Goal: Task Accomplishment & Management: Manage account settings

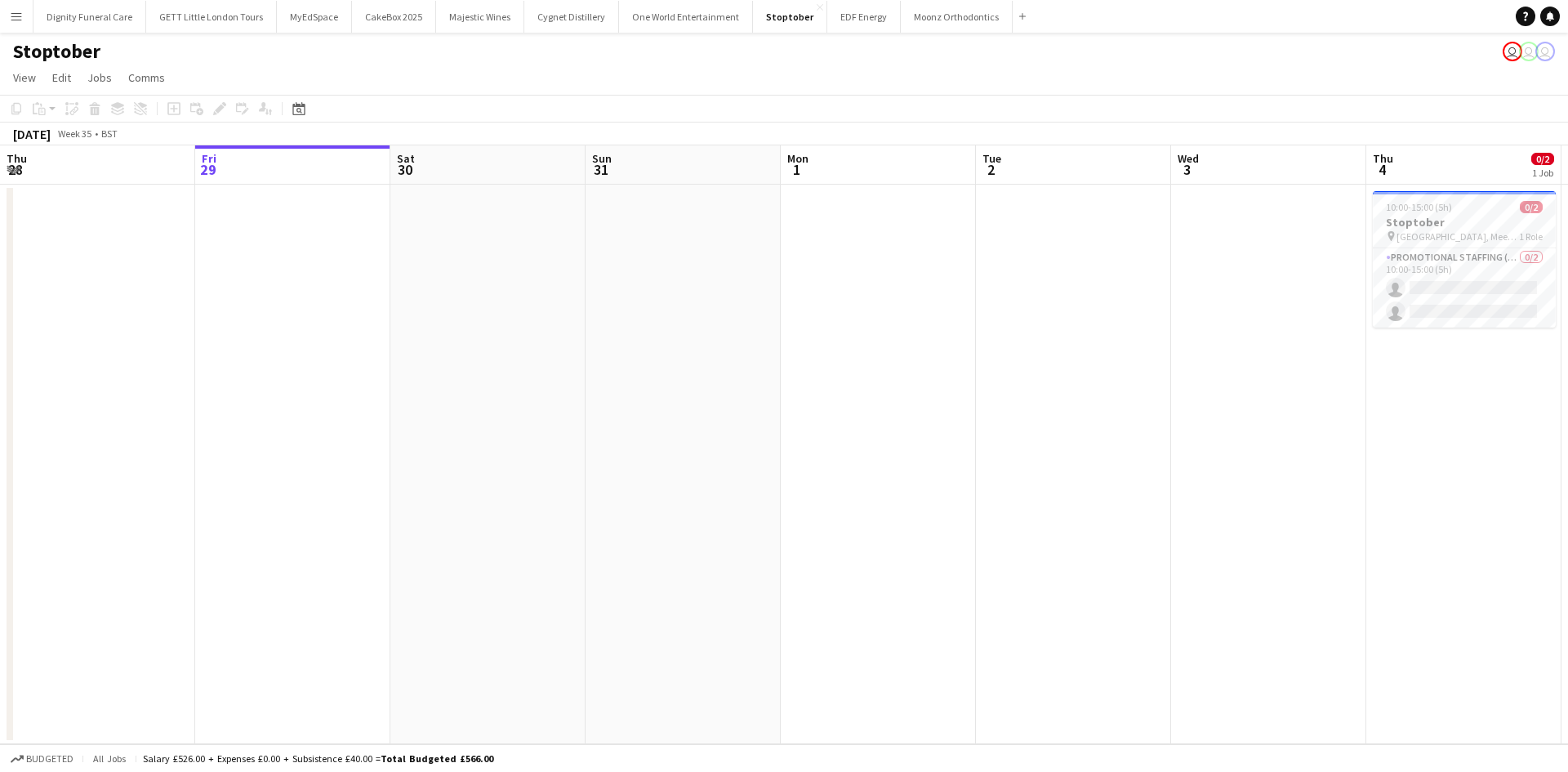
scroll to position [0, 508]
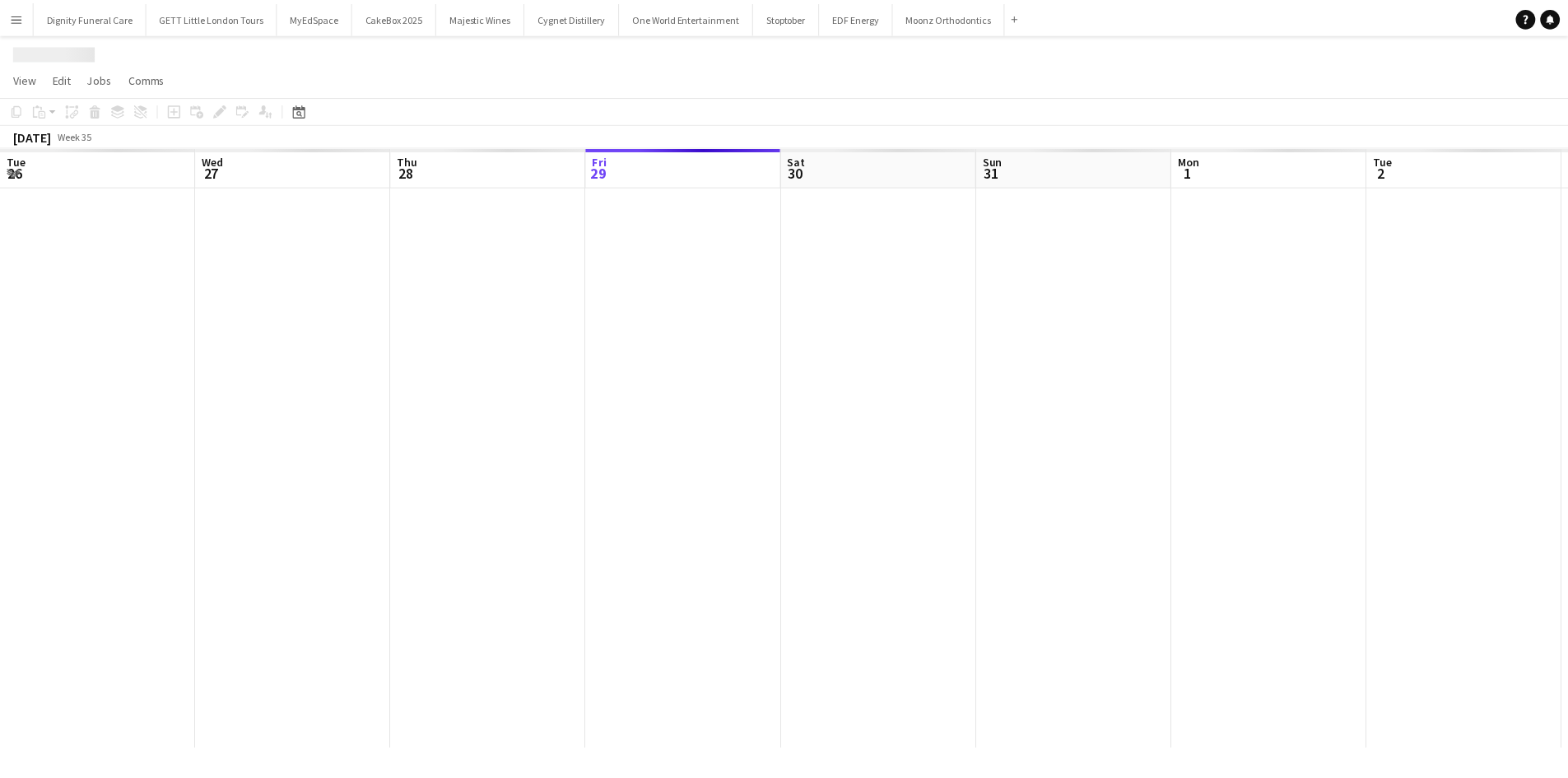
scroll to position [0, 394]
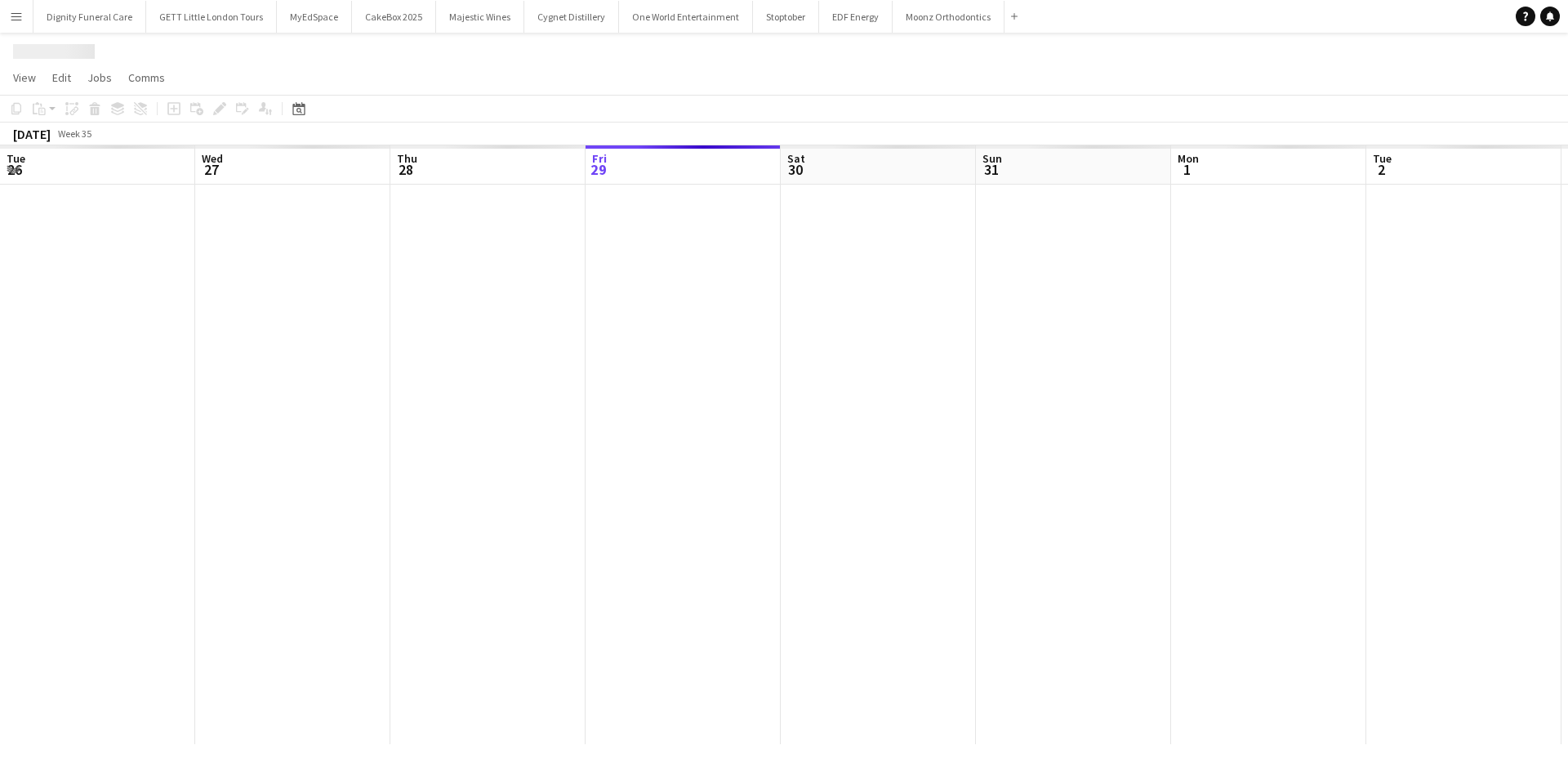
scroll to position [0, 391]
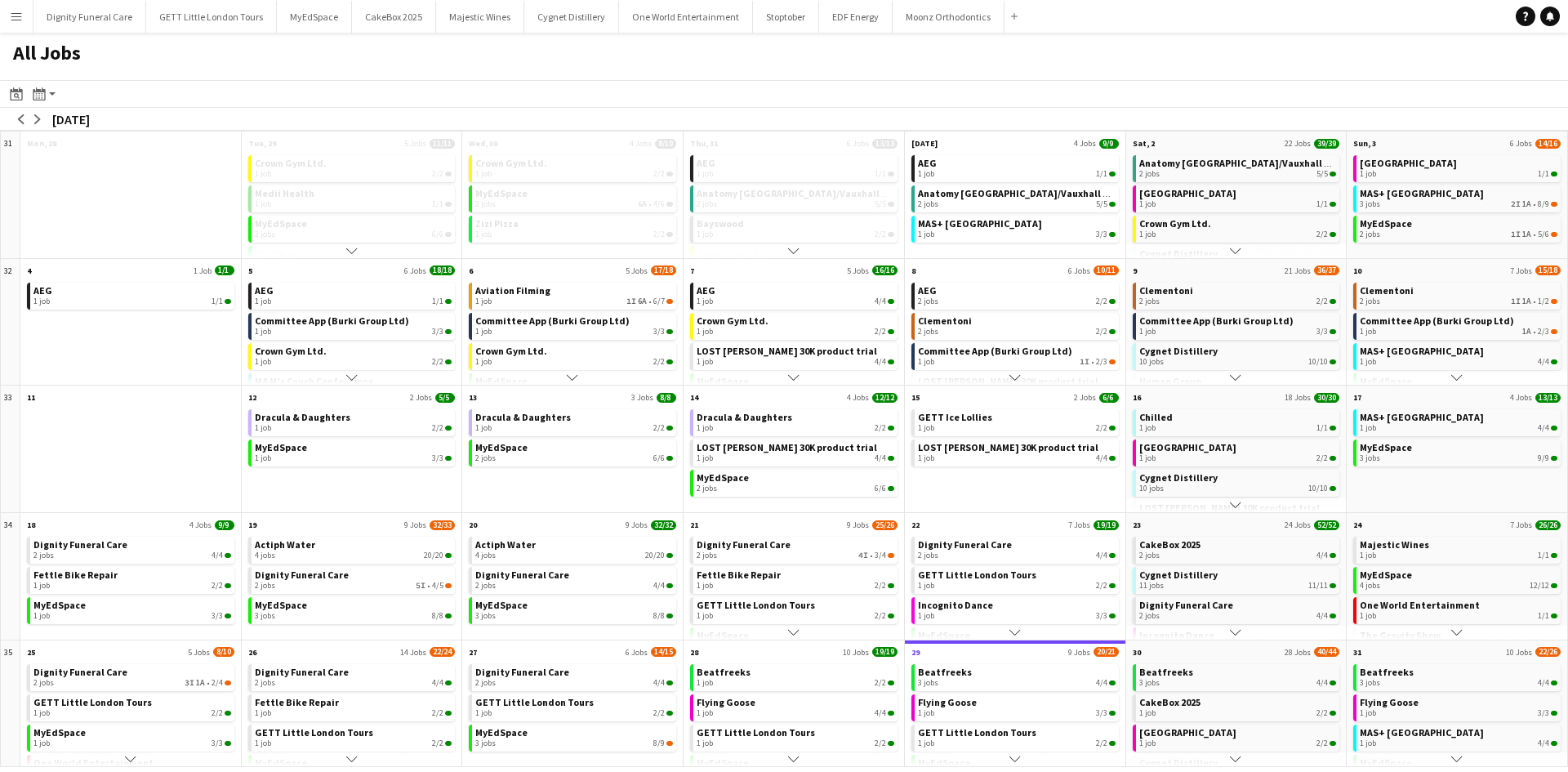
click at [21, 22] on app-icon "Menu" at bounding box center [16, 16] width 14 height 14
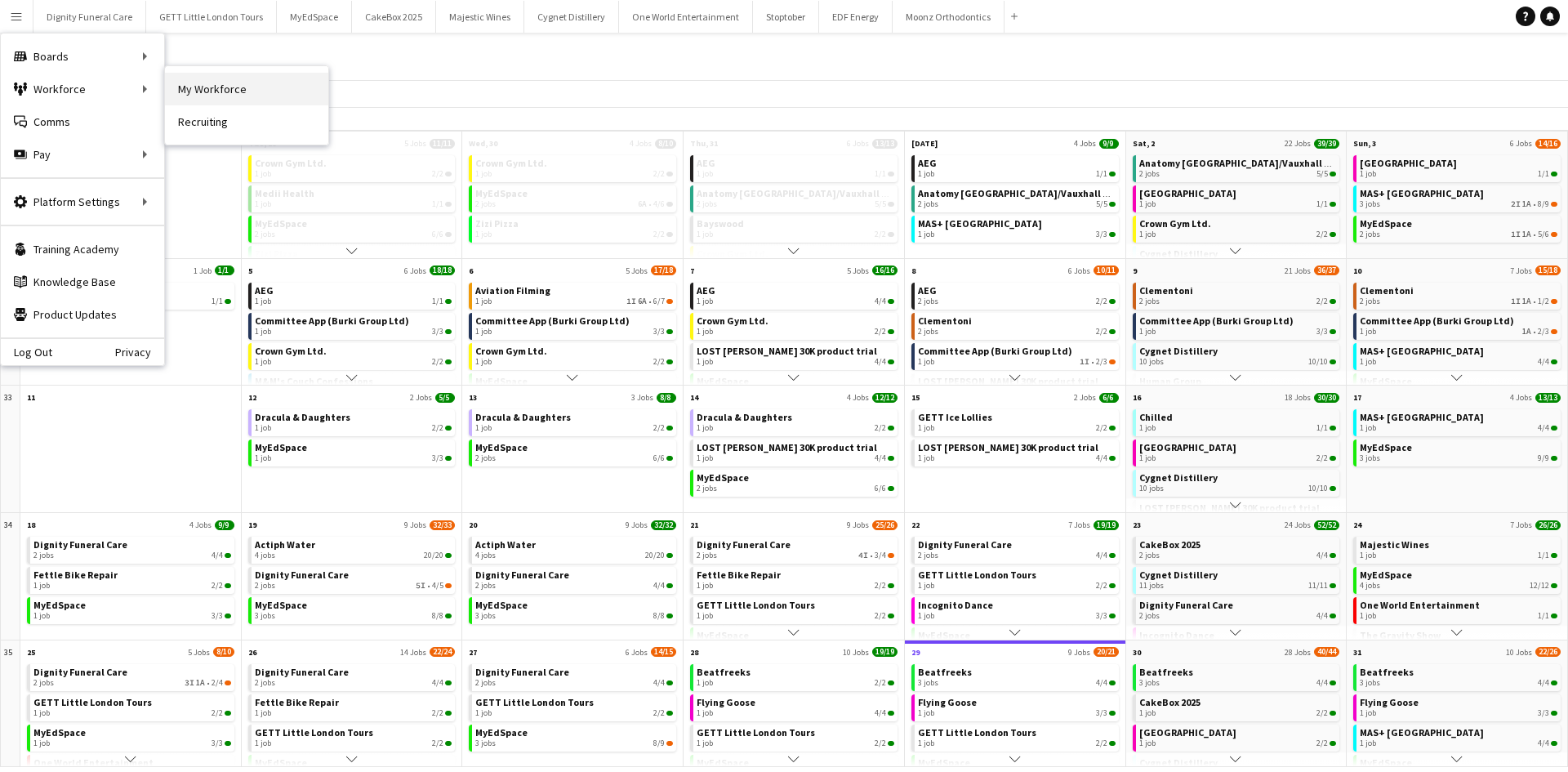
click at [195, 83] on link "My Workforce" at bounding box center [246, 89] width 163 height 33
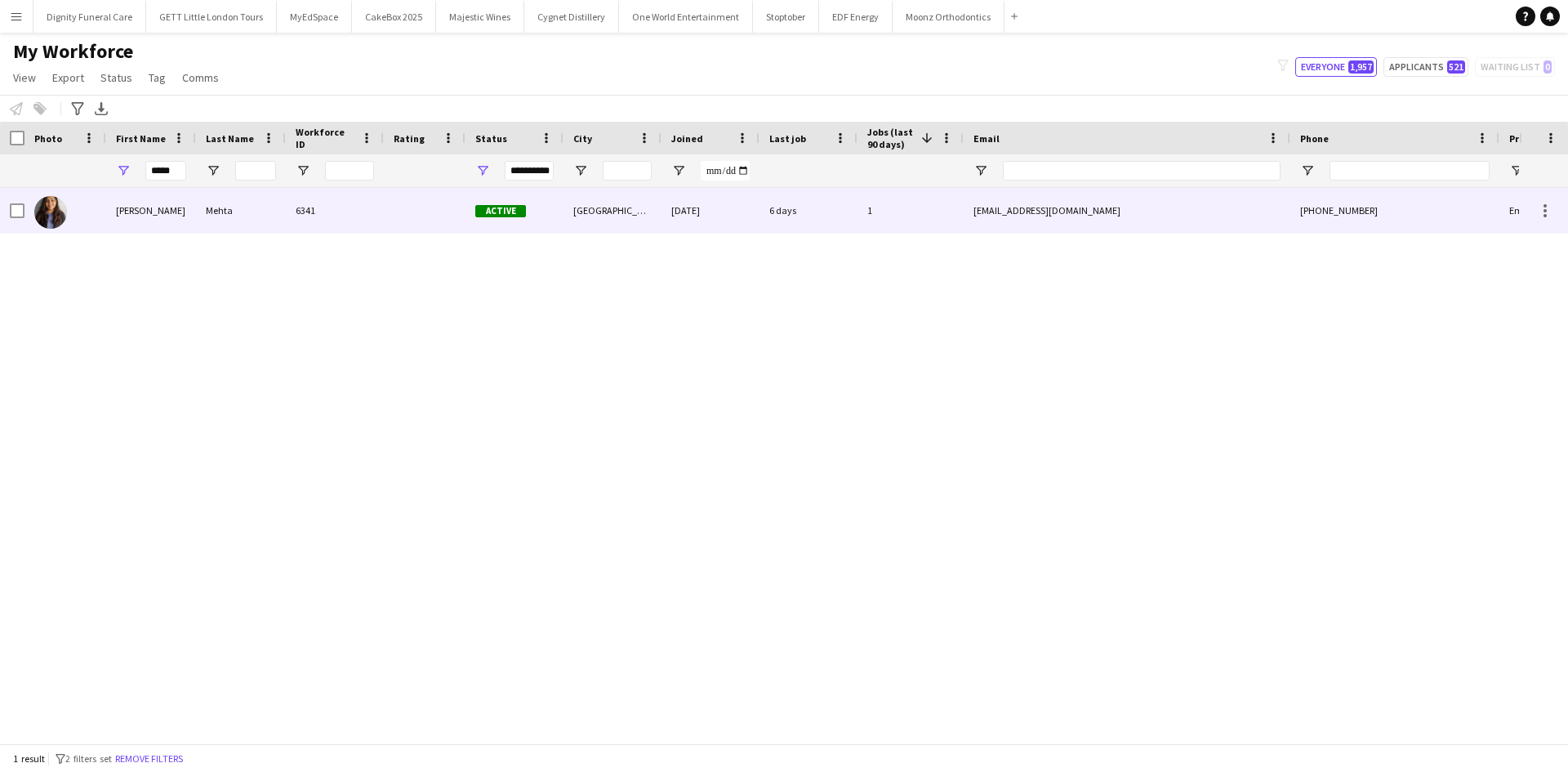
click at [375, 220] on div "6341" at bounding box center [335, 210] width 98 height 45
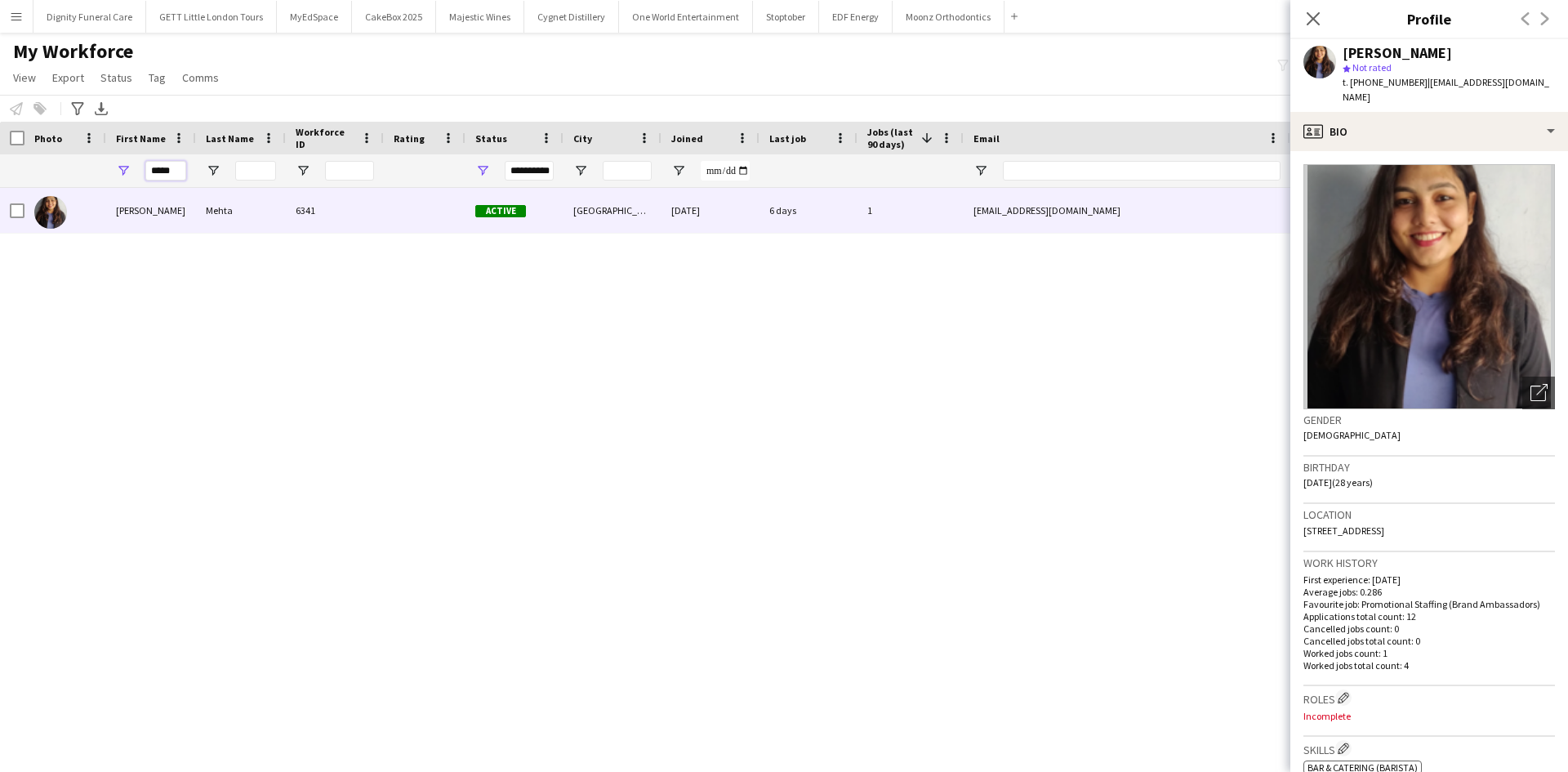
click at [162, 167] on input "*****" at bounding box center [166, 171] width 41 height 19
click at [181, 172] on input "*****" at bounding box center [166, 171] width 41 height 19
drag, startPoint x: 181, startPoint y: 172, endPoint x: 120, endPoint y: 177, distance: 61.2
click at [120, 177] on div "*****" at bounding box center [151, 171] width 90 height 33
type input "********"
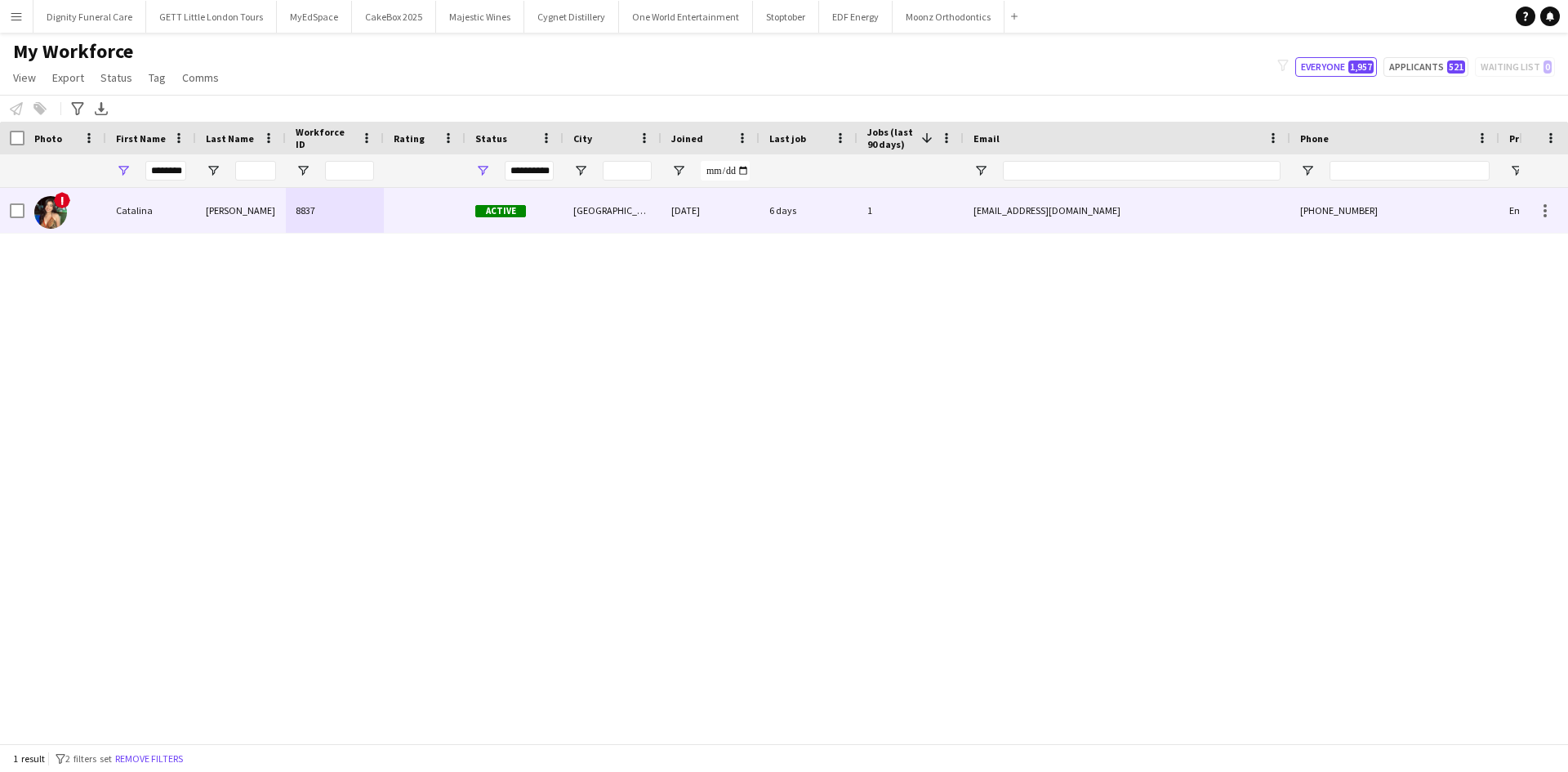
click at [204, 221] on div "Tobar" at bounding box center [240, 210] width 90 height 45
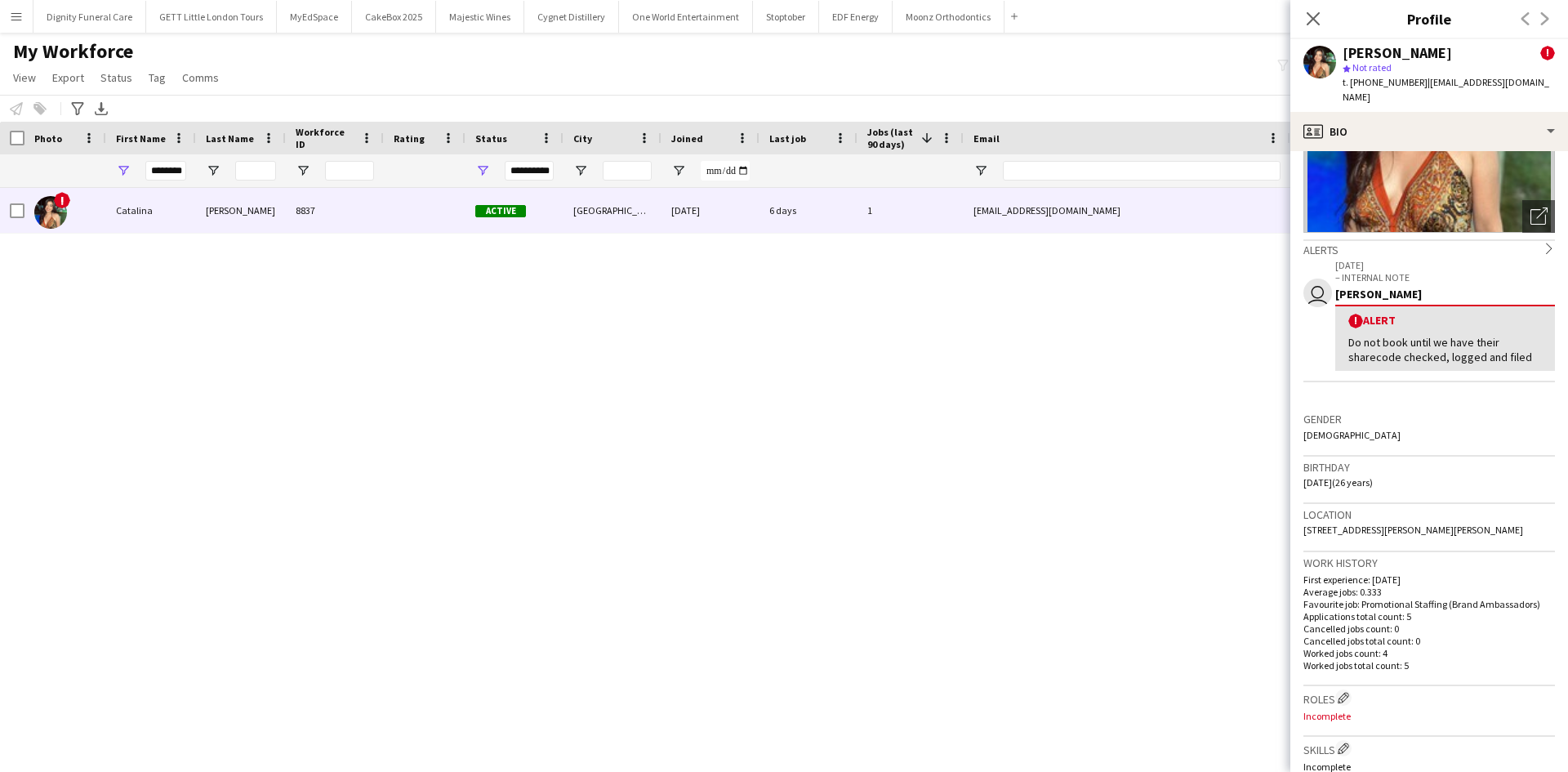
scroll to position [178, 0]
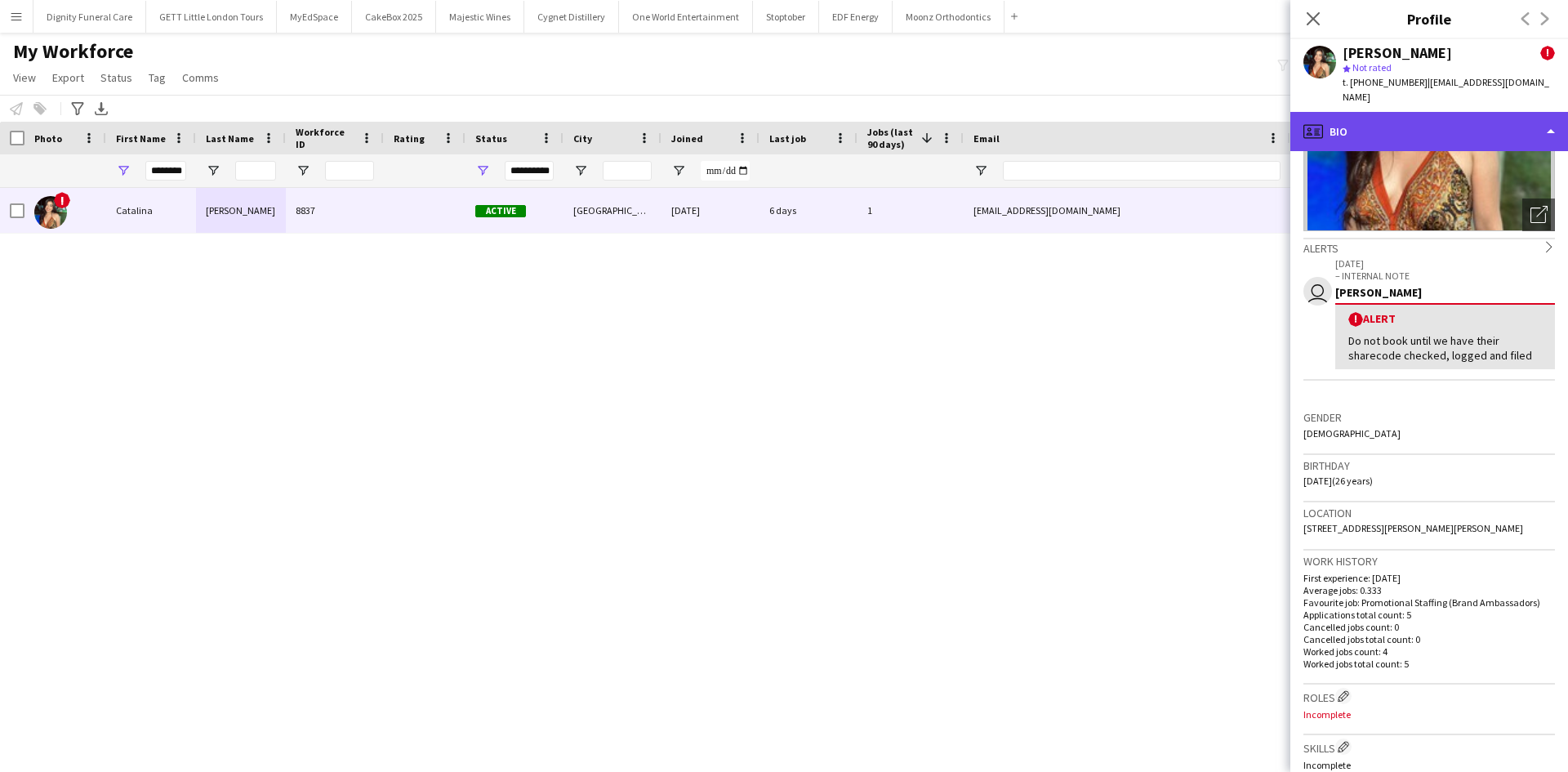
click at [1415, 114] on div "profile Bio" at bounding box center [1429, 131] width 278 height 40
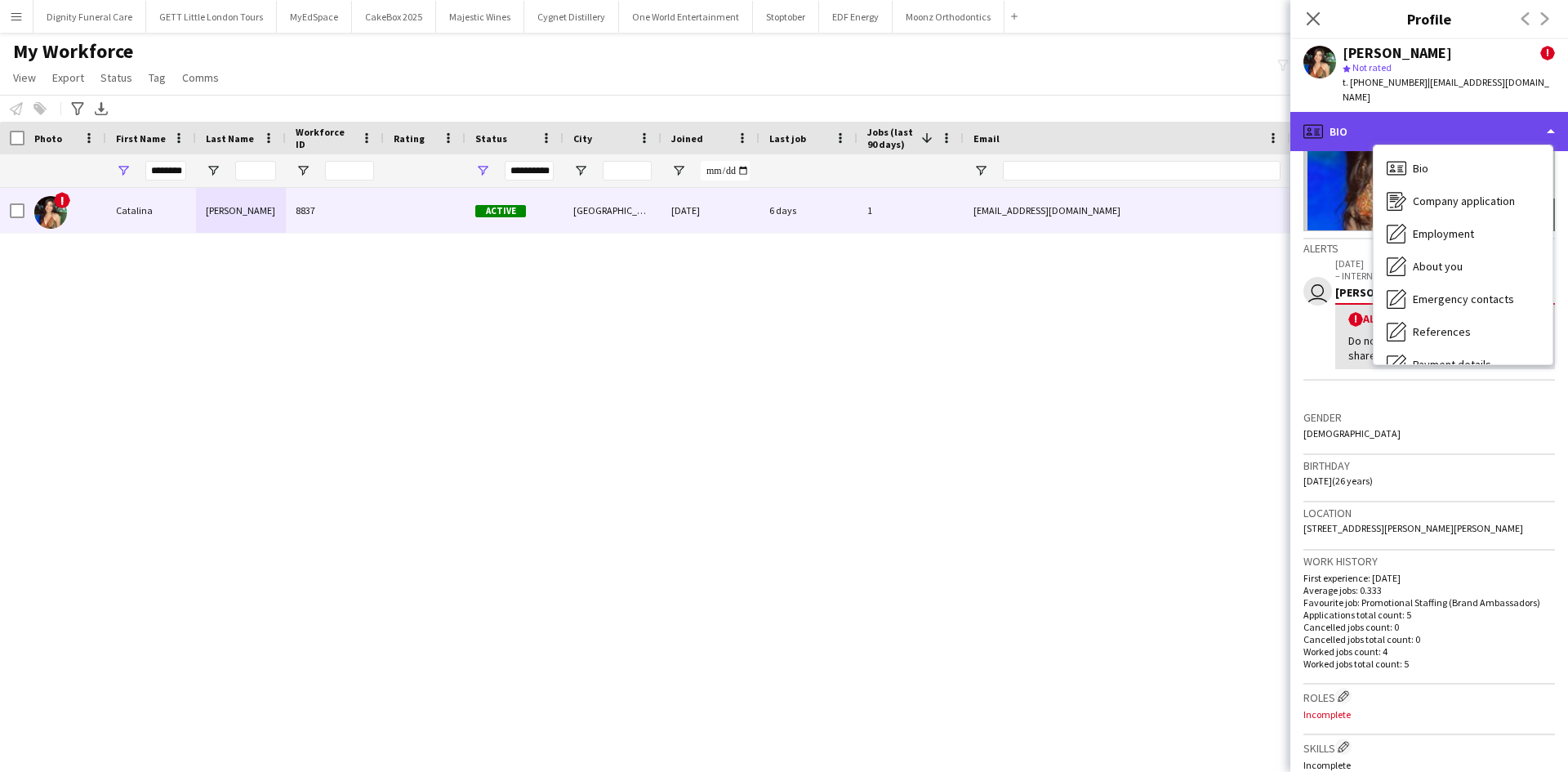
click at [1415, 114] on div "profile Bio" at bounding box center [1429, 131] width 278 height 40
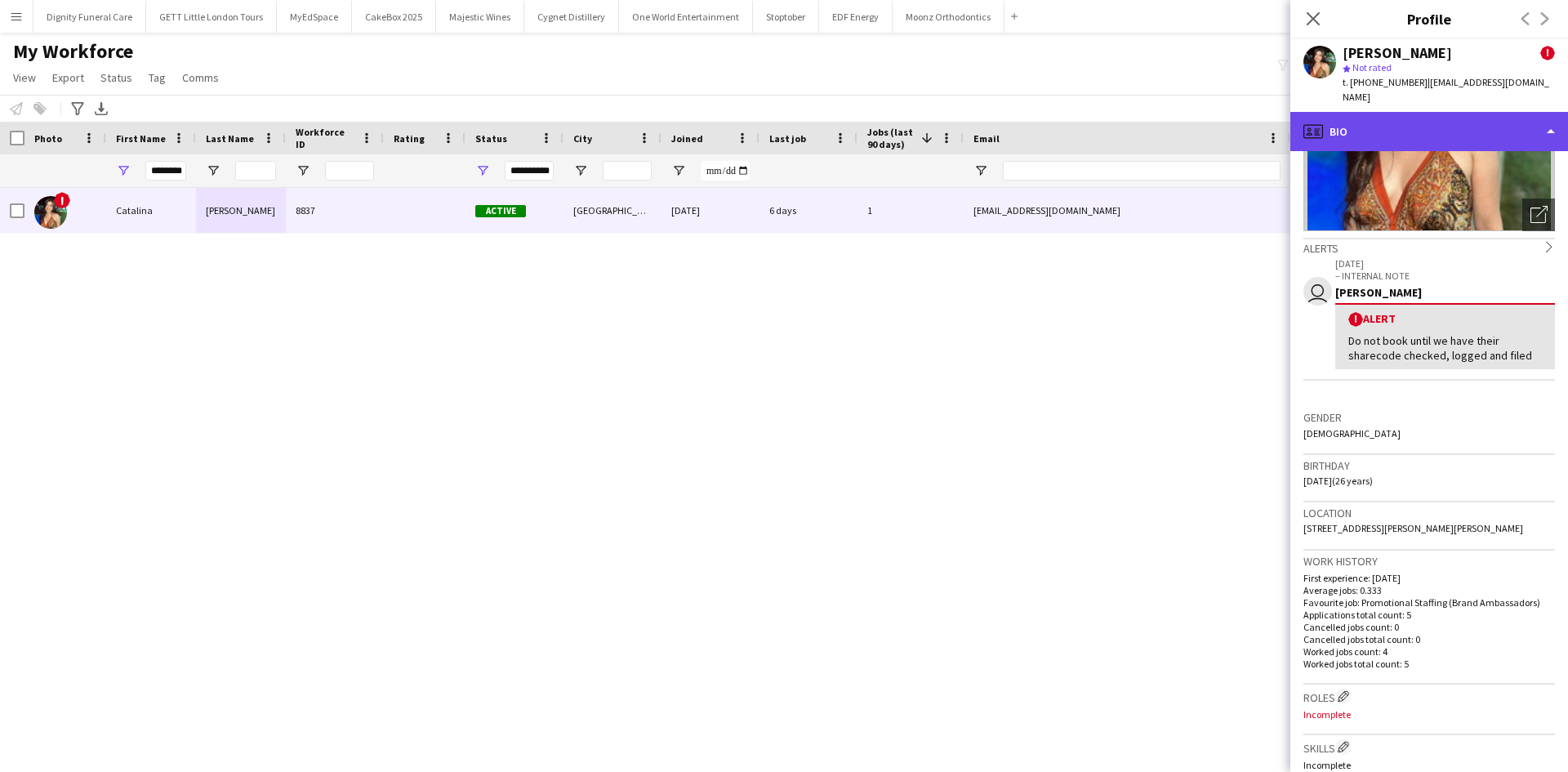
click at [1415, 114] on div "profile Bio" at bounding box center [1429, 131] width 278 height 40
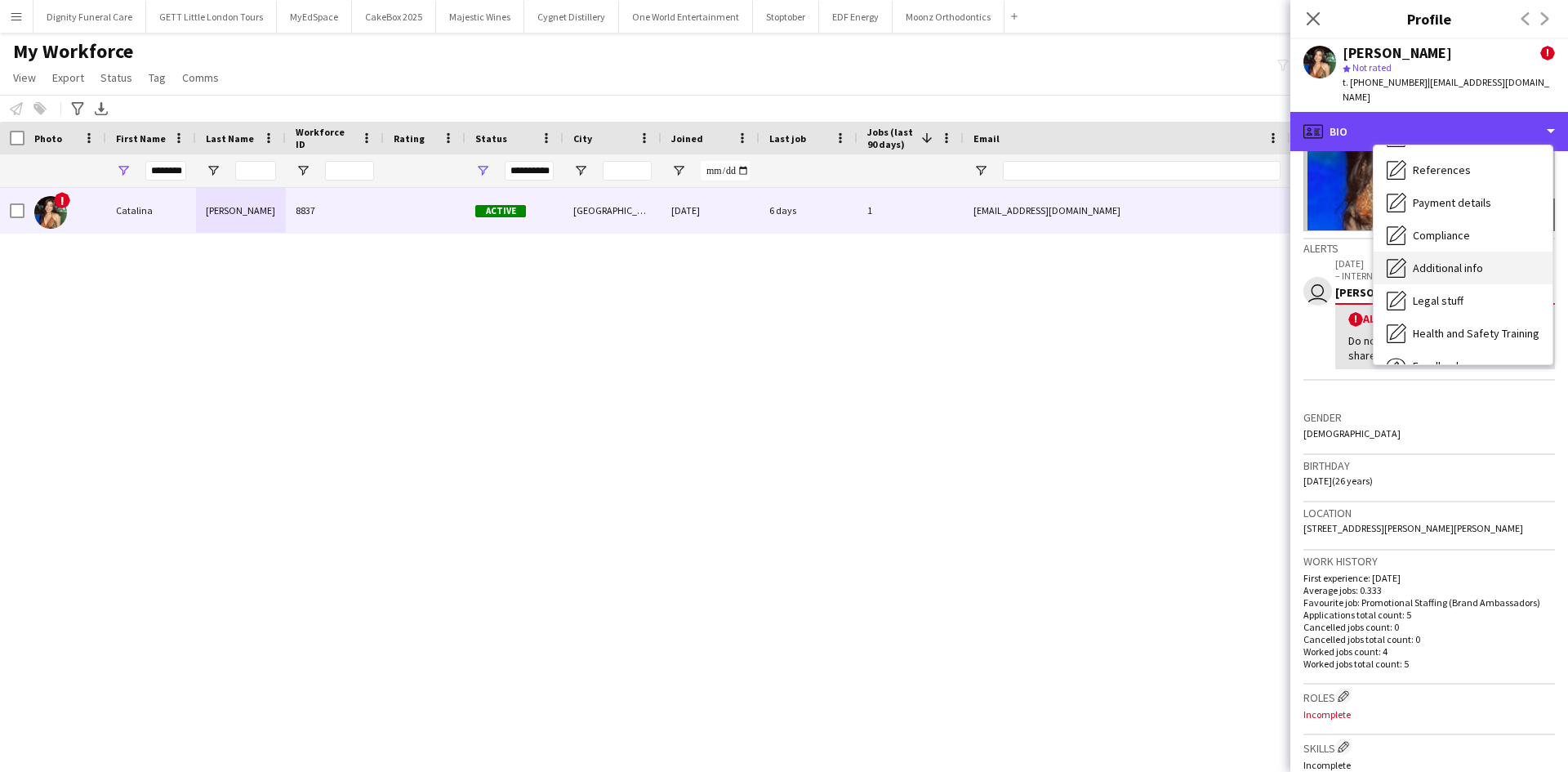
scroll to position [219, 0]
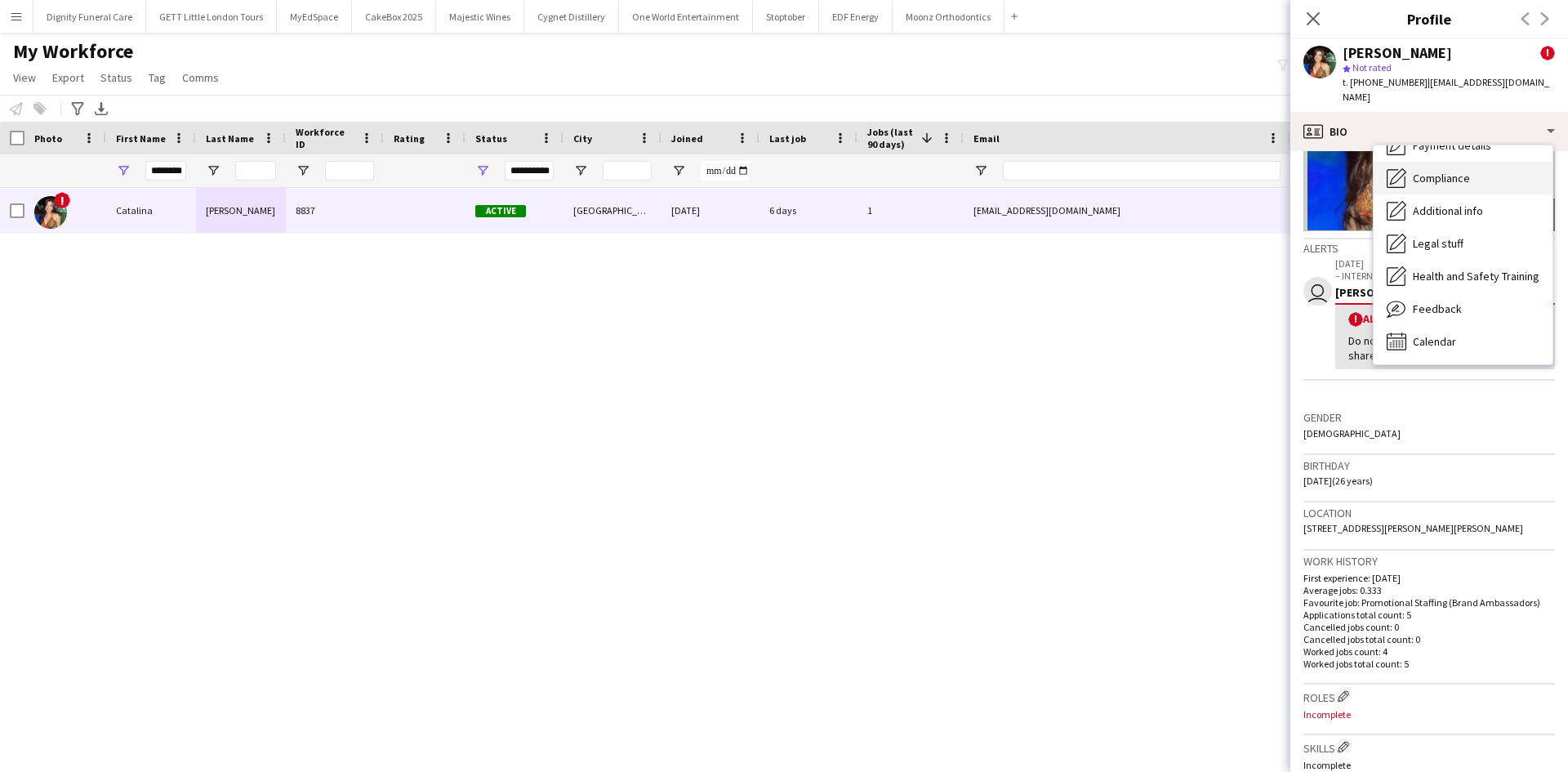
click at [1439, 171] on span "Compliance" at bounding box center [1441, 178] width 57 height 14
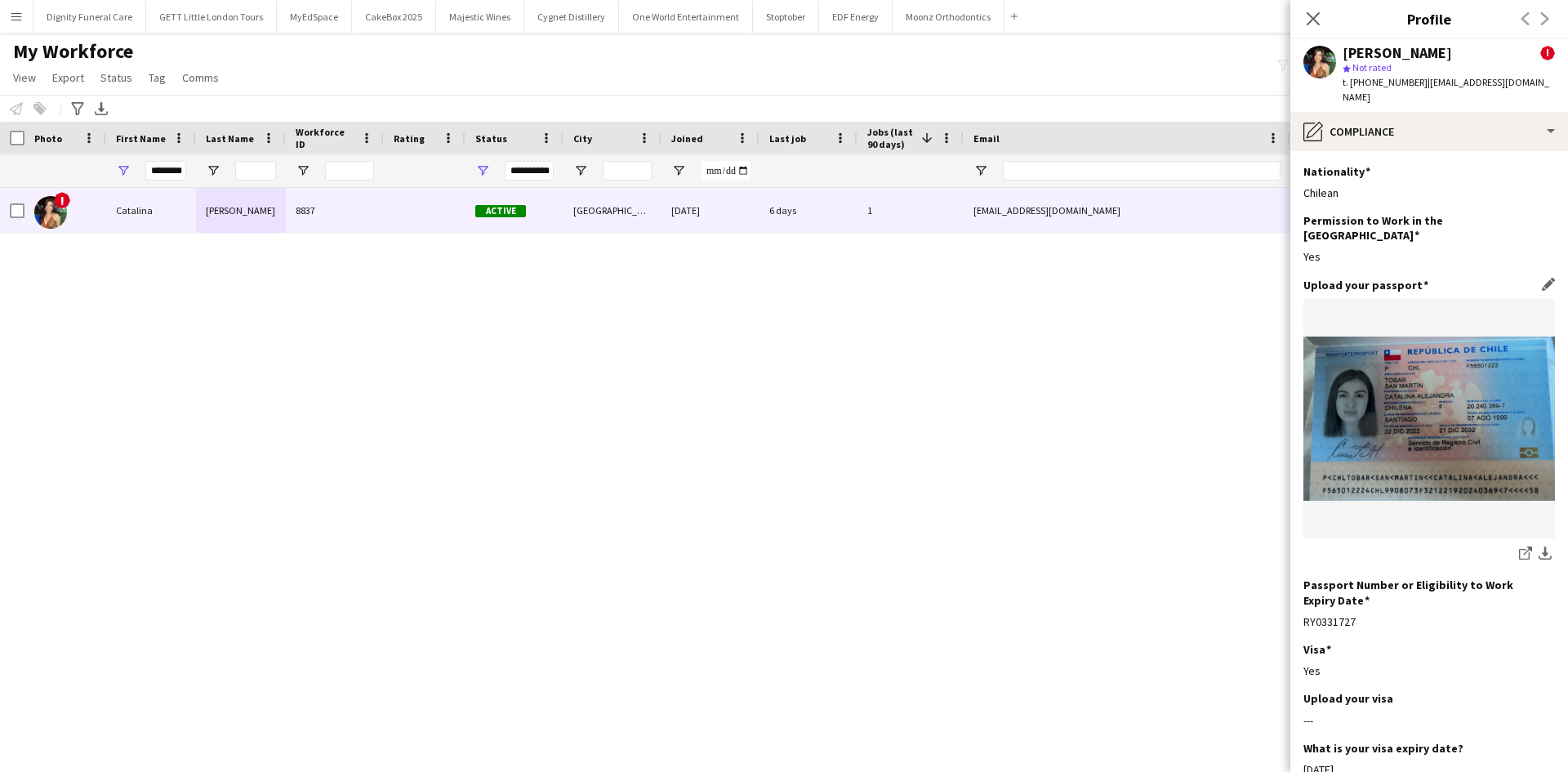
click at [1404, 354] on img at bounding box center [1429, 419] width 252 height 164
click at [1319, 23] on icon "Close pop-in" at bounding box center [1312, 18] width 15 height 15
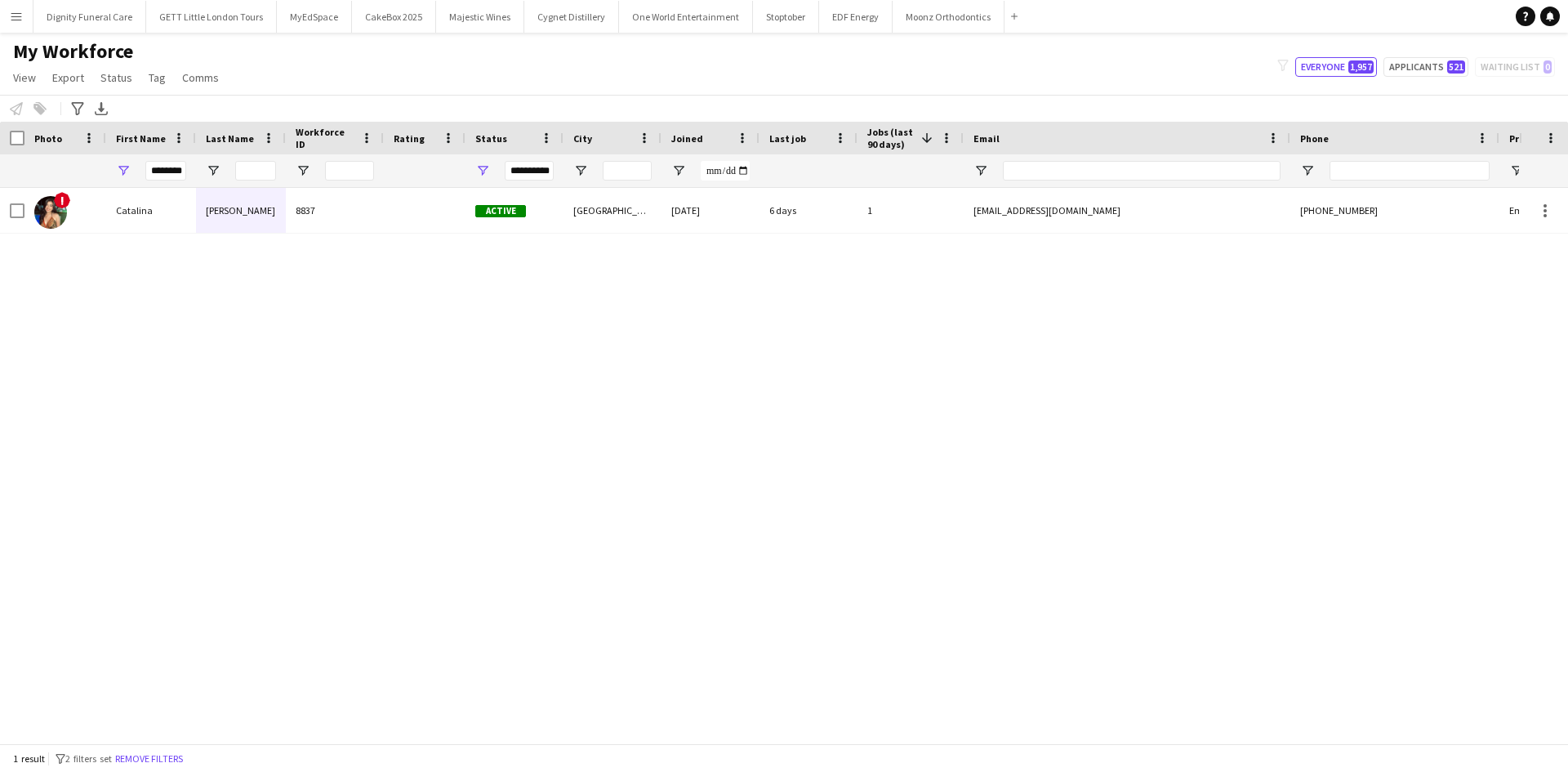
click at [14, 26] on button "Menu" at bounding box center [16, 16] width 33 height 33
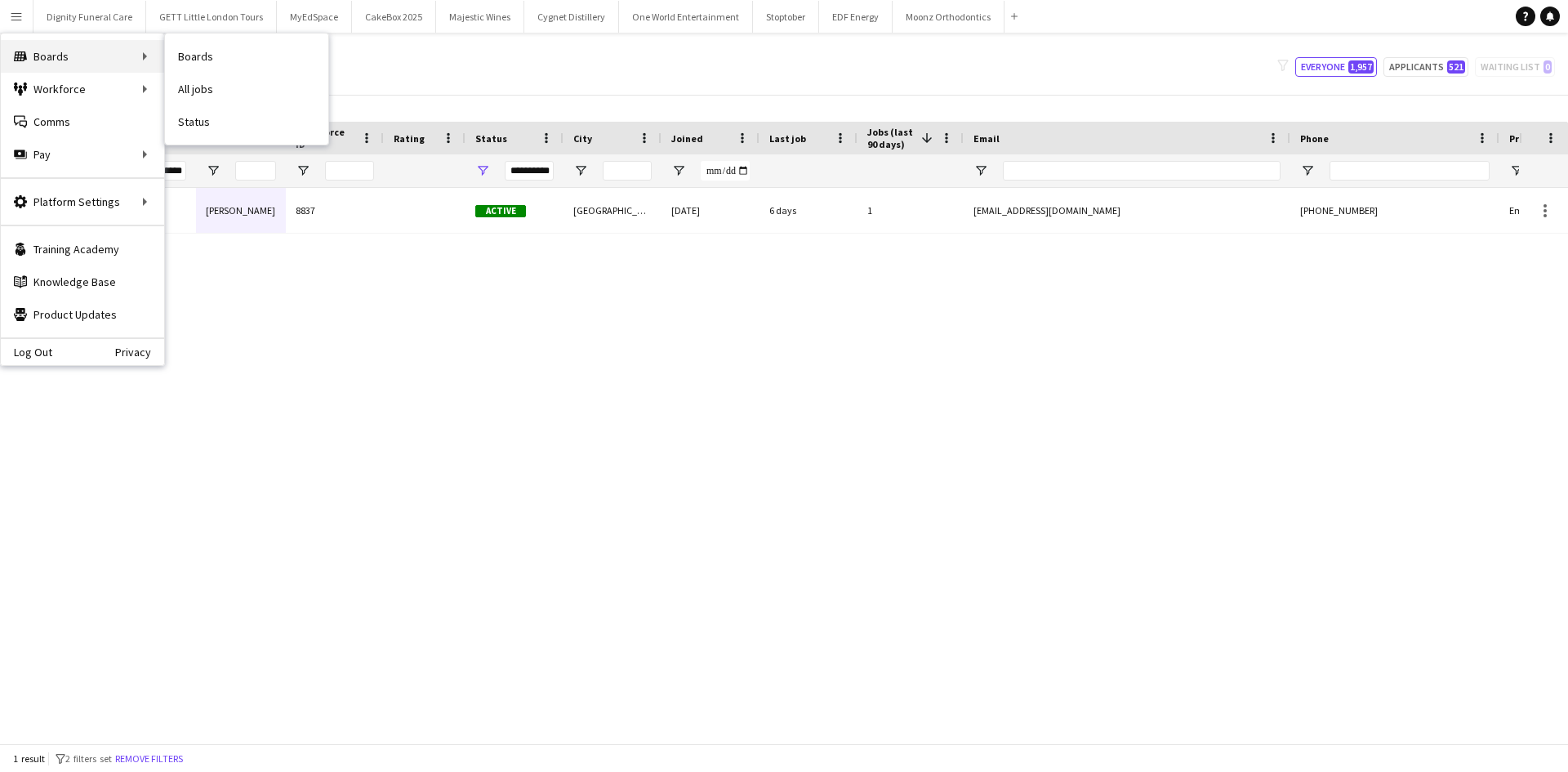
click at [65, 51] on div "Boards Boards" at bounding box center [82, 56] width 163 height 33
click at [90, 57] on div "Boards Boards" at bounding box center [82, 56] width 163 height 33
click at [142, 50] on div "Boards Boards" at bounding box center [82, 56] width 163 height 33
click at [96, 45] on div "Boards Boards" at bounding box center [82, 56] width 163 height 33
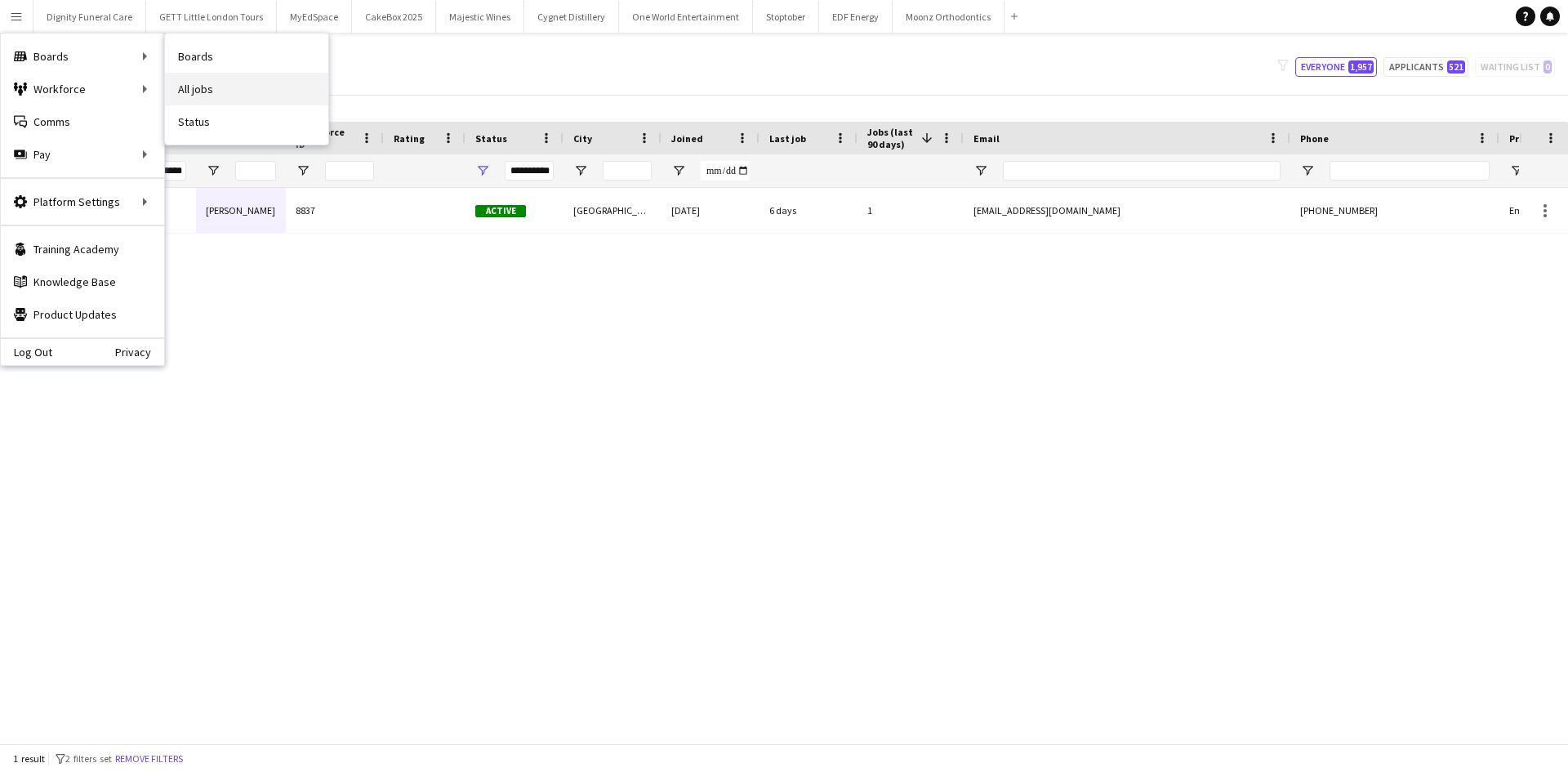
click at [237, 86] on link "All jobs" at bounding box center [246, 89] width 163 height 33
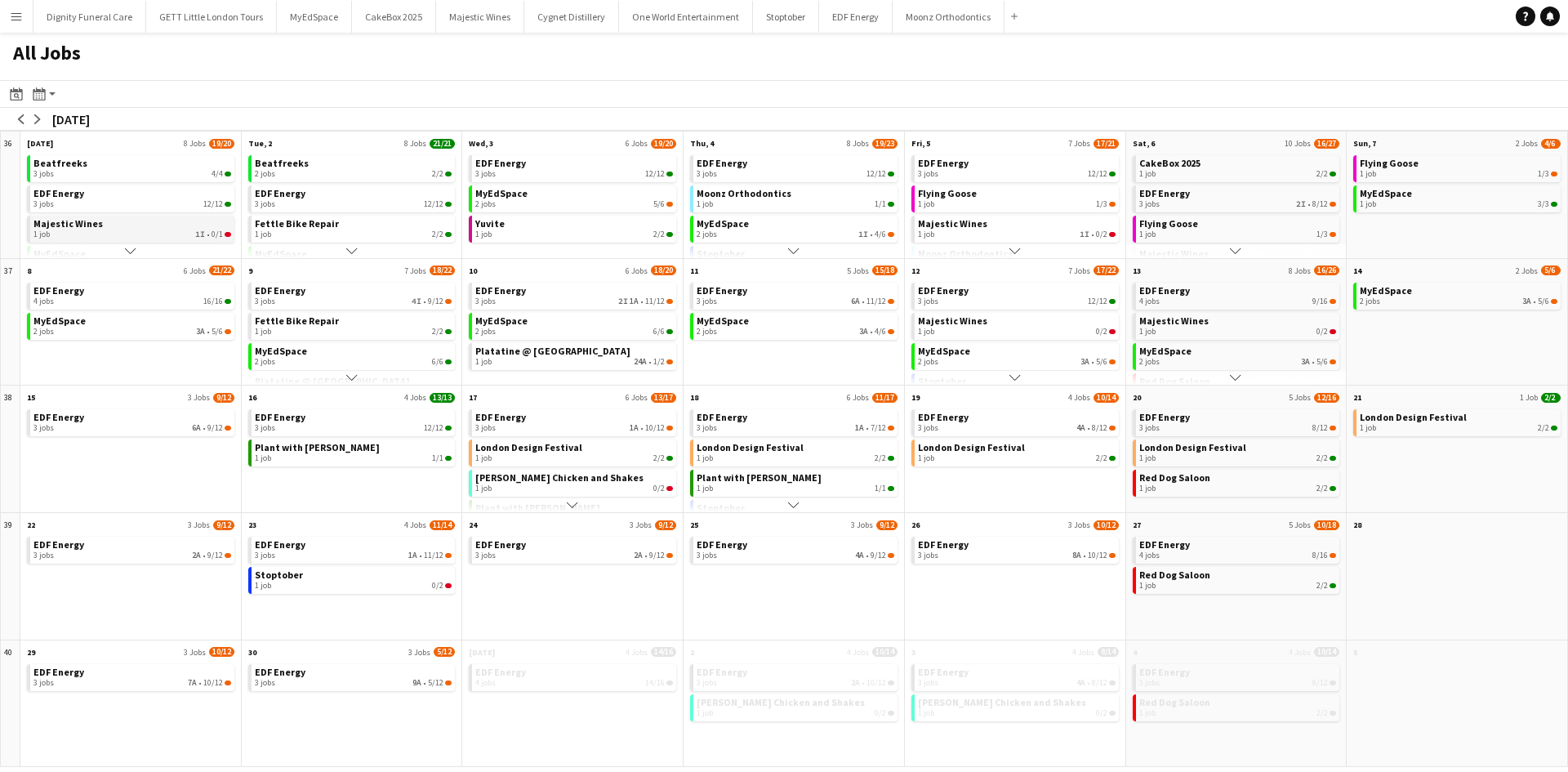
click at [180, 234] on div "1 job 1I • 0/1" at bounding box center [132, 234] width 198 height 10
click at [18, 24] on button "Menu" at bounding box center [16, 16] width 33 height 33
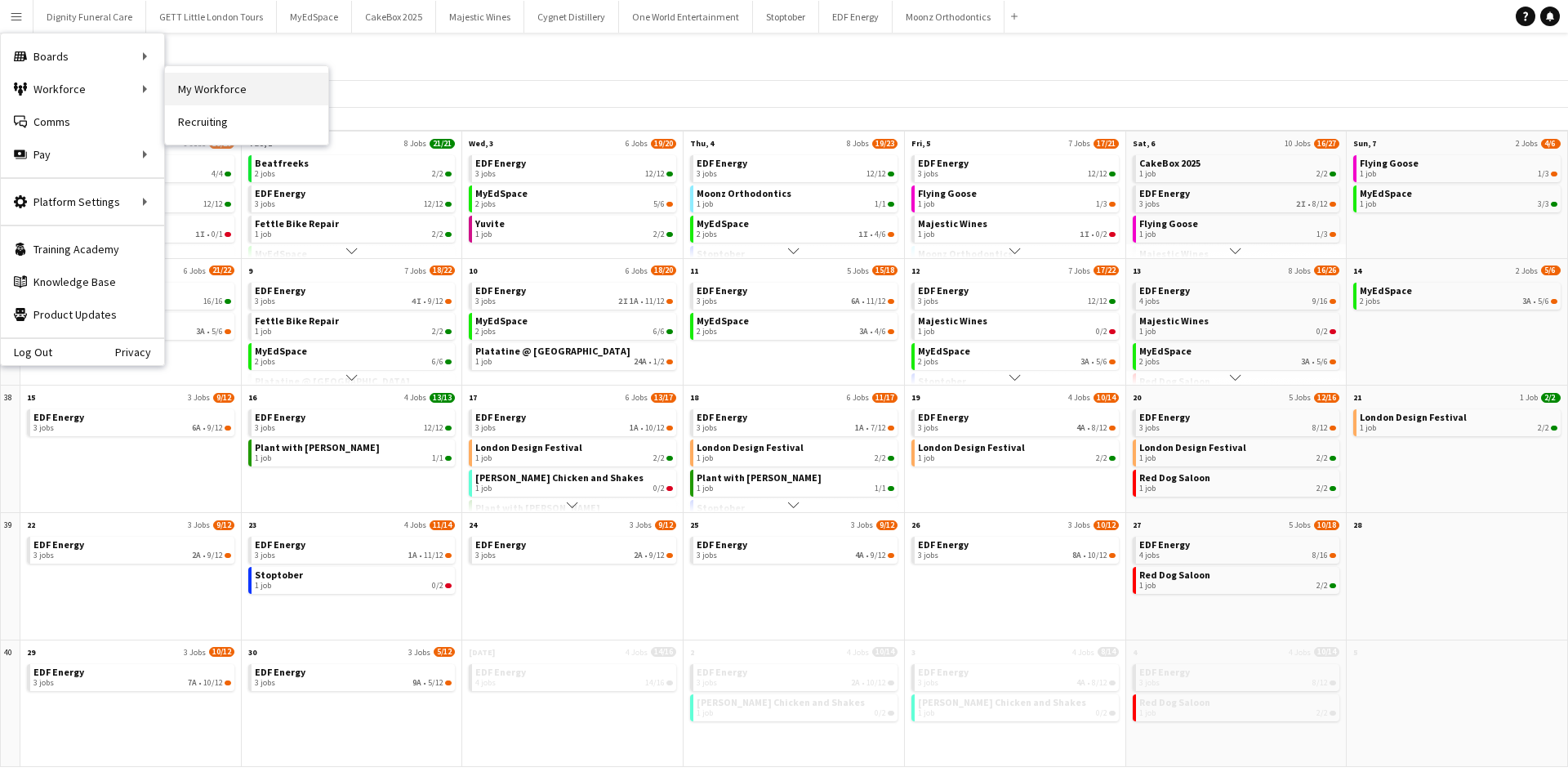
click at [206, 88] on link "My Workforce" at bounding box center [246, 89] width 163 height 33
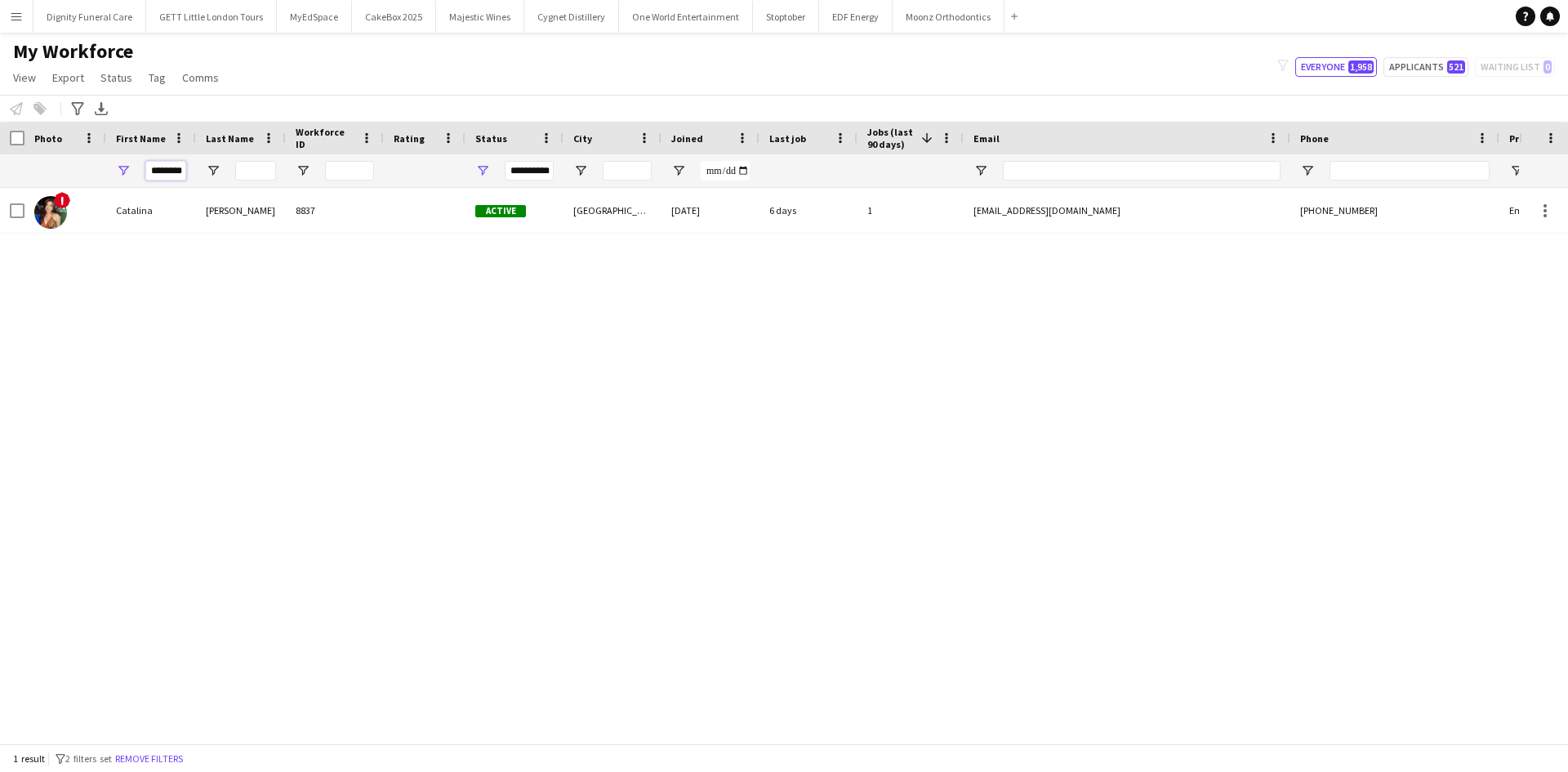
click at [180, 170] on input "********" at bounding box center [166, 171] width 41 height 19
drag, startPoint x: 185, startPoint y: 173, endPoint x: -3, endPoint y: 165, distance: 188.2
click at [0, 165] on html "Menu Boards Boards Boards All jobs Status Workforce Workforce My Workforce Recr…" at bounding box center [784, 386] width 1568 height 772
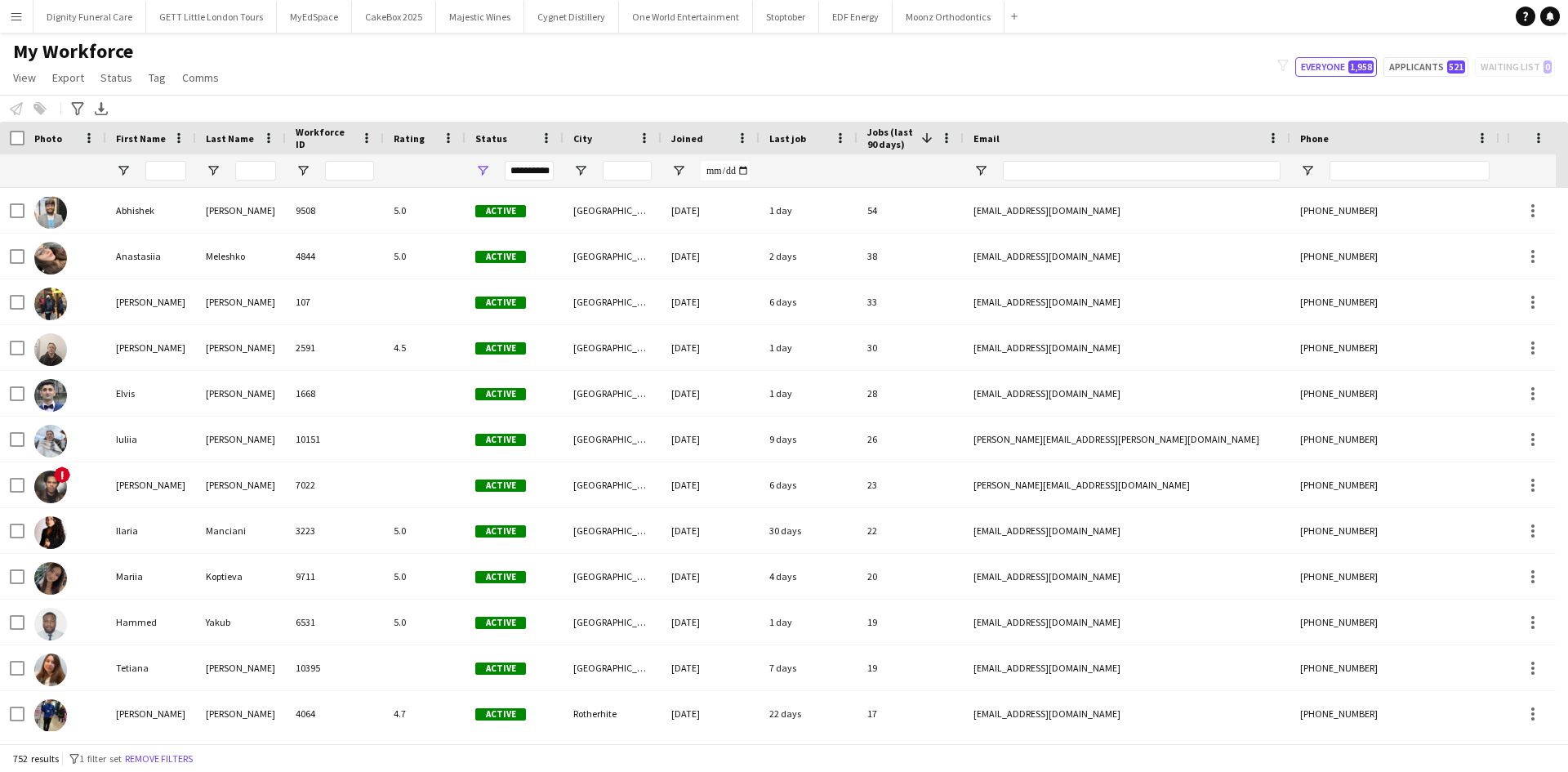
click at [591, 168] on div at bounding box center [613, 171] width 98 height 33
click at [584, 171] on span "Open Filter Menu" at bounding box center [580, 170] width 14 height 14
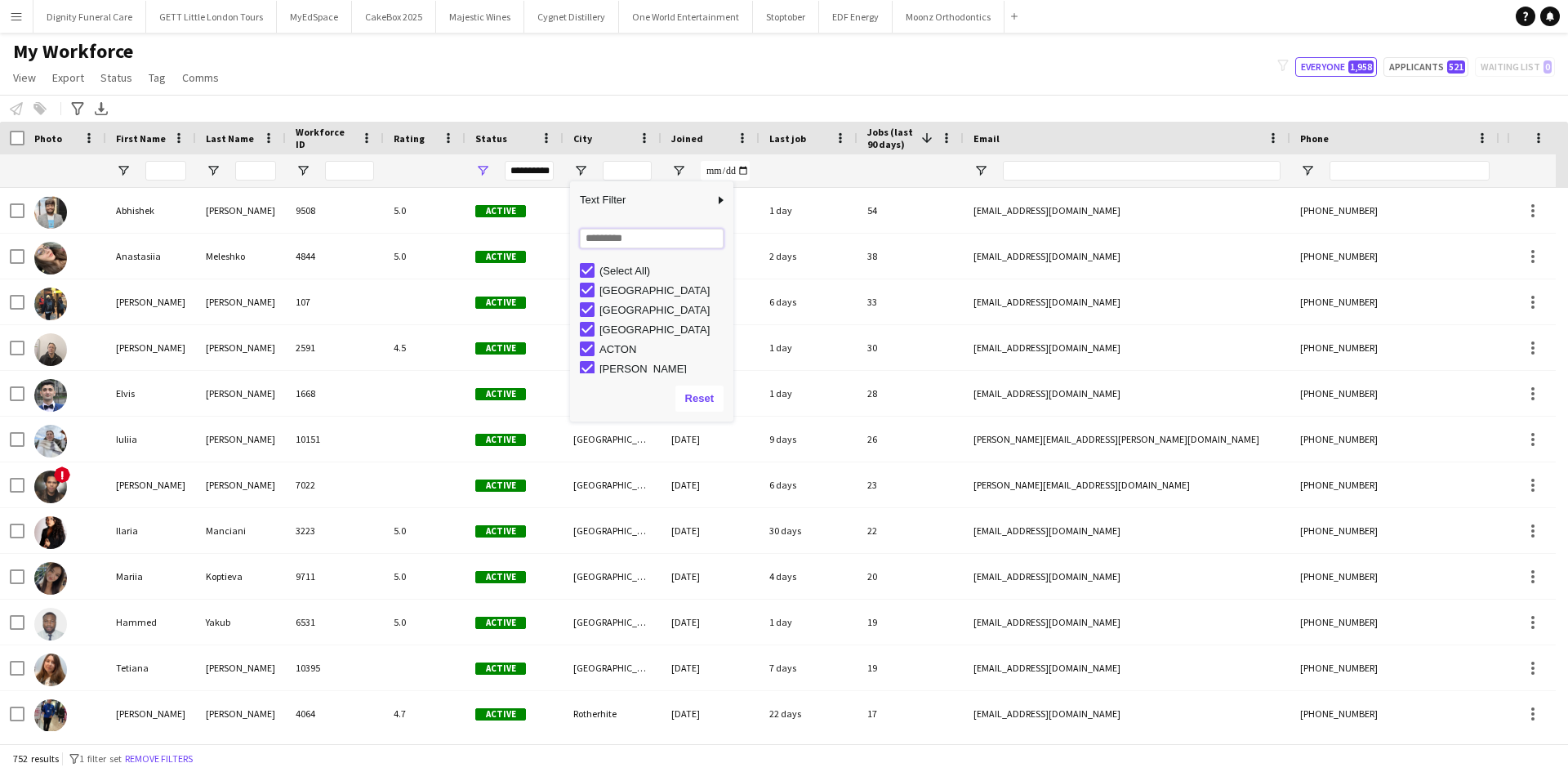
click at [629, 236] on input "Search filter values" at bounding box center [651, 238] width 144 height 19
type input "*"
type input "*****"
click at [613, 275] on div "(Select All)" at bounding box center [664, 270] width 129 height 13
click at [619, 288] on div "Bournemouth" at bounding box center [664, 290] width 129 height 13
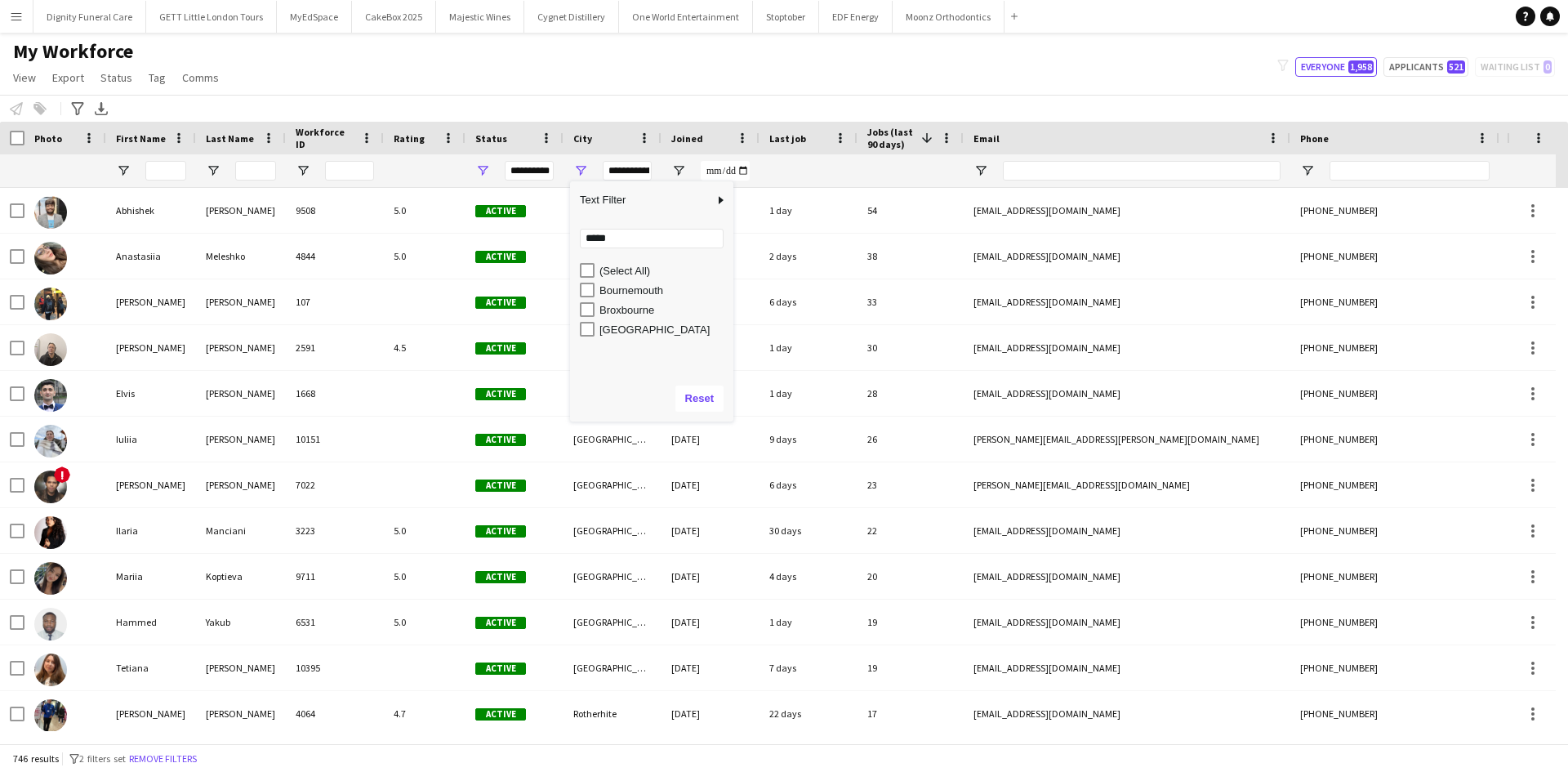
type input "**********"
drag, startPoint x: 646, startPoint y: 239, endPoint x: 550, endPoint y: 240, distance: 96.0
click at [550, 240] on div "Drag here to set row groups Photo Title Full Name First Name Last Name Workforc…" at bounding box center [784, 432] width 1568 height 621
click at [597, 243] on input "Search filter values" at bounding box center [651, 238] width 144 height 19
type input "***"
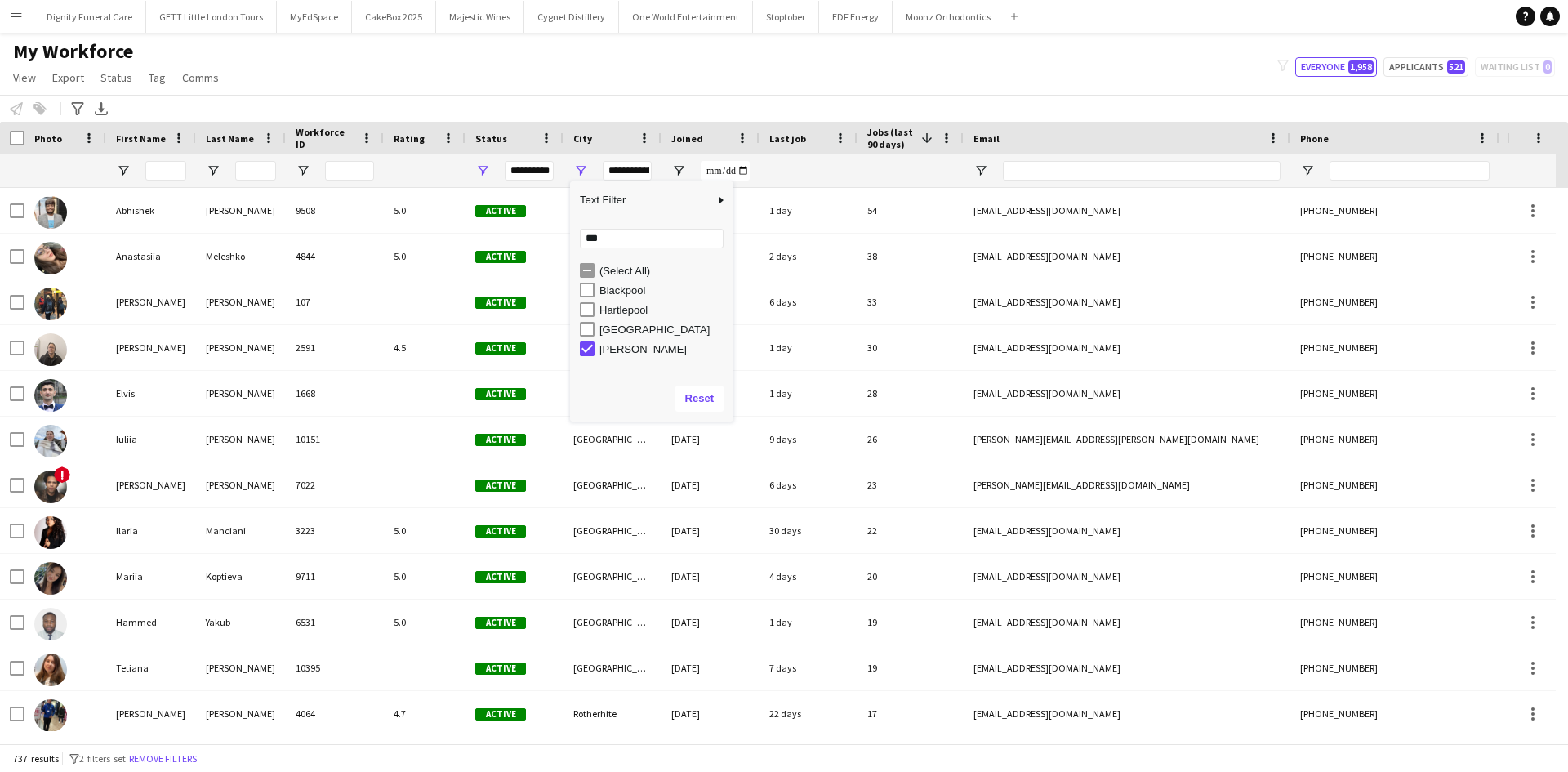
click at [919, 56] on div "My Workforce View Views Default view New view Update view Delete view Edit name…" at bounding box center [784, 68] width 1568 height 56
click at [636, 172] on div "**********" at bounding box center [627, 171] width 49 height 19
click at [601, 352] on div "[PERSON_NAME]" at bounding box center [664, 348] width 129 height 13
type input "**********"
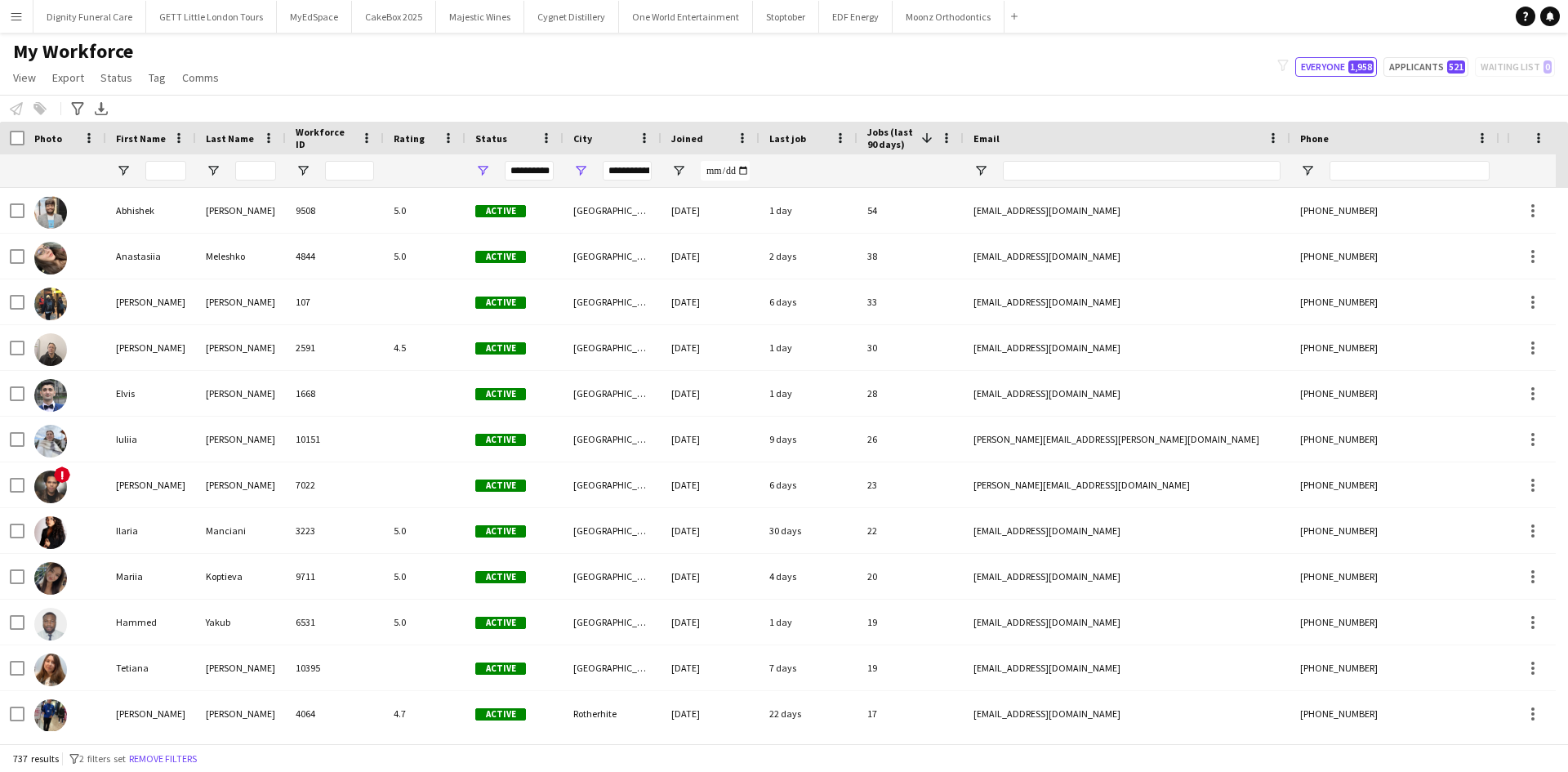
click at [652, 89] on div "My Workforce View Views Default view New view Update view Delete view Edit name…" at bounding box center [784, 68] width 1568 height 56
click at [635, 174] on div "**********" at bounding box center [627, 171] width 49 height 19
click at [699, 400] on button "Reset" at bounding box center [700, 398] width 48 height 26
click at [619, 170] on input "City Filter Input" at bounding box center [627, 171] width 49 height 19
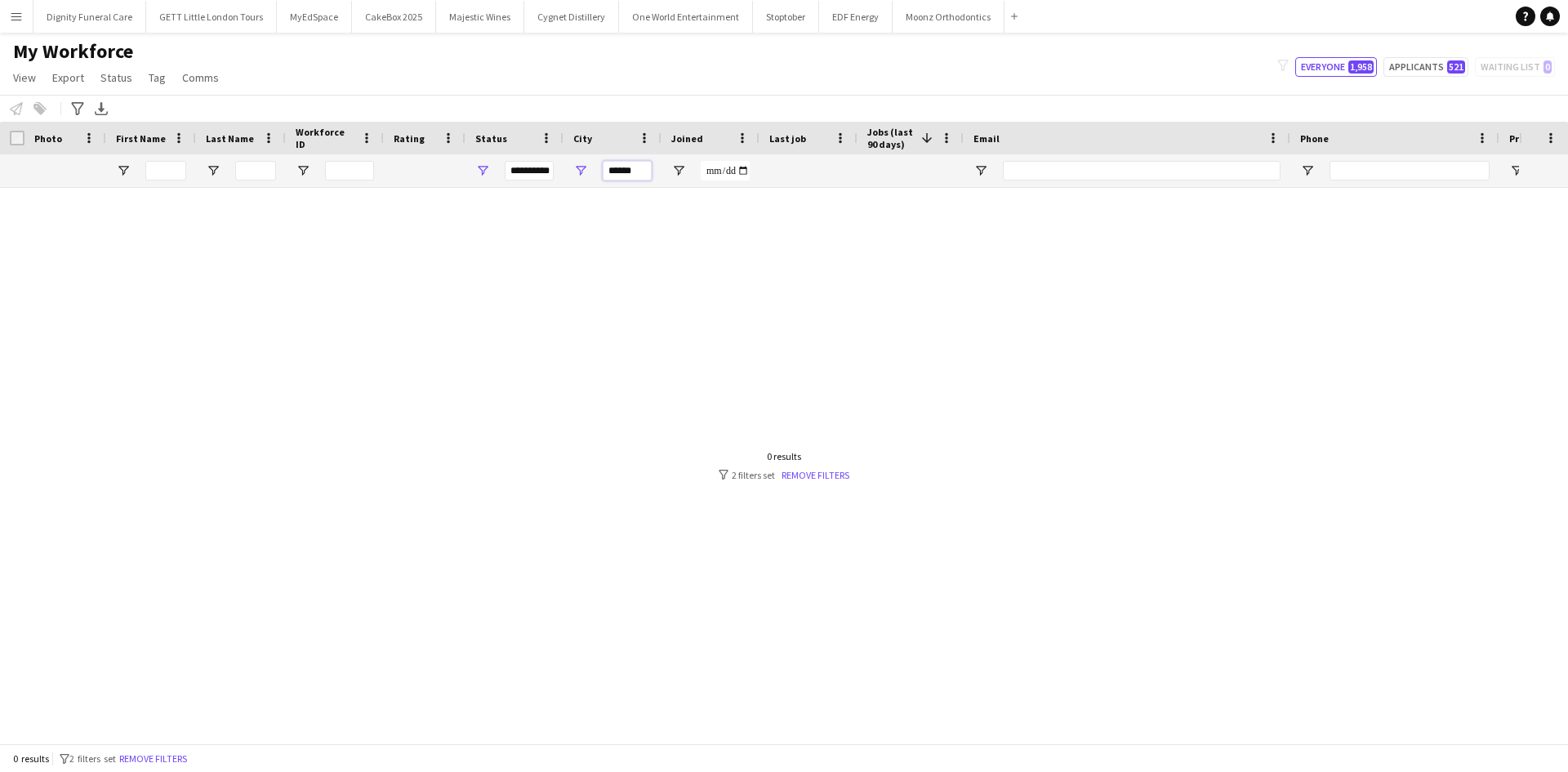
click at [638, 176] on input "*****" at bounding box center [627, 171] width 49 height 19
type input "*****"
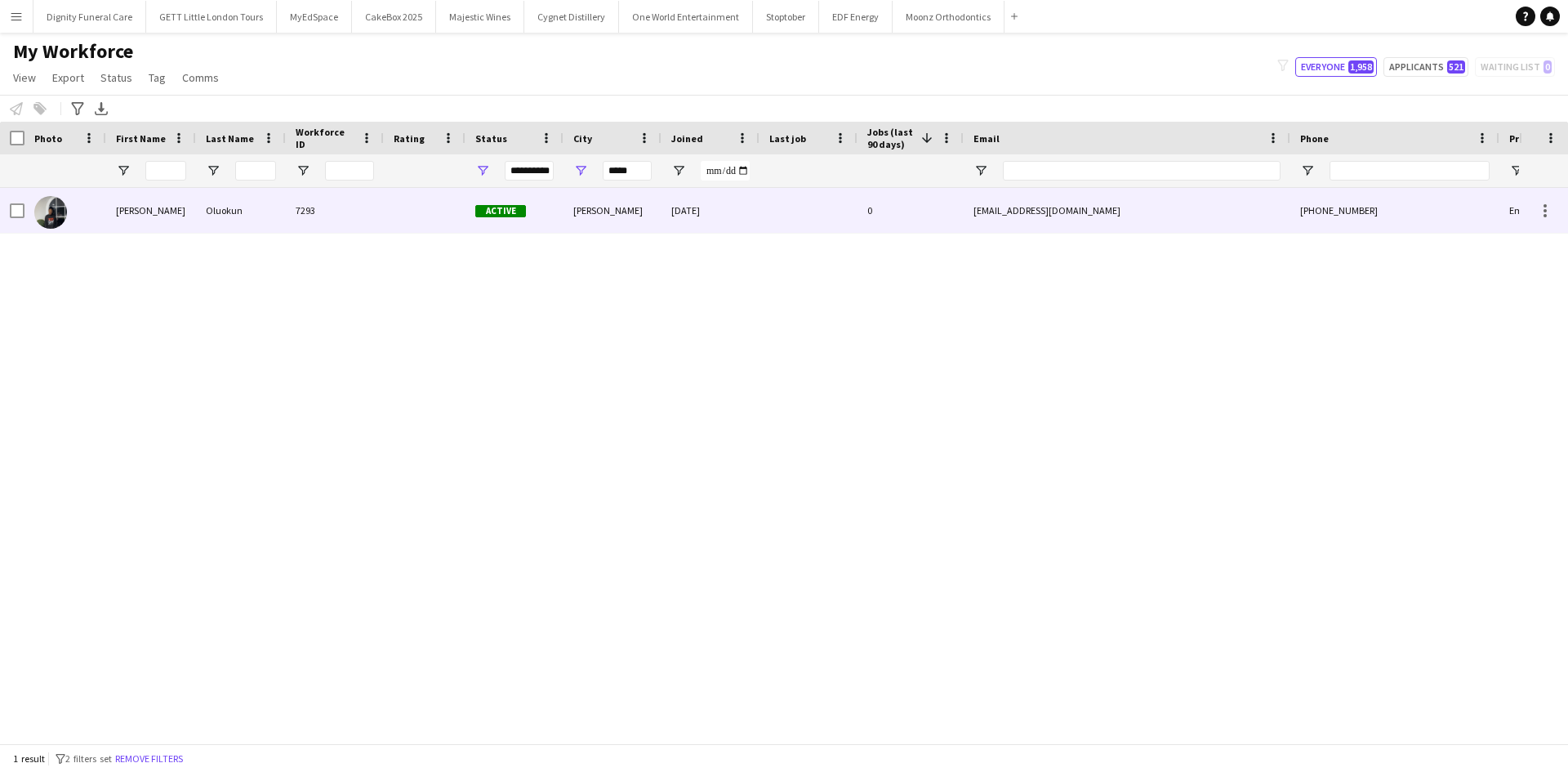
click at [417, 211] on div at bounding box center [425, 210] width 82 height 45
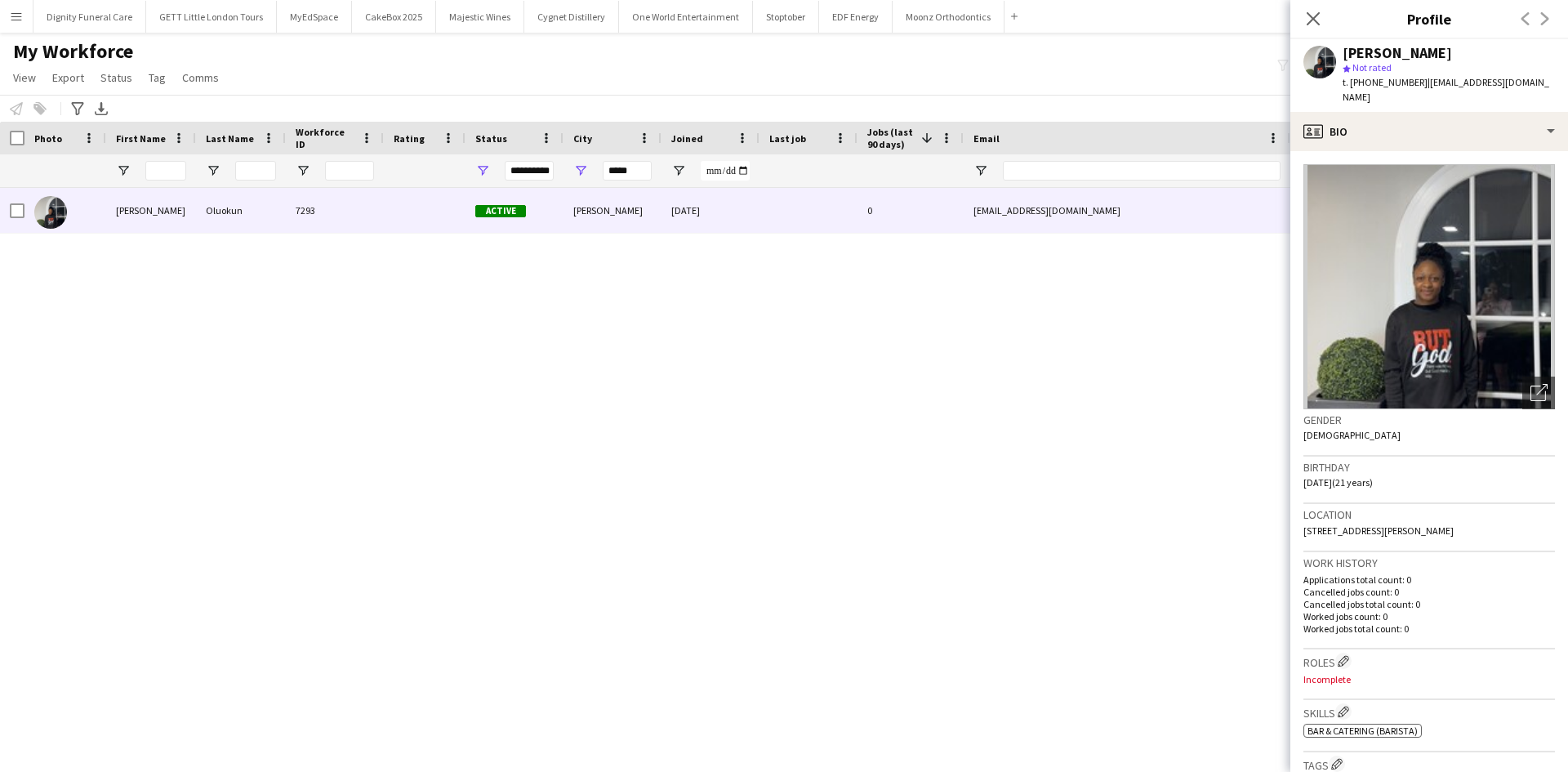
scroll to position [83, 0]
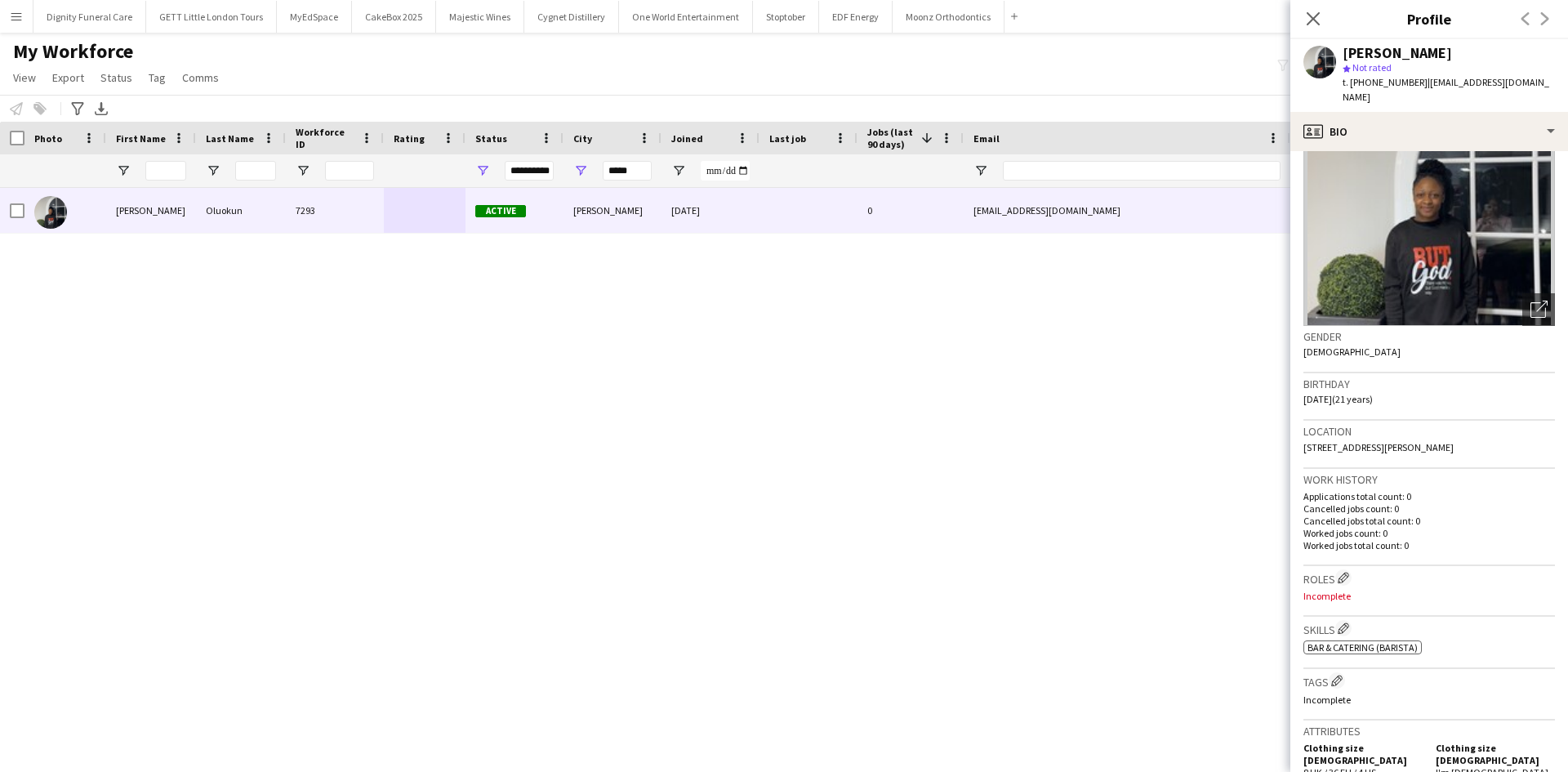
drag, startPoint x: 1411, startPoint y: 430, endPoint x: 1456, endPoint y: 427, distance: 45.1
click at [1456, 427] on div "Location 340A, Ashley Road, Poole, BH14 9DF" at bounding box center [1429, 444] width 252 height 47
copy span "BH14 9DF"
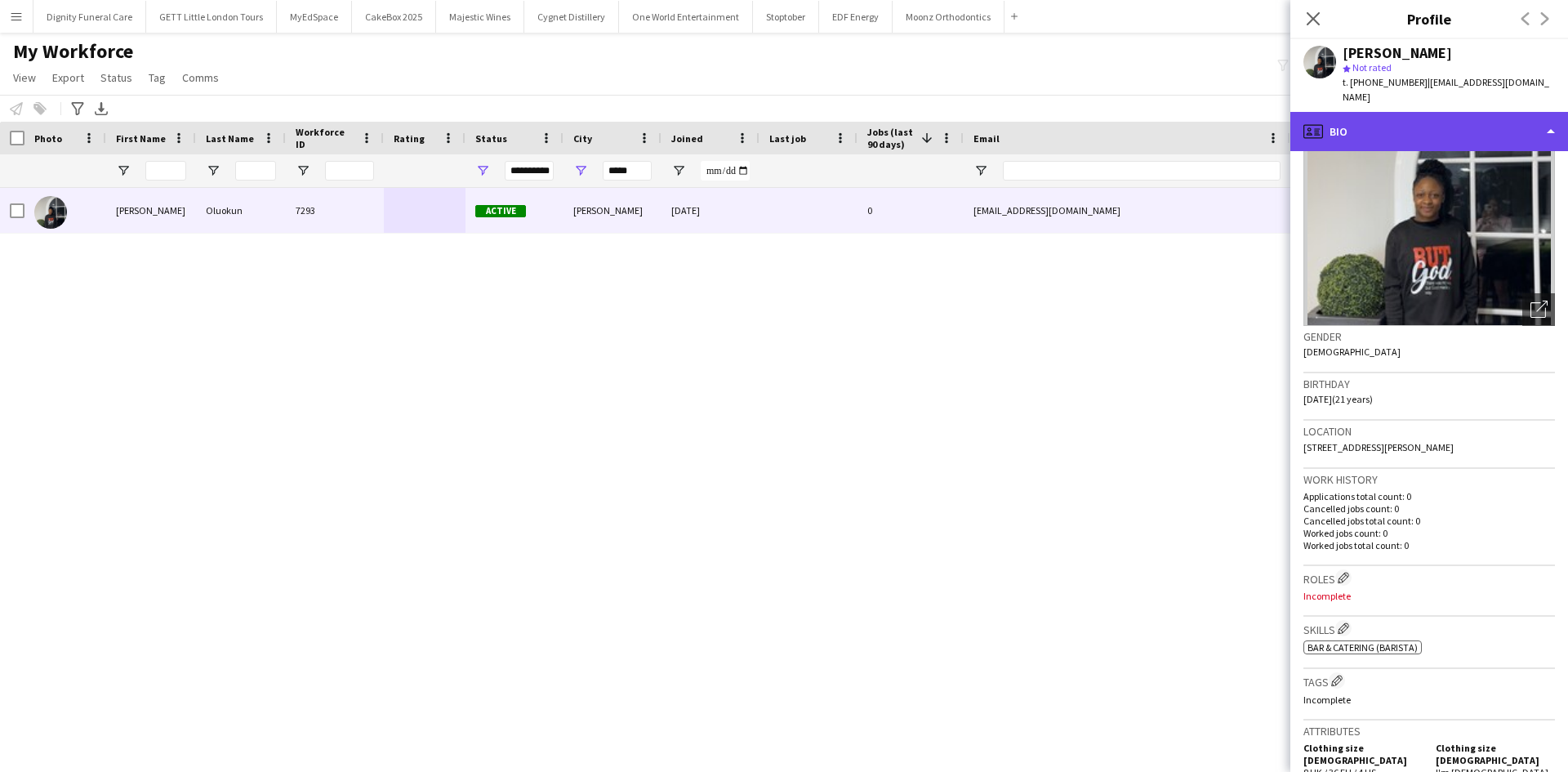
click at [1427, 120] on div "profile Bio" at bounding box center [1429, 131] width 278 height 40
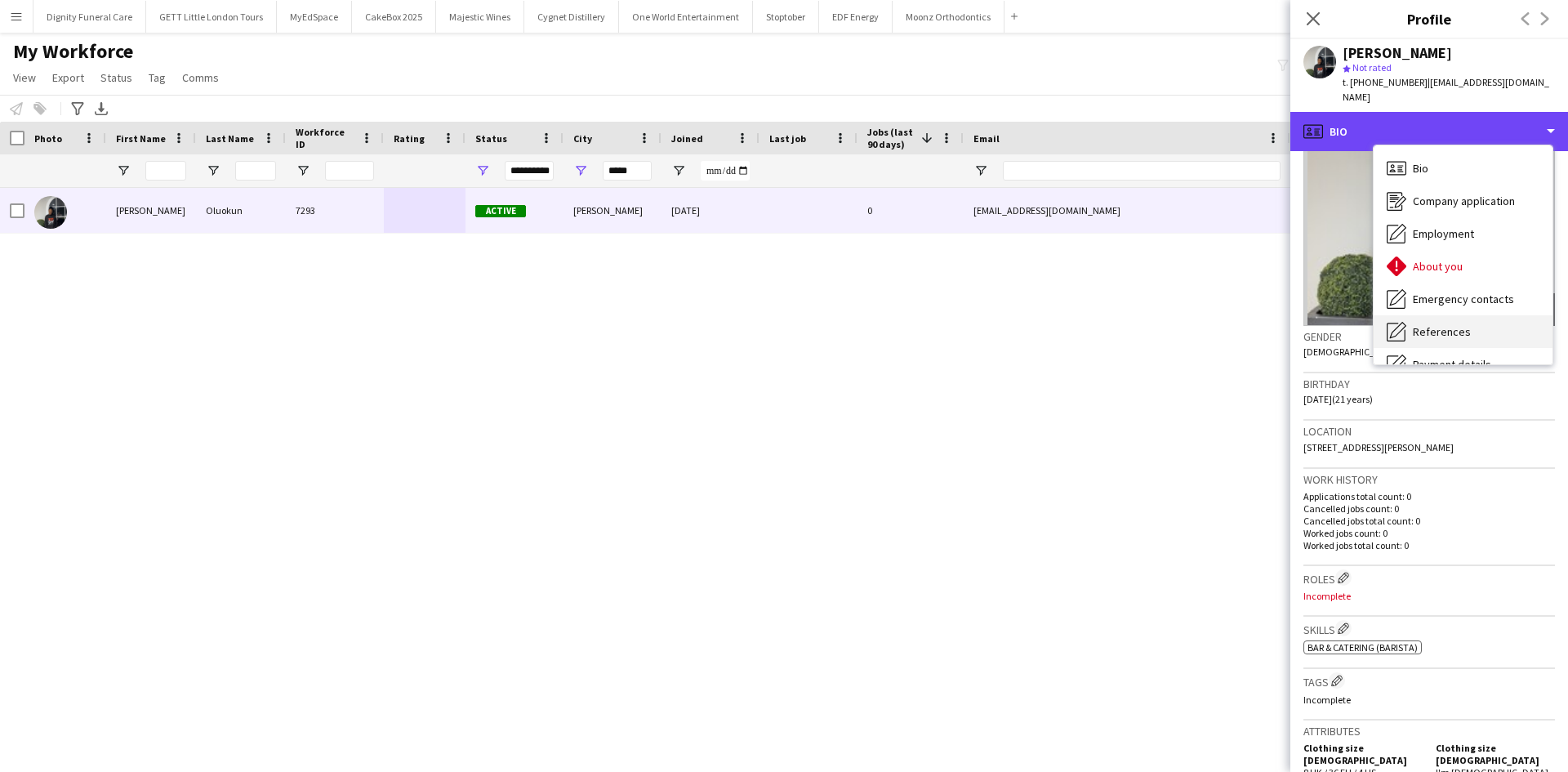
scroll to position [219, 0]
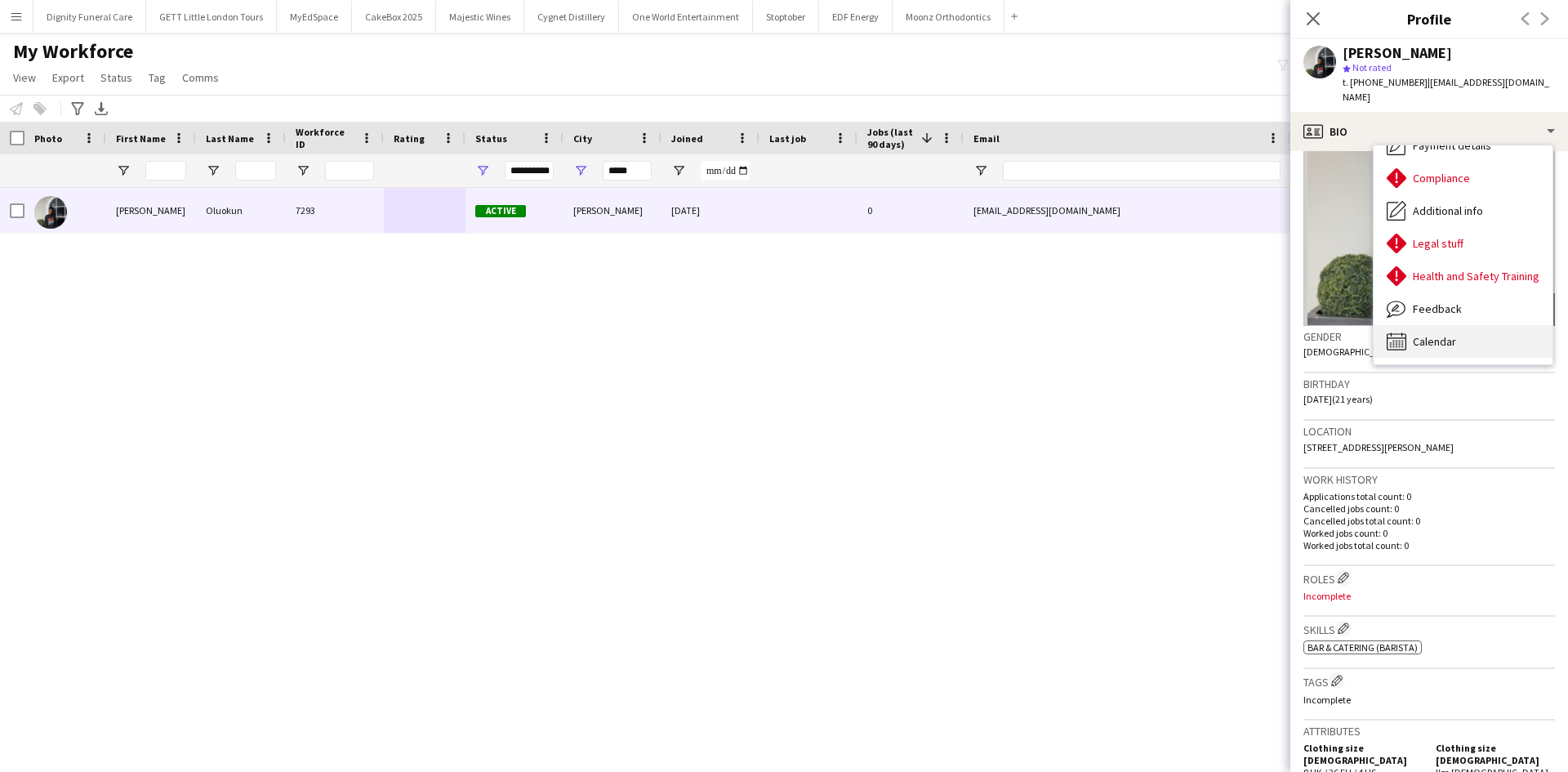
click at [1427, 334] on span "Calendar" at bounding box center [1434, 341] width 43 height 14
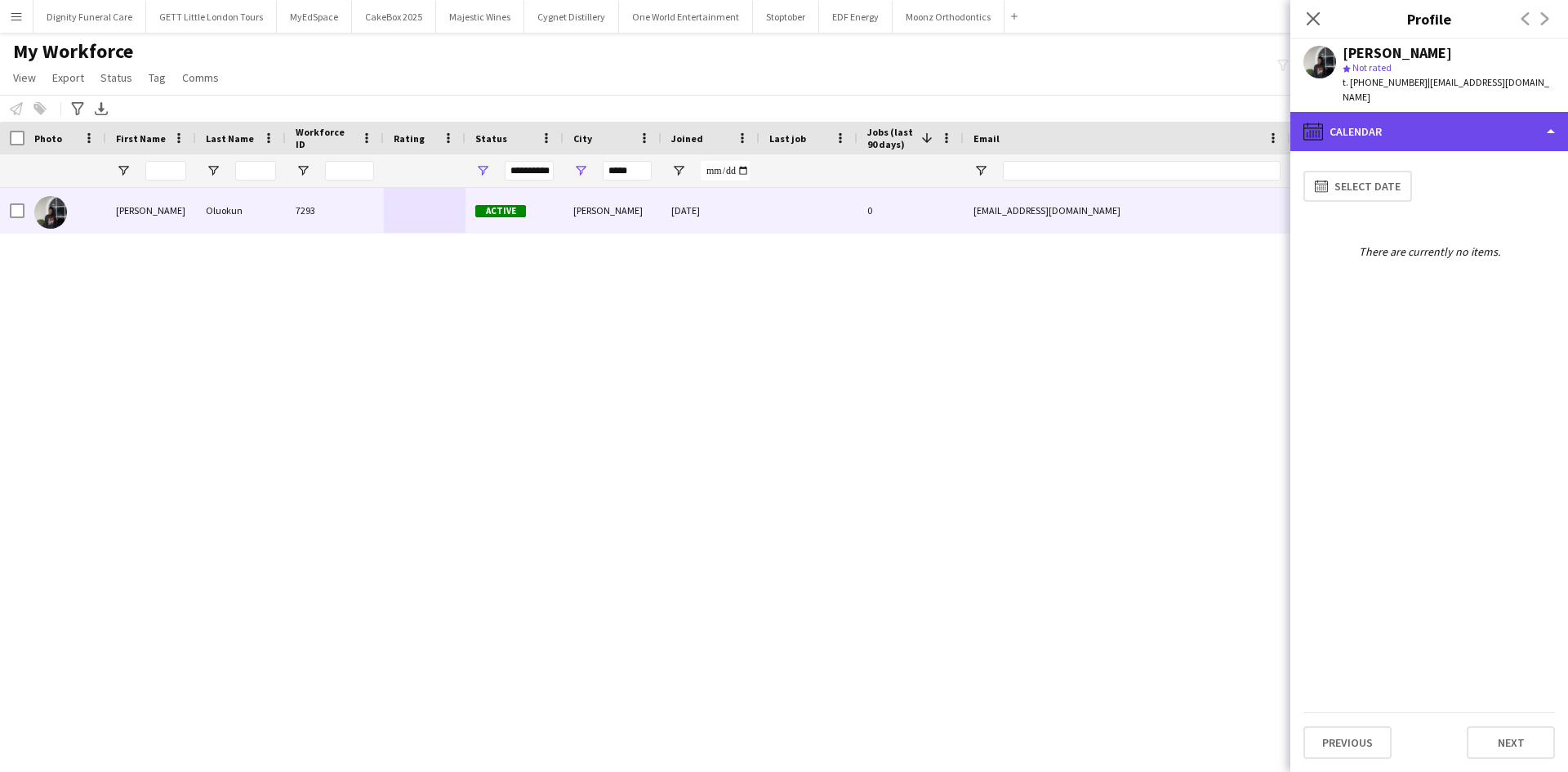
click at [1348, 131] on div "calendar-full Calendar" at bounding box center [1429, 131] width 278 height 40
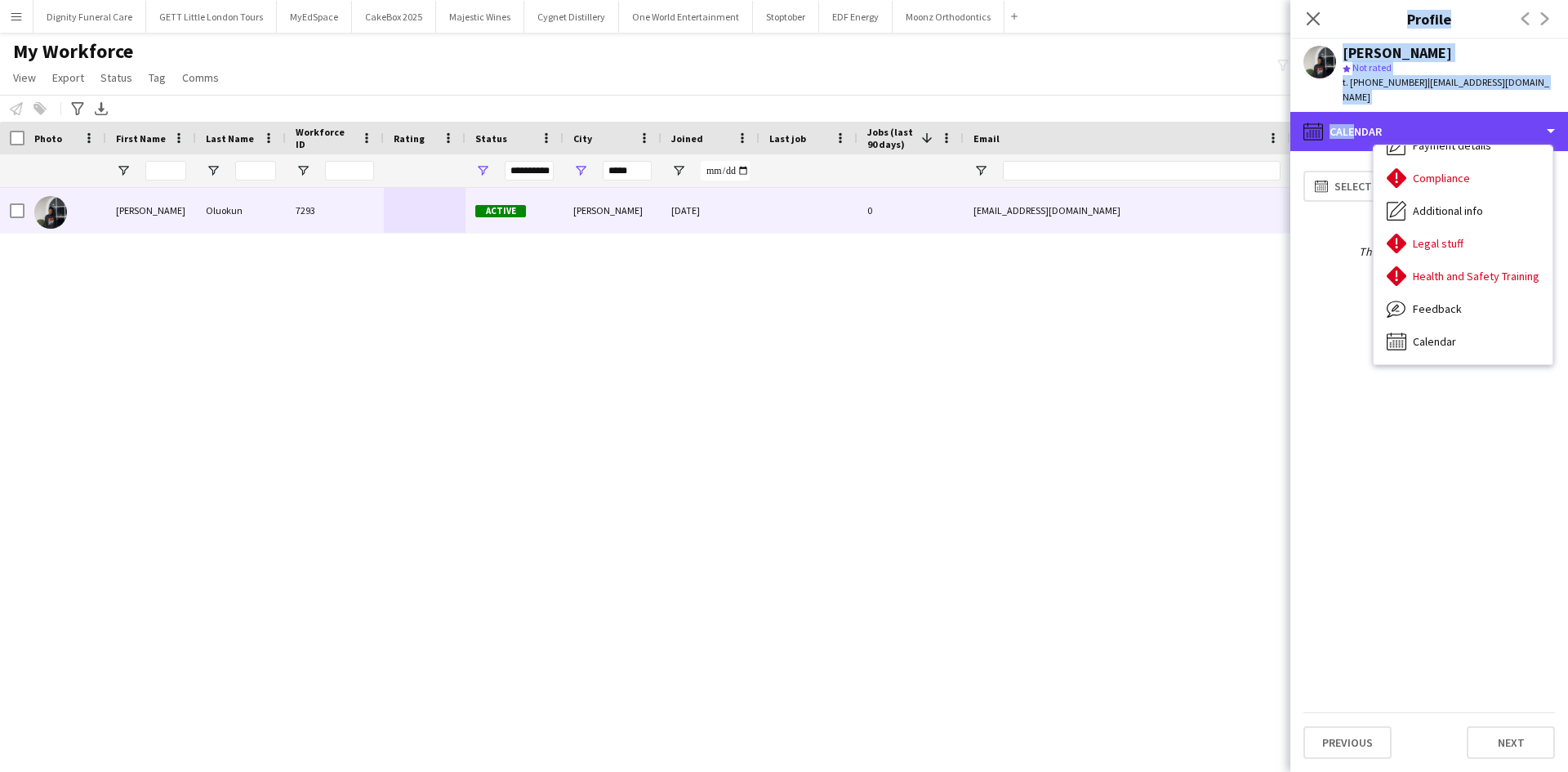
drag, startPoint x: 1348, startPoint y: 131, endPoint x: 797, endPoint y: 512, distance: 669.9
click at [797, 512] on body "Menu Boards Boards Boards All jobs Status Workforce Workforce My Workforce Recr…" at bounding box center [784, 386] width 1568 height 772
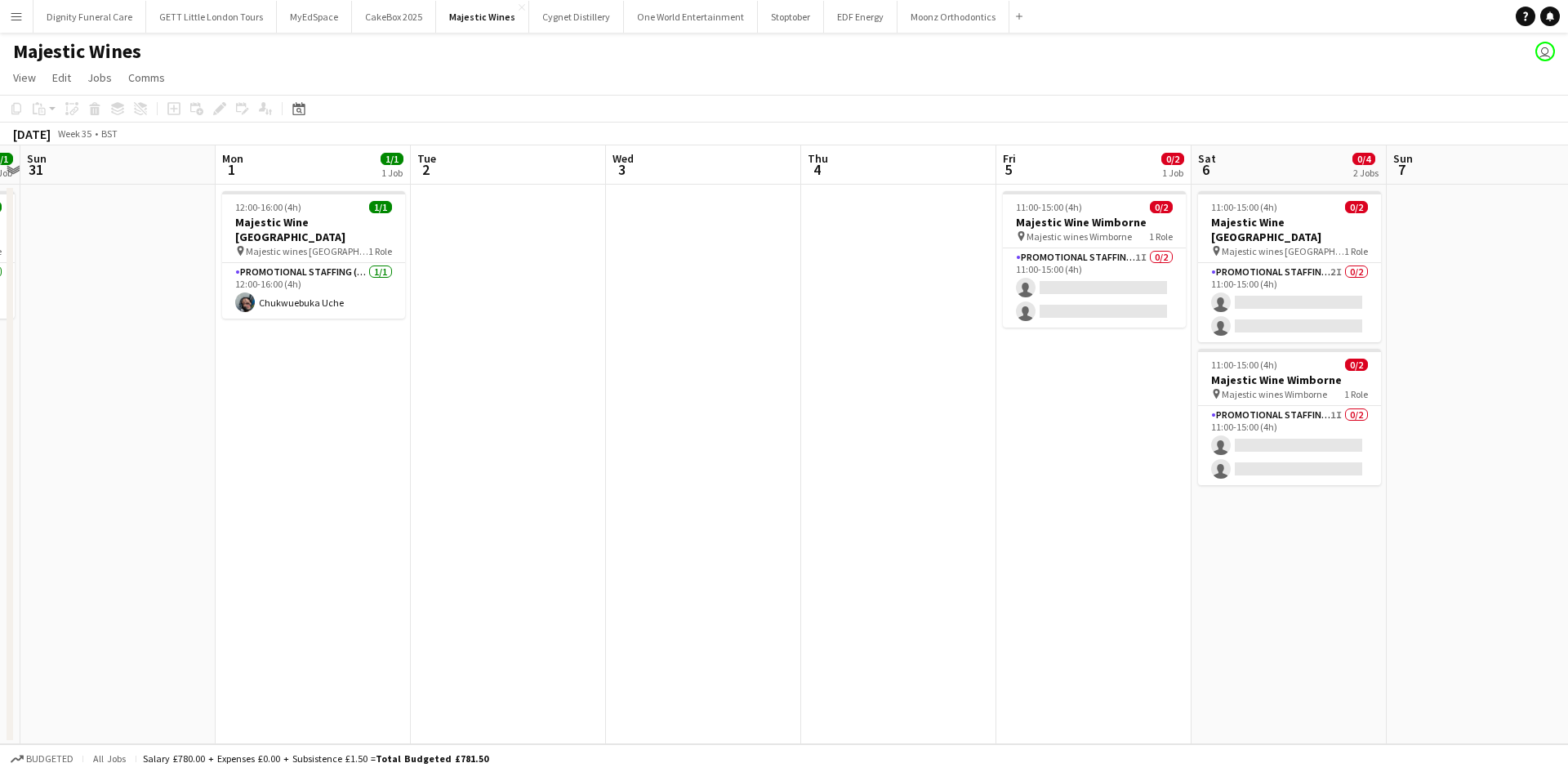
scroll to position [0, 566]
click at [1082, 259] on app-card-role "Promotional Staffing (Flyering Staff) 1I 0/2 11:00-15:00 (4h) single-neutral-ac…" at bounding box center [1093, 288] width 183 height 79
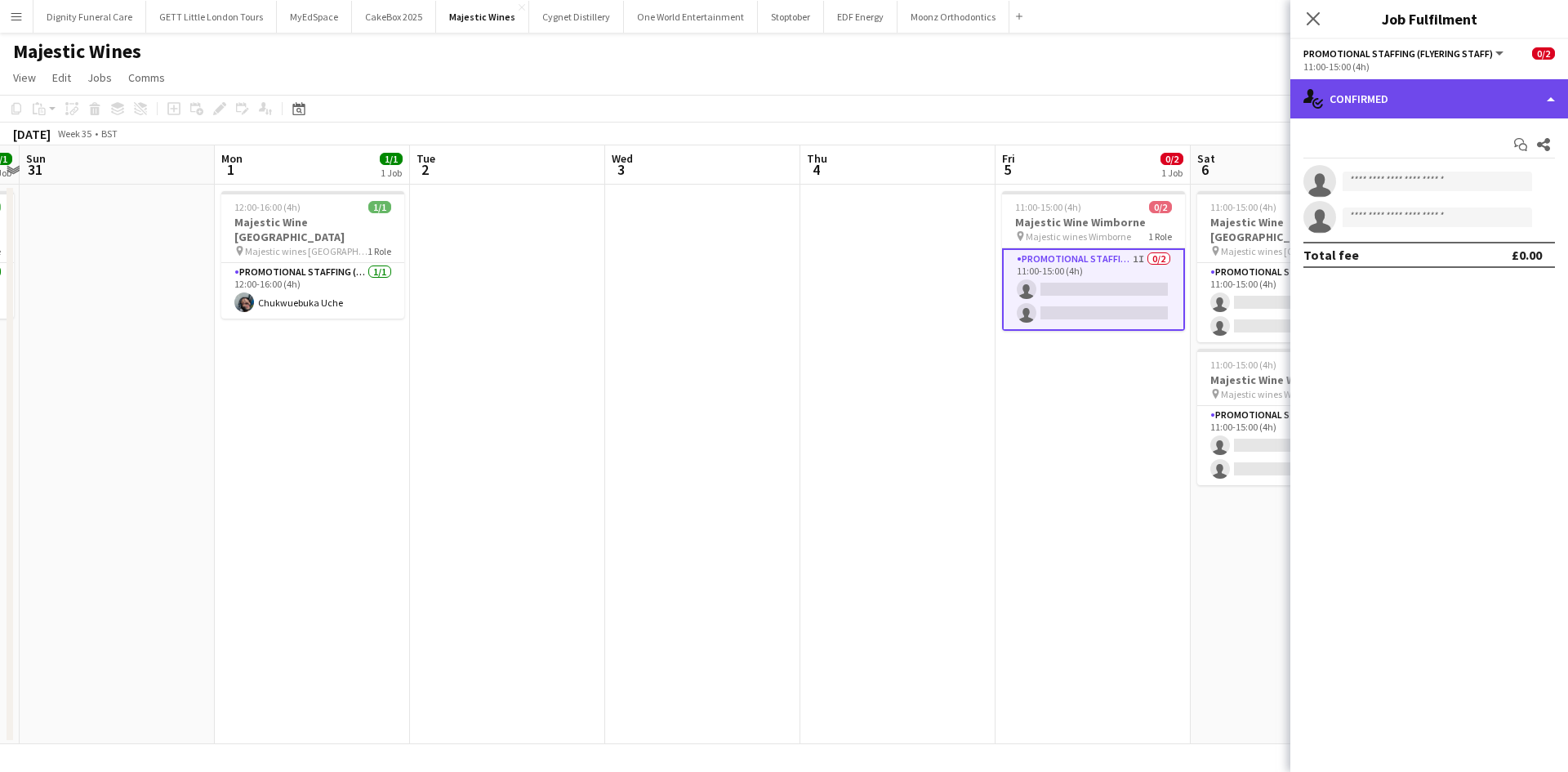
click at [1427, 88] on div "single-neutral-actions-check-2 Confirmed" at bounding box center [1429, 98] width 278 height 40
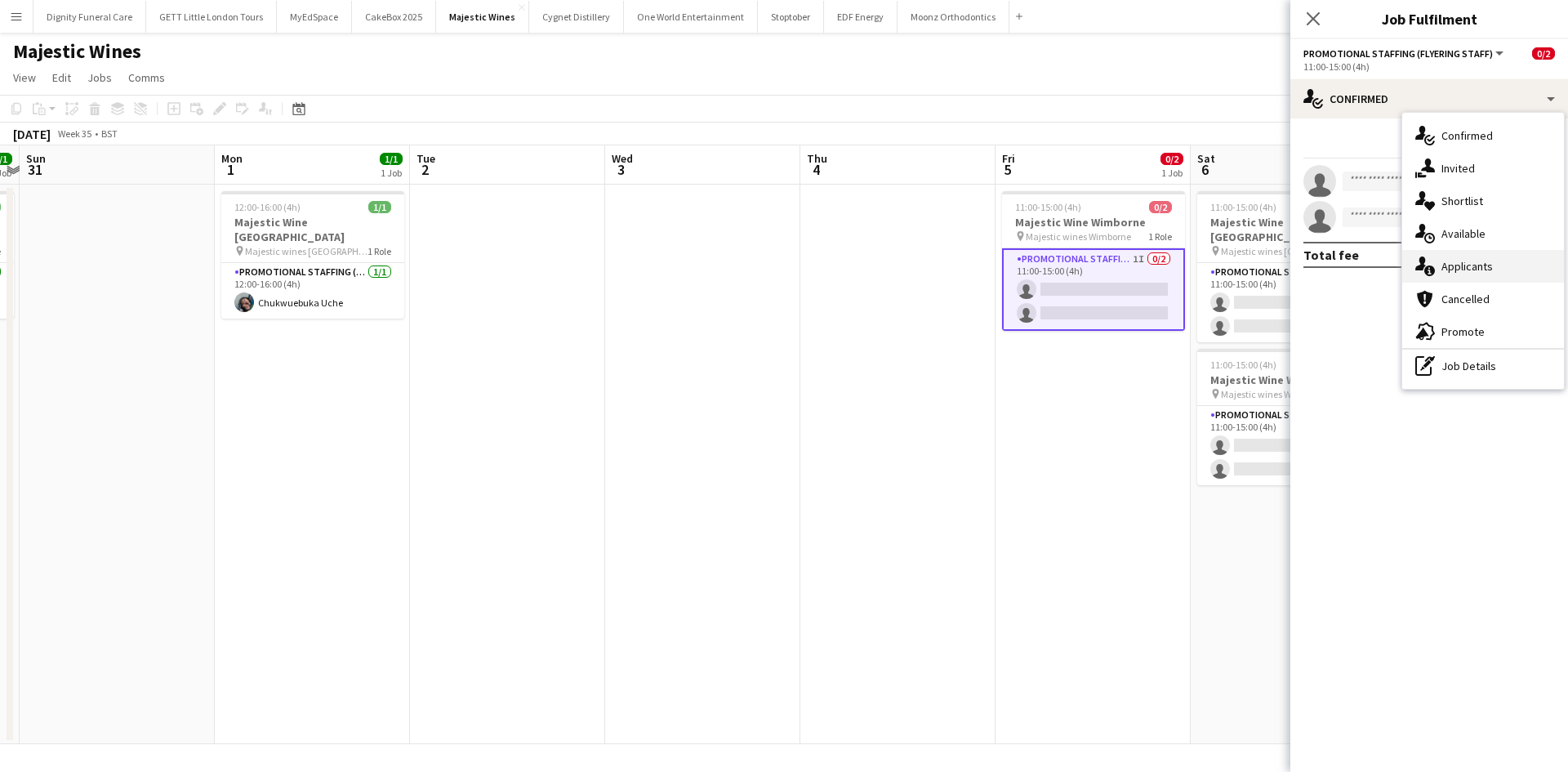
click at [1480, 254] on div "single-neutral-actions-information Applicants" at bounding box center [1483, 266] width 162 height 33
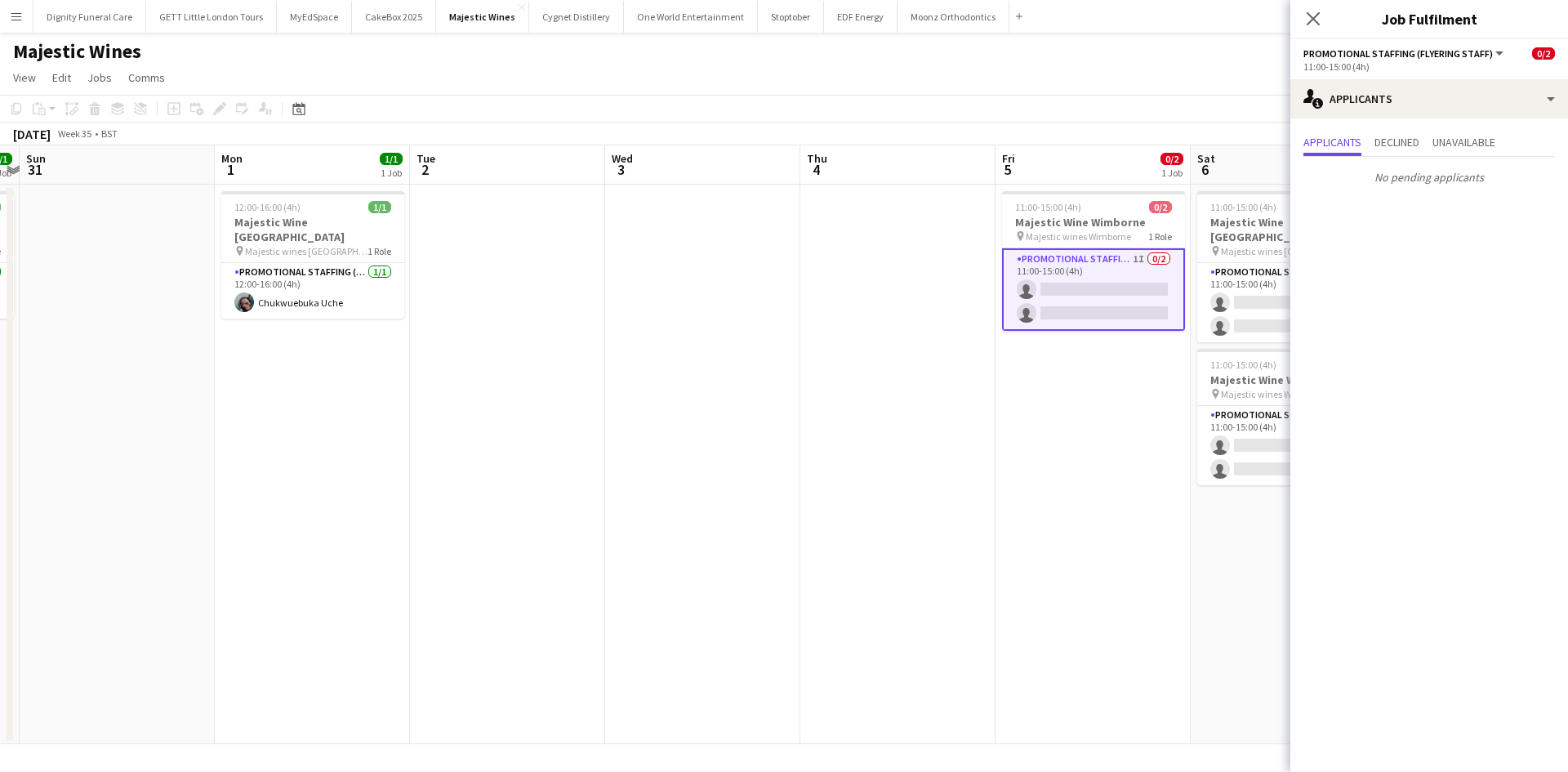
click at [1200, 475] on app-date-cell "11:00-15:00 (4h) 0/2 Majestic Wine Christchurch pin Majestic wines Christchurch…" at bounding box center [1288, 464] width 195 height 560
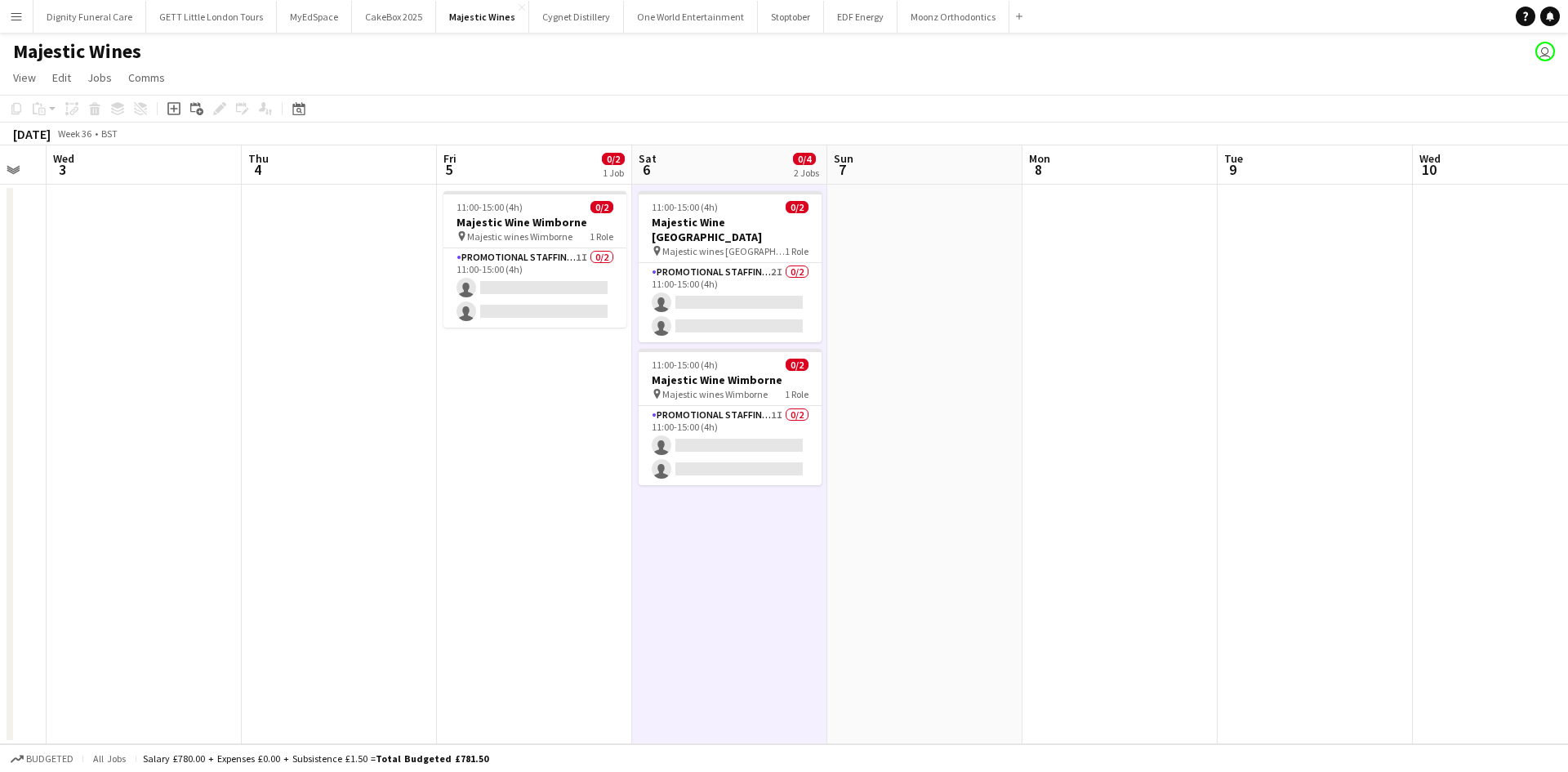
scroll to position [0, 387]
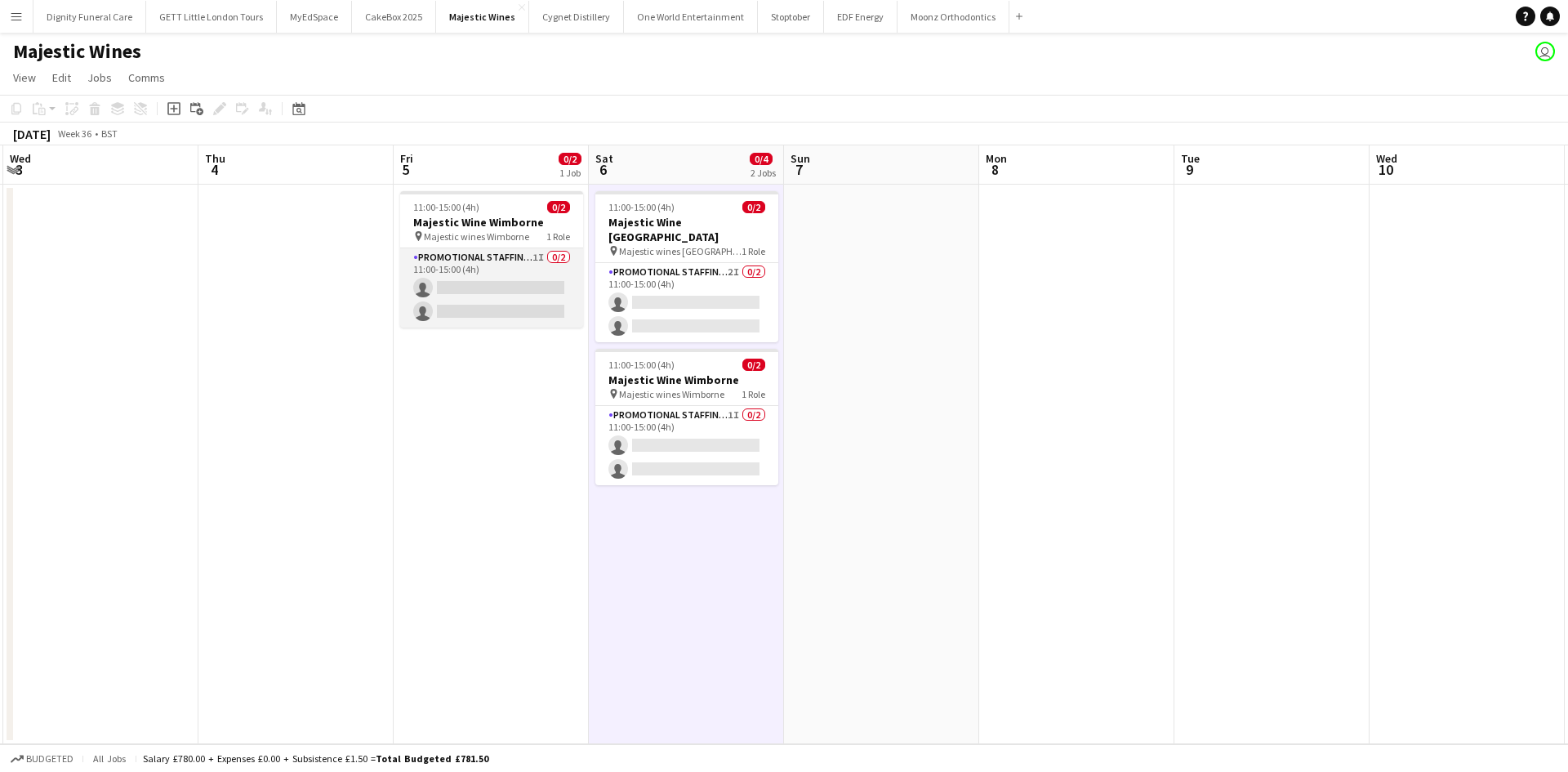
click at [481, 254] on app-card-role "Promotional Staffing (Flyering Staff) 1I 0/2 11:00-15:00 (4h) single-neutral-ac…" at bounding box center [492, 288] width 183 height 79
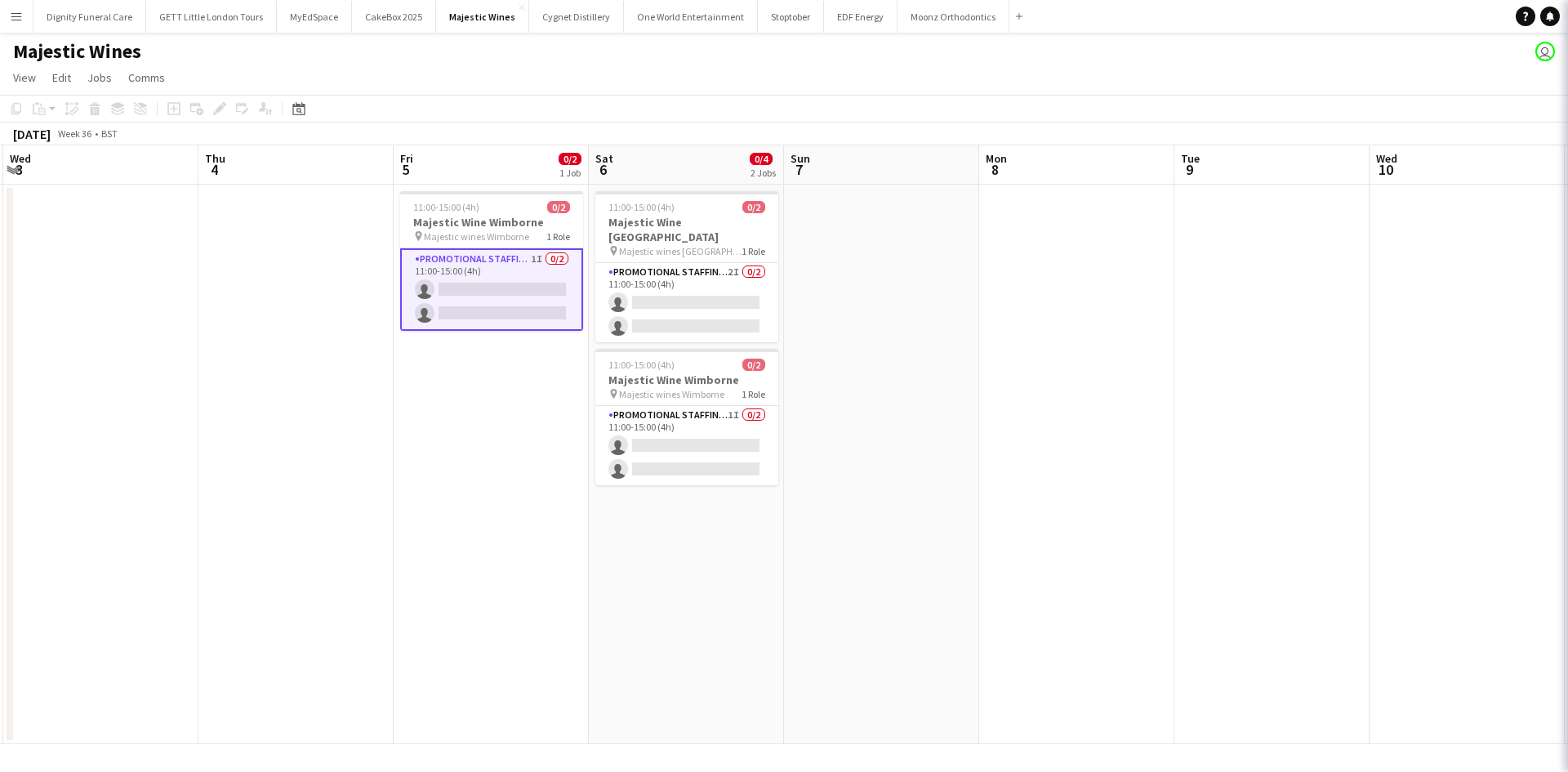
click at [481, 254] on app-card-role "Promotional Staffing (Flyering Staff) 1I 0/2 11:00-15:00 (4h) single-neutral-ac…" at bounding box center [492, 289] width 183 height 82
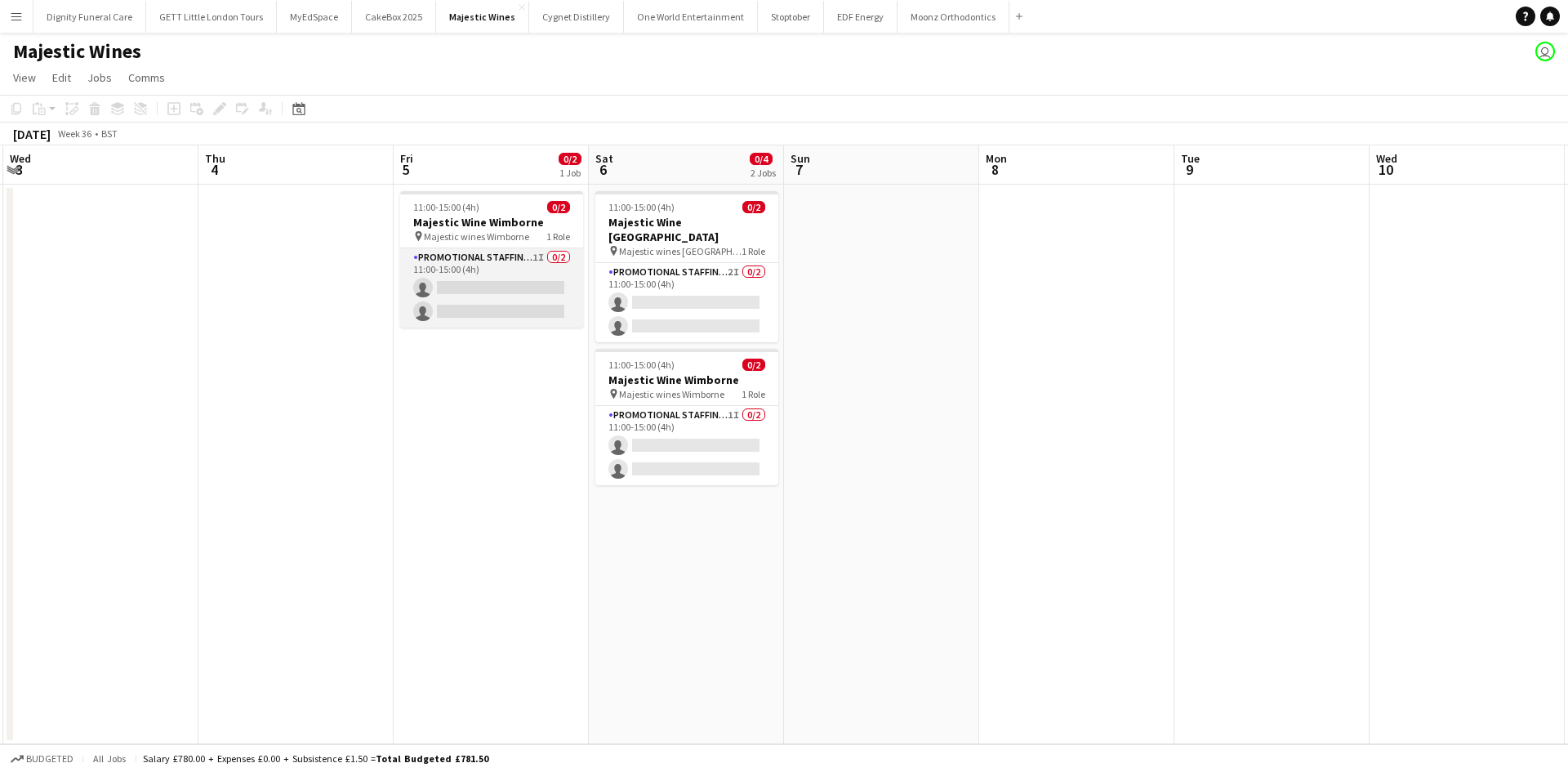
click at [515, 256] on app-card-role "Promotional Staffing (Flyering Staff) 1I 0/2 11:00-15:00 (4h) single-neutral-ac…" at bounding box center [492, 288] width 183 height 79
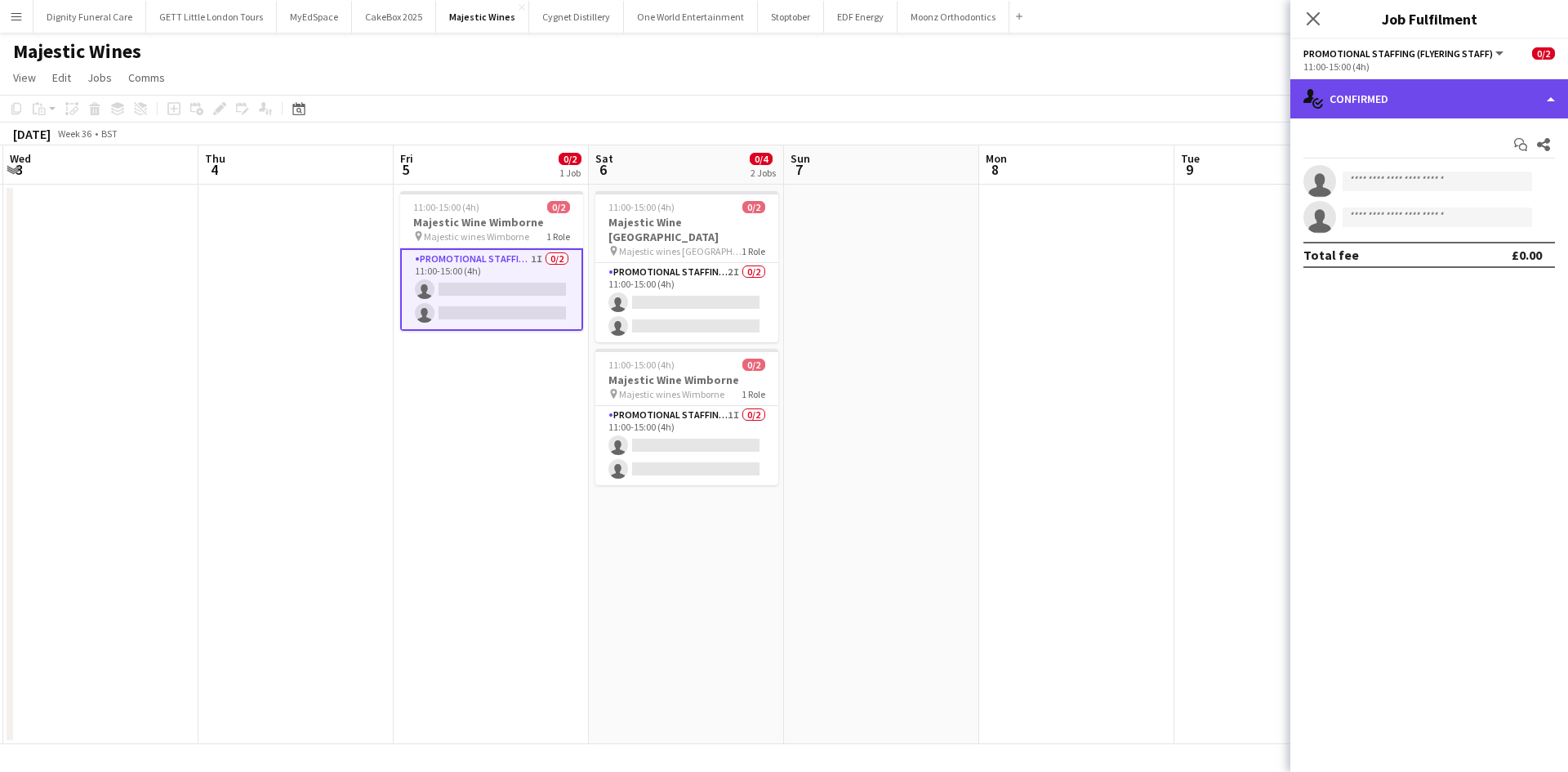
click at [1464, 101] on div "single-neutral-actions-check-2 Confirmed" at bounding box center [1429, 98] width 278 height 40
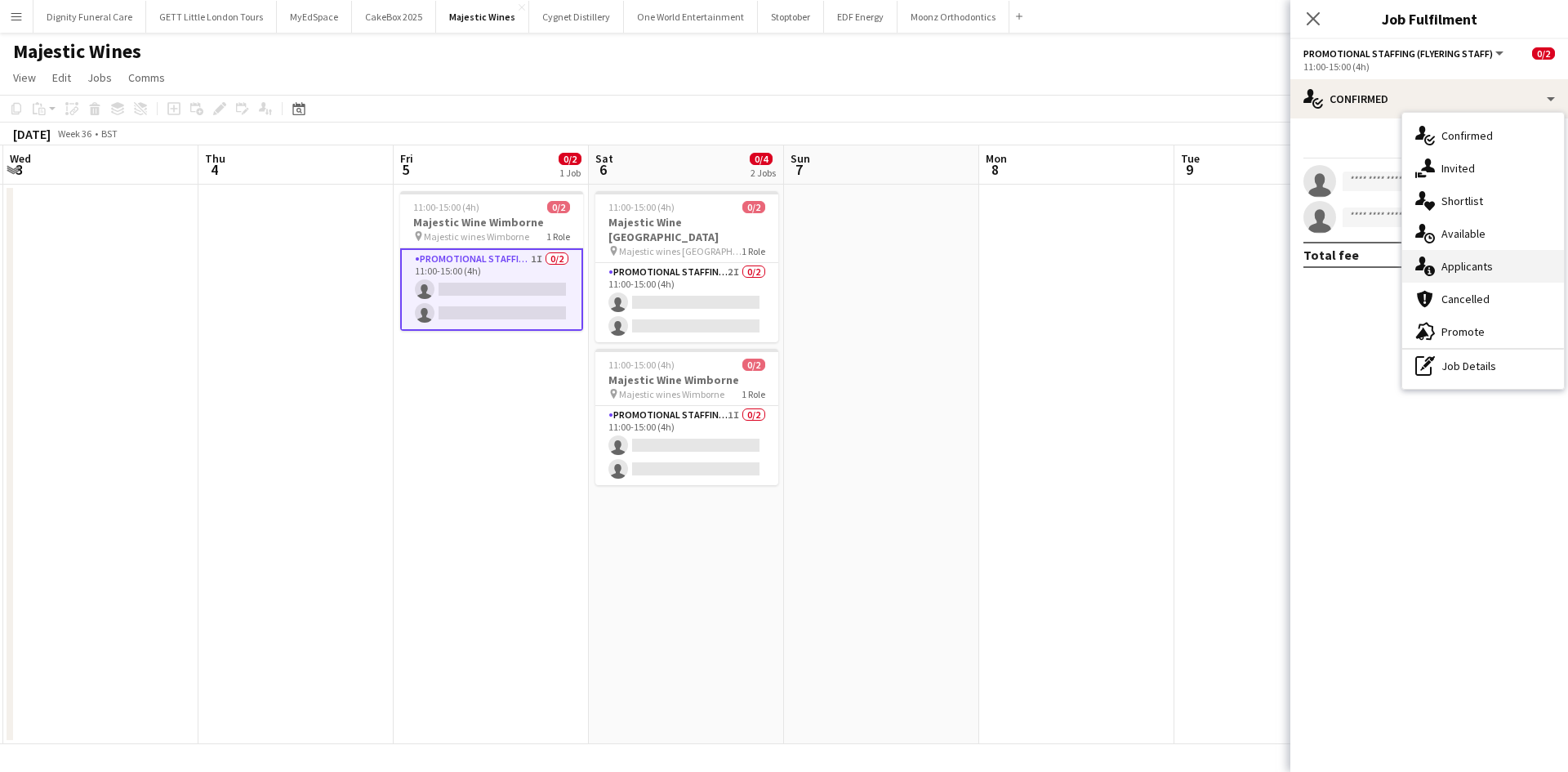
click at [1464, 259] on div "single-neutral-actions-information Applicants" at bounding box center [1483, 266] width 162 height 33
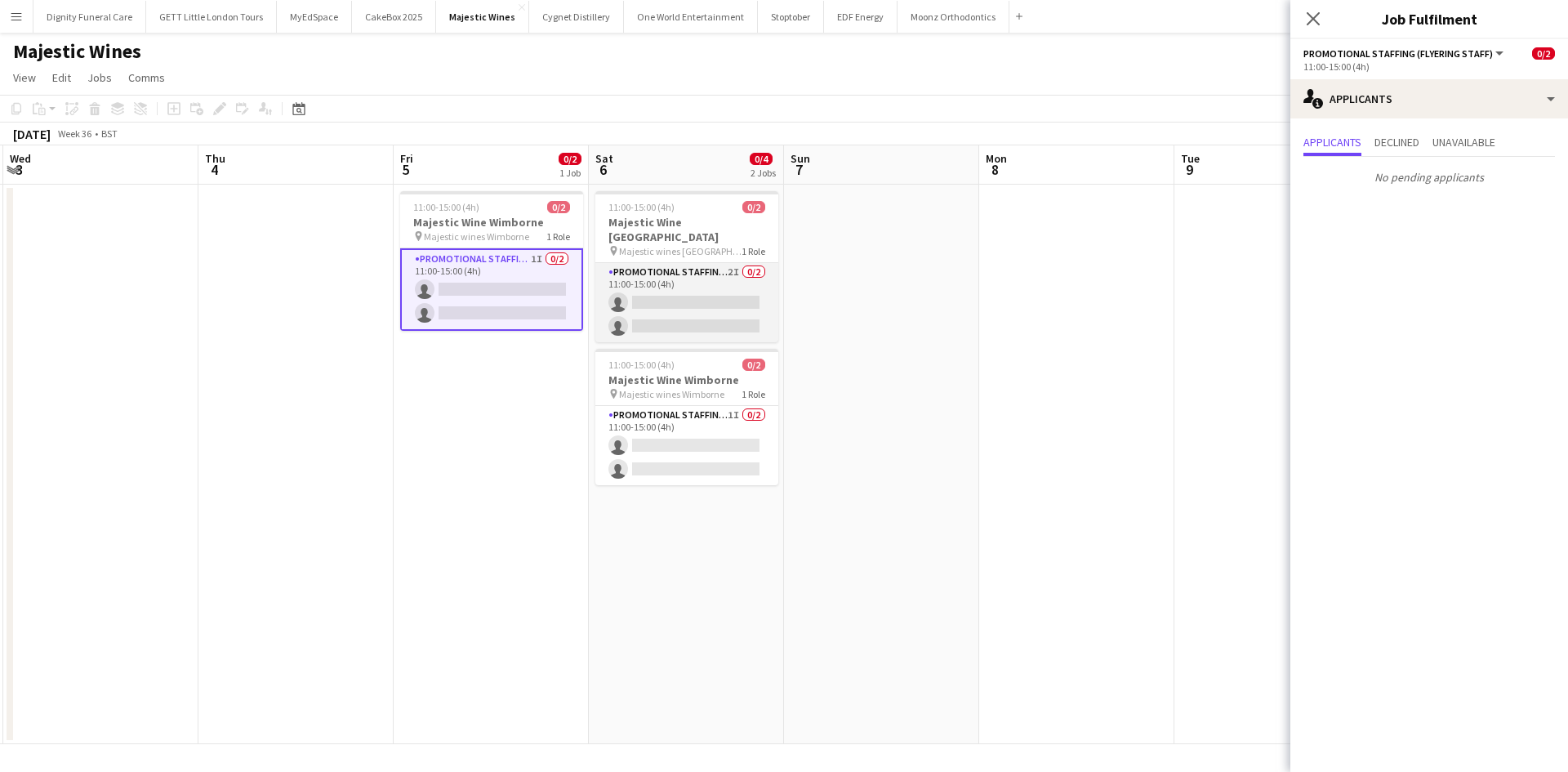
click at [662, 280] on app-card-role "Promotional Staffing (Flyering Staff) 2I 0/2 11:00-15:00 (4h) single-neutral-ac…" at bounding box center [687, 303] width 183 height 79
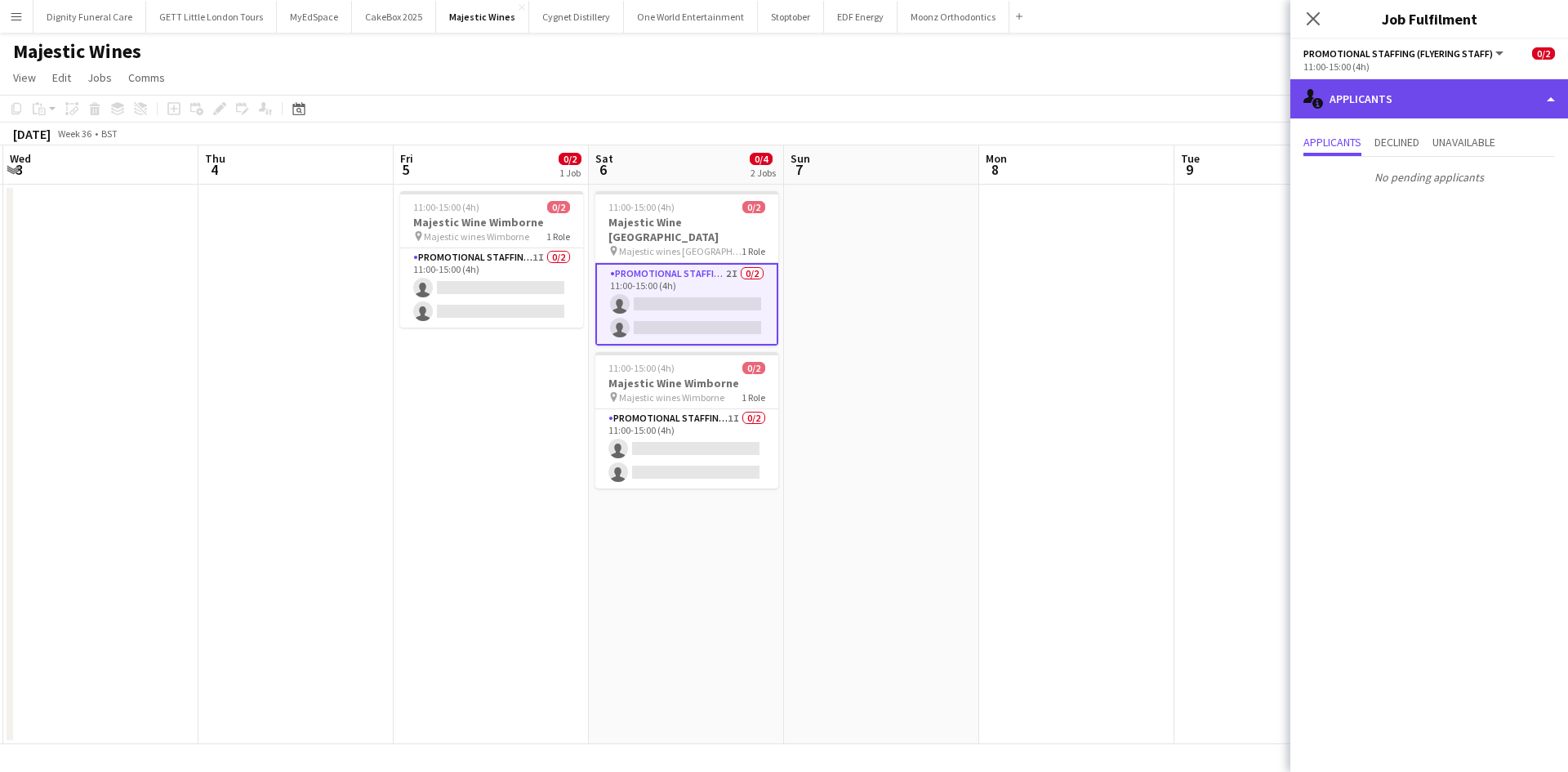
click at [1410, 98] on div "single-neutral-actions-information Applicants" at bounding box center [1429, 98] width 278 height 40
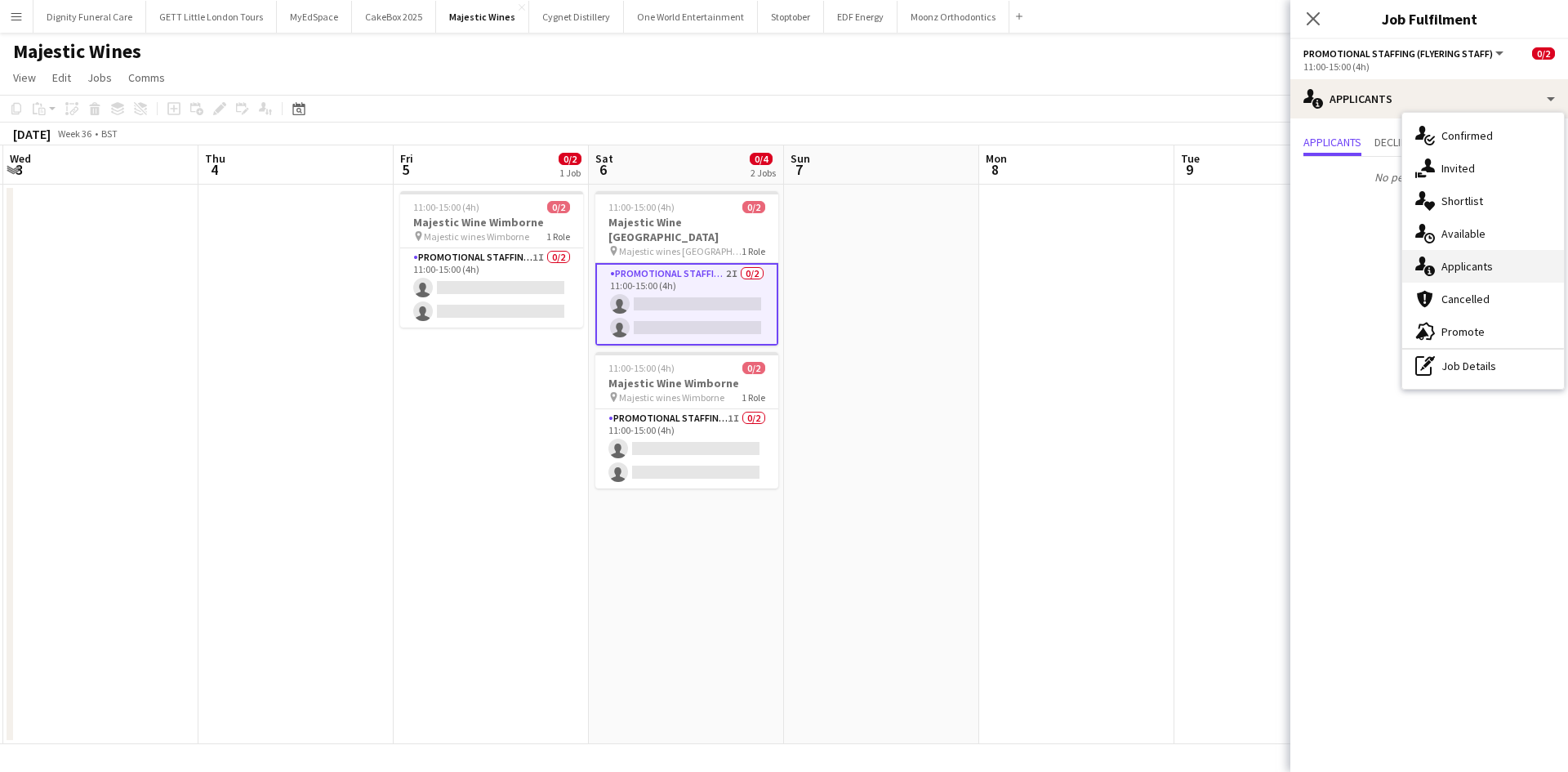
click at [1466, 271] on div "single-neutral-actions-information Applicants" at bounding box center [1483, 266] width 162 height 33
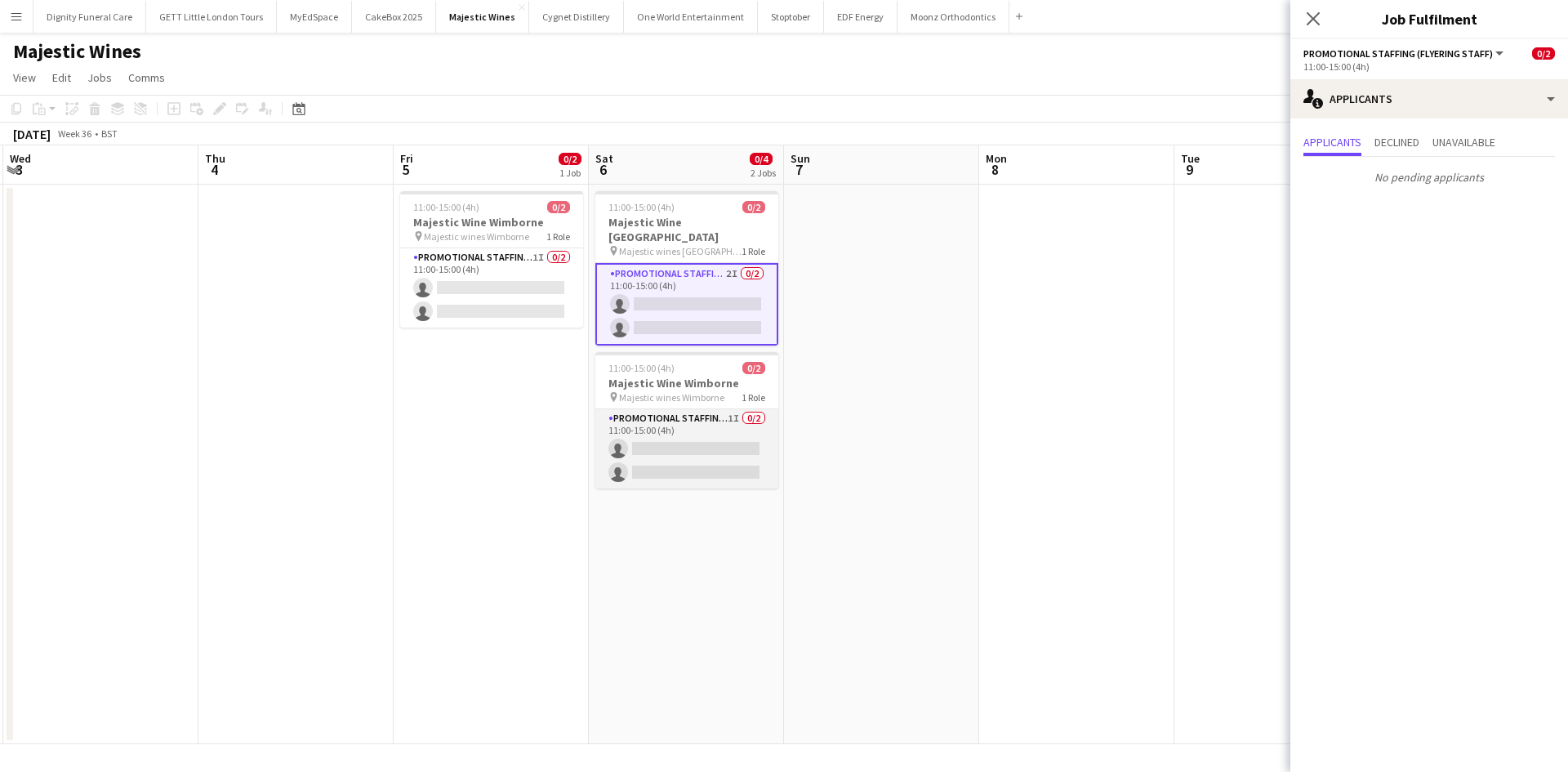
click at [701, 409] on app-card-role "Promotional Staffing (Flyering Staff) 1I 0/2 11:00-15:00 (4h) single-neutral-ac…" at bounding box center [687, 449] width 183 height 79
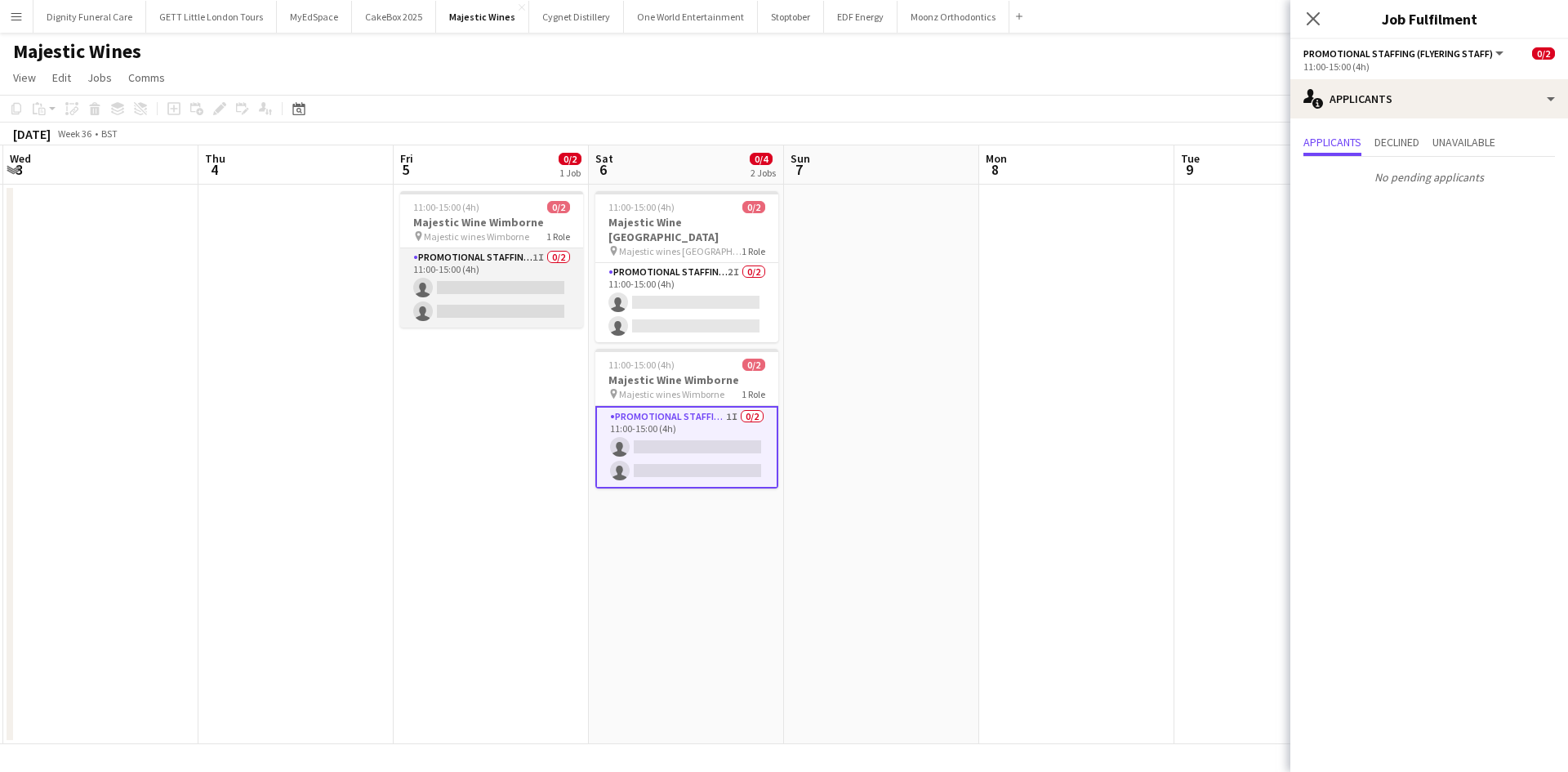
click at [499, 304] on app-card-role "Promotional Staffing (Flyering Staff) 1I 0/2 11:00-15:00 (4h) single-neutral-ac…" at bounding box center [492, 288] width 183 height 79
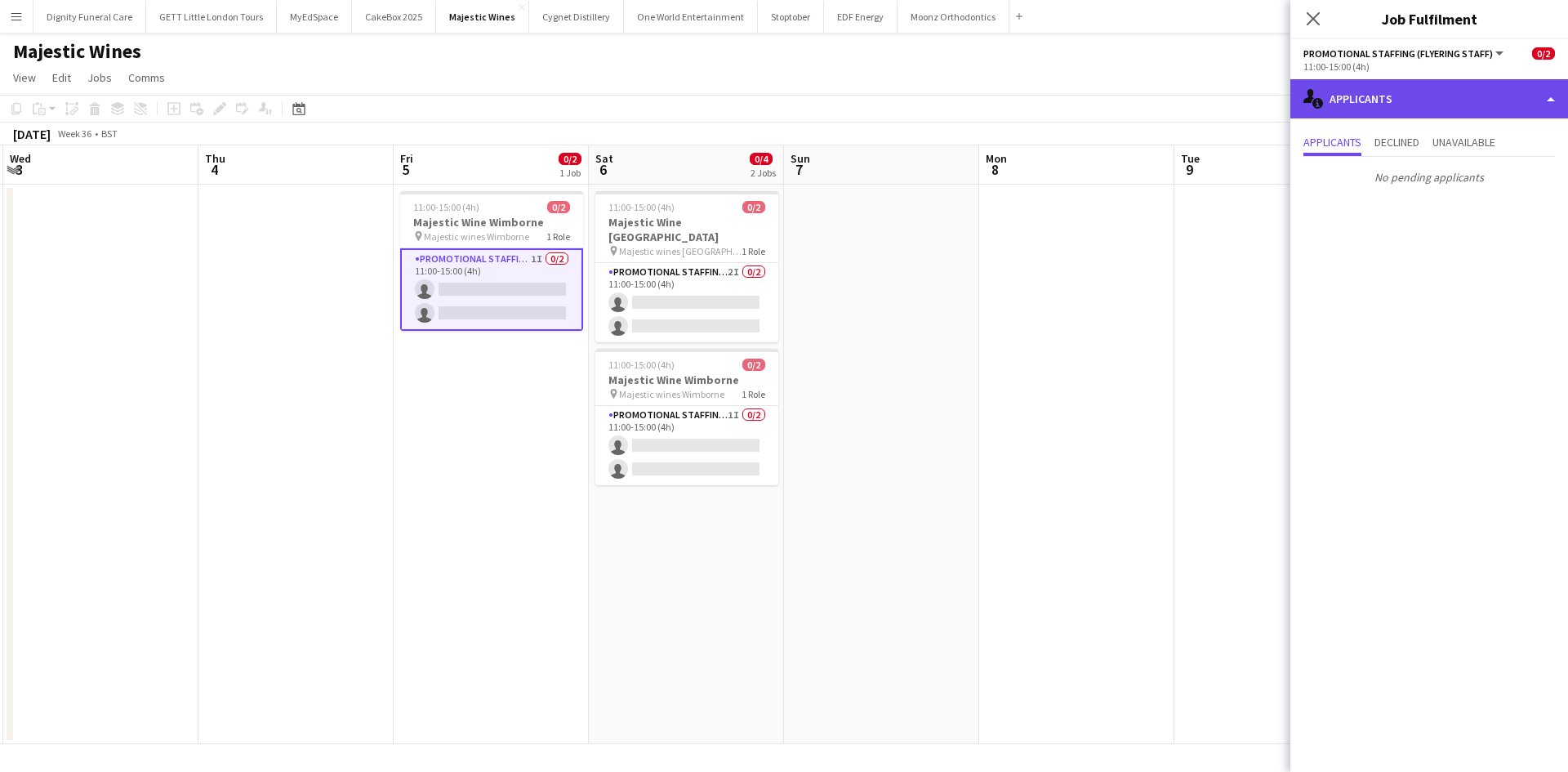
click at [1453, 102] on div "single-neutral-actions-information Applicants" at bounding box center [1429, 98] width 278 height 40
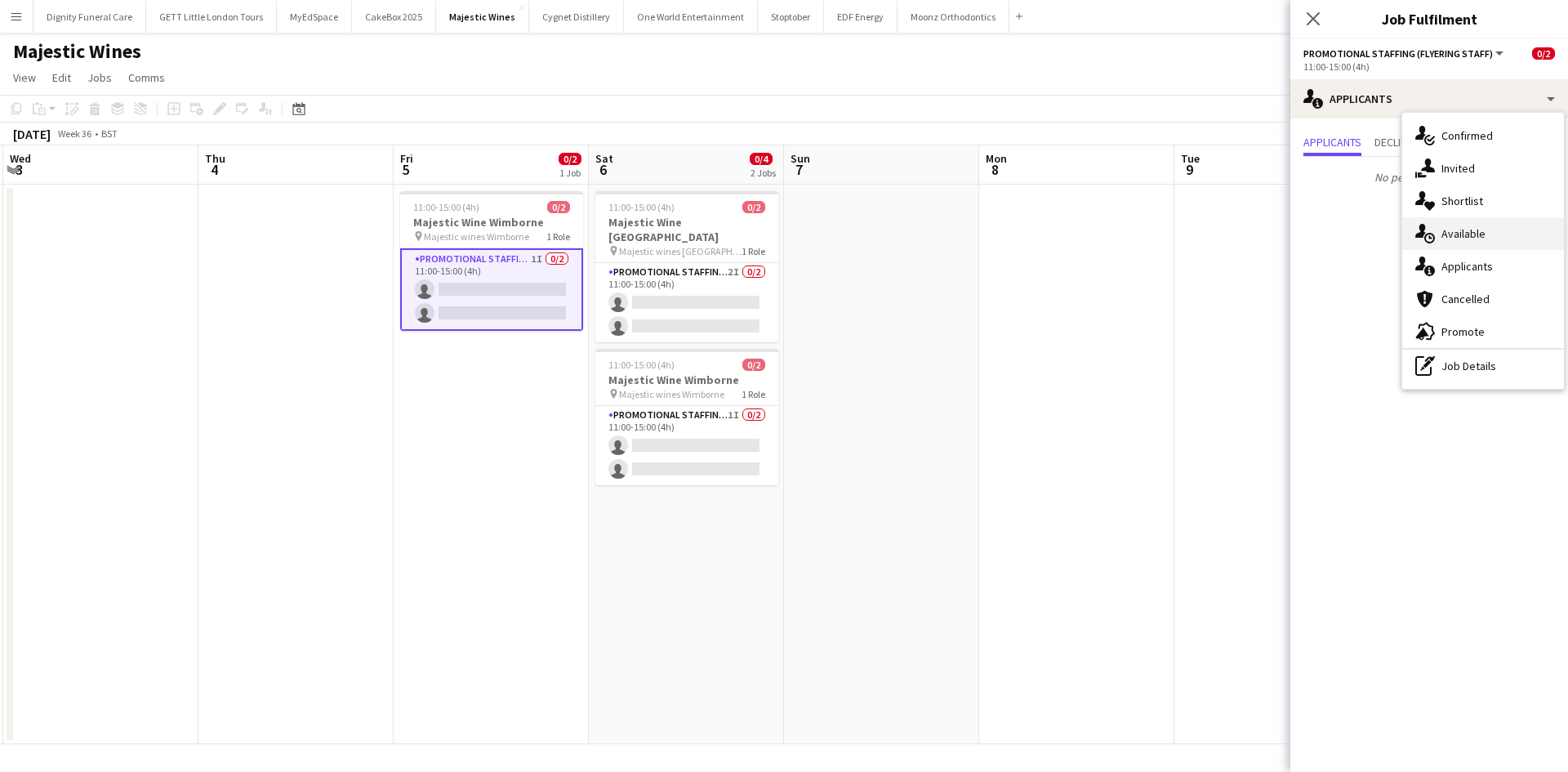
click at [1461, 232] on div "single-neutral-actions-upload Available" at bounding box center [1483, 234] width 162 height 33
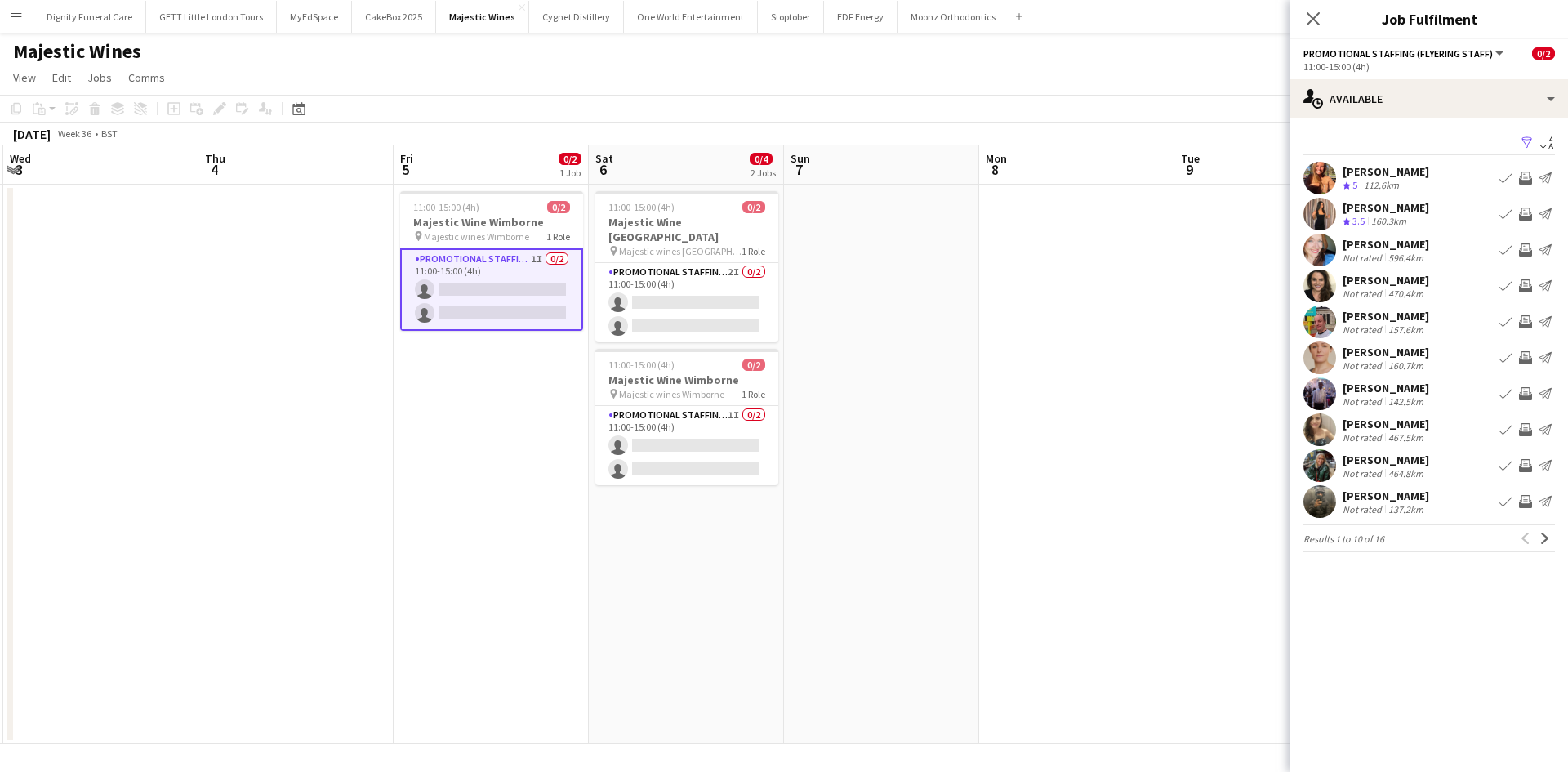
click at [1403, 171] on div "Rachel Hickman" at bounding box center [1386, 171] width 87 height 14
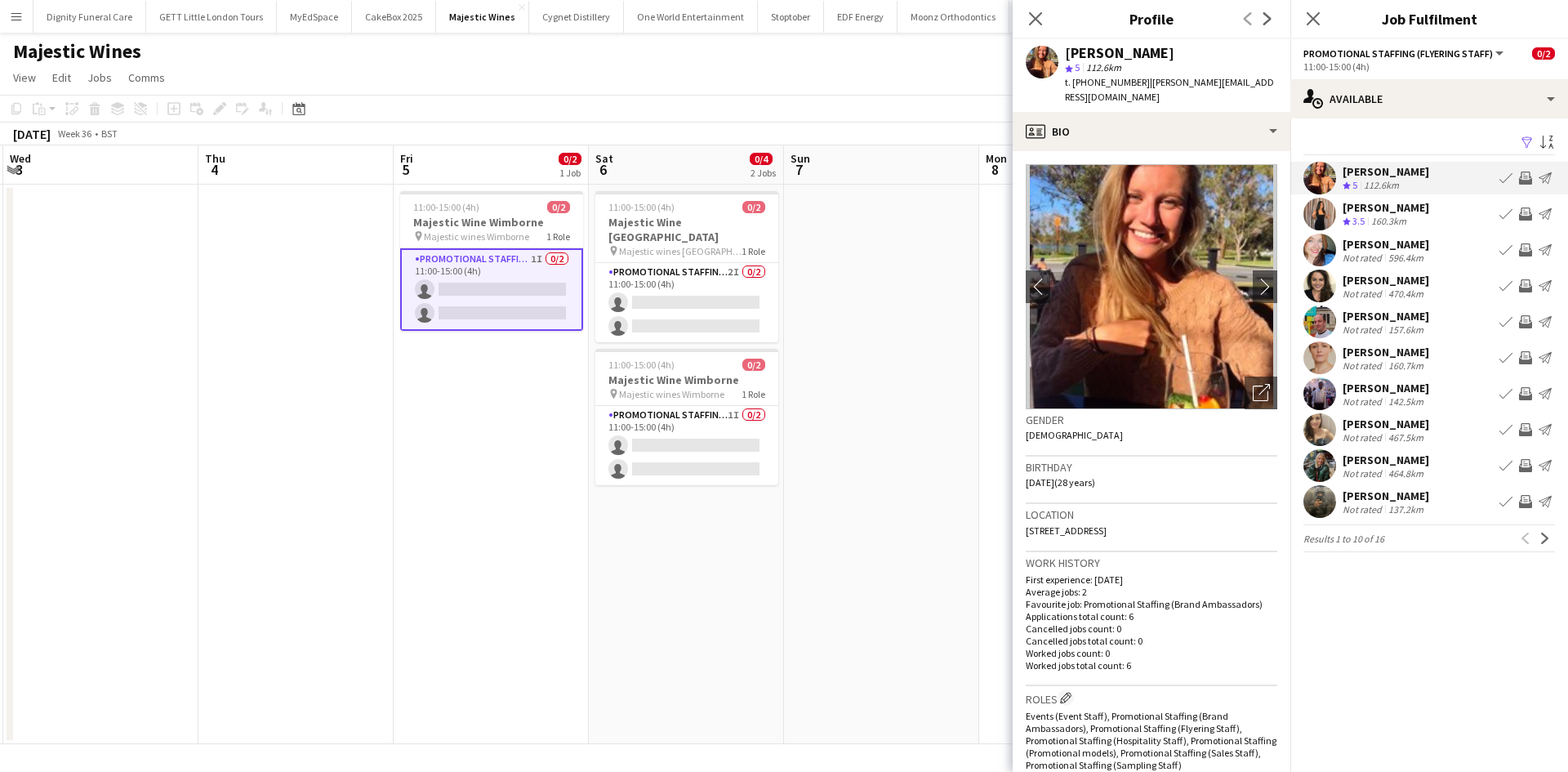
drag, startPoint x: 1232, startPoint y: 513, endPoint x: 1160, endPoint y: 532, distance: 74.5
click at [1160, 532] on div "Location Guildford GU4 7QB, UK, Whitmoor lane, Guildford, GU4 7QB" at bounding box center [1151, 527] width 252 height 47
copy span "GU4 7QB"
click at [1375, 201] on div "Nicky Pandey" at bounding box center [1386, 207] width 87 height 14
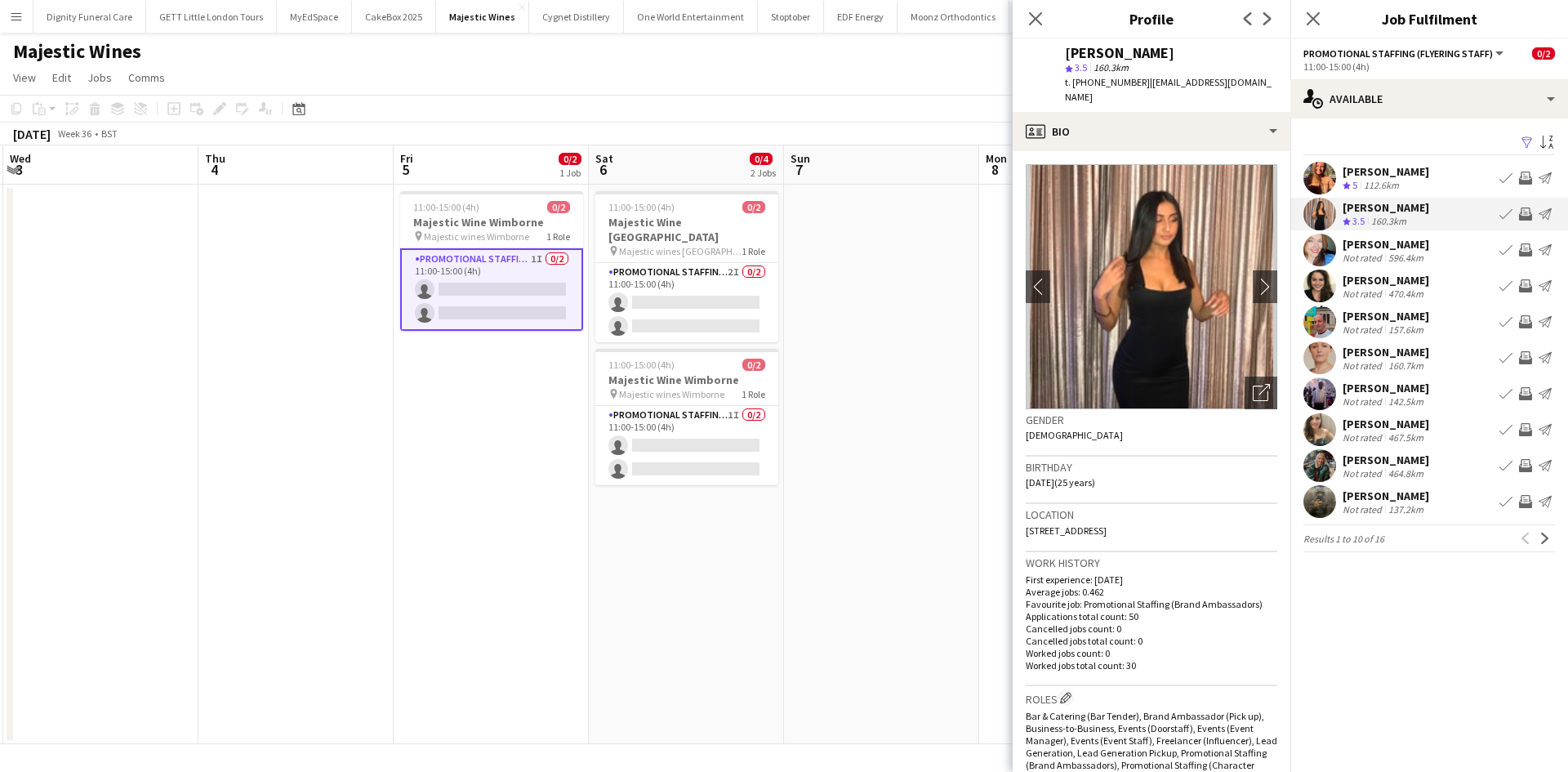
drag, startPoint x: 1161, startPoint y: 512, endPoint x: 1191, endPoint y: 513, distance: 30.0
click at [1191, 513] on div "Location 46 Charlton Park Lane, London, SE7 8QT" at bounding box center [1151, 527] width 252 height 47
click at [1189, 513] on div "Location 46 Charlton Park Lane, London, SE7 8QT" at bounding box center [1151, 527] width 252 height 47
drag, startPoint x: 1189, startPoint y: 513, endPoint x: 1156, endPoint y: 516, distance: 33.1
click at [1156, 516] on div "Location 46 Charlton Park Lane, London, SE7 8QT" at bounding box center [1151, 527] width 252 height 47
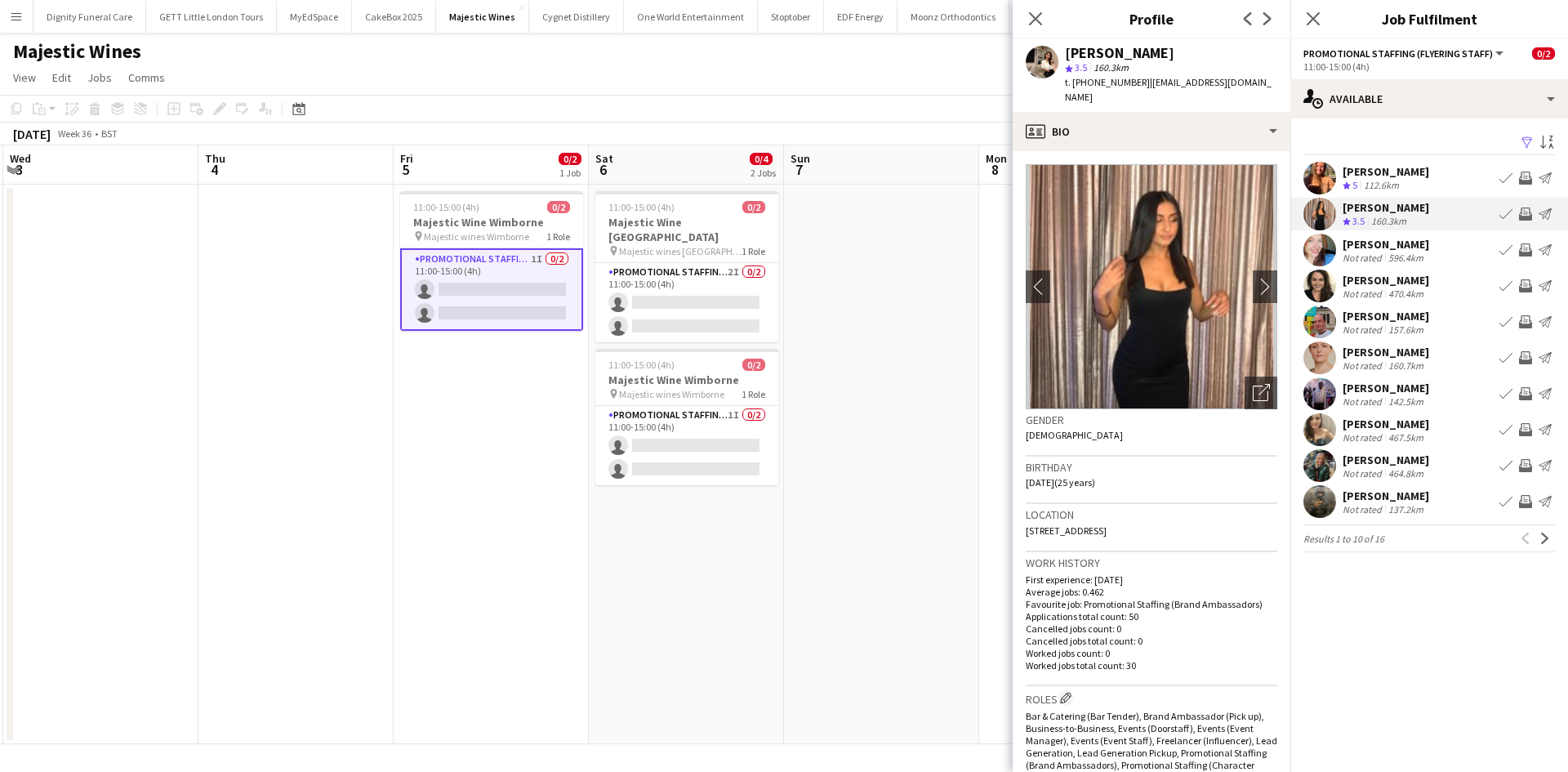
copy span "SE7 8QT"
click at [1348, 241] on div "Stephanie Baillie" at bounding box center [1386, 243] width 87 height 14
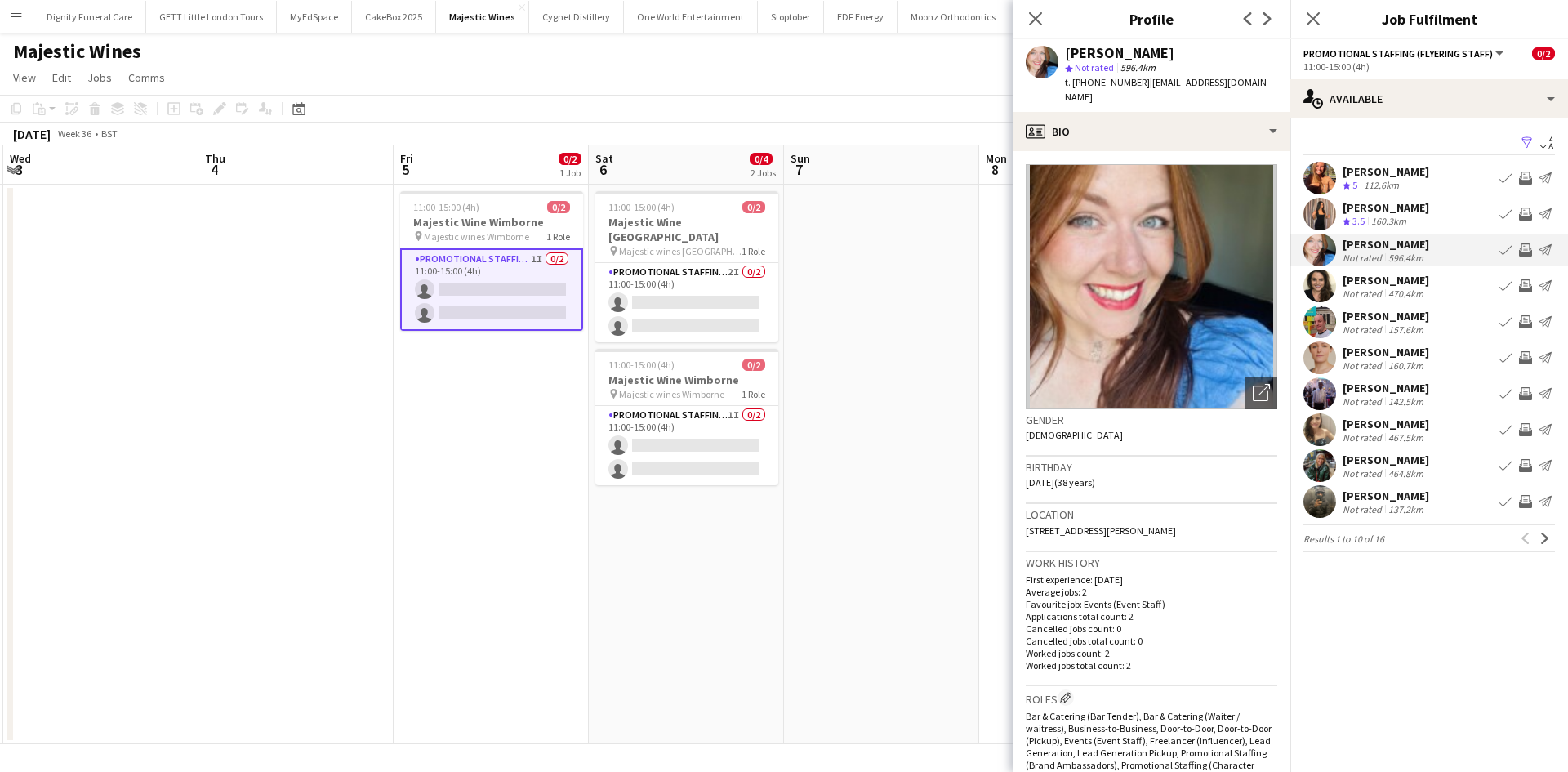
drag, startPoint x: 1179, startPoint y: 513, endPoint x: 1138, endPoint y: 515, distance: 41.0
click at [1138, 515] on div "Location 15 Meldrum Road, Kirkcaldy, KY2 5HX" at bounding box center [1151, 527] width 252 height 47
copy span ", KY2 5HX"
click at [1375, 274] on div "Zoe Mingoia" at bounding box center [1386, 280] width 87 height 14
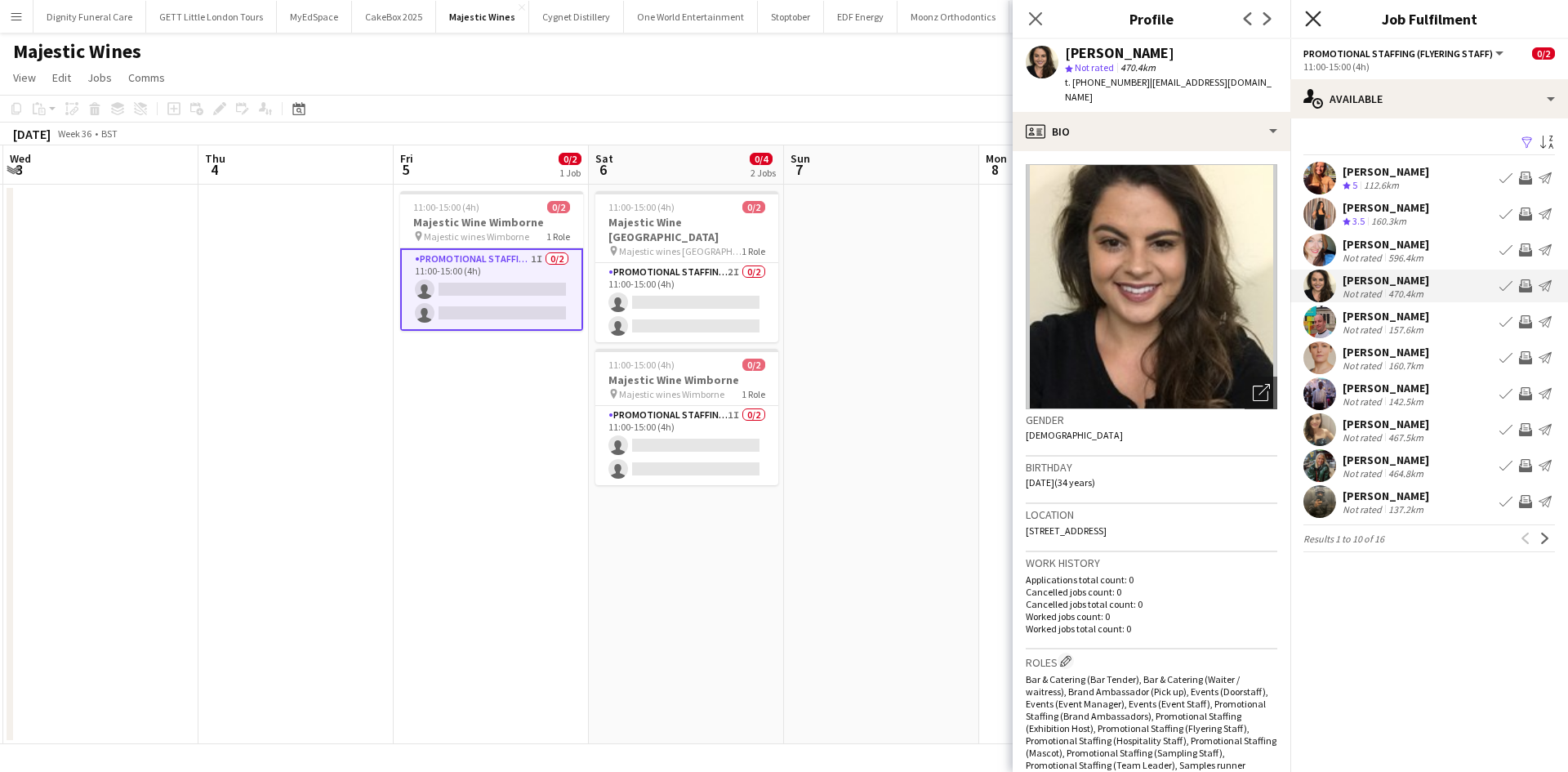
click at [1318, 21] on icon "Close pop-in" at bounding box center [1312, 18] width 15 height 15
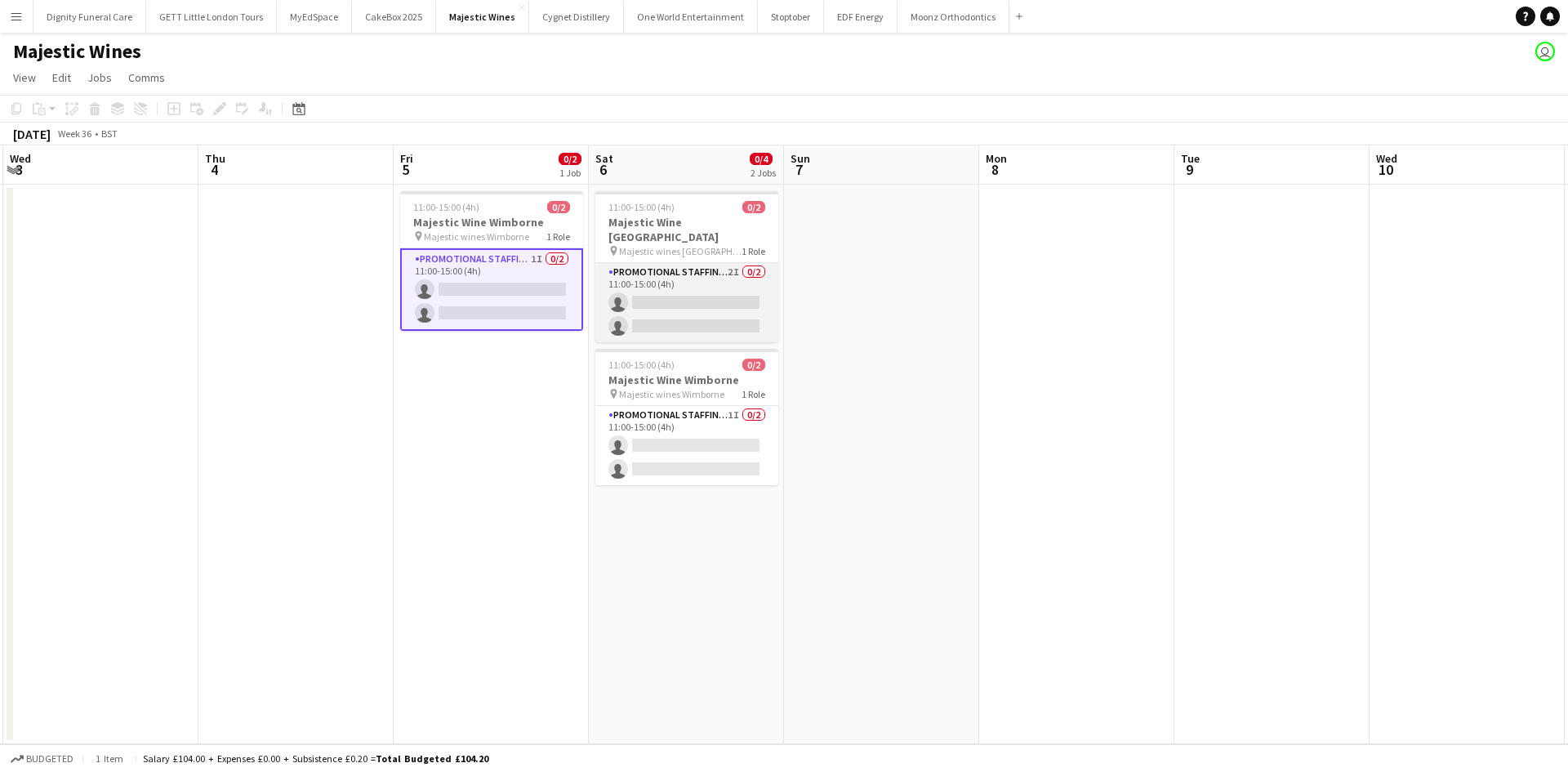
click at [690, 299] on app-card-role "Promotional Staffing (Flyering Staff) 2I 0/2 11:00-15:00 (4h) single-neutral-ac…" at bounding box center [687, 303] width 183 height 79
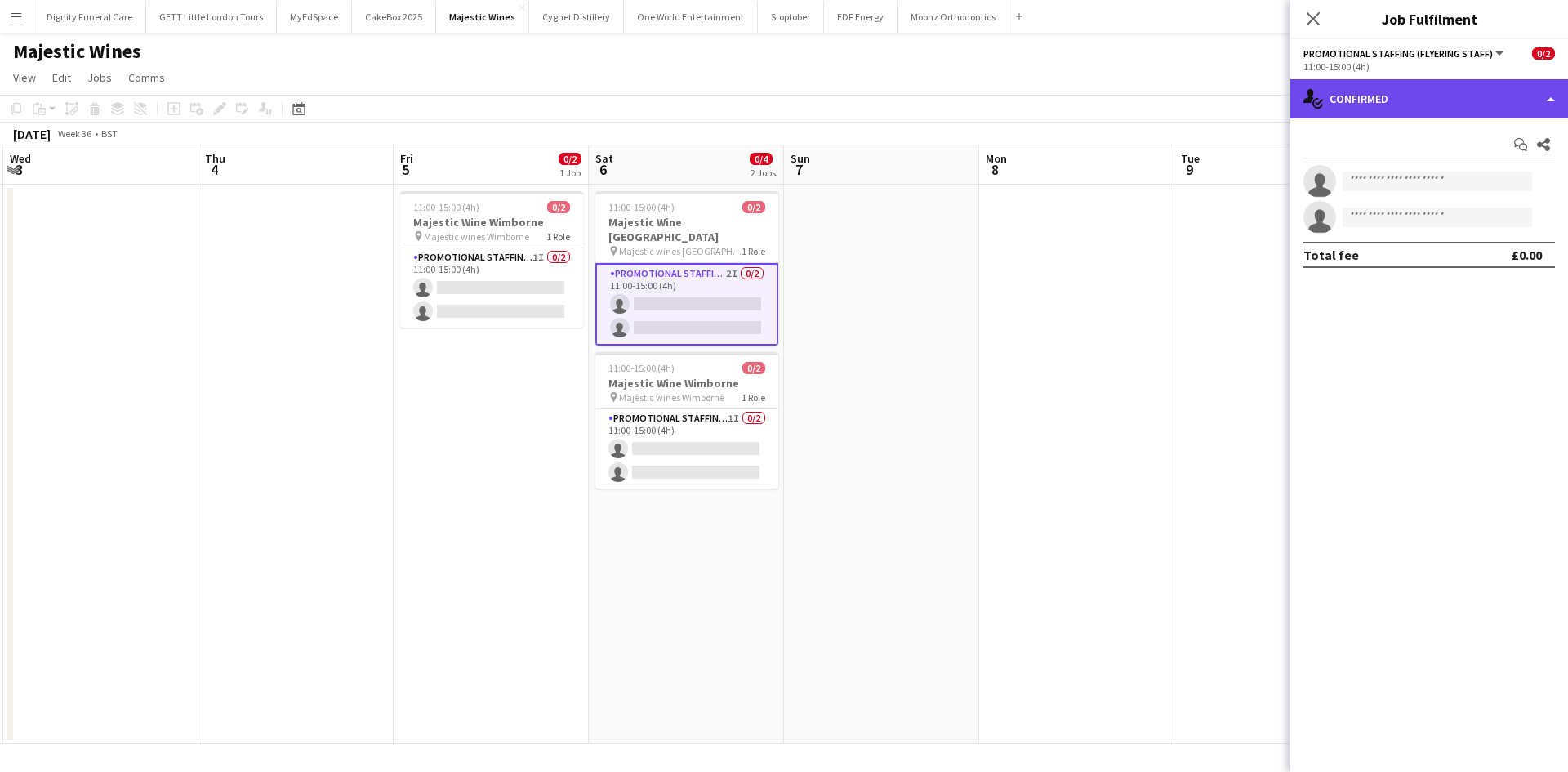
click at [1448, 93] on div "single-neutral-actions-check-2 Confirmed" at bounding box center [1429, 98] width 278 height 40
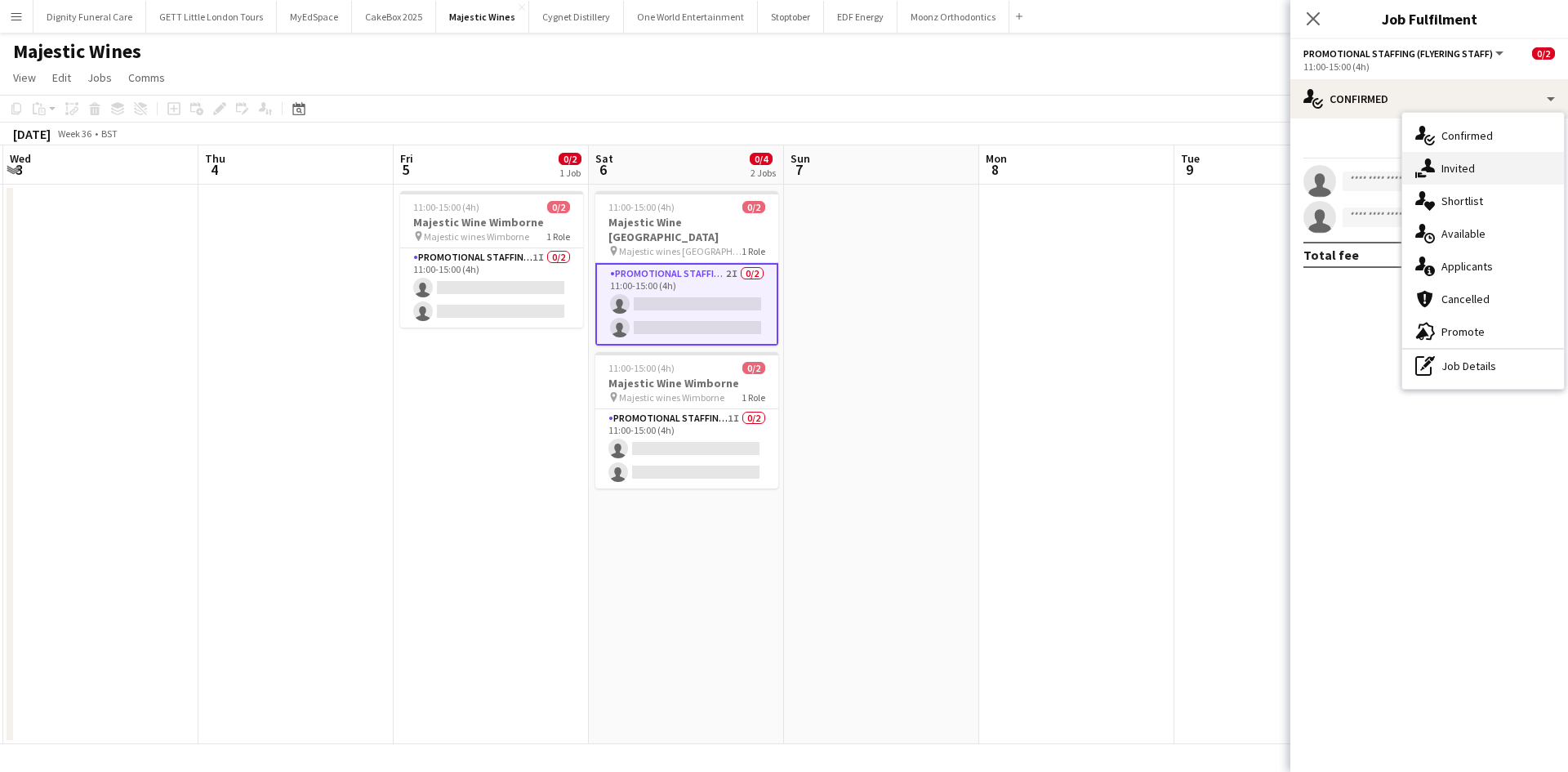
click at [1459, 164] on div "single-neutral-actions-share-1 Invited" at bounding box center [1483, 168] width 162 height 33
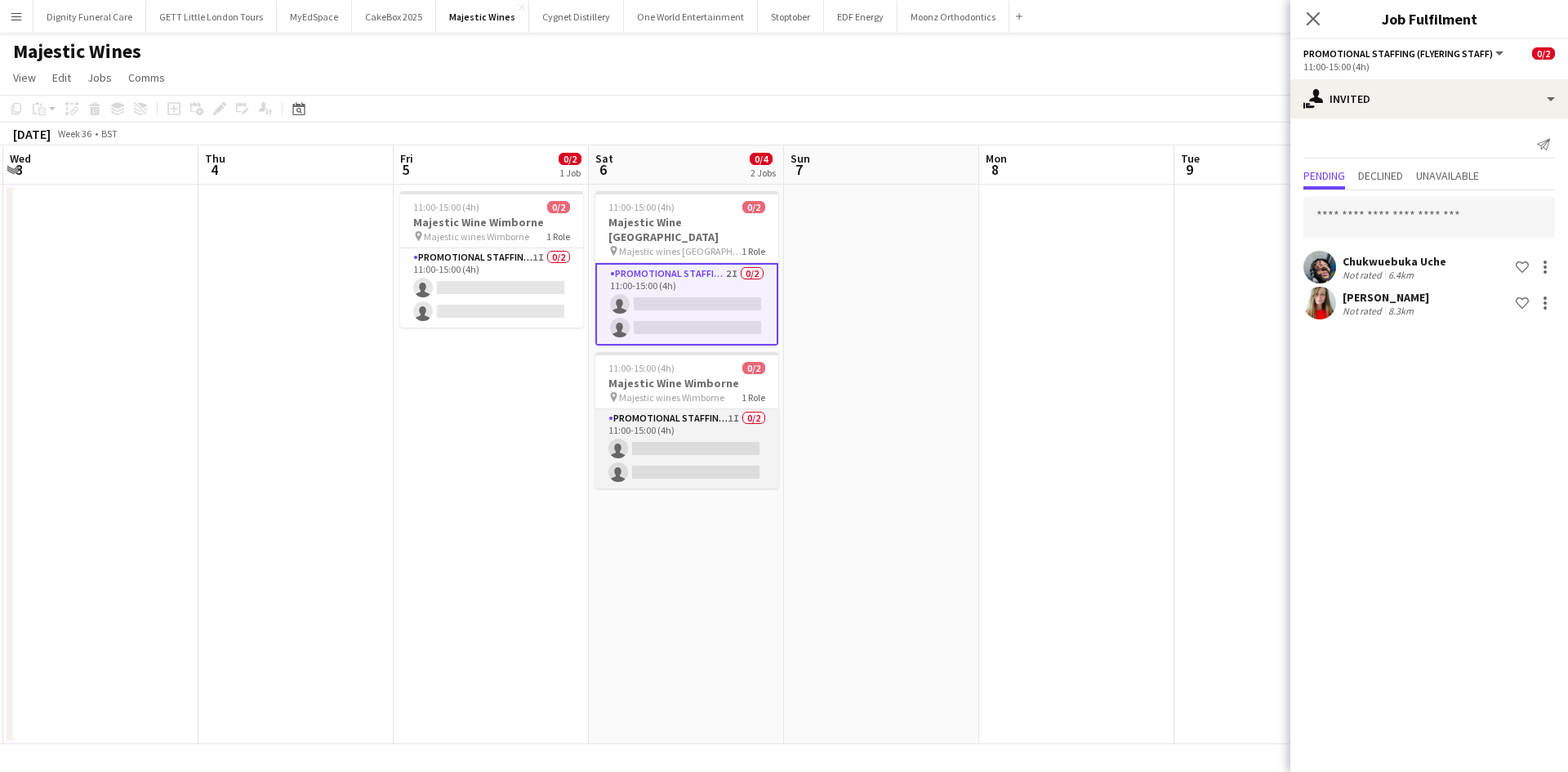
click at [666, 431] on app-card-role "Promotional Staffing (Flyering Staff) 1I 0/2 11:00-15:00 (4h) single-neutral-ac…" at bounding box center [687, 449] width 183 height 79
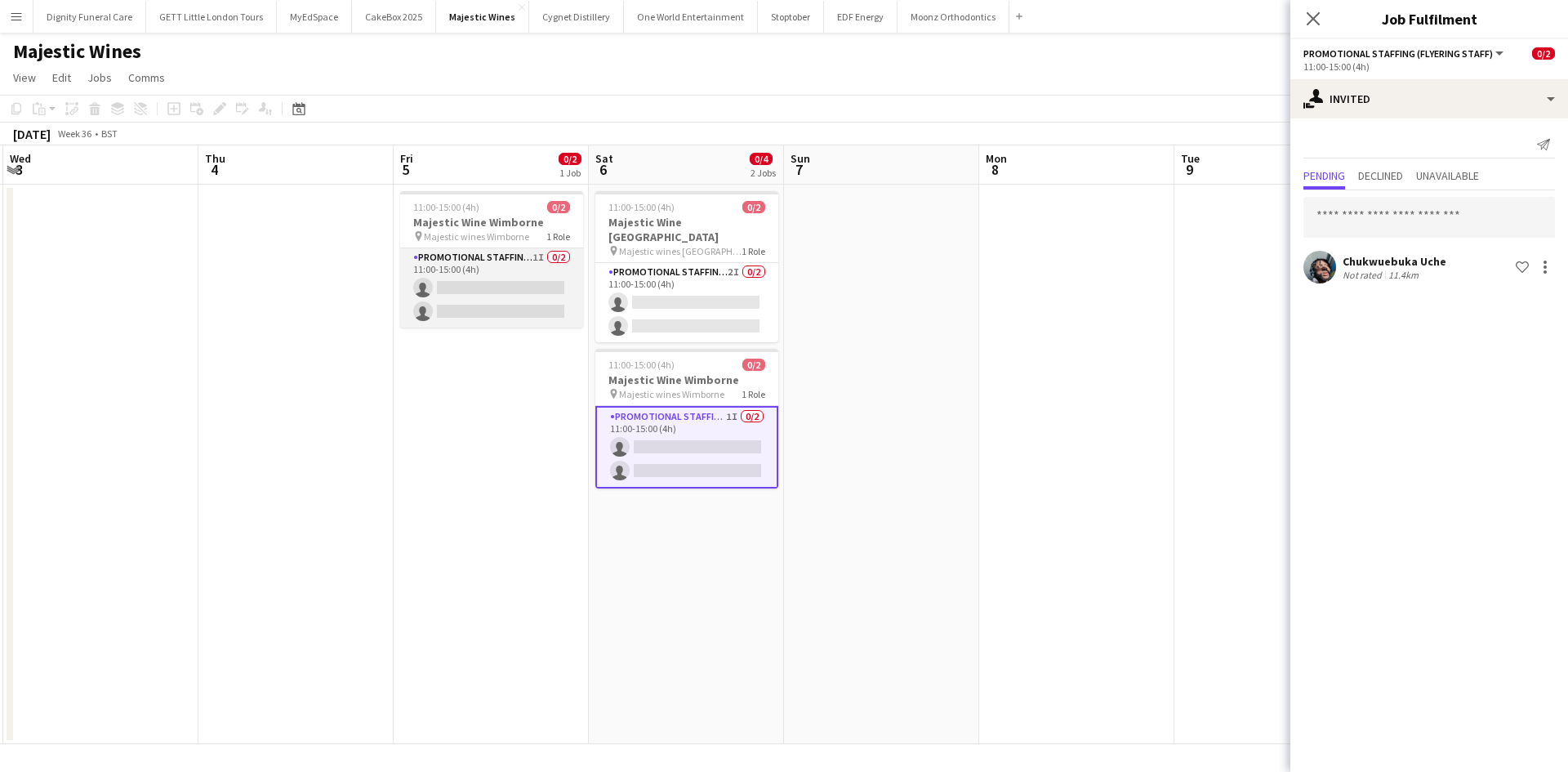
click at [458, 299] on app-card-role "Promotional Staffing (Flyering Staff) 1I 0/2 11:00-15:00 (4h) single-neutral-ac…" at bounding box center [492, 288] width 183 height 79
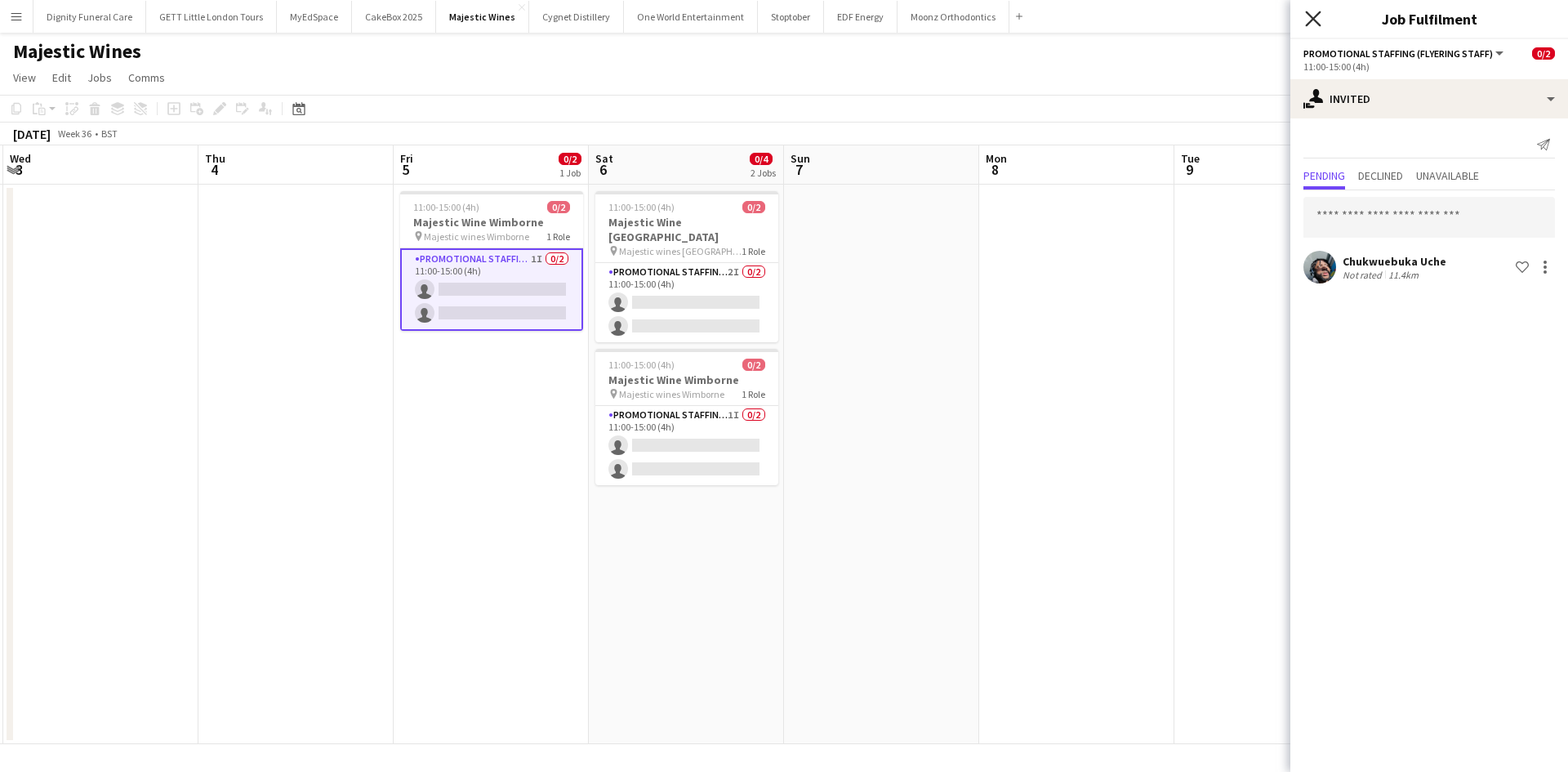
click at [1309, 17] on icon "Close pop-in" at bounding box center [1312, 18] width 15 height 15
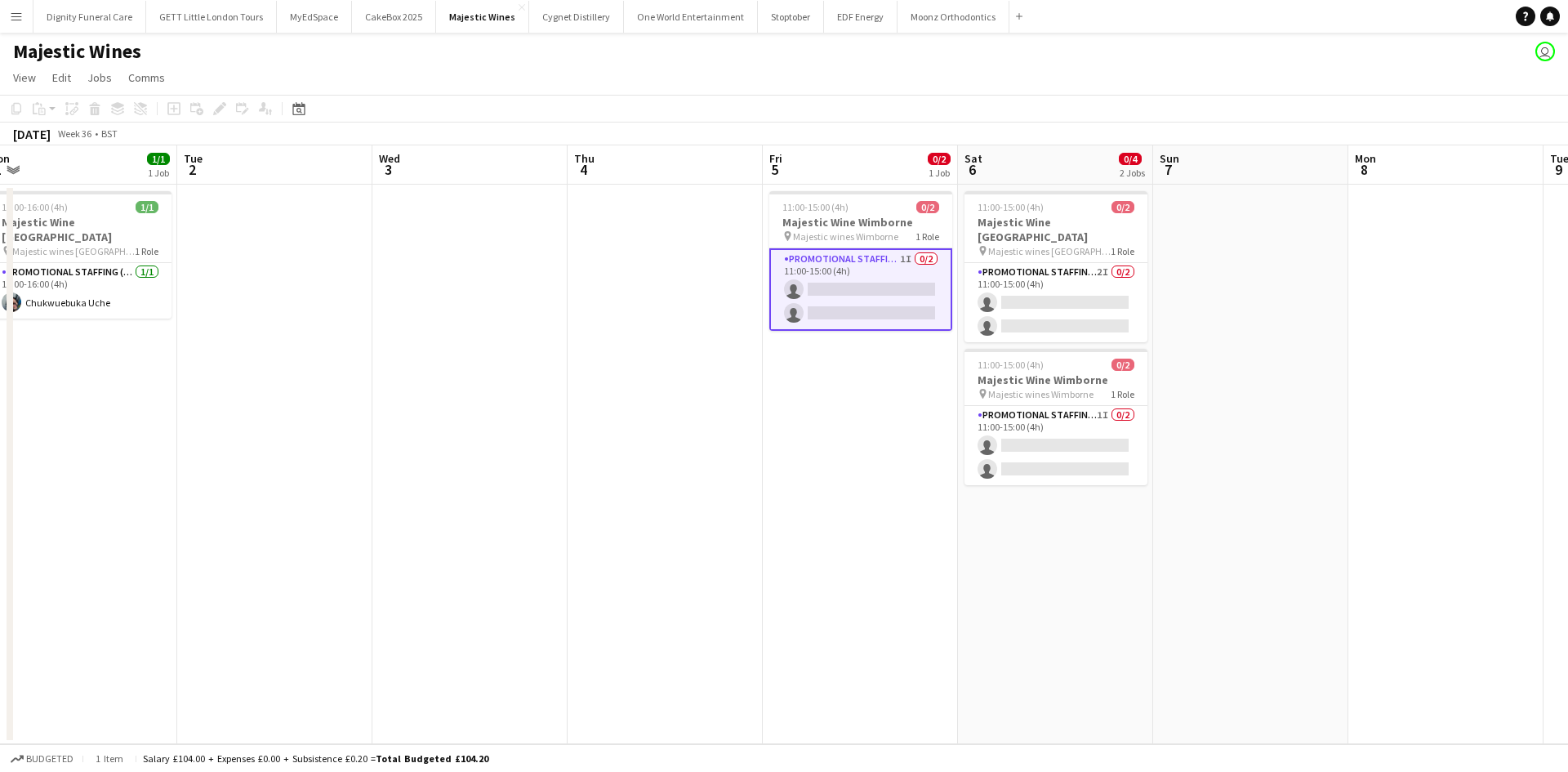
scroll to position [0, 407]
click at [19, 21] on app-icon "Menu" at bounding box center [16, 16] width 14 height 14
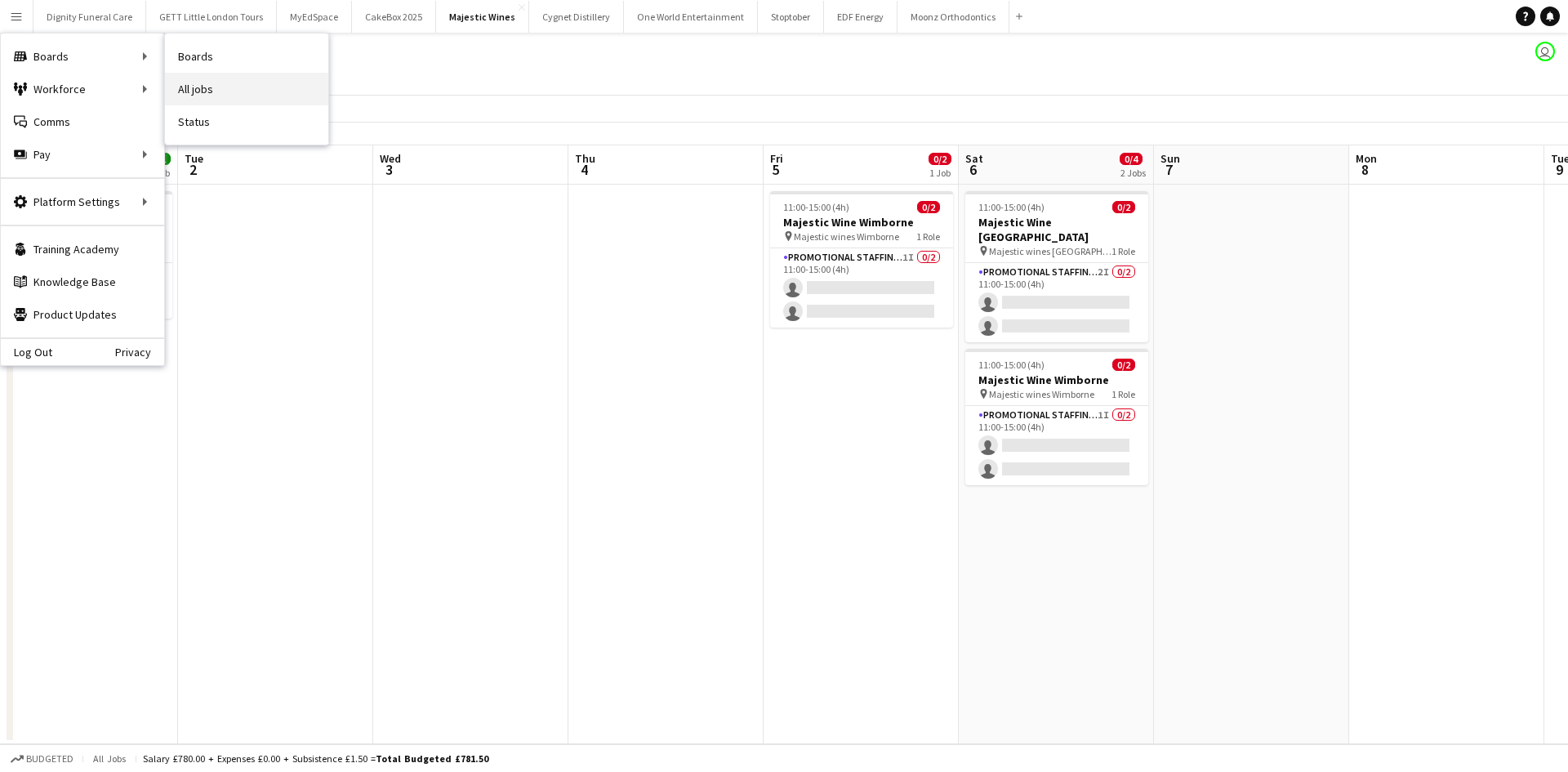
click at [207, 84] on link "All jobs" at bounding box center [246, 89] width 163 height 33
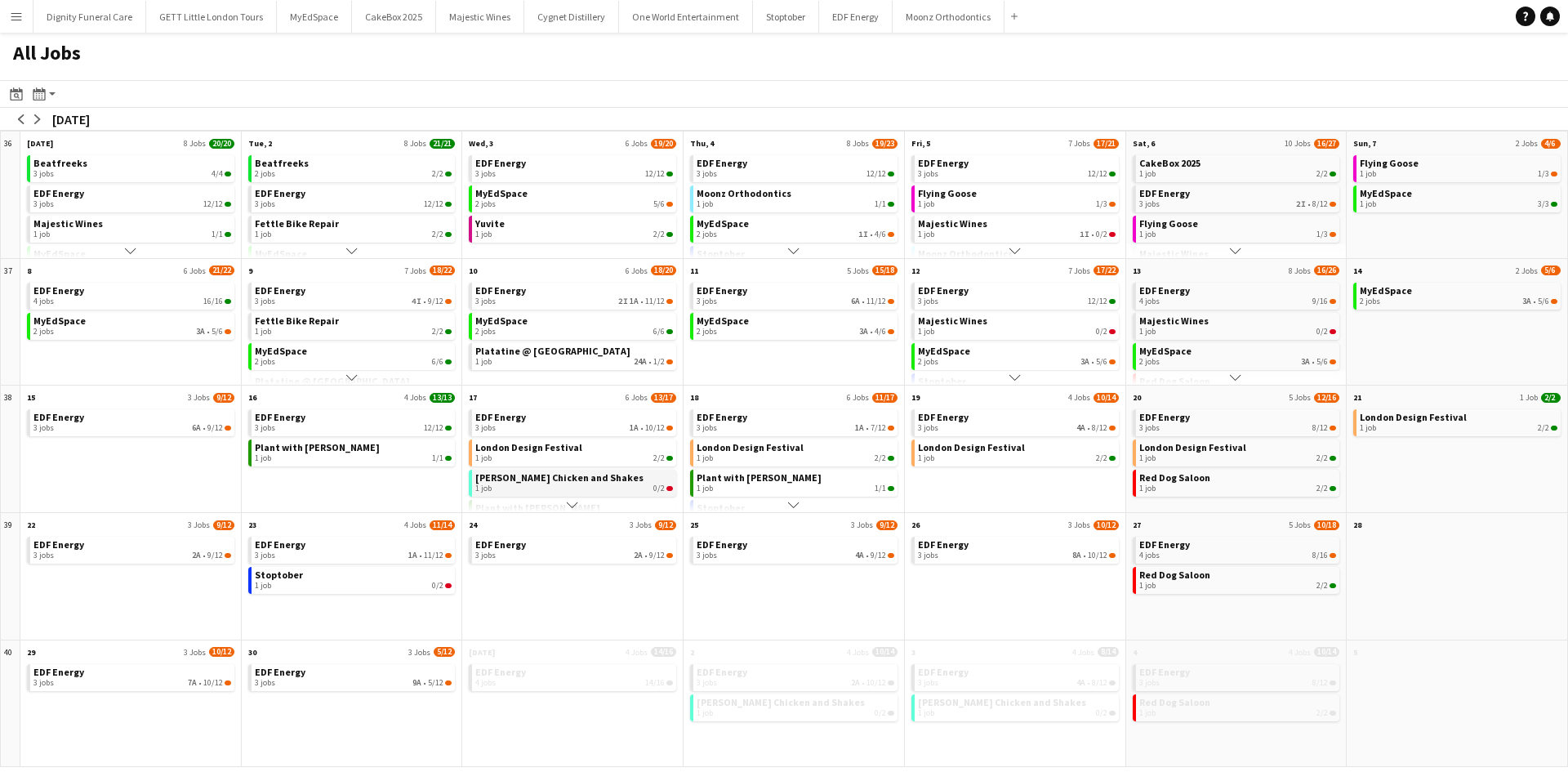
click at [538, 476] on span "[PERSON_NAME] Chicken and Shakes" at bounding box center [560, 477] width 168 height 13
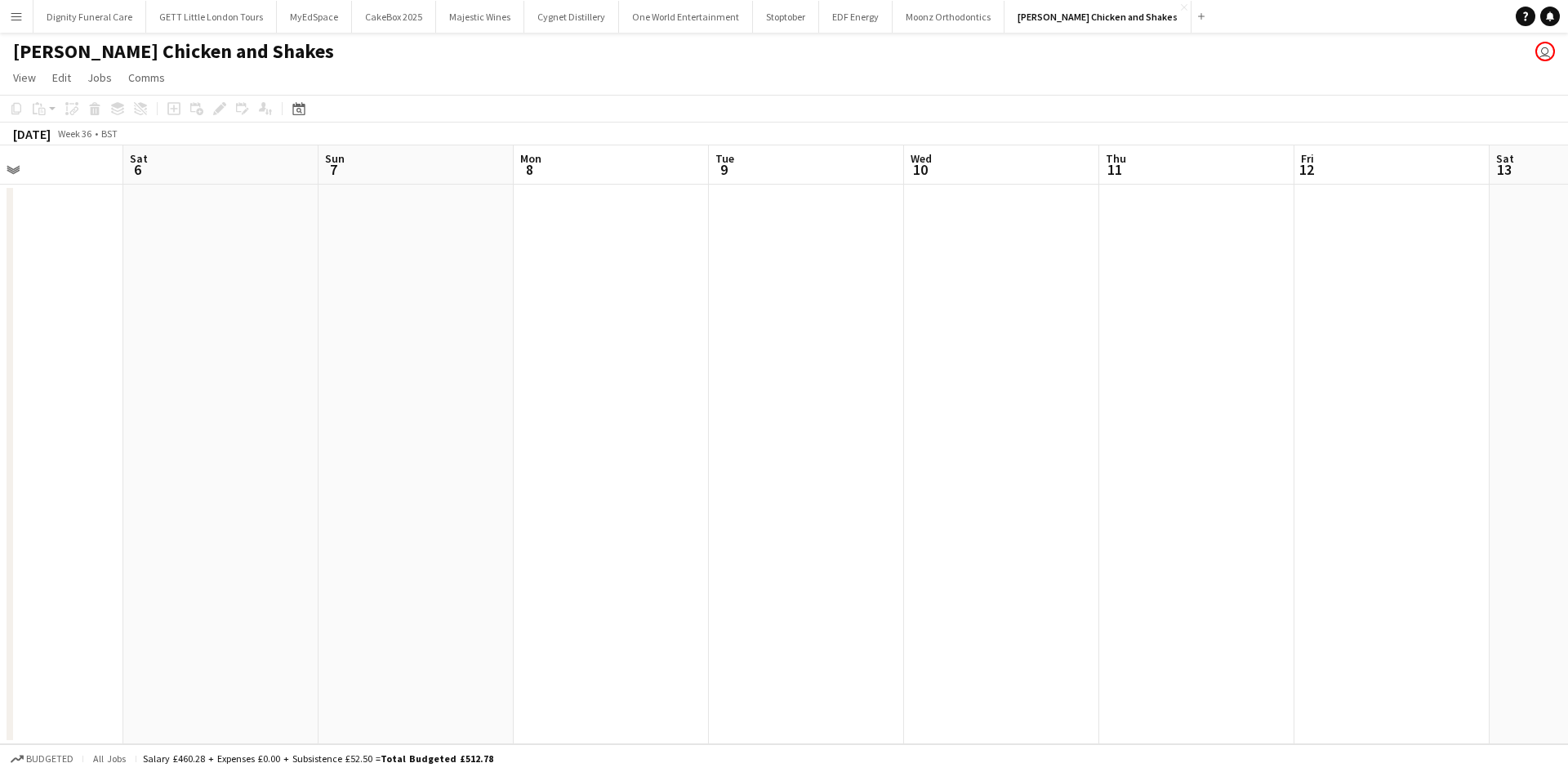
scroll to position [0, 658]
click at [14, 24] on button "Menu" at bounding box center [16, 16] width 33 height 33
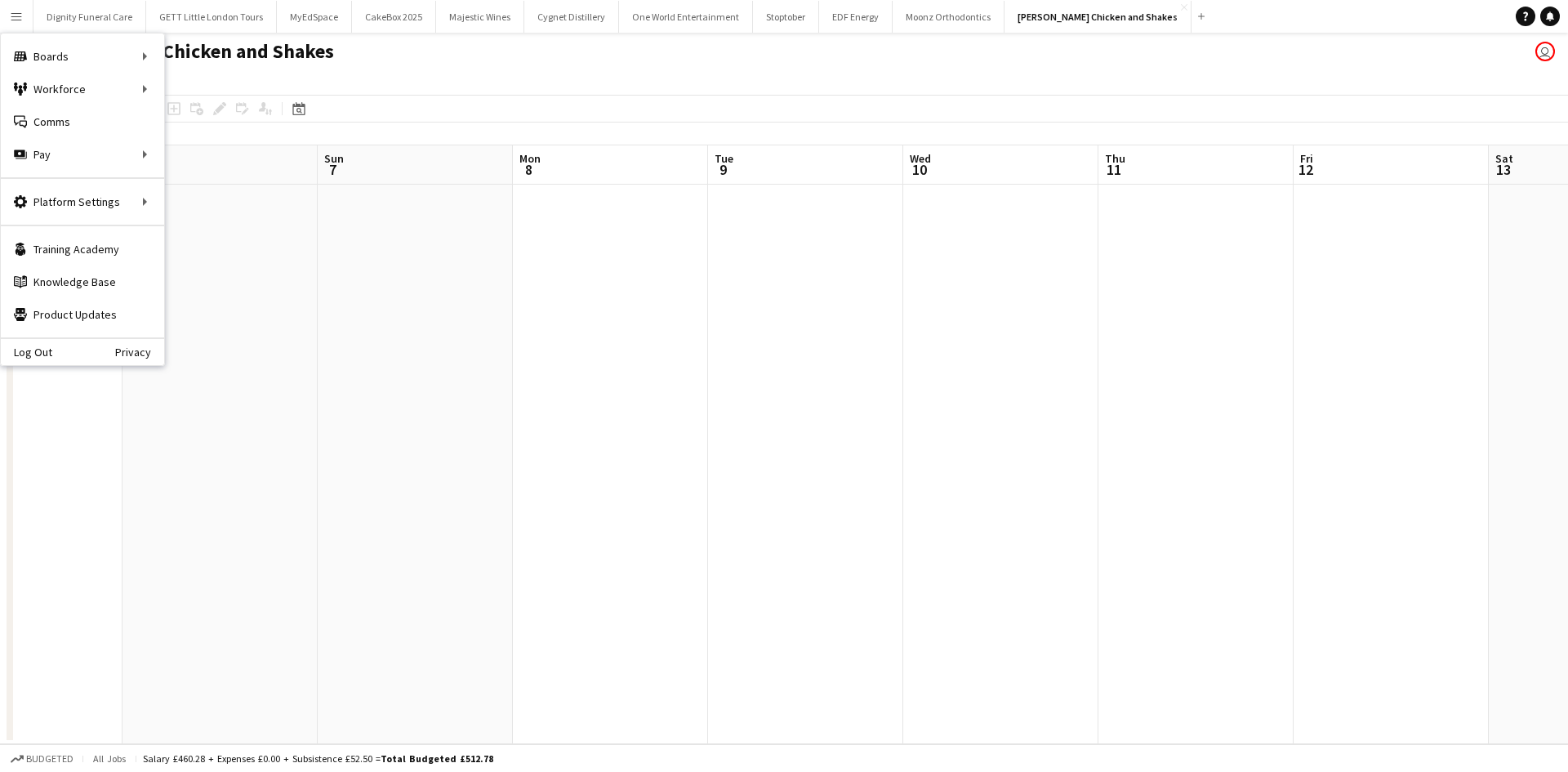
click at [267, 257] on app-date-cell at bounding box center [220, 464] width 195 height 560
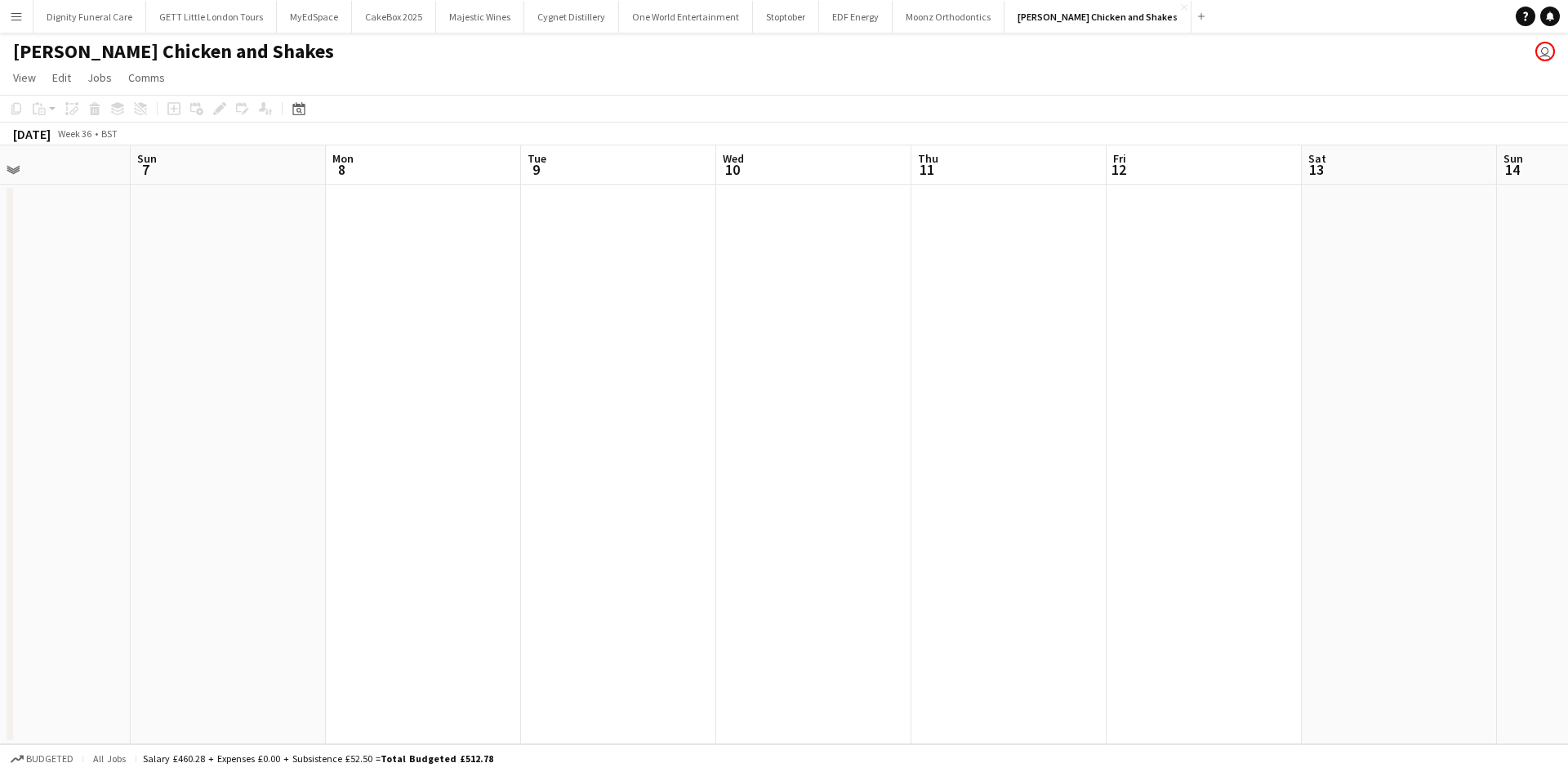
scroll to position [0, 731]
click at [22, 24] on button "Menu" at bounding box center [16, 16] width 33 height 33
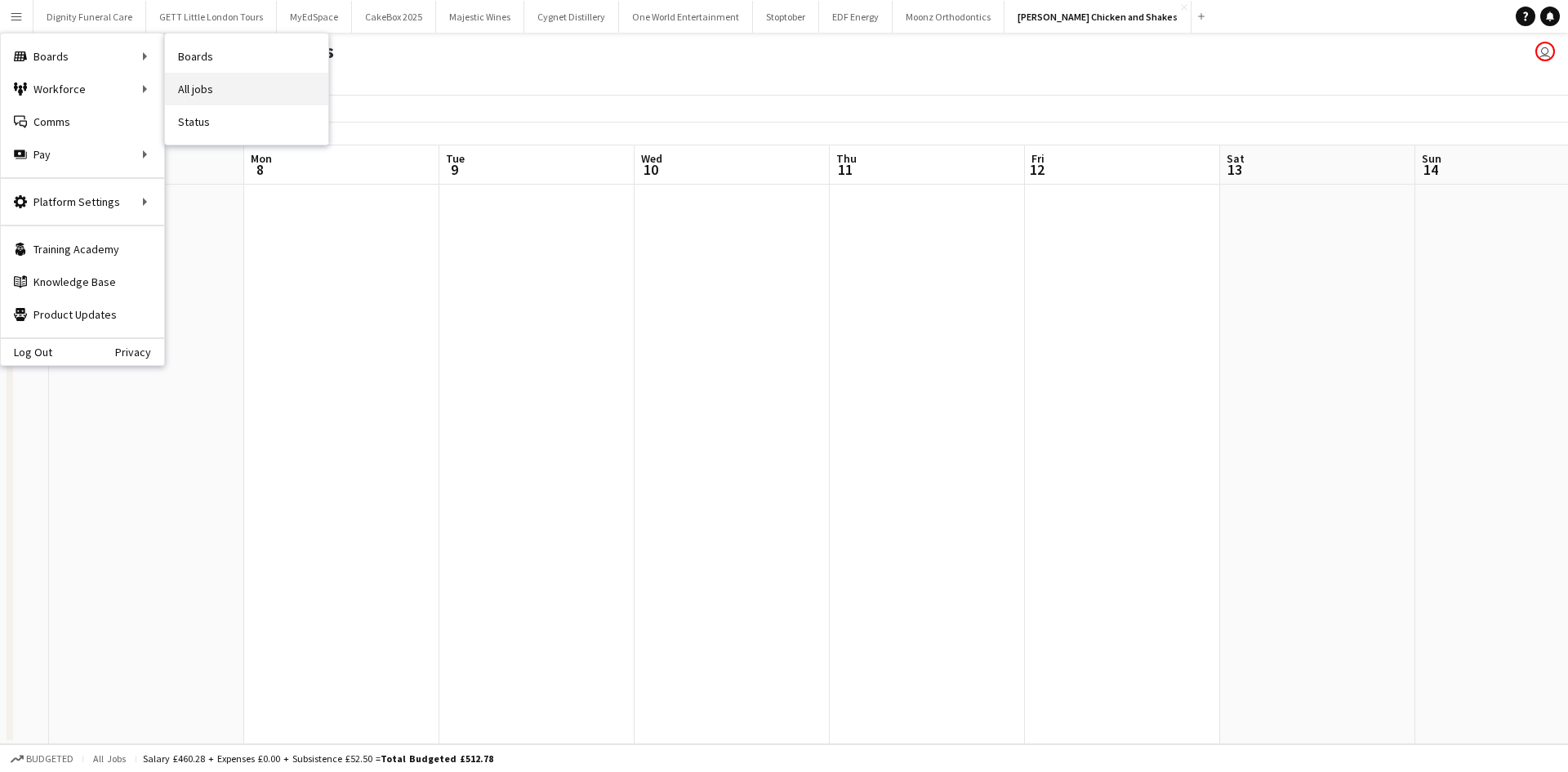
click at [211, 87] on link "All jobs" at bounding box center [246, 89] width 163 height 33
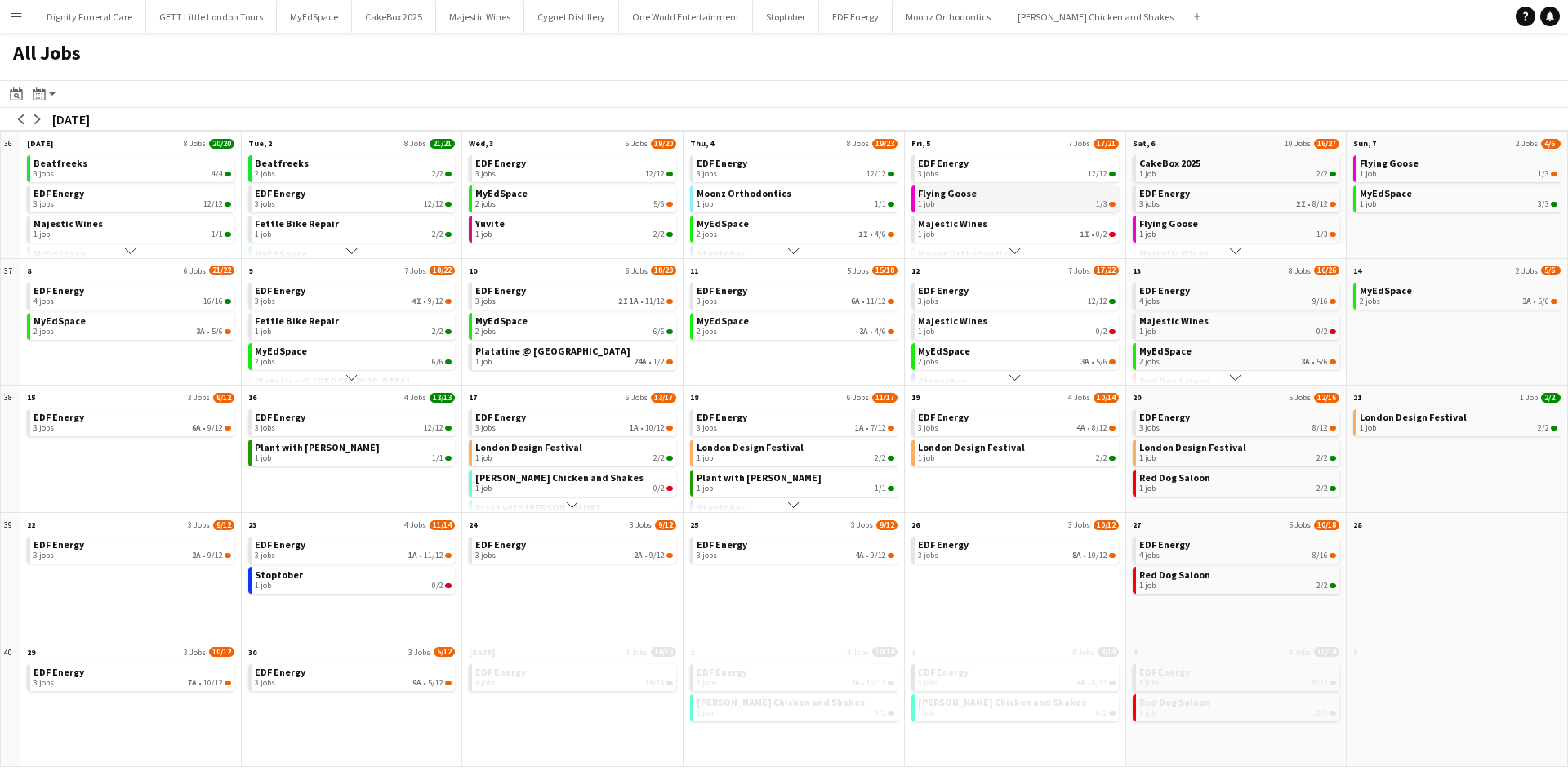
click at [960, 198] on span "Flying Goose" at bounding box center [947, 193] width 59 height 13
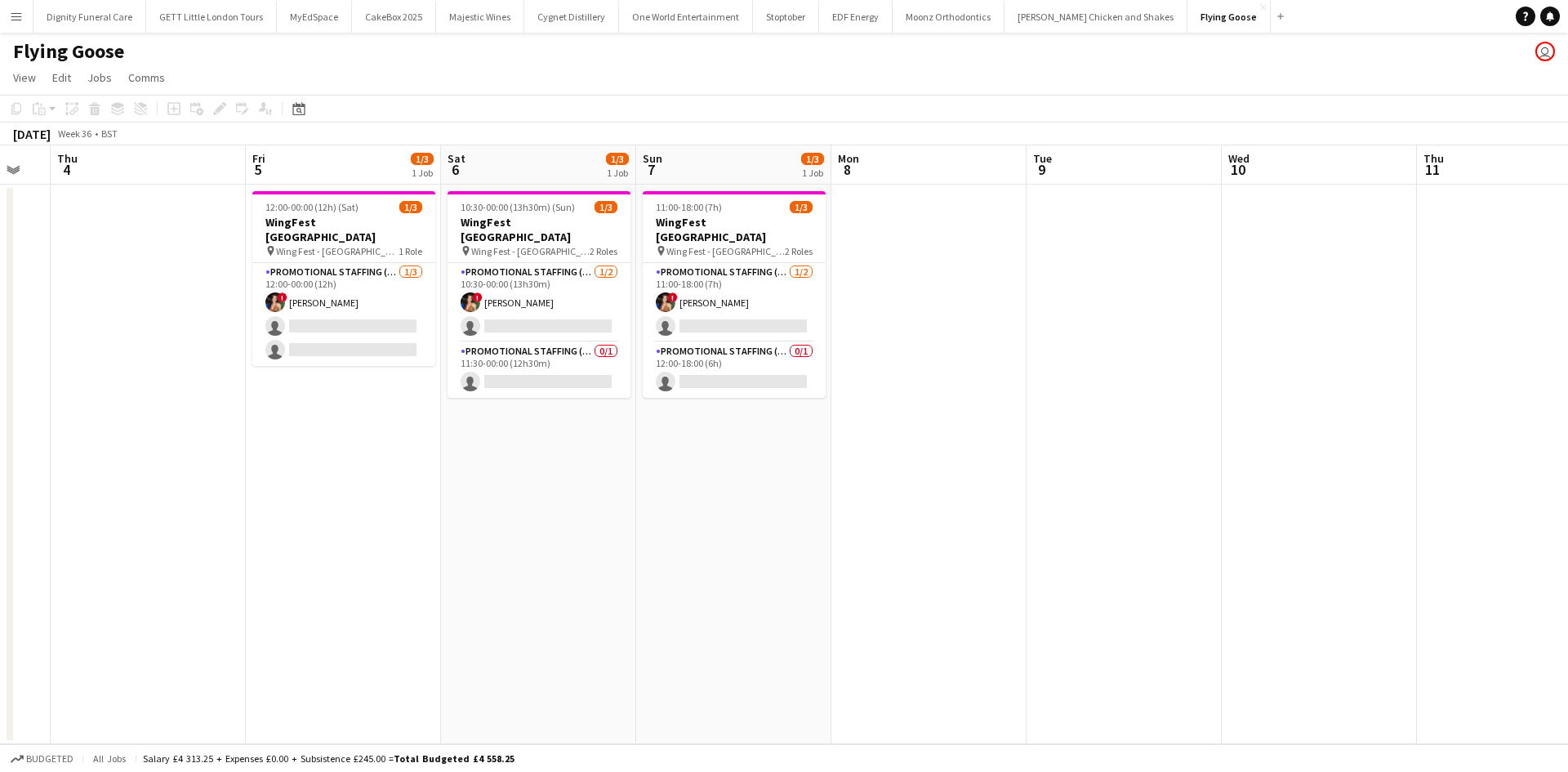
scroll to position [0, 536]
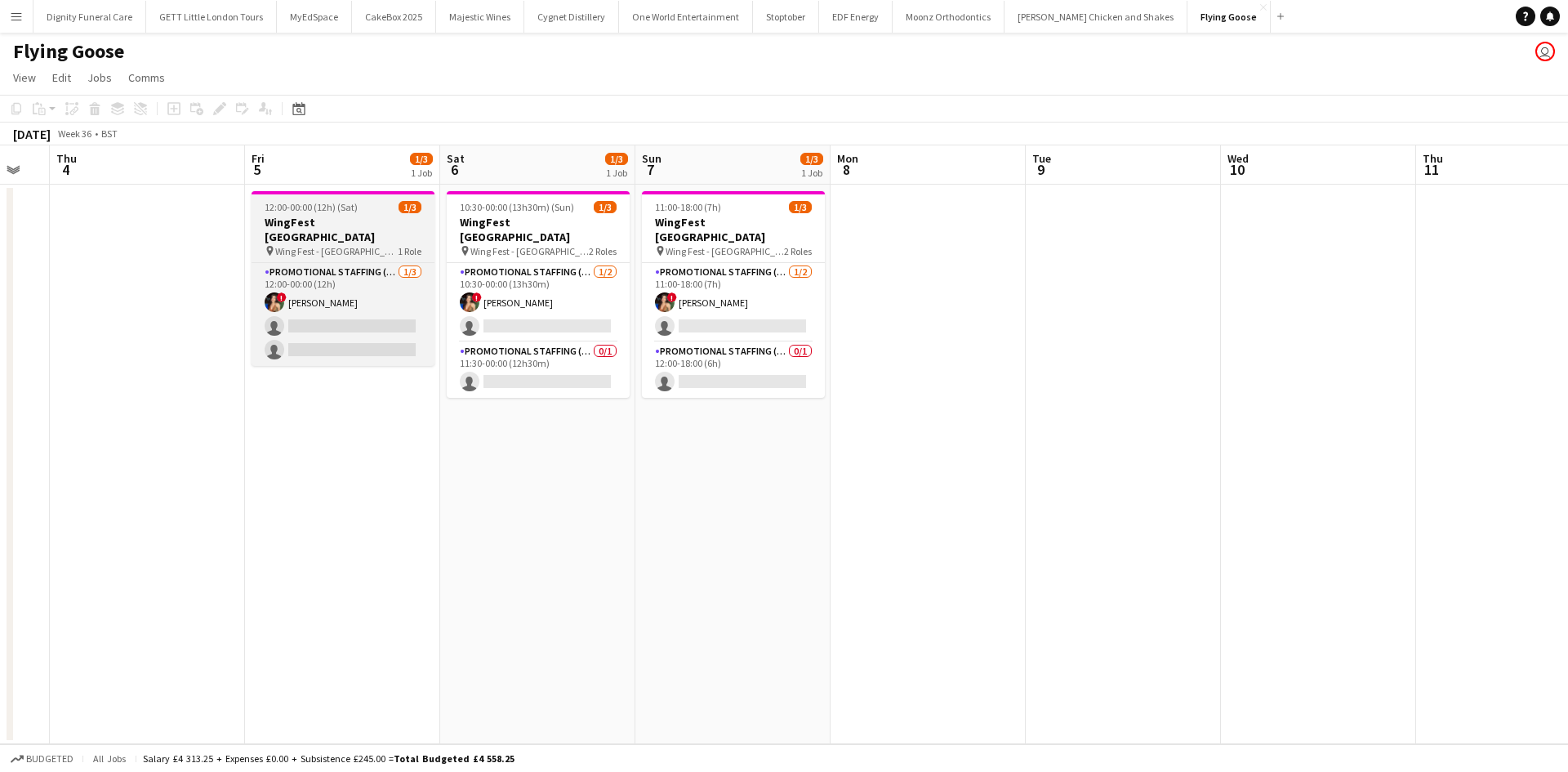
click at [318, 216] on h3 "WingFest [GEOGRAPHIC_DATA]" at bounding box center [344, 230] width 183 height 29
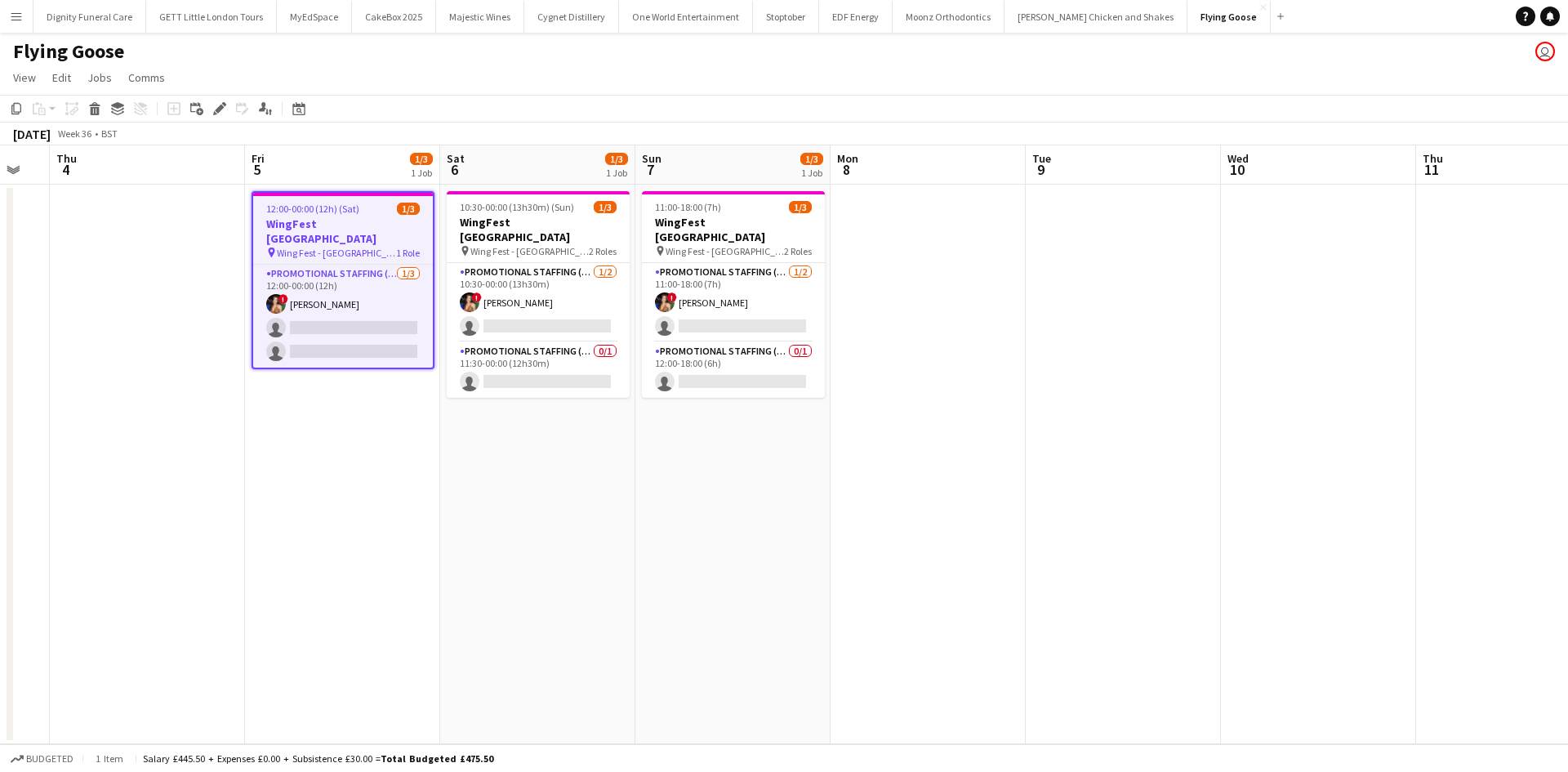
click at [331, 225] on h3 "WingFest Bristol" at bounding box center [343, 231] width 179 height 29
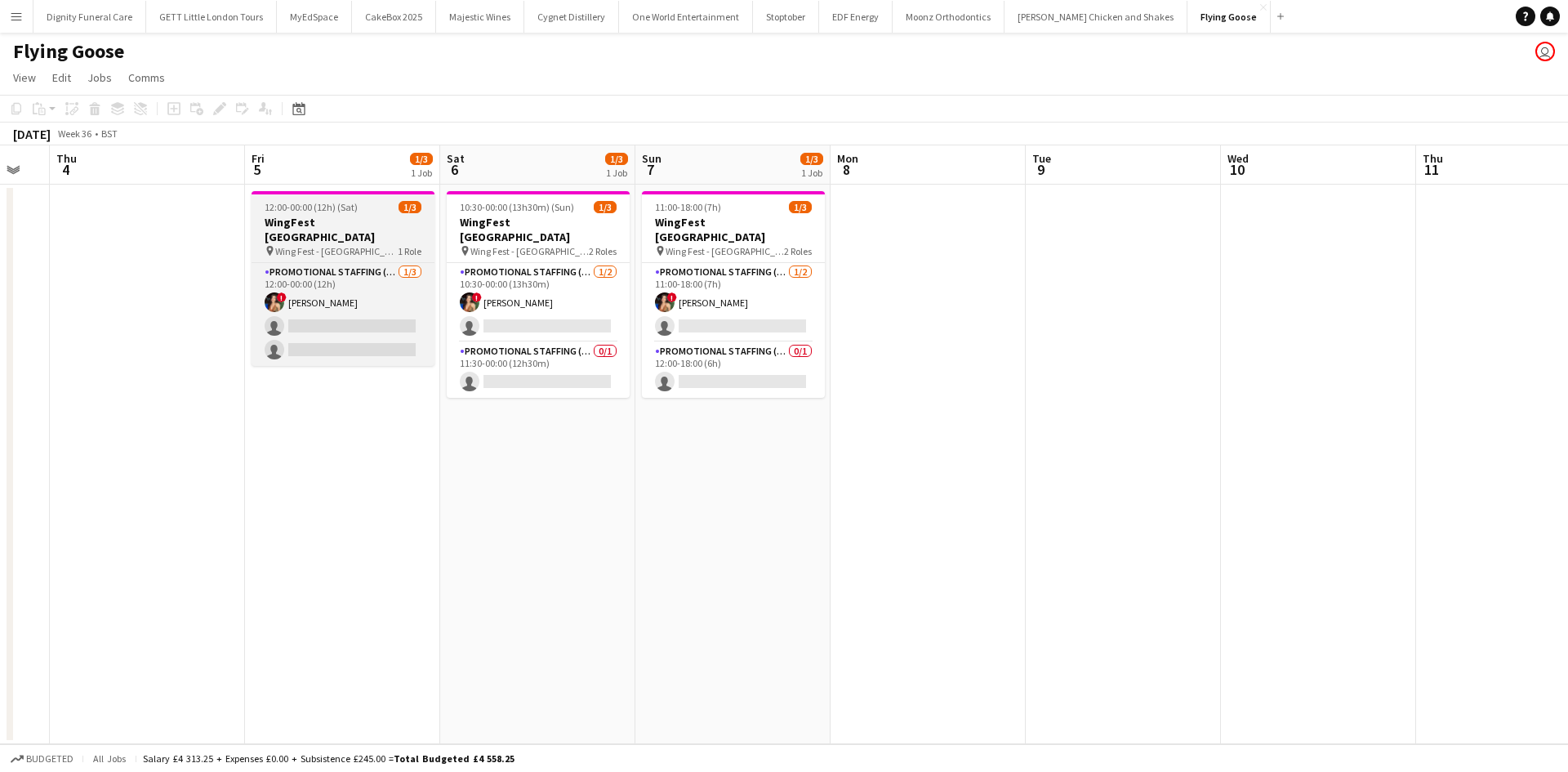
click at [307, 214] on app-job-card "12:00-00:00 (12h) (Sat) 1/3 WingFest Bristol pin Wing Fest - Bristol 1 Role Pro…" at bounding box center [344, 278] width 183 height 175
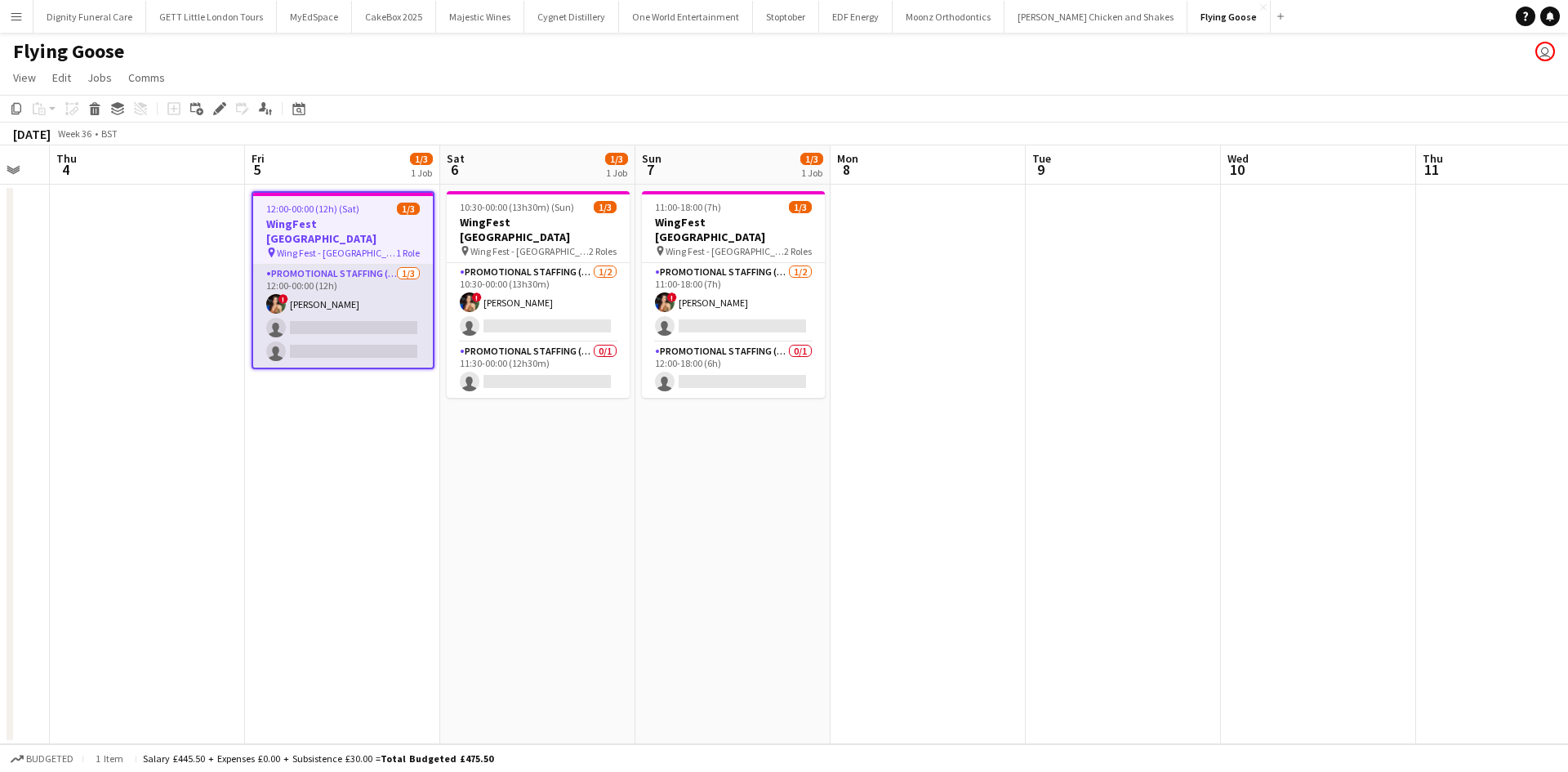
click at [340, 271] on app-card-role "Promotional Staffing (Brand Ambassadors) 1/3 12:00-00:00 (12h) ! Catalina Tobar…" at bounding box center [343, 316] width 179 height 103
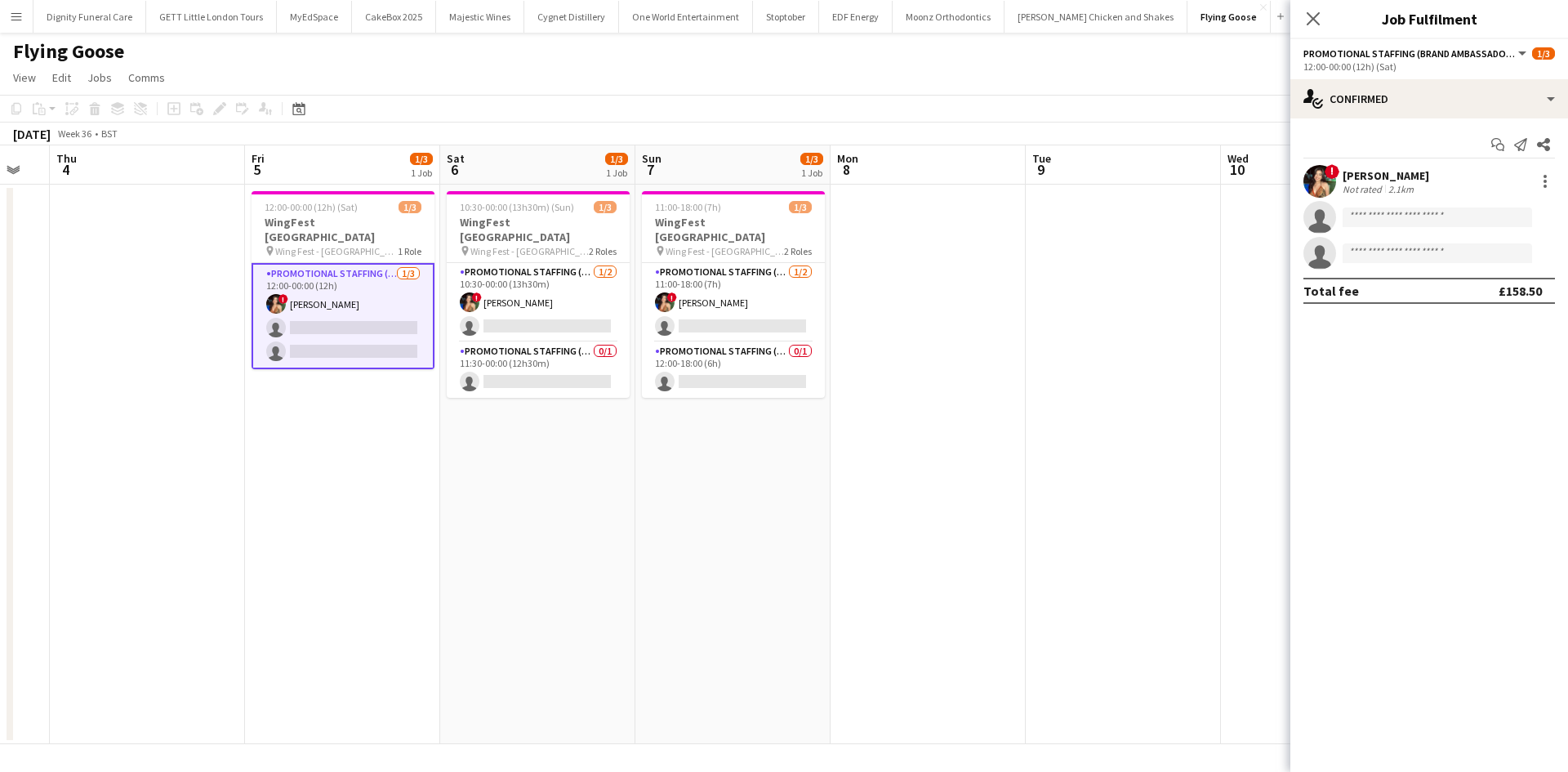
click at [1491, 52] on span "Promotional Staffing (Brand Ambassadors)" at bounding box center [1410, 53] width 212 height 13
click at [1472, 189] on div "! Catalina Tobar Not rated 2.1km" at bounding box center [1429, 181] width 278 height 33
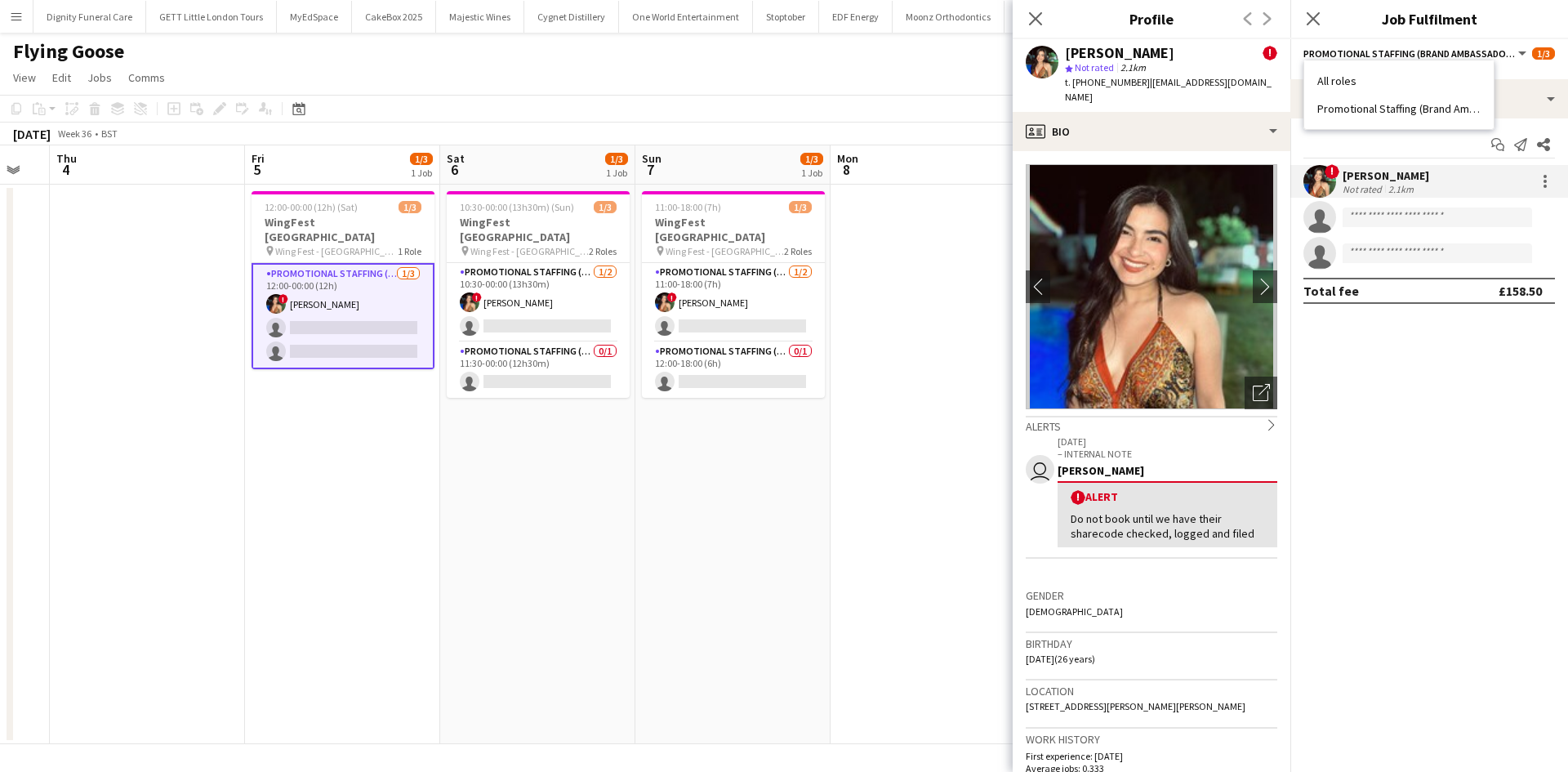
click at [1371, 92] on ul "All roles Promotional Staffing (Brand Ambassadors)" at bounding box center [1398, 95] width 163 height 42
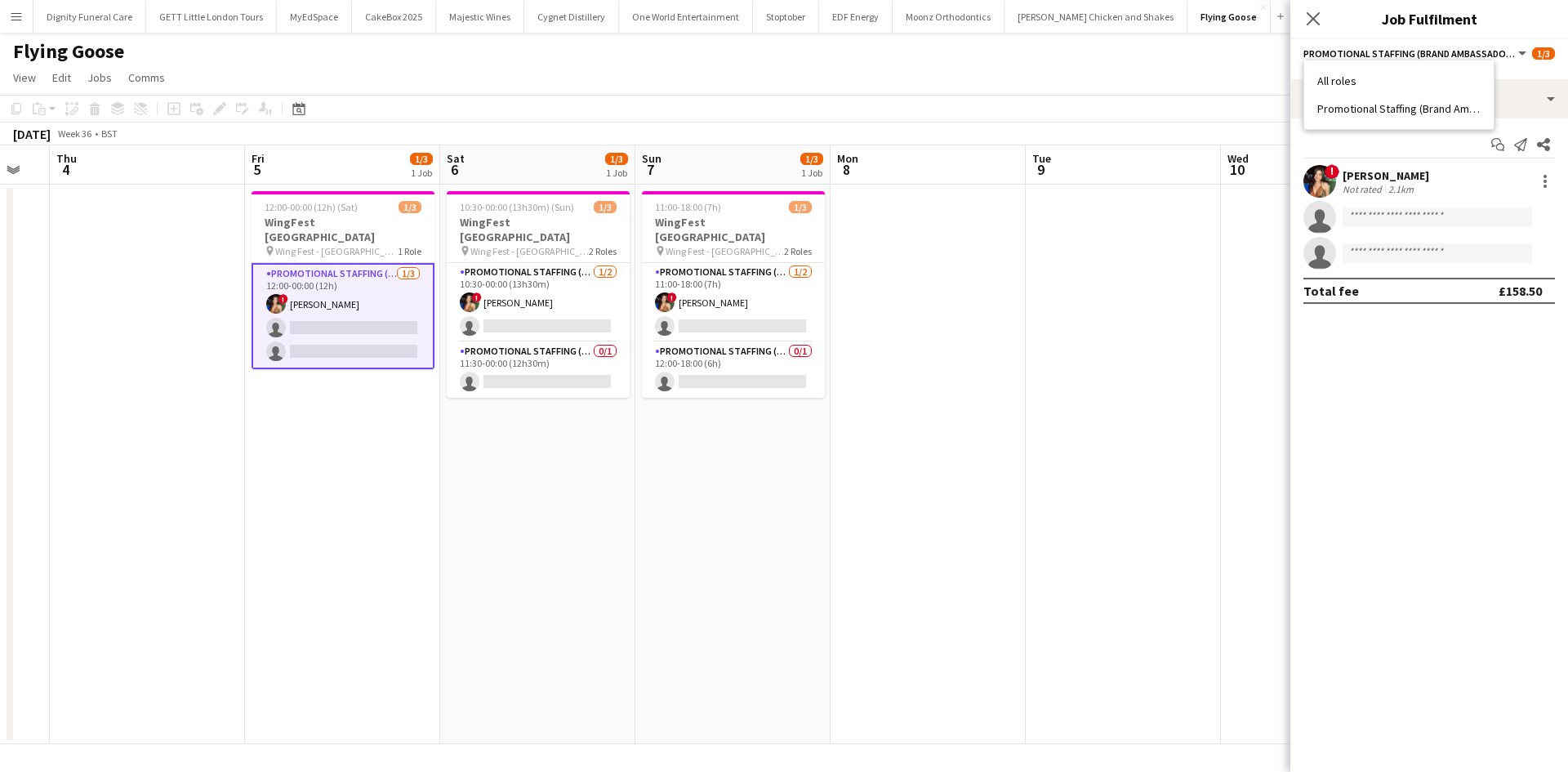
click at [1514, 50] on button "Promotional Staffing (Brand Ambassadors)" at bounding box center [1417, 53] width 226 height 13
click at [1427, 149] on div "Start chat Send notification Share" at bounding box center [1429, 145] width 252 height 27
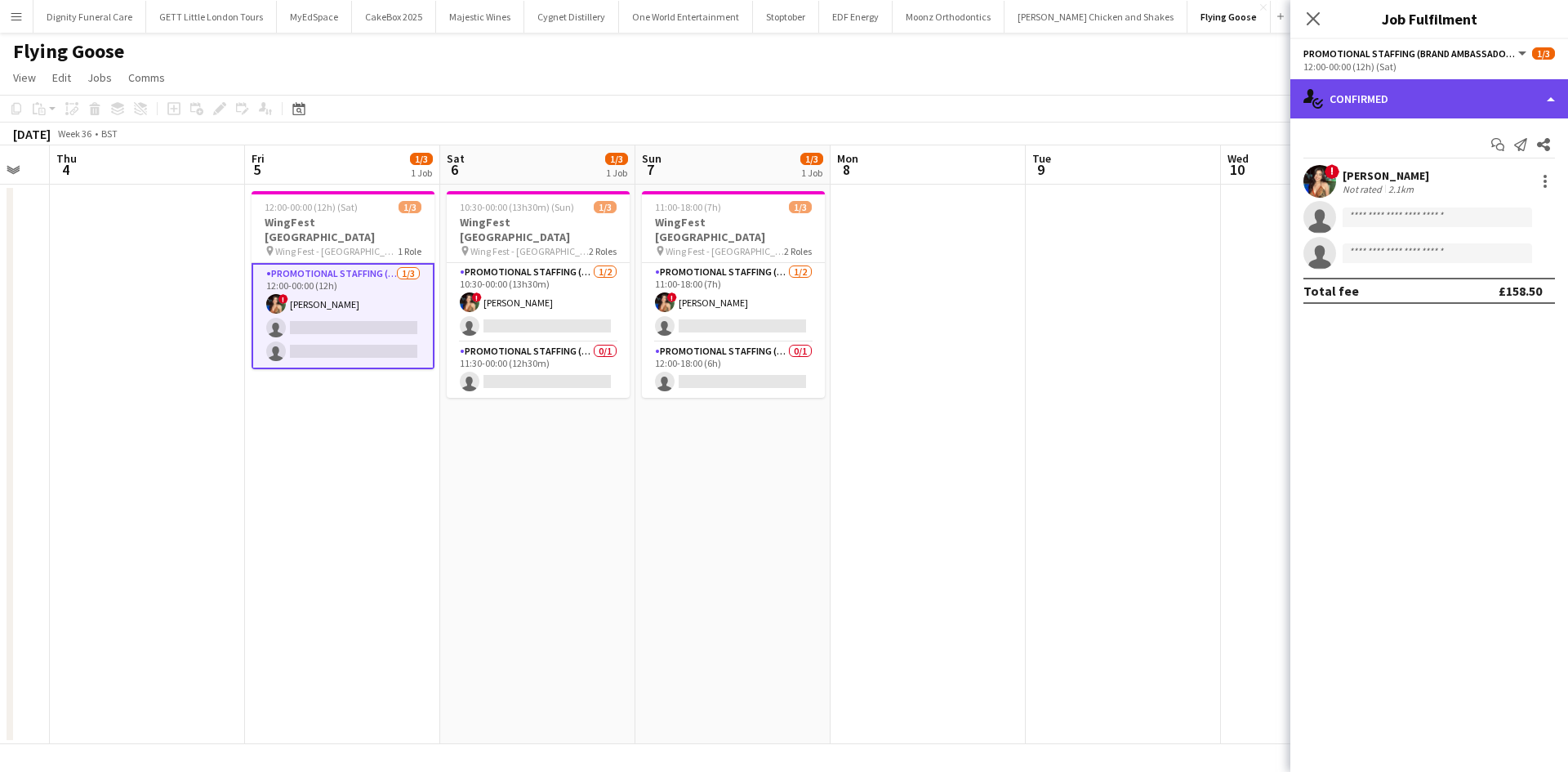
click at [1381, 105] on div "single-neutral-actions-check-2 Confirmed" at bounding box center [1429, 98] width 278 height 40
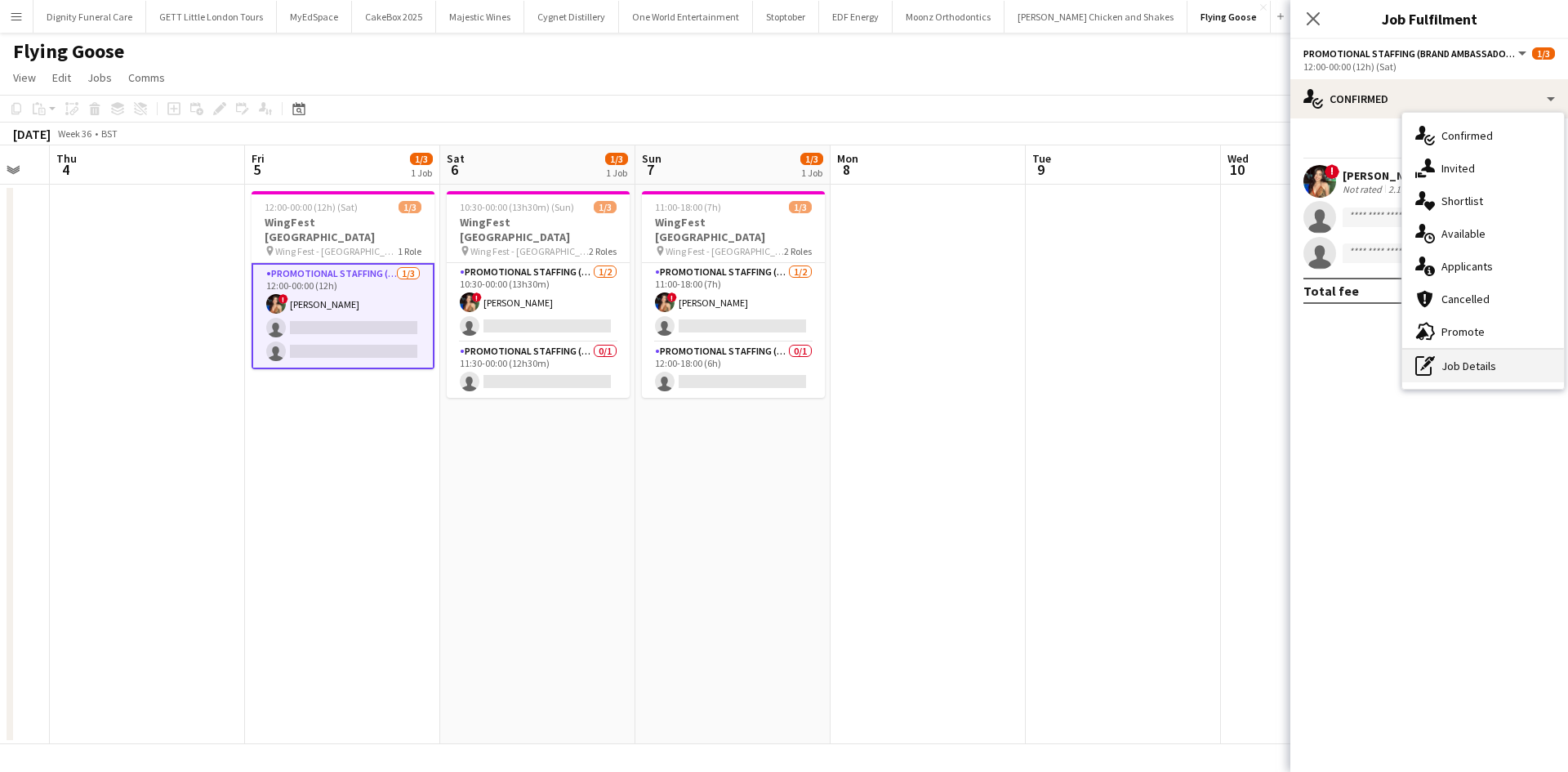
click at [1459, 363] on div "pen-write Job Details" at bounding box center [1483, 366] width 162 height 33
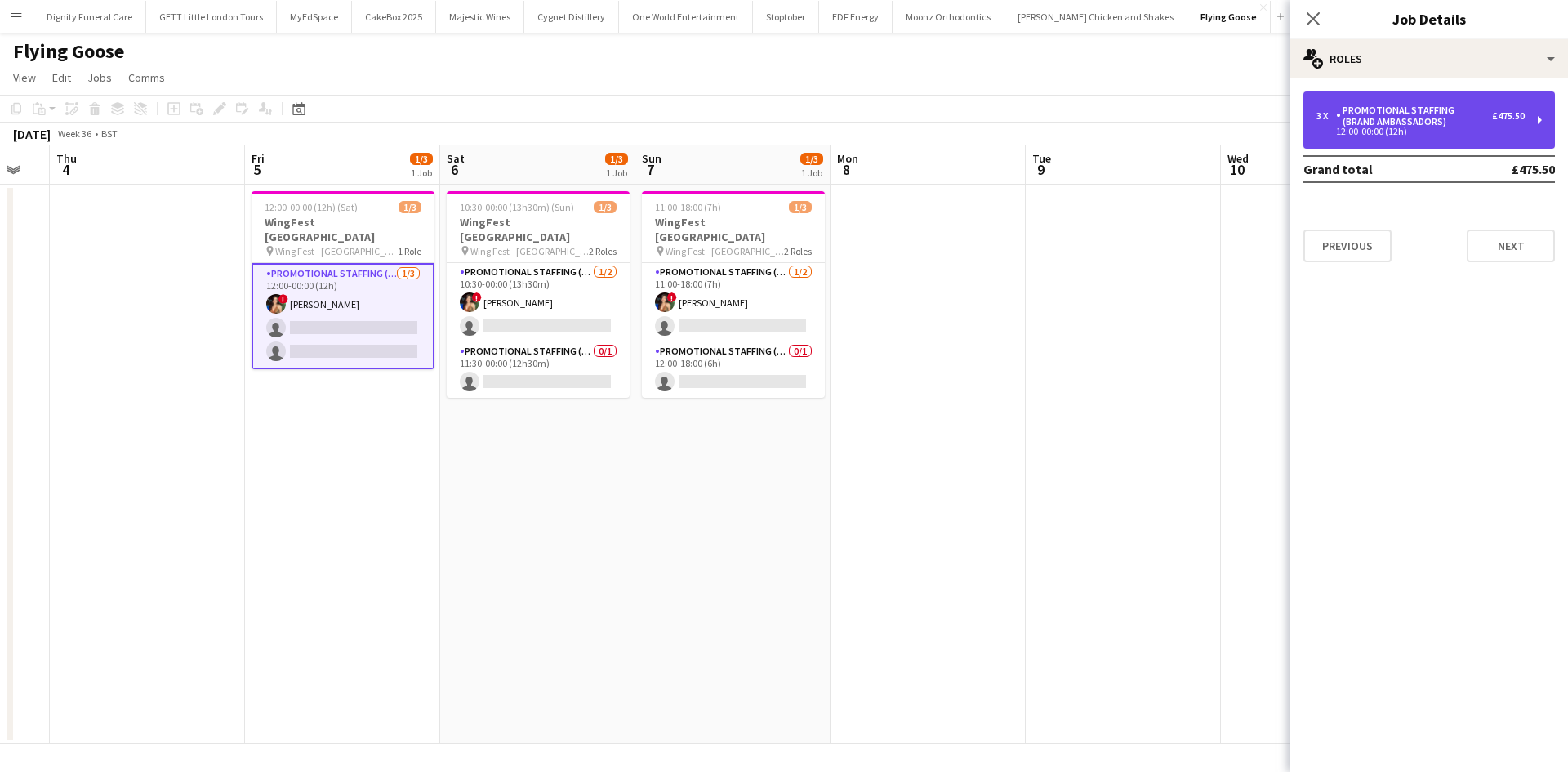
click at [1496, 118] on div "£475.50" at bounding box center [1508, 116] width 33 height 12
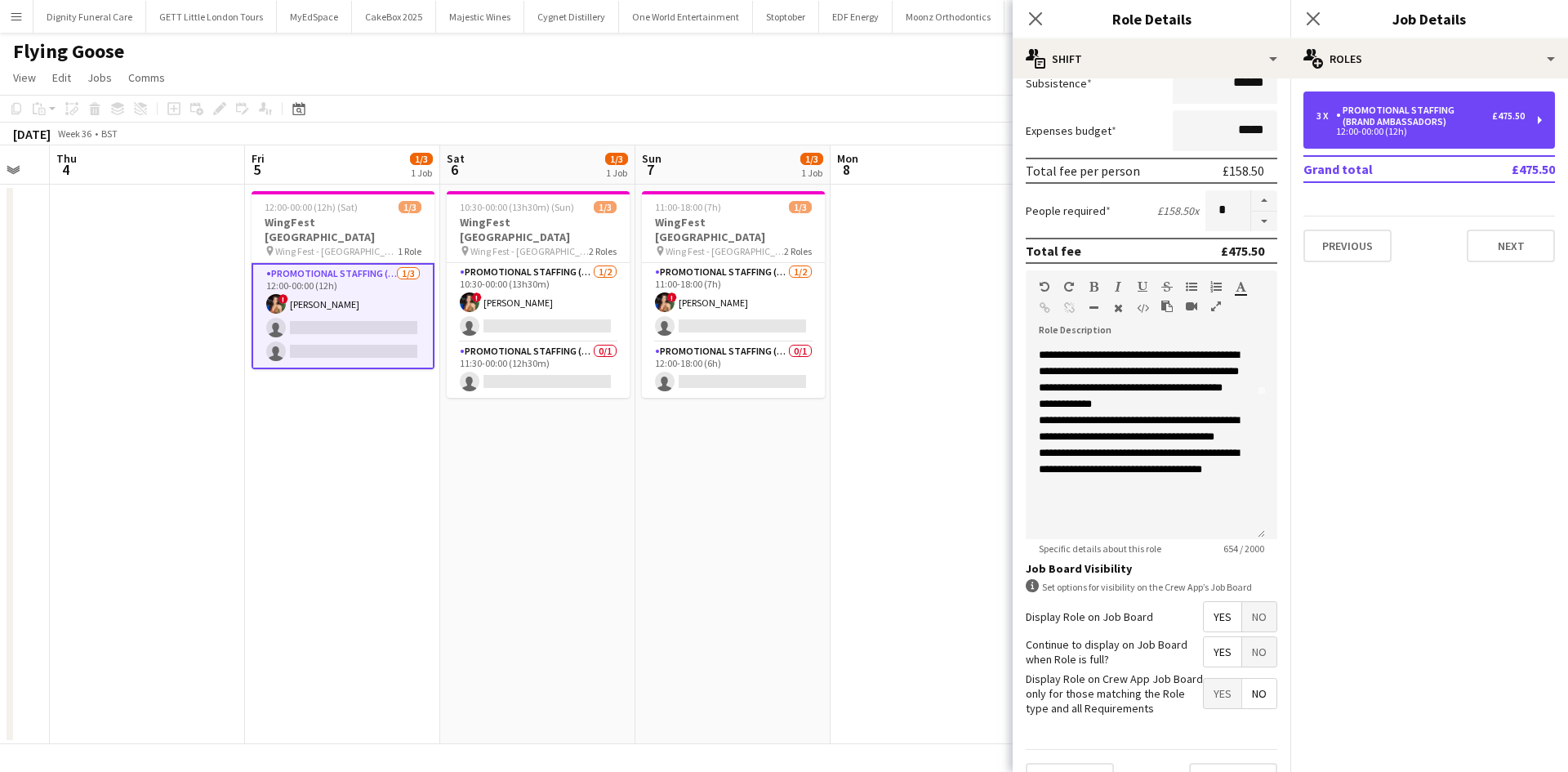
scroll to position [335, 0]
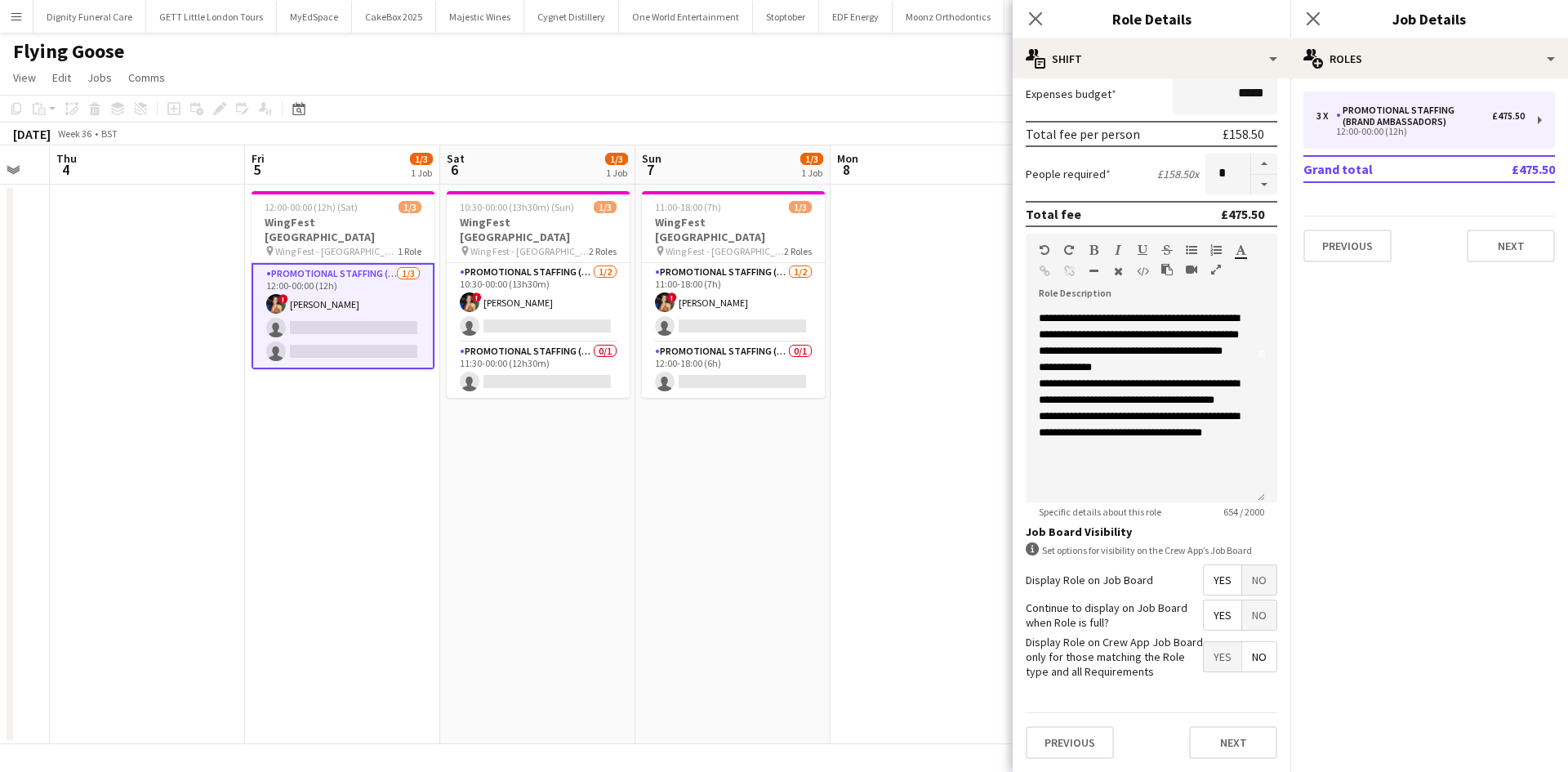
click at [1131, 547] on div "information-circle Set options for visibility on the Crew App’s Job Board" at bounding box center [1151, 550] width 252 height 15
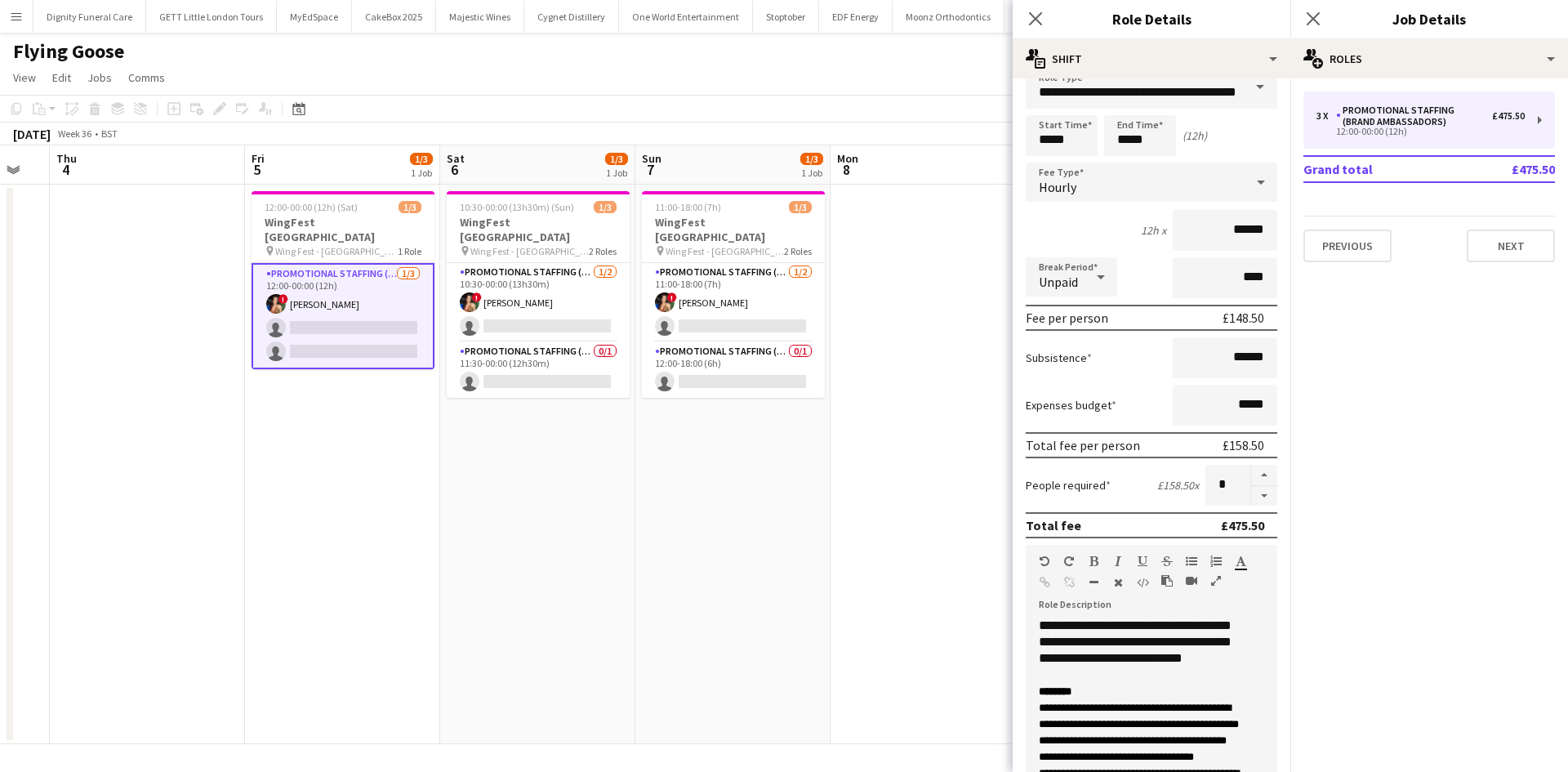
scroll to position [0, 0]
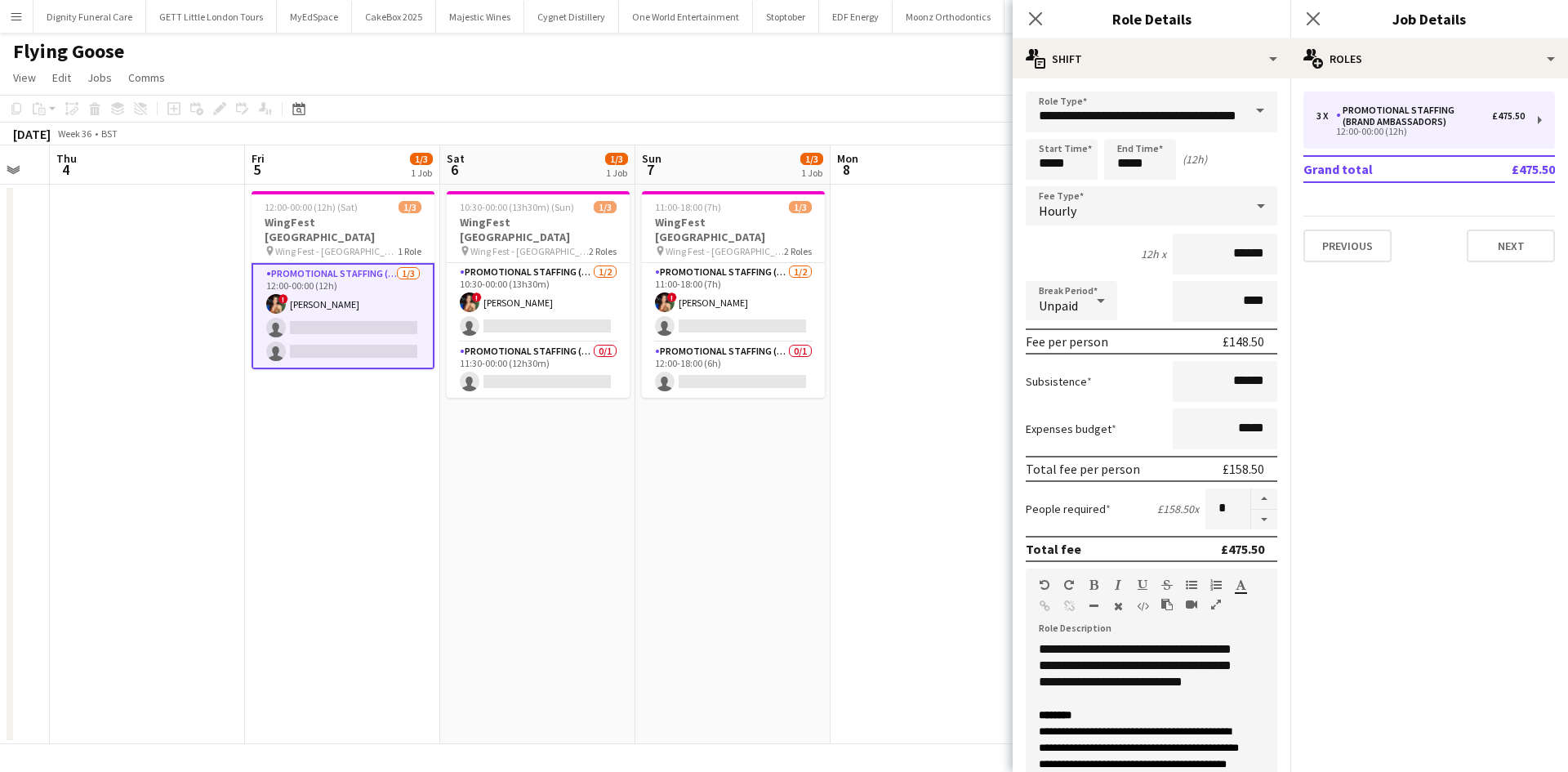
click at [310, 382] on app-date-cell "12:00-00:00 (12h) (Sat) 1/3 WingFest Bristol pin Wing Fest - Bristol 1 Role Pro…" at bounding box center [343, 464] width 195 height 560
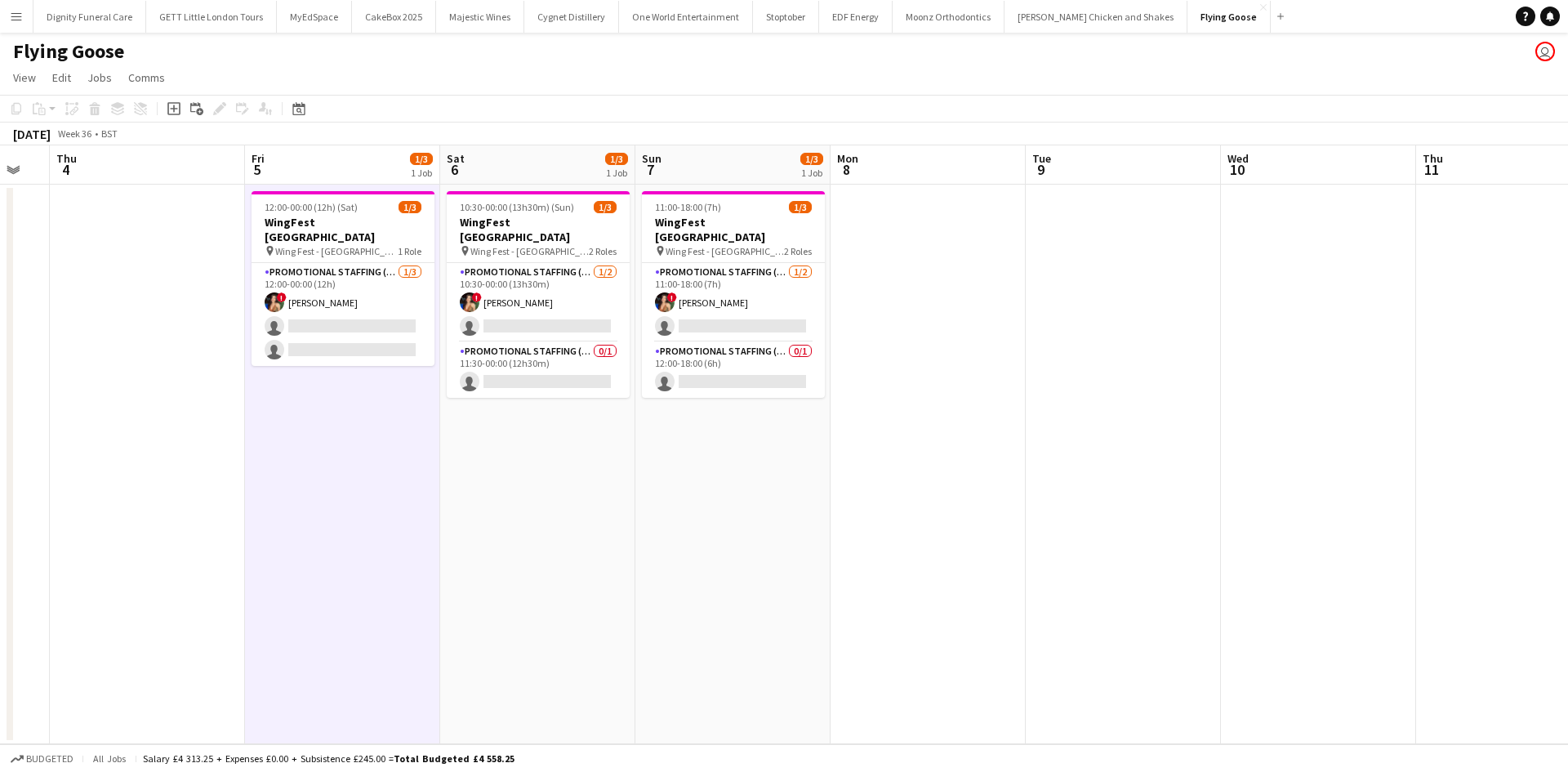
click at [311, 358] on app-date-cell "12:00-00:00 (12h) (Sat) 1/3 WingFest Bristol pin Wing Fest - Bristol 1 Role Pro…" at bounding box center [343, 464] width 195 height 560
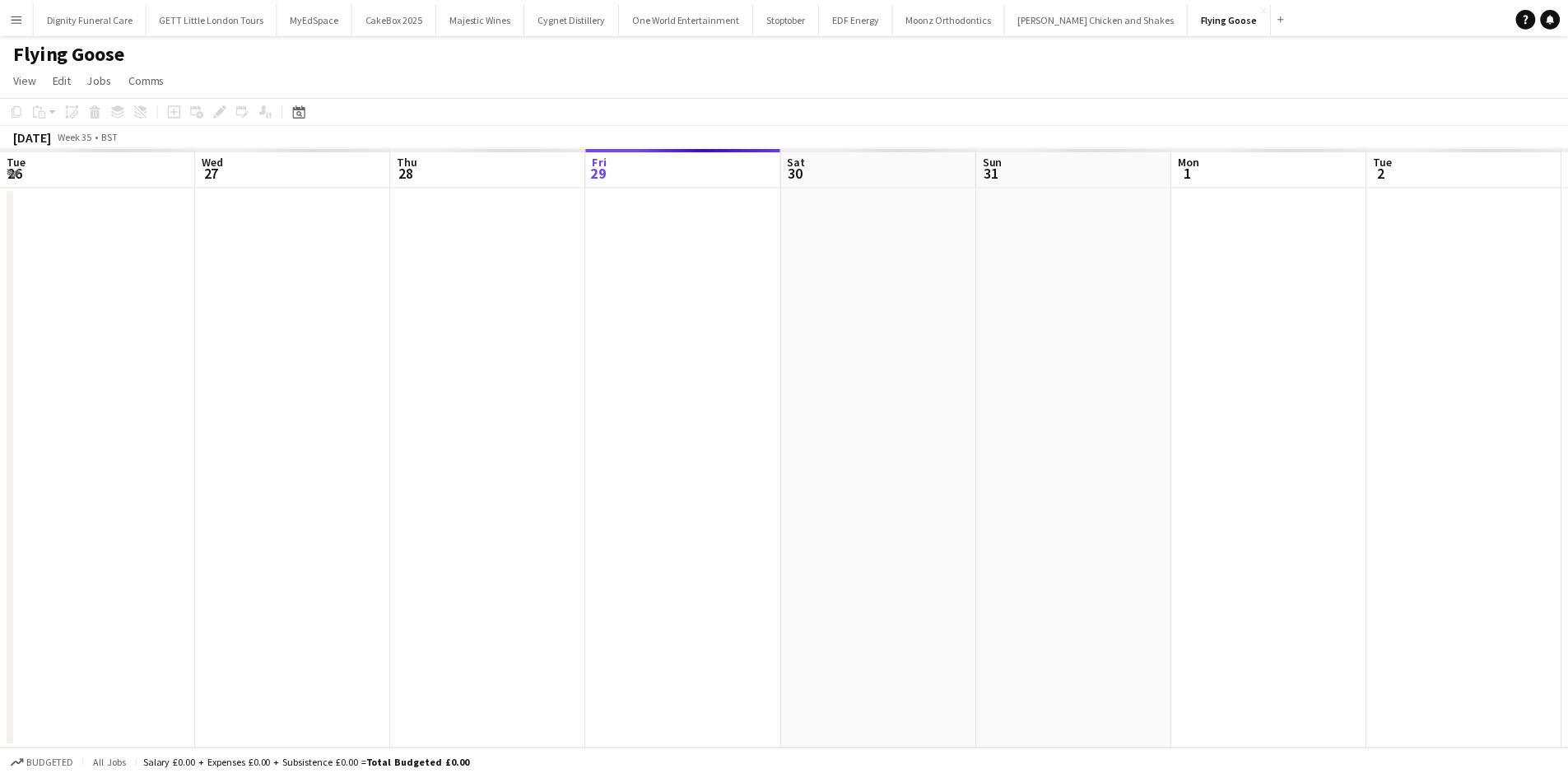
scroll to position [0, 394]
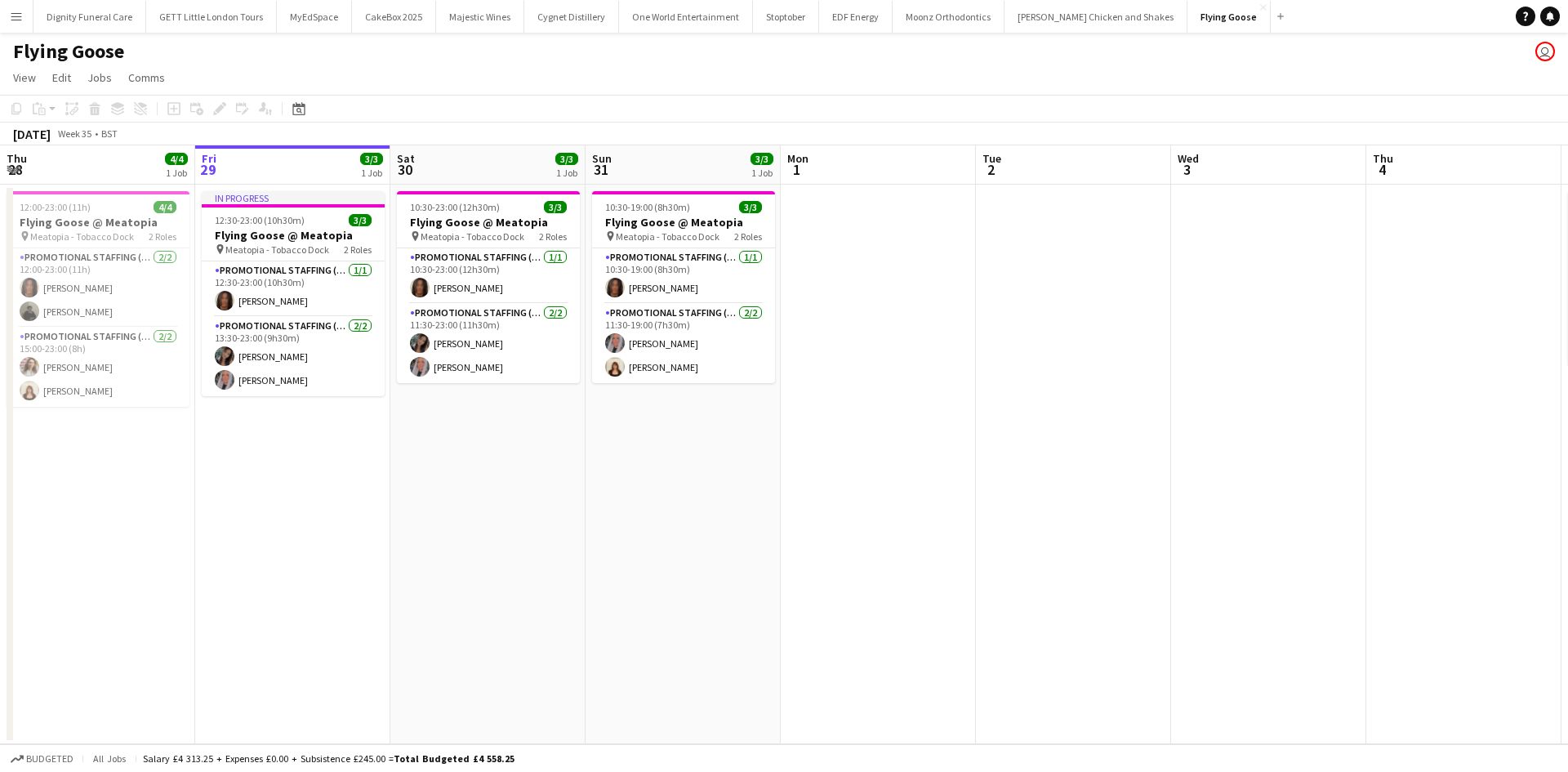
click at [24, 16] on button "Menu" at bounding box center [16, 16] width 33 height 33
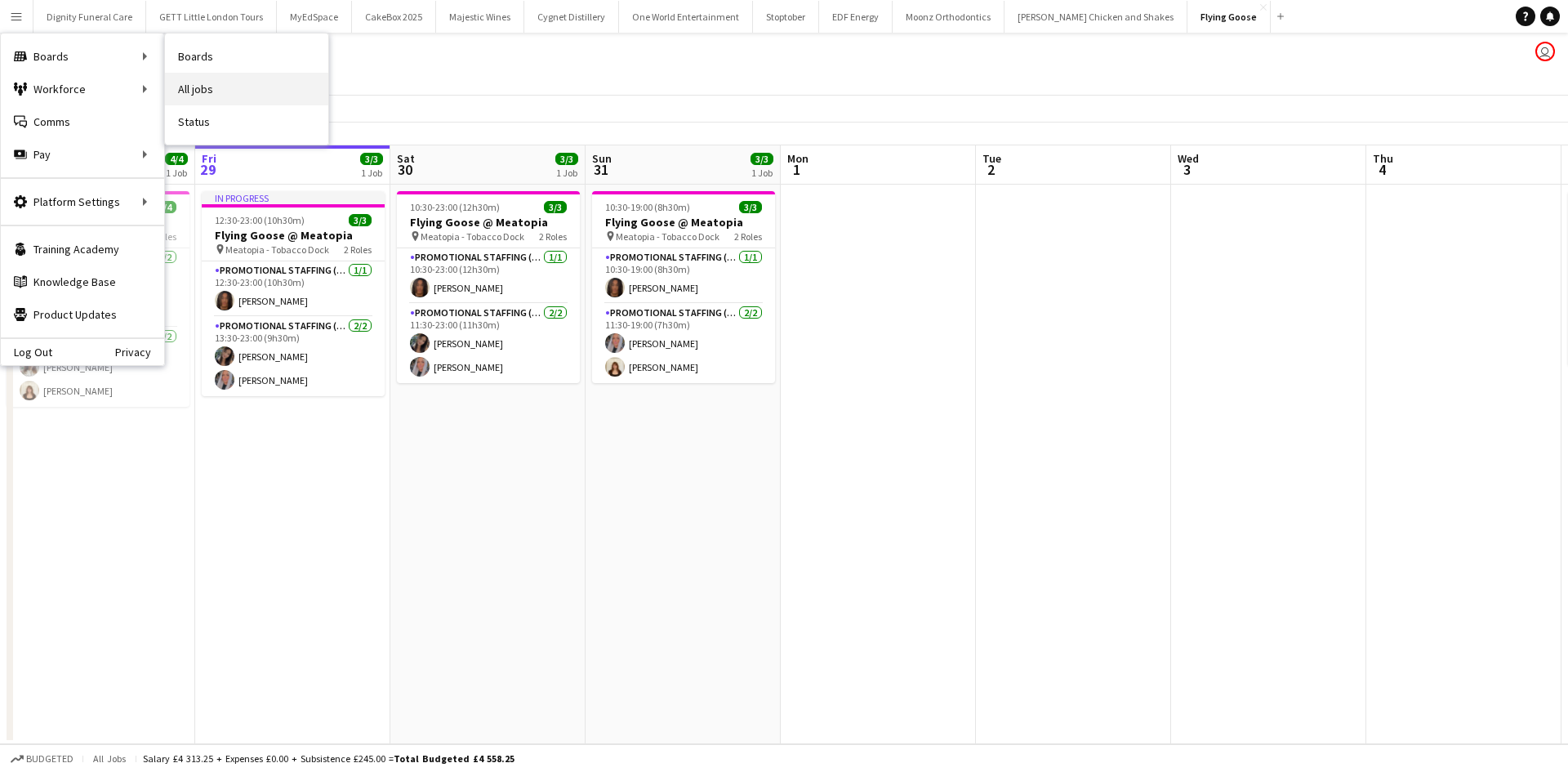
click at [205, 80] on link "All jobs" at bounding box center [246, 89] width 163 height 33
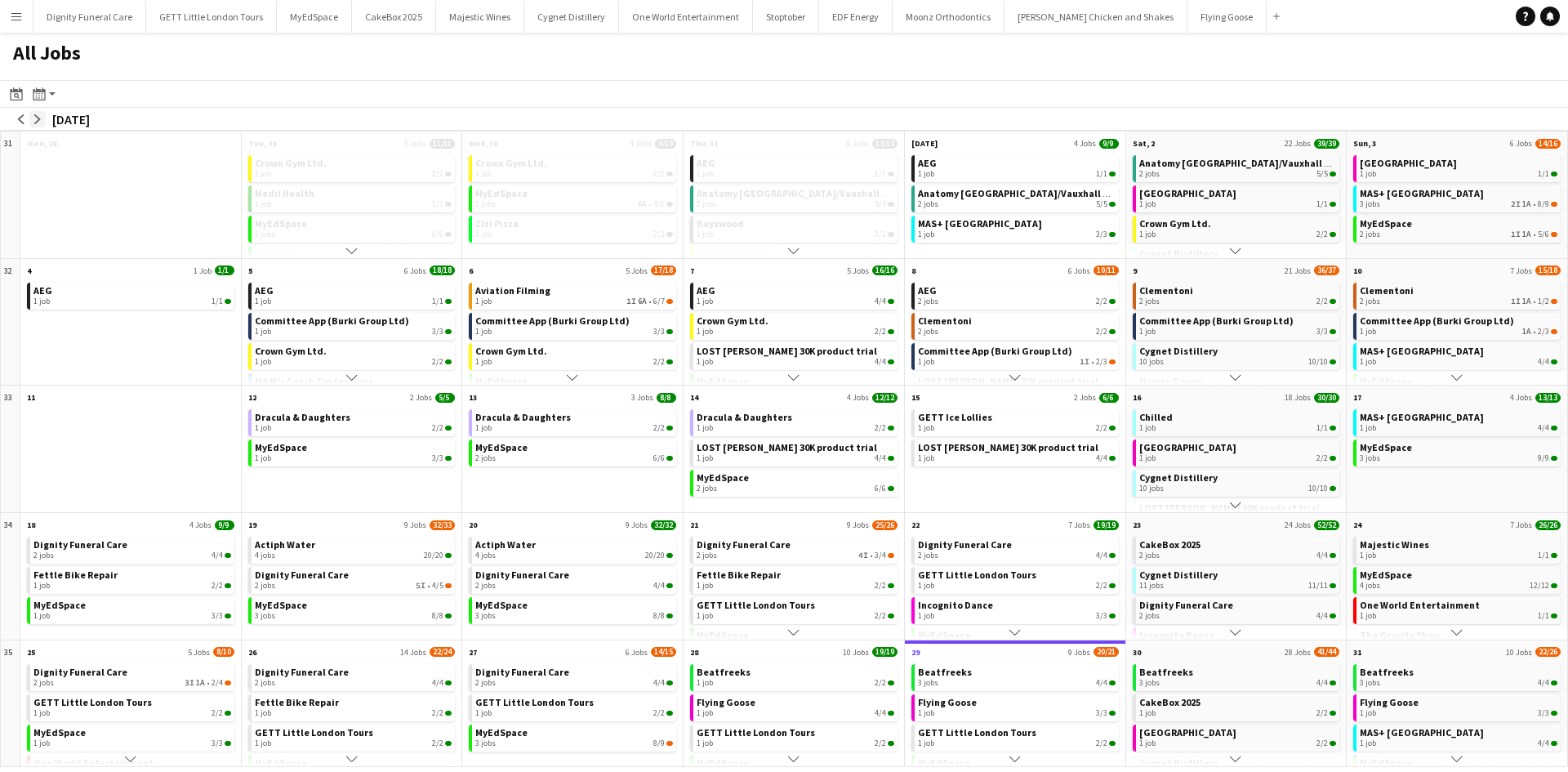
click at [33, 120] on app-icon "arrow-right" at bounding box center [38, 119] width 10 height 10
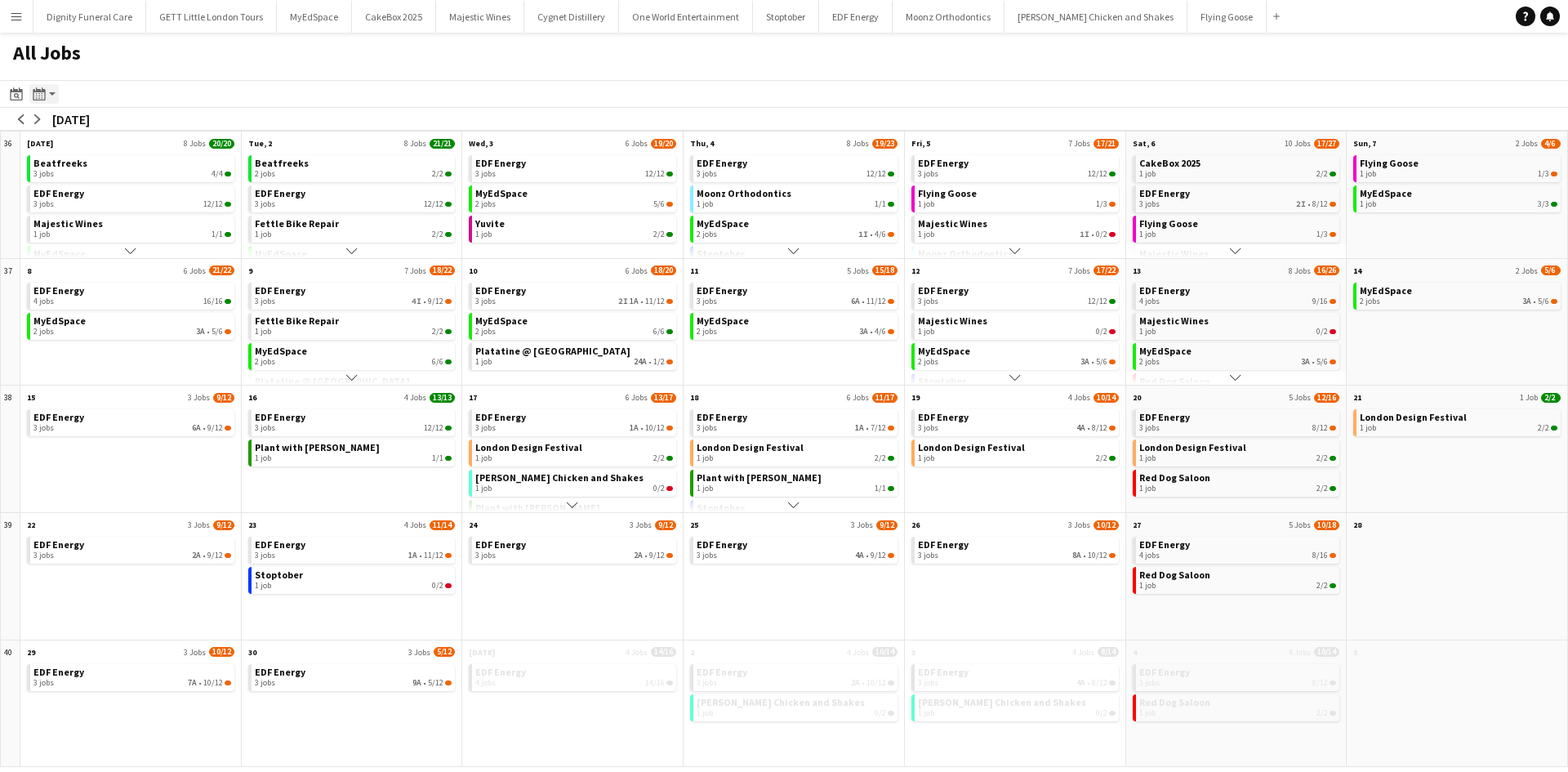
click at [41, 92] on icon at bounding box center [39, 95] width 13 height 14
click at [95, 130] on link "Day view by Board" at bounding box center [88, 124] width 90 height 14
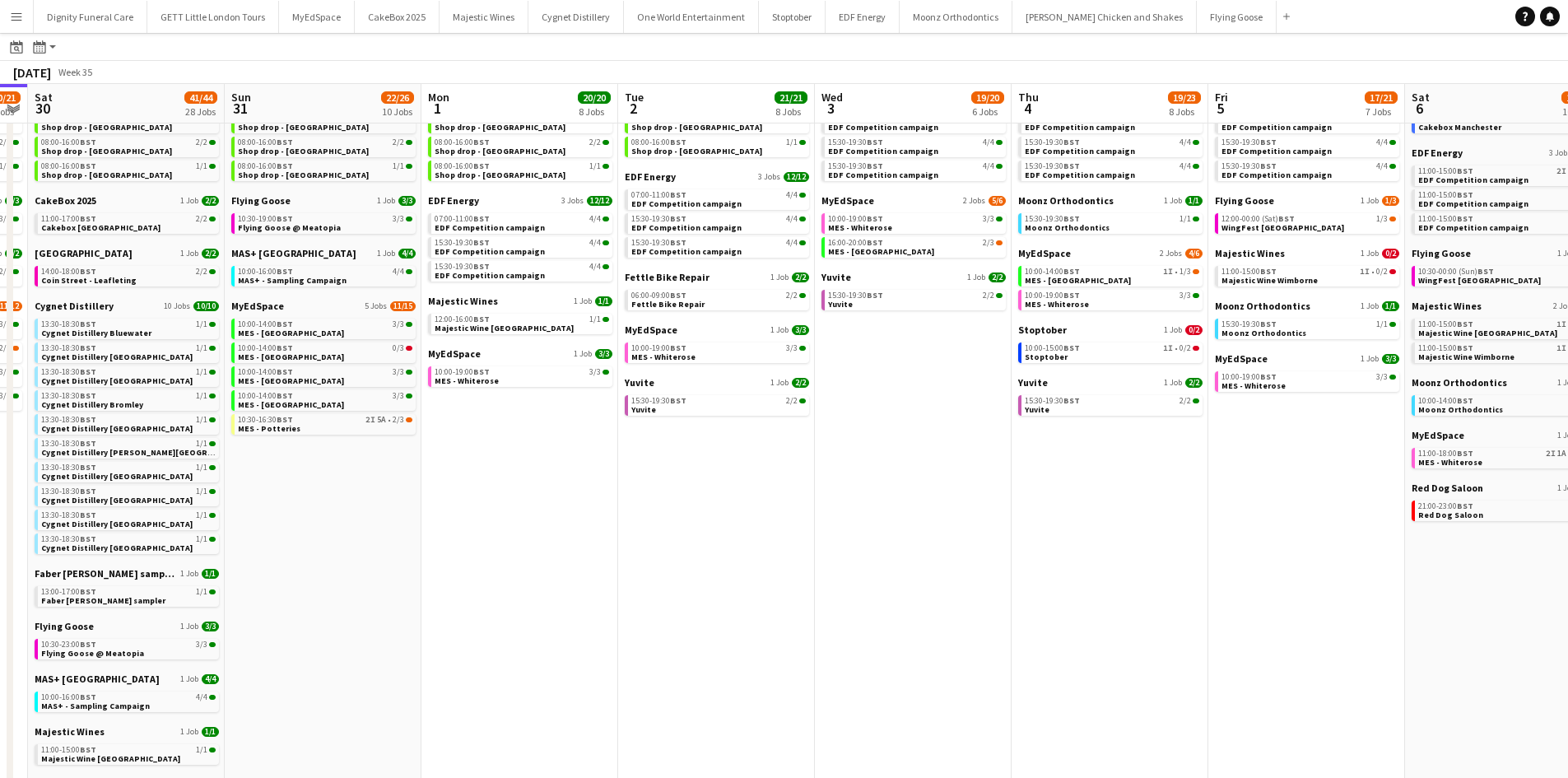
scroll to position [0, 570]
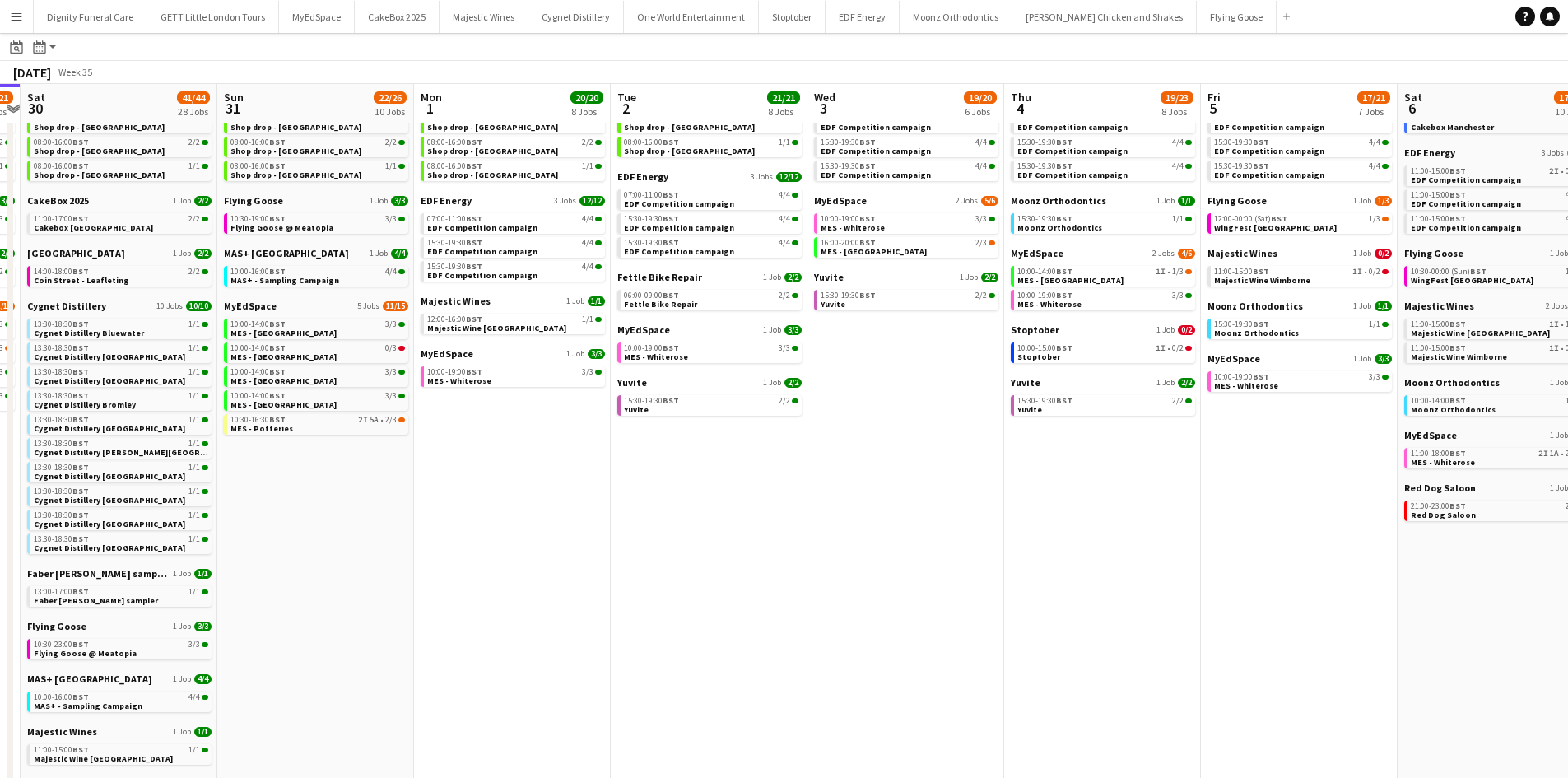
drag, startPoint x: 1451, startPoint y: 611, endPoint x: 1079, endPoint y: 654, distance: 374.5
click at [1079, 654] on app-calendar-viewport "Wed 27 14/15 6 Jobs Thu 28 19/19 10 Jobs Fri 29 20/21 9 Jobs Sat 30 41/44 28 Jo…" at bounding box center [784, 588] width 1568 height 1181
click at [1268, 247] on span "Majestic Wines" at bounding box center [1243, 253] width 70 height 13
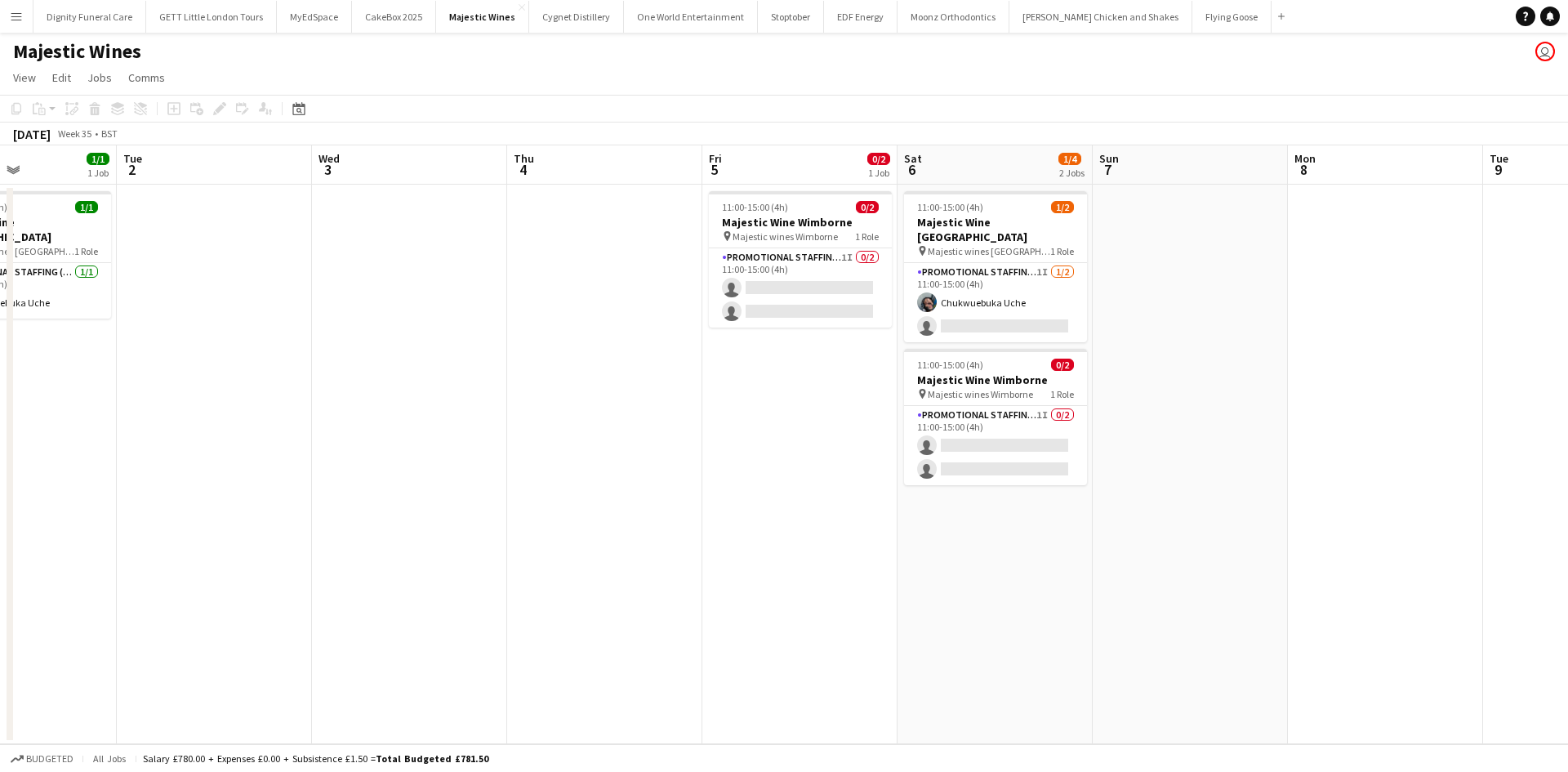
scroll to position [0, 475]
drag, startPoint x: 1404, startPoint y: 390, endPoint x: 539, endPoint y: 521, distance: 874.9
click at [539, 521] on app-calendar-viewport "Sat 30 1/1 1 Job Sun 31 Mon 1 1/1 1 Job Tue 2 Wed 3 Thu 4 Fri 5 0/2 1 Job Sat 6…" at bounding box center [784, 445] width 1568 height 598
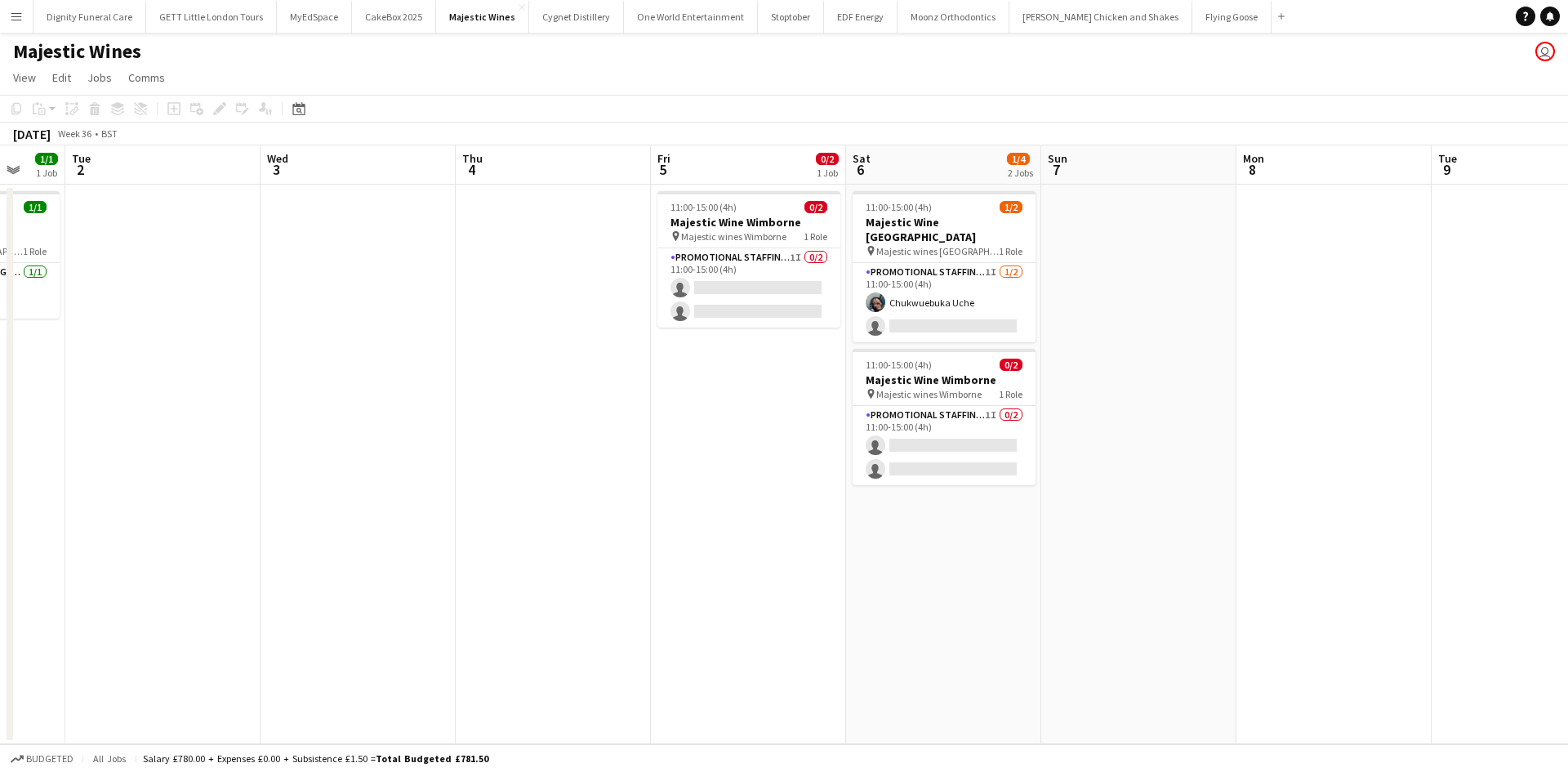
scroll to position [0, 521]
drag, startPoint x: 1316, startPoint y: 610, endPoint x: 1270, endPoint y: 612, distance: 46.0
click at [1270, 612] on app-calendar-viewport "Sat 30 1/1 1 Job Sun 31 Mon 1 1/1 1 Job Tue 2 Wed 3 Thu 4 Fri 5 0/2 1 Job Sat 6…" at bounding box center [784, 445] width 1568 height 598
click at [10, 24] on button "Menu" at bounding box center [16, 16] width 33 height 33
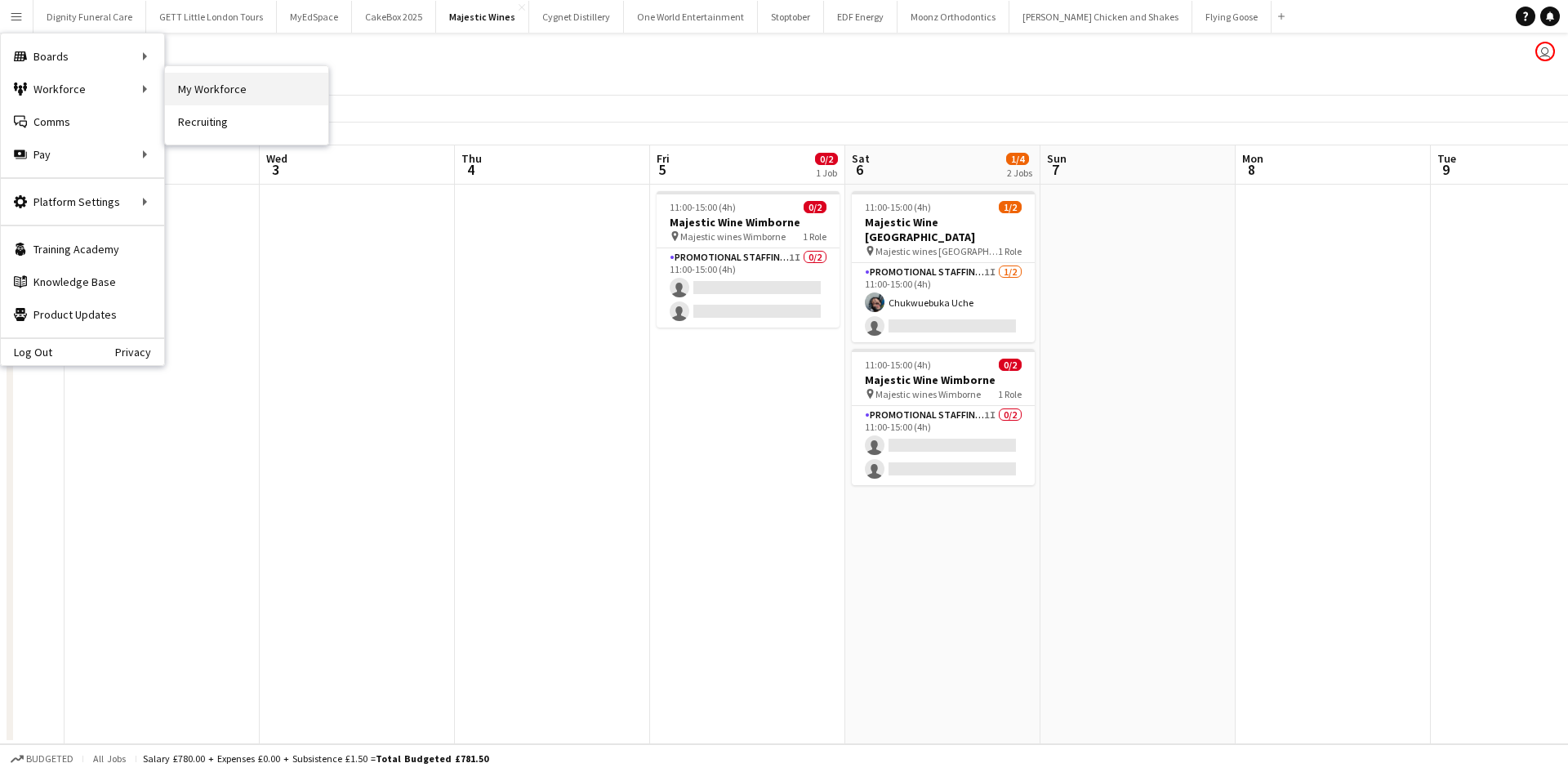
click at [204, 90] on link "My Workforce" at bounding box center [246, 89] width 163 height 33
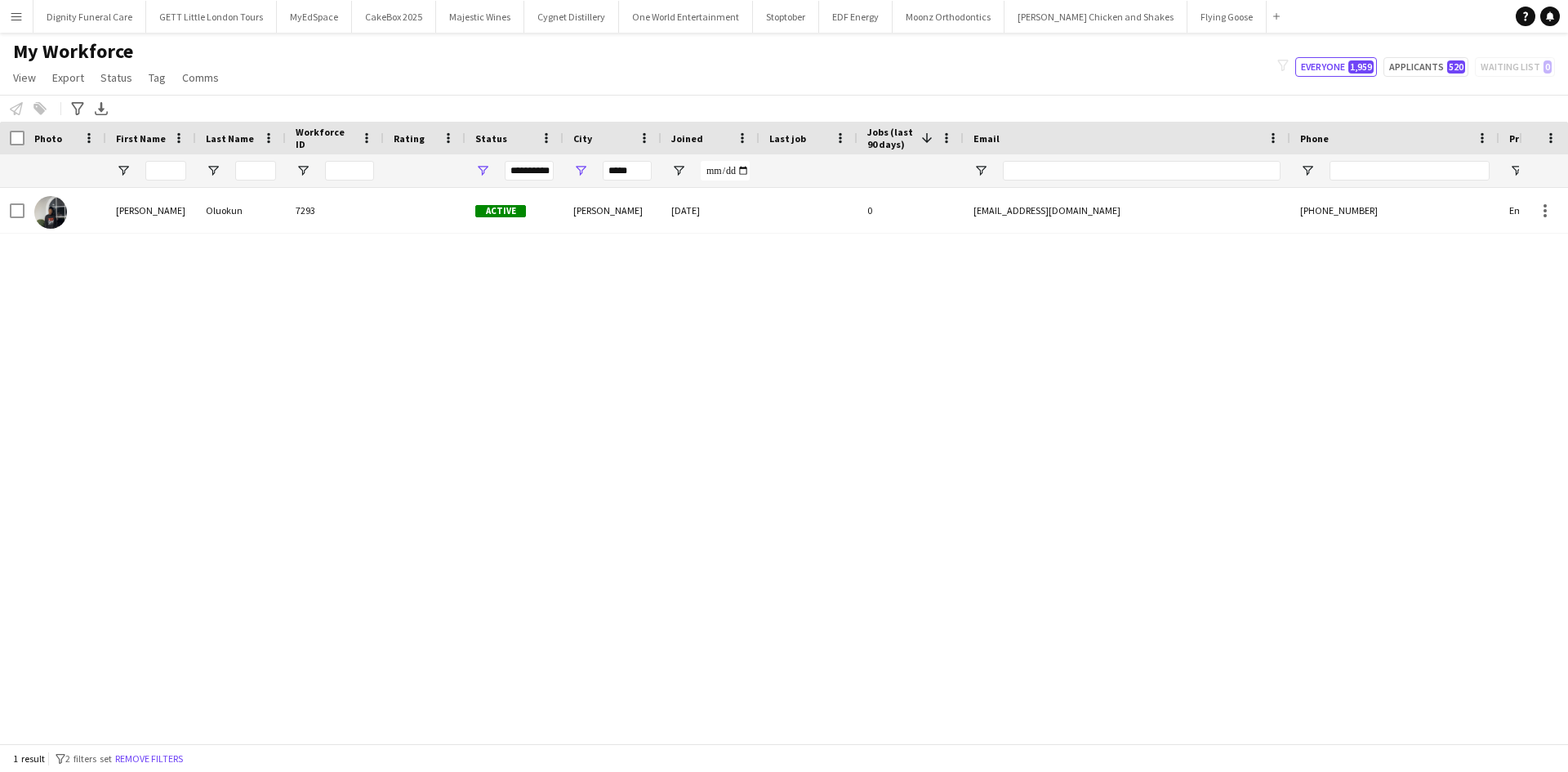
click at [19, 24] on button "Menu" at bounding box center [16, 16] width 33 height 33
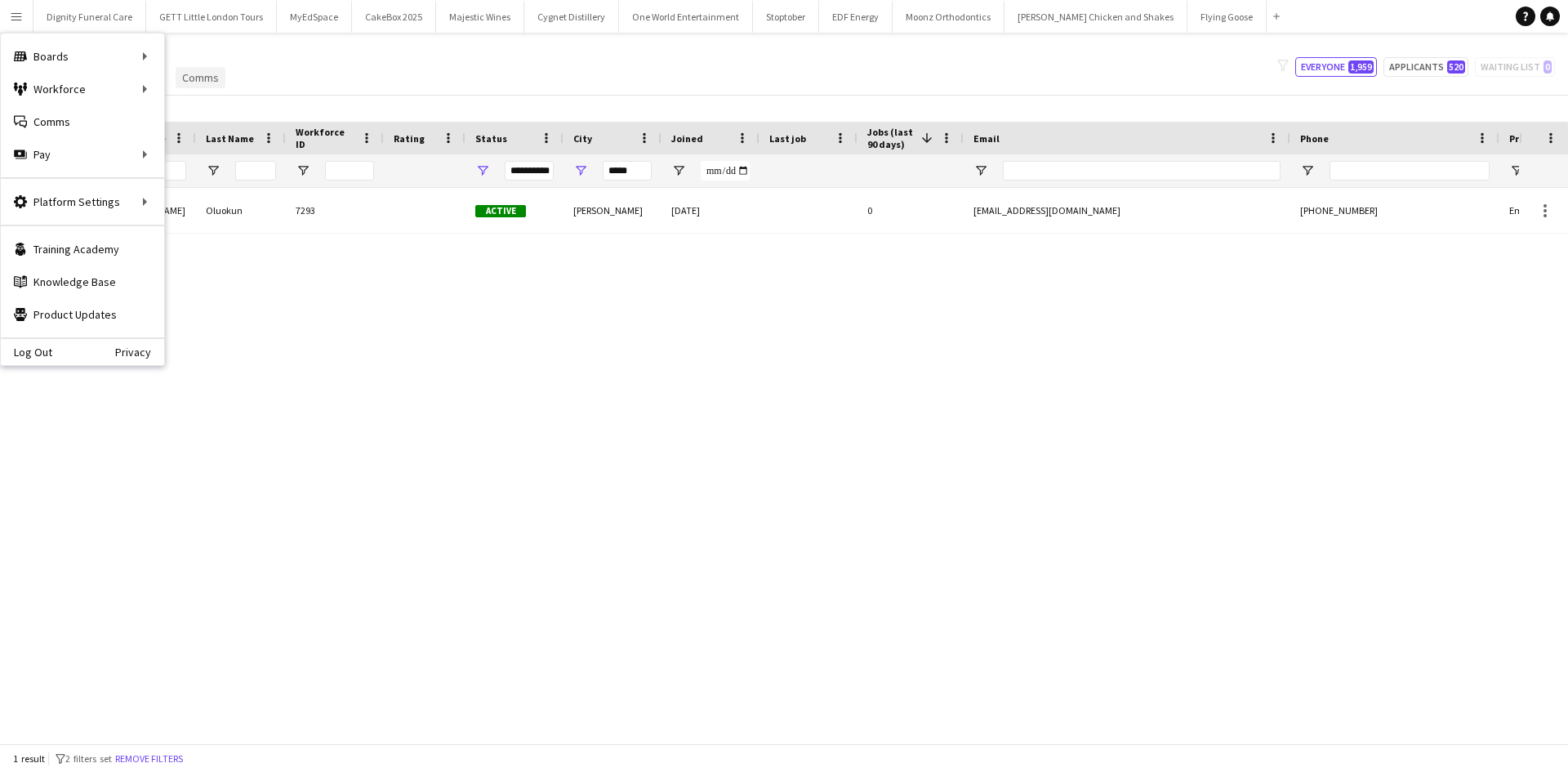
click at [193, 87] on link "Comms" at bounding box center [201, 77] width 50 height 21
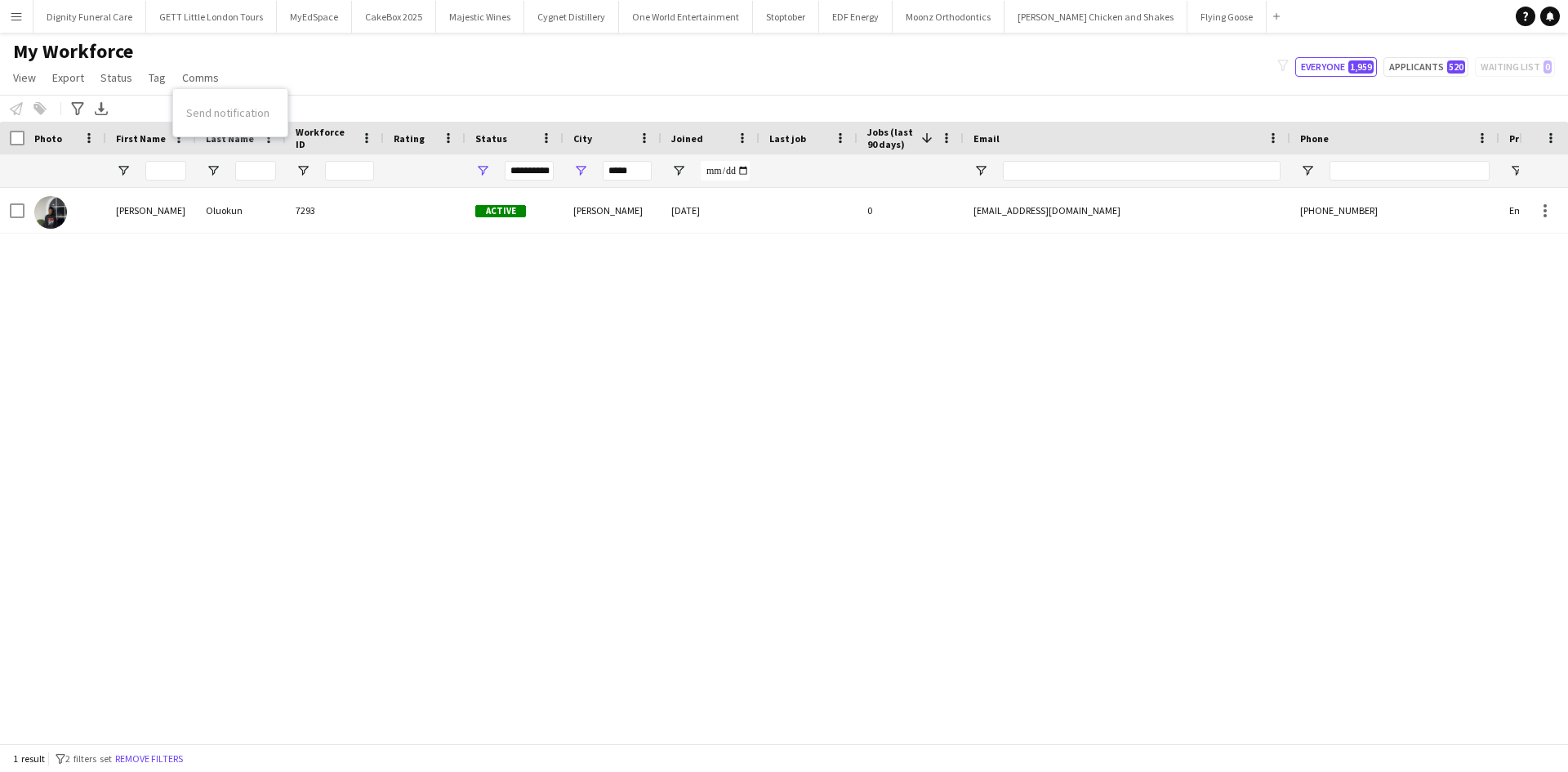
click at [18, 34] on main "My Workforce View Views Default view New view Update view Delete view Edit name…" at bounding box center [784, 391] width 1568 height 717
click at [494, 18] on button "Majestic Wines Close" at bounding box center [480, 16] width 88 height 32
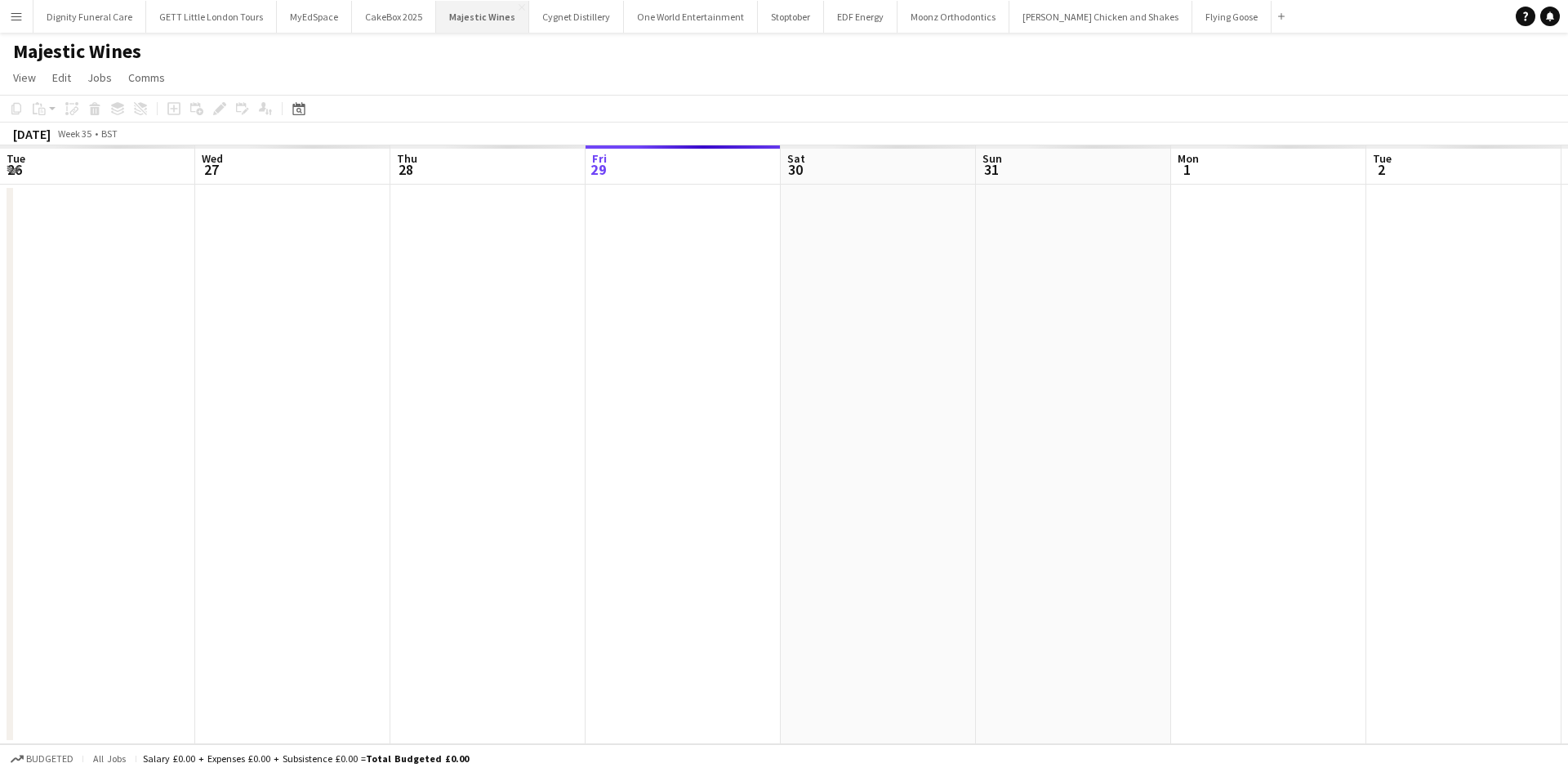
scroll to position [0, 391]
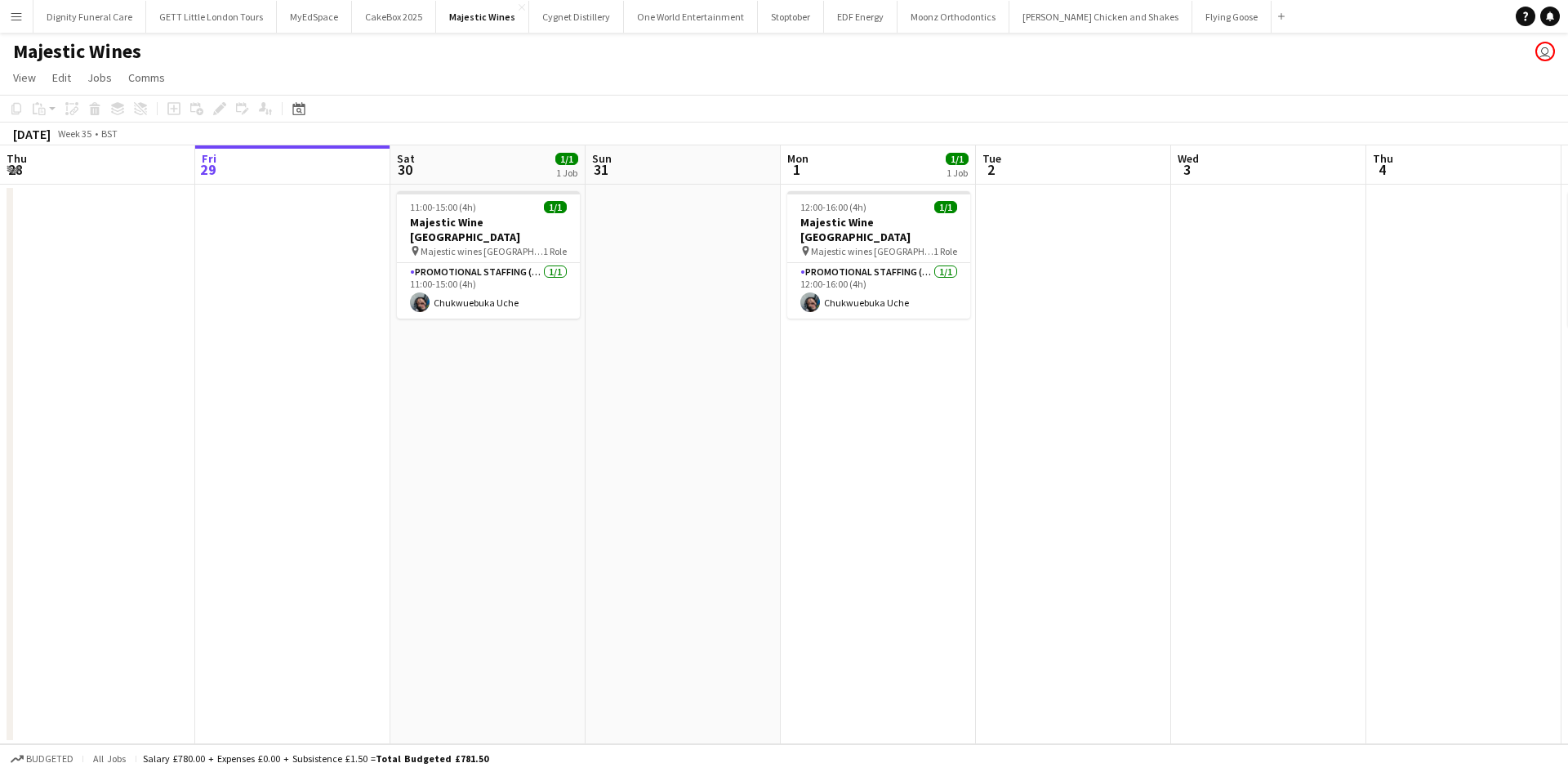
click at [686, 312] on app-date-cell at bounding box center [683, 464] width 195 height 560
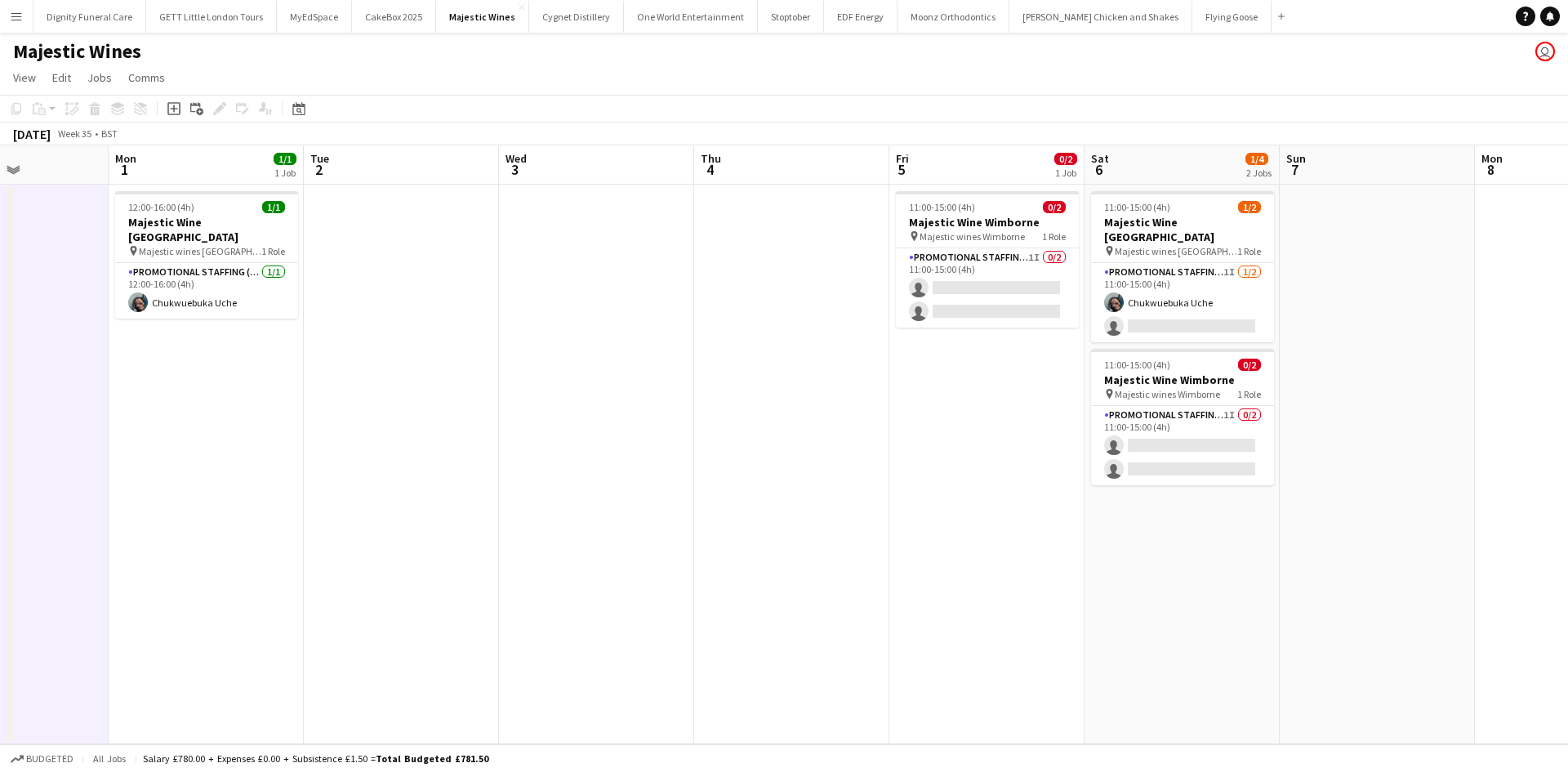
drag, startPoint x: 1018, startPoint y: 401, endPoint x: 396, endPoint y: 482, distance: 627.3
click at [344, 484] on app-calendar-viewport "Fri 29 Sat 30 1/1 1 Job Sun 31 Mon 1 1/1 1 Job Tue 2 Wed 3 Thu 4 Fri 5 0/2 1 Jo…" at bounding box center [784, 445] width 1568 height 598
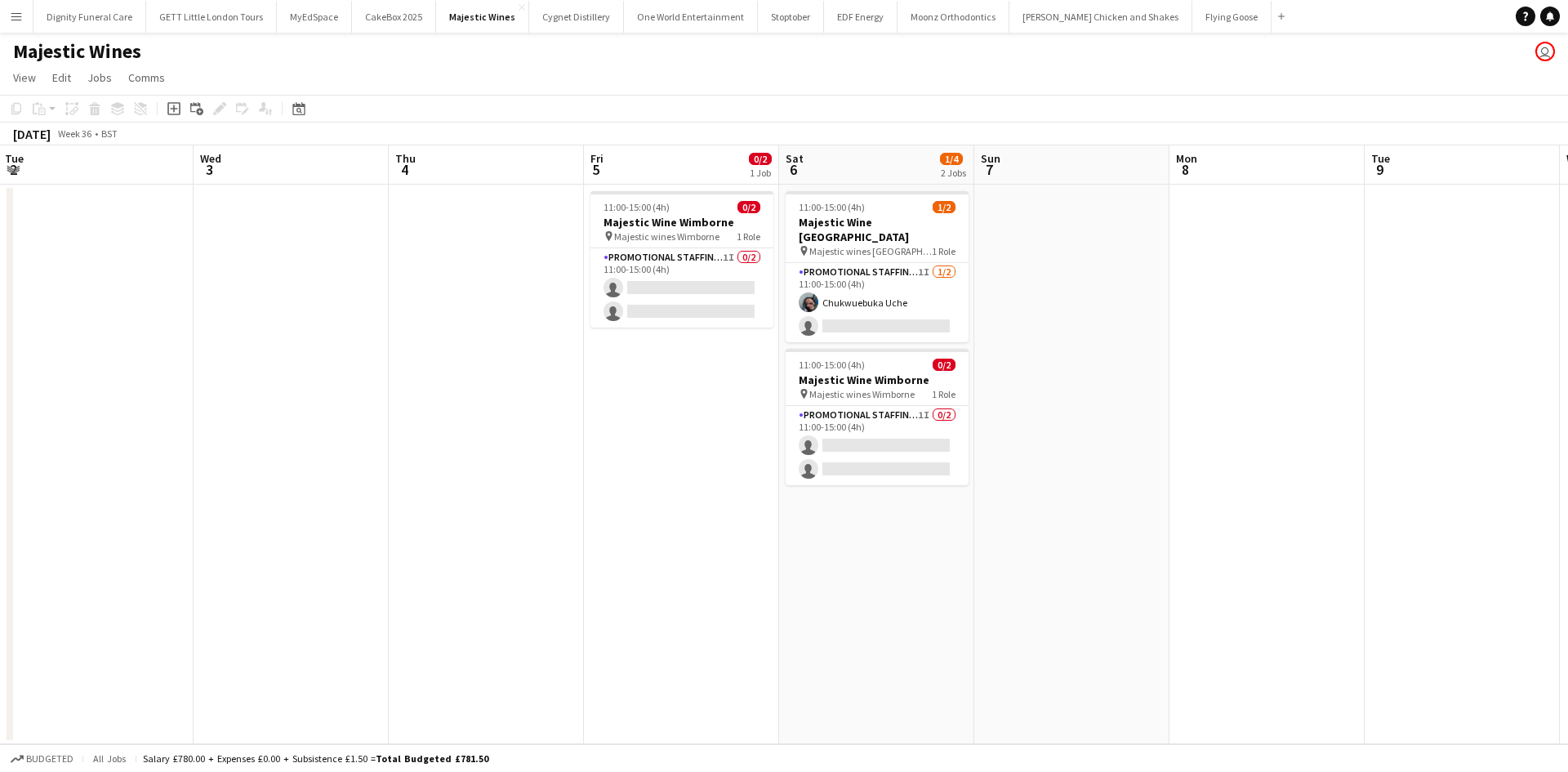
scroll to position [0, 590]
drag, startPoint x: 940, startPoint y: 481, endPoint x: 634, endPoint y: 491, distance: 306.2
click at [634, 491] on app-calendar-viewport "Sat 30 1/1 1 Job Sun 31 Mon 1 1/1 1 Job Tue 2 Wed 3 Thu 4 Fri 5 0/2 1 Job Sat 6…" at bounding box center [784, 445] width 1568 height 598
click at [620, 294] on app-card-role "Promotional Staffing (Flyering Staff) 1I 0/2 11:00-15:00 (4h) single-neutral-ac…" at bounding box center [679, 288] width 183 height 79
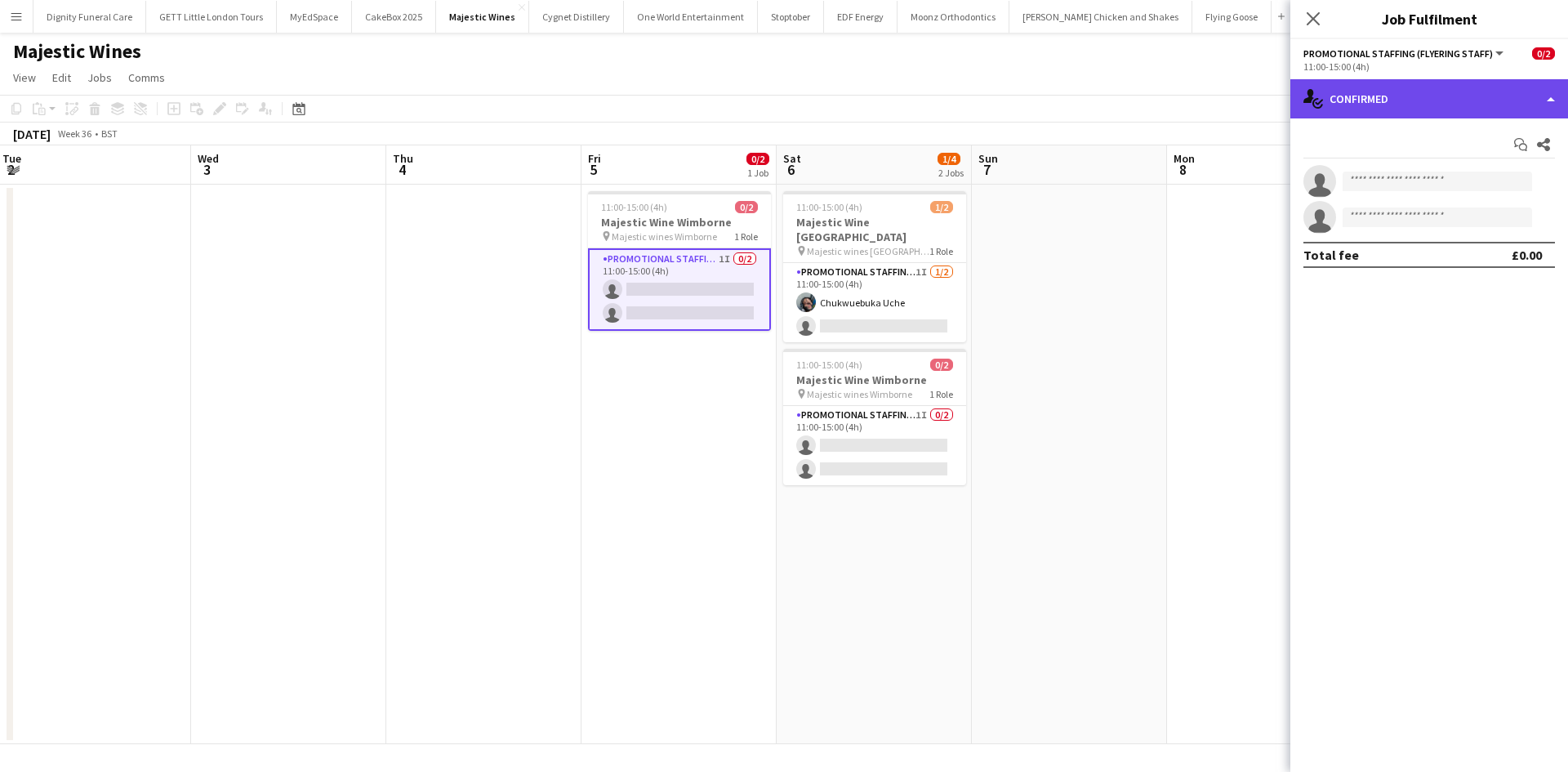
click at [1406, 98] on div "single-neutral-actions-check-2 Confirmed" at bounding box center [1429, 98] width 278 height 40
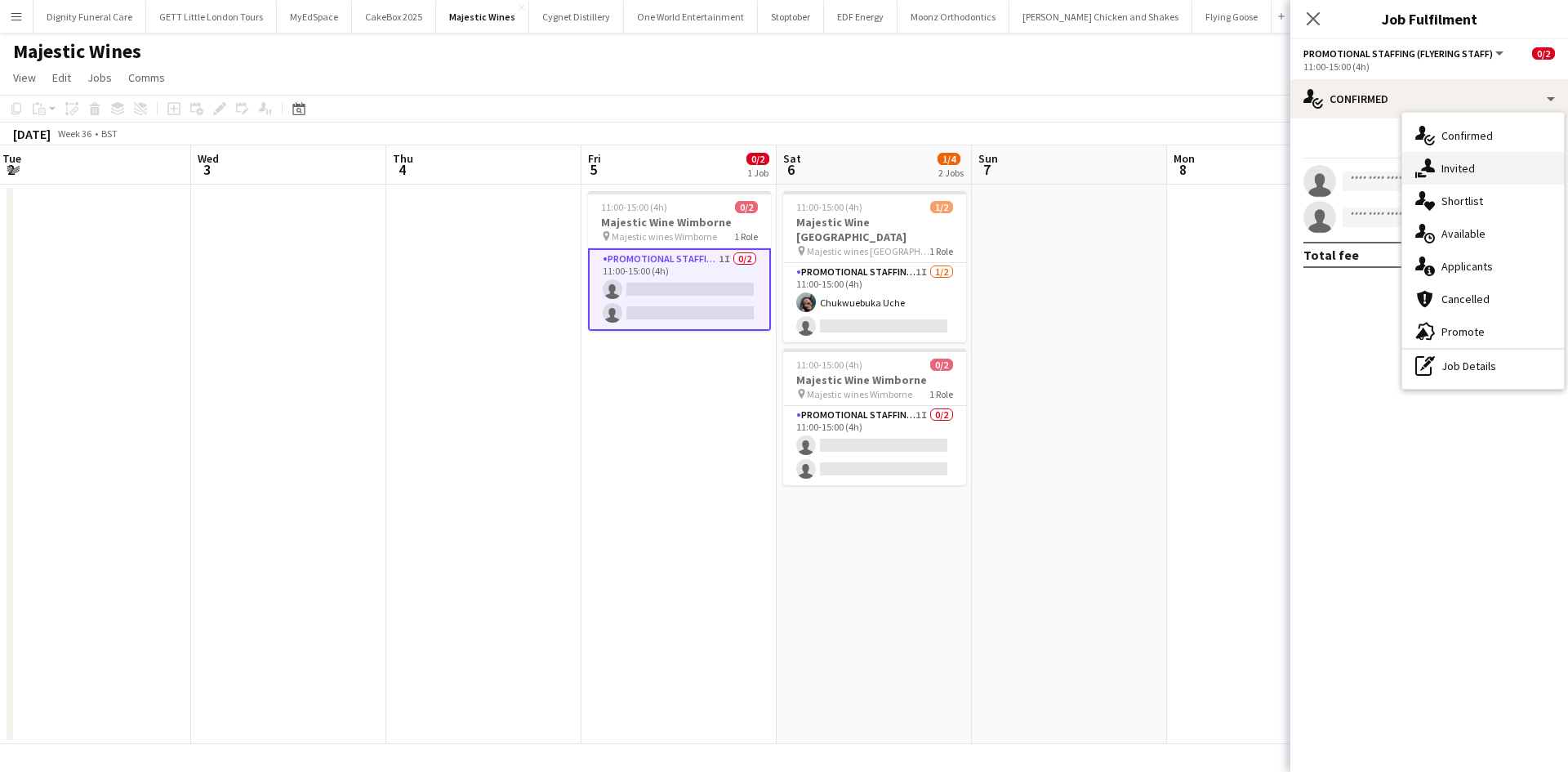
click at [1470, 156] on div "single-neutral-actions-share-1 Invited" at bounding box center [1483, 168] width 162 height 33
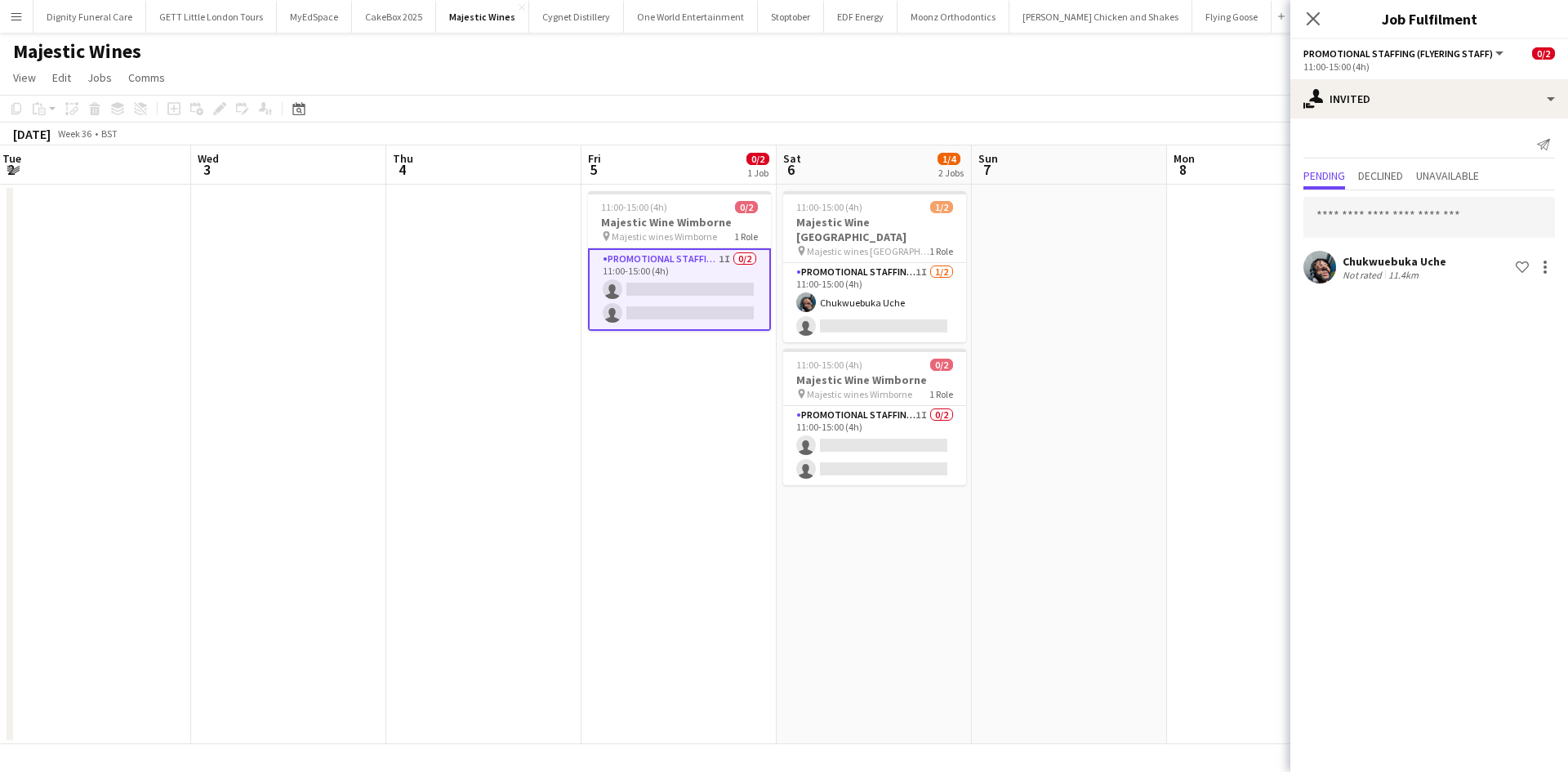
click at [1438, 246] on div "Chukwuebuka Uche Not rated 11.4km Shortlist crew" at bounding box center [1429, 238] width 278 height 96
click at [1422, 260] on div "Chukwuebuka Uche" at bounding box center [1393, 261] width 103 height 14
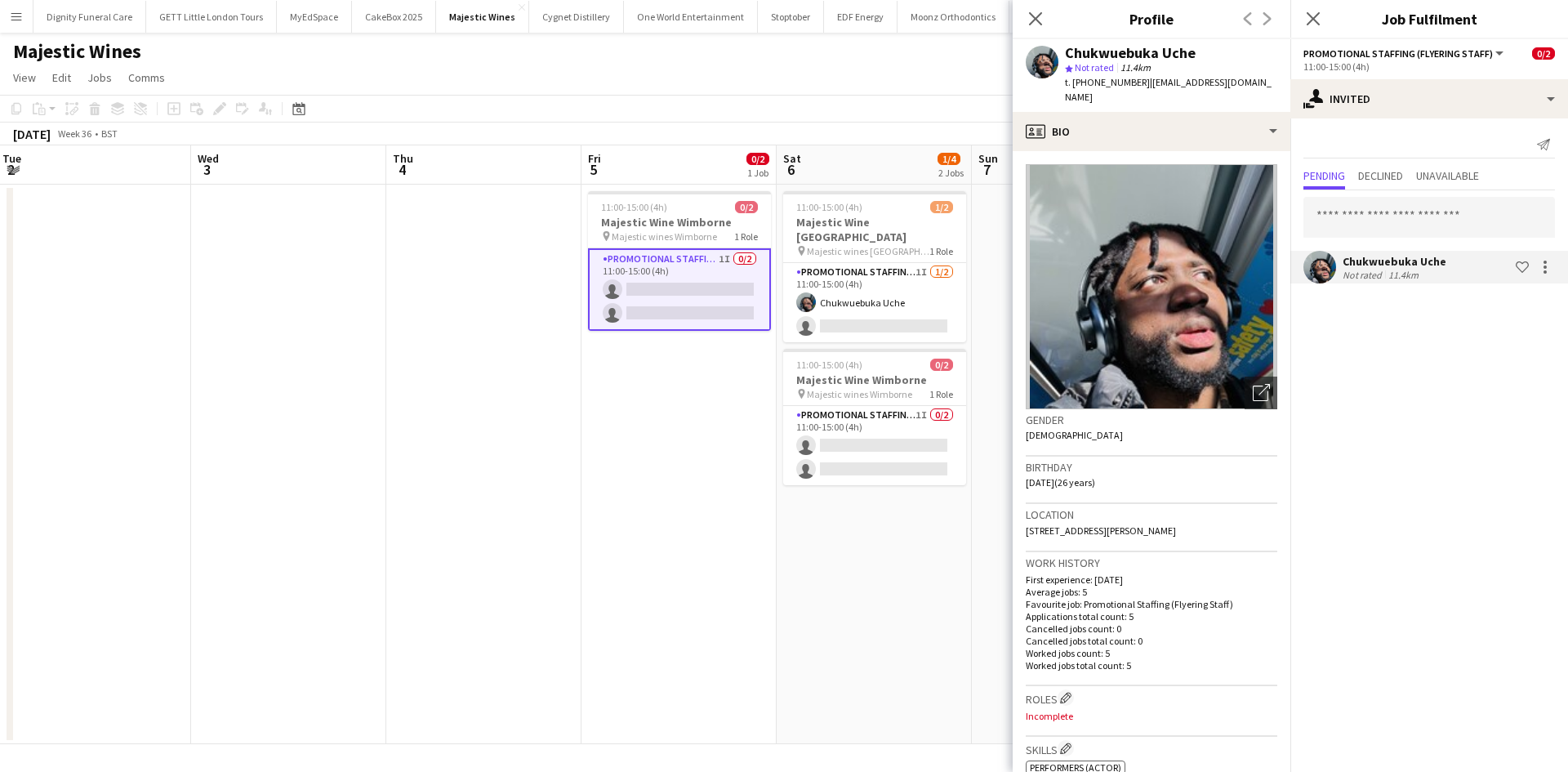
scroll to position [82, 0]
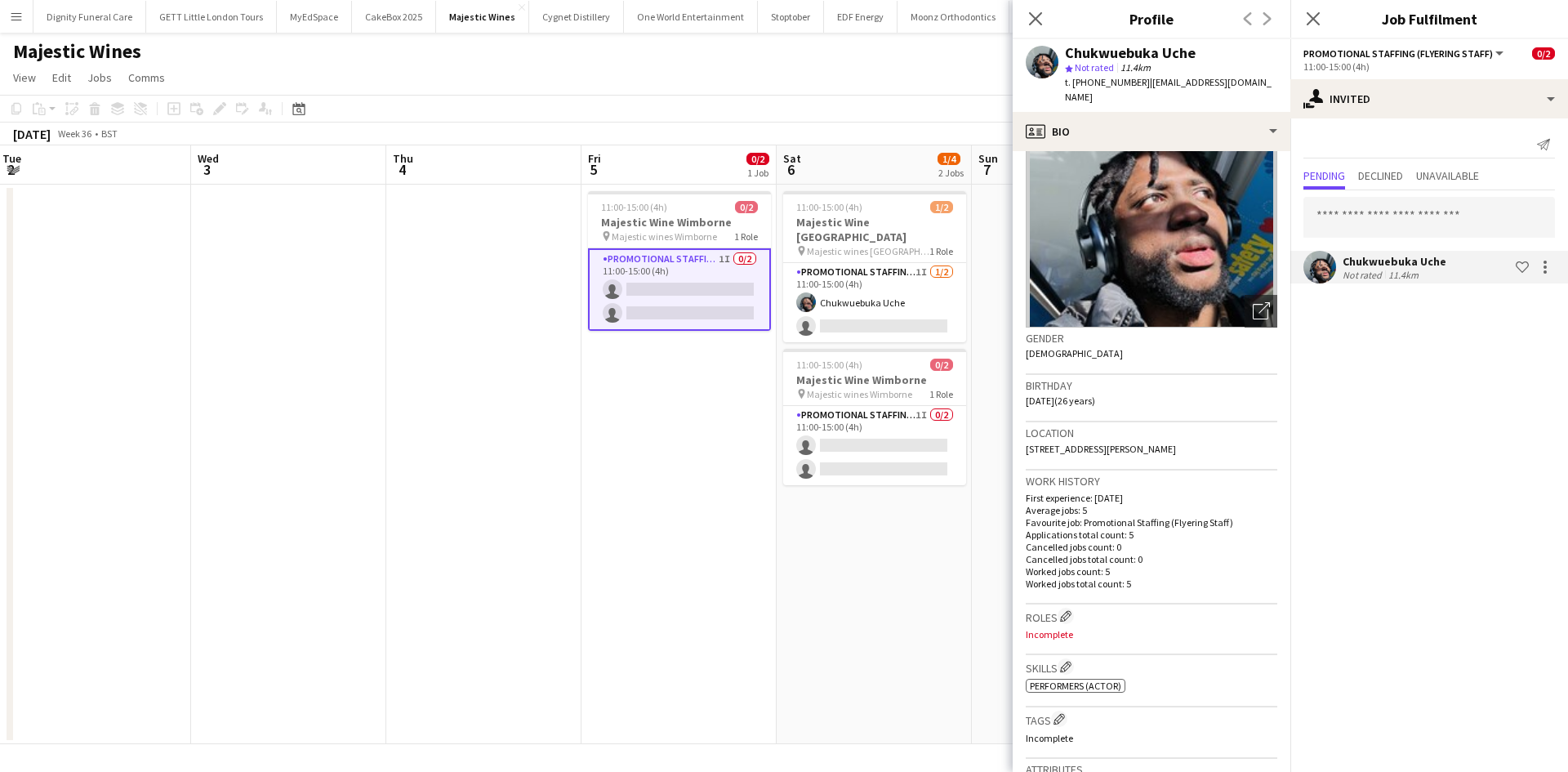
drag, startPoint x: 1200, startPoint y: 437, endPoint x: 1164, endPoint y: 436, distance: 36.0
click at [1164, 443] on span "[STREET_ADDRESS][PERSON_NAME]" at bounding box center [1101, 449] width 151 height 13
copy span "BH8 8NP"
click at [529, 518] on app-date-cell at bounding box center [483, 464] width 195 height 560
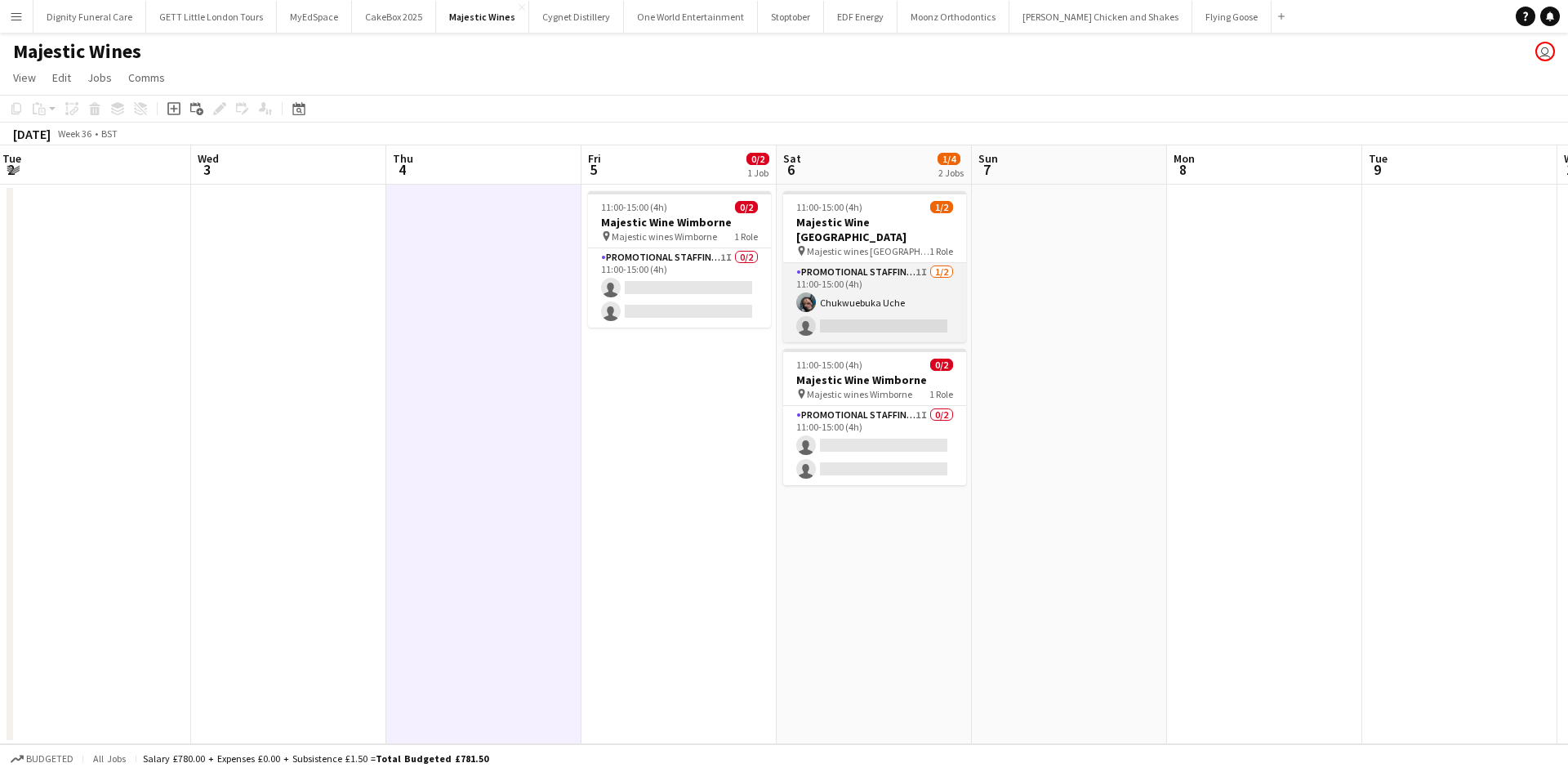
click at [839, 289] on app-card-role "Promotional Staffing (Flyering Staff) 1I [DATE] 11:00-15:00 (4h) Chukwuebuka Uc…" at bounding box center [875, 303] width 183 height 79
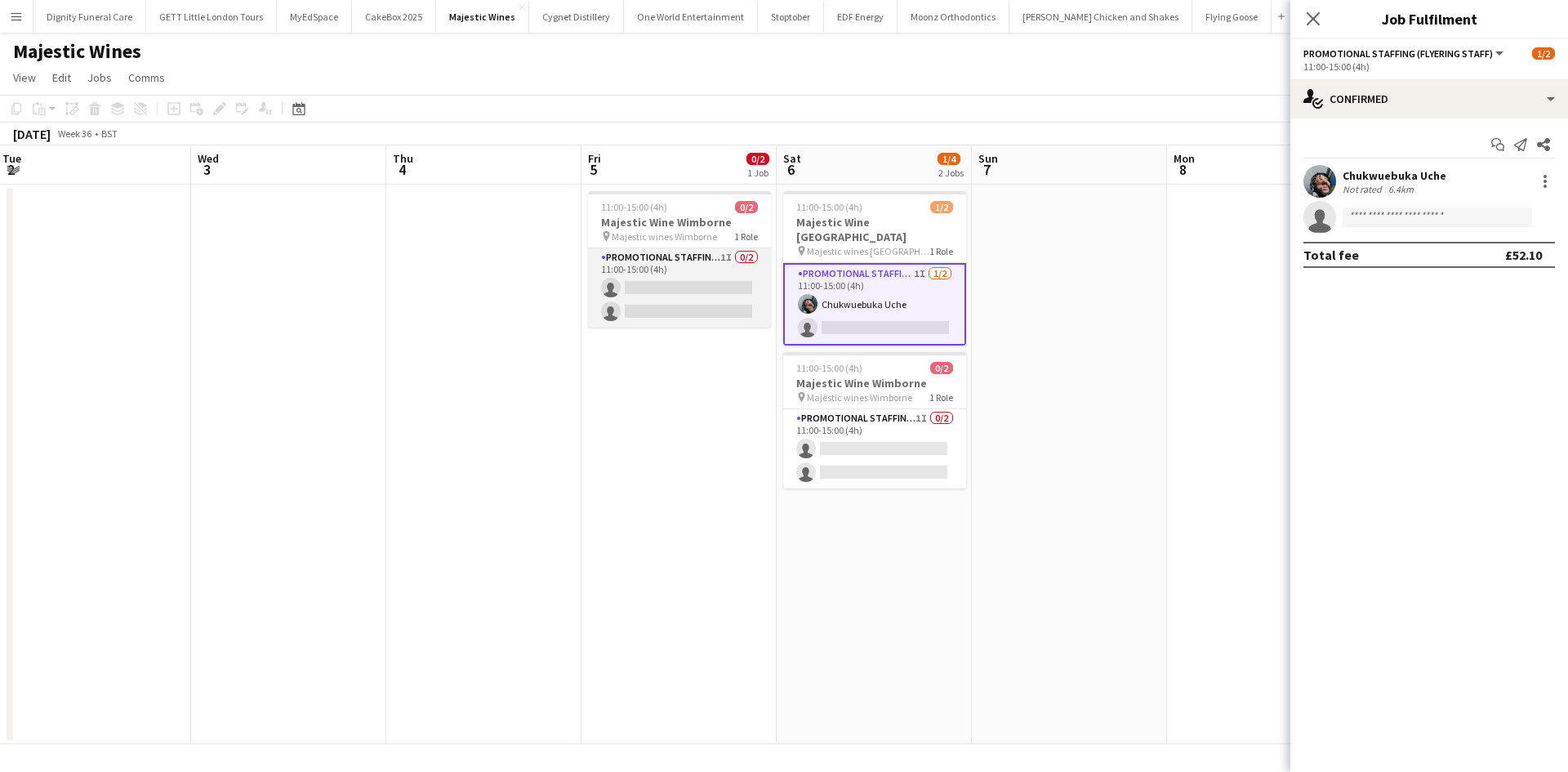
click at [654, 297] on app-card-role "Promotional Staffing (Flyering Staff) 1I 0/2 11:00-15:00 (4h) single-neutral-ac…" at bounding box center [679, 288] width 183 height 79
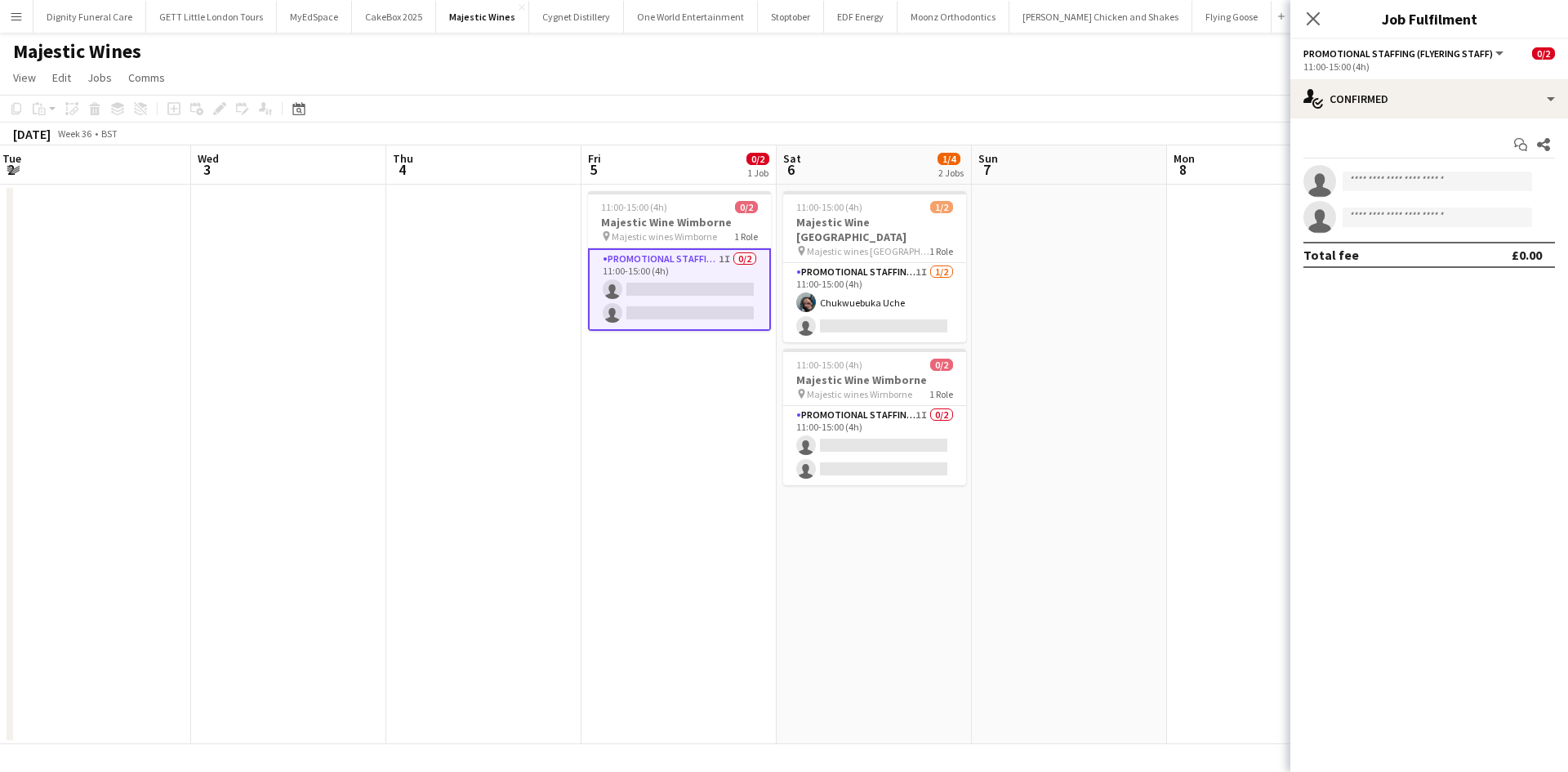
click at [22, 27] on button "Menu" at bounding box center [16, 16] width 33 height 33
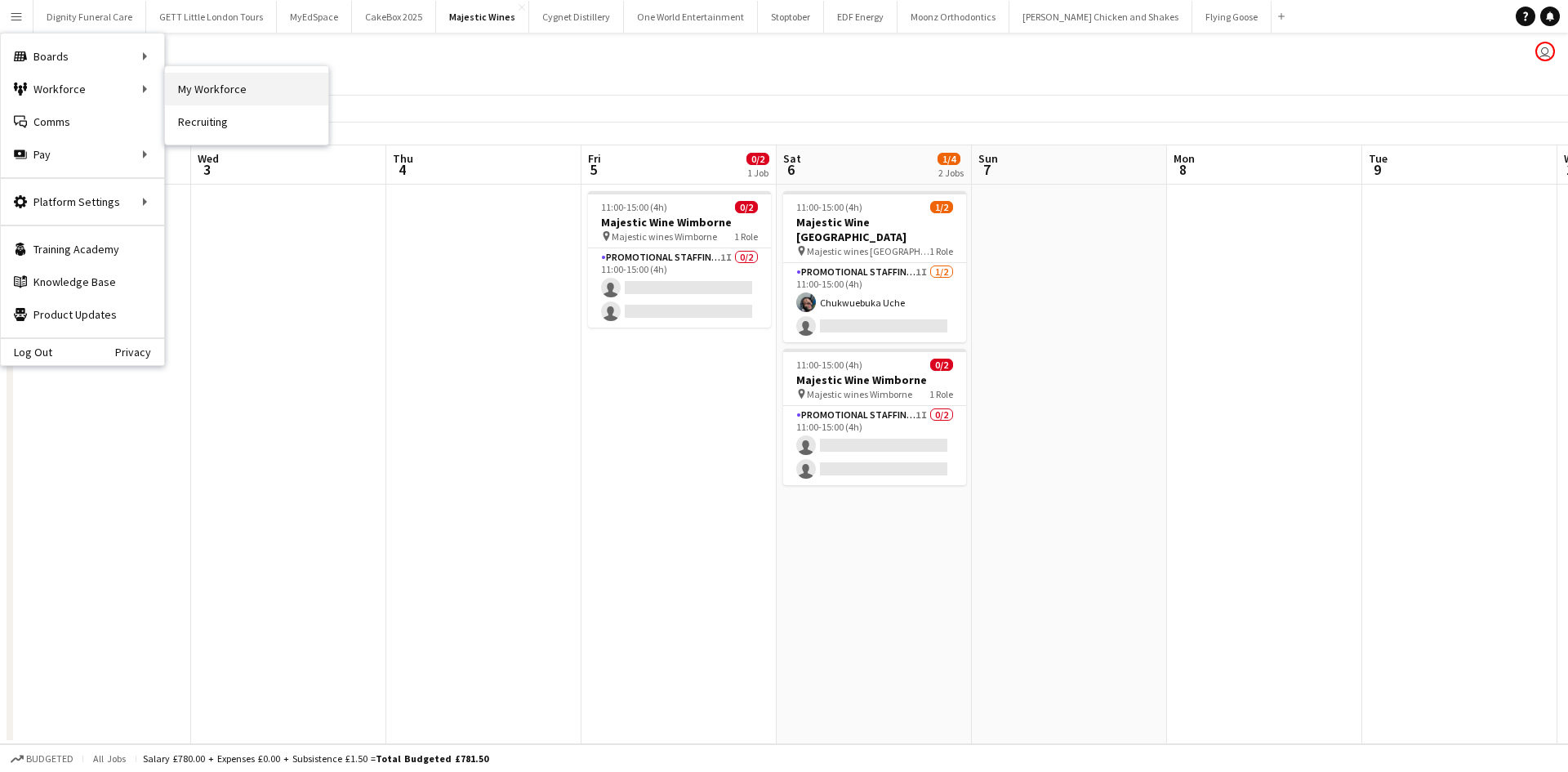
click at [215, 96] on link "My Workforce" at bounding box center [246, 89] width 163 height 33
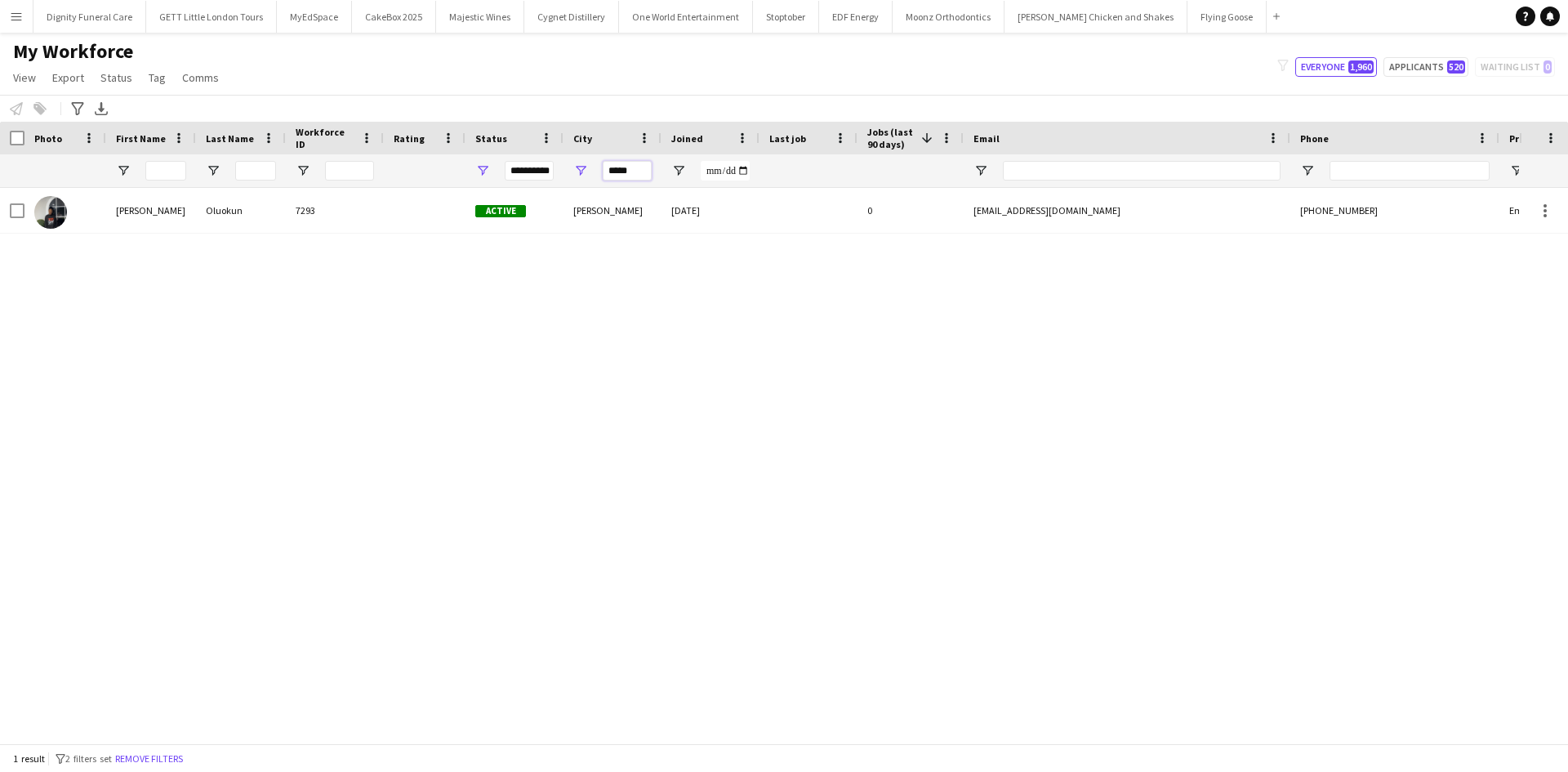
click at [625, 163] on input "*****" at bounding box center [627, 171] width 49 height 19
drag, startPoint x: 631, startPoint y: 167, endPoint x: 524, endPoint y: 170, distance: 107.0
click at [524, 170] on div "**********" at bounding box center [885, 171] width 1771 height 33
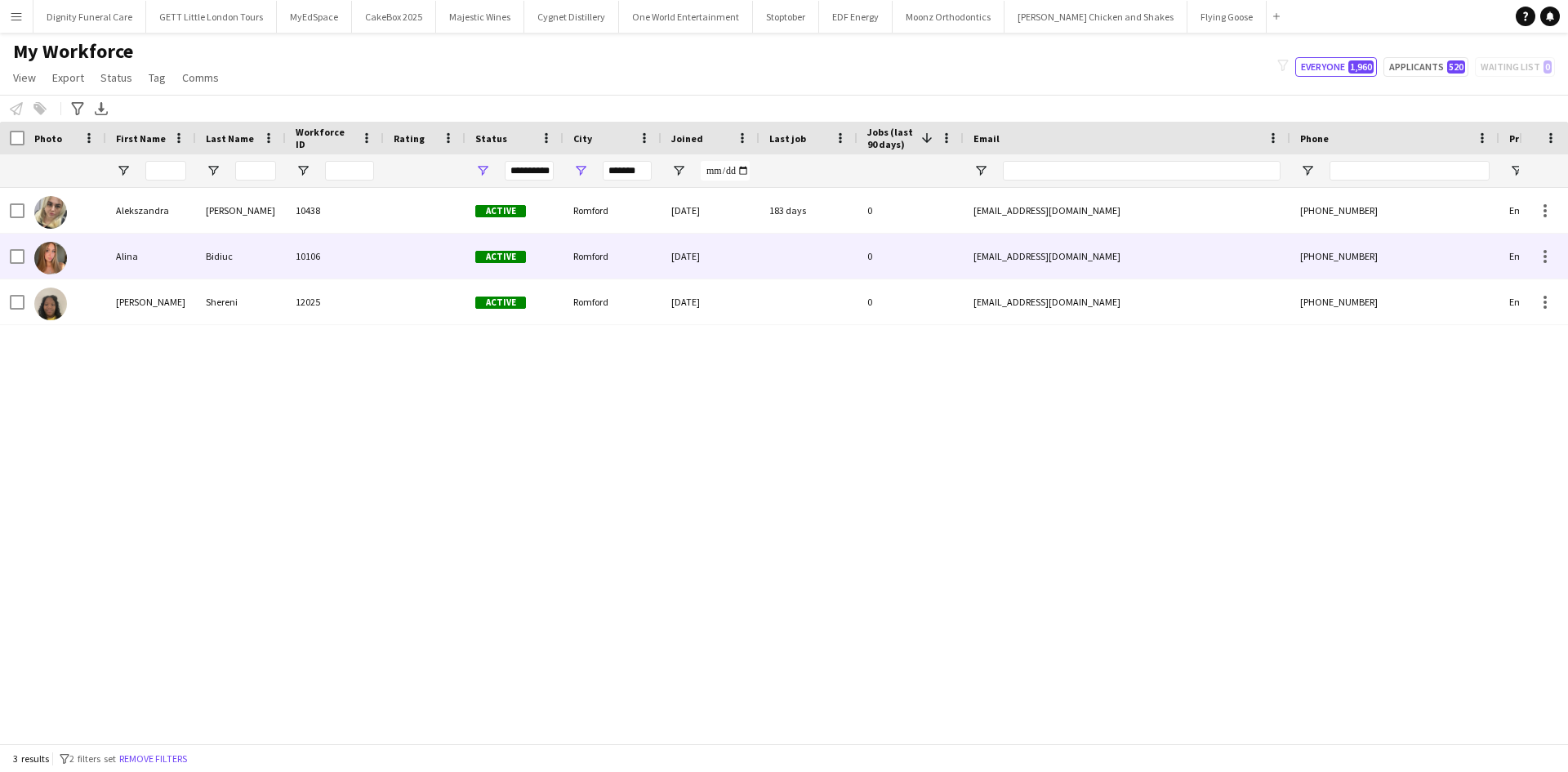
click at [132, 253] on div "Alina" at bounding box center [151, 256] width 90 height 45
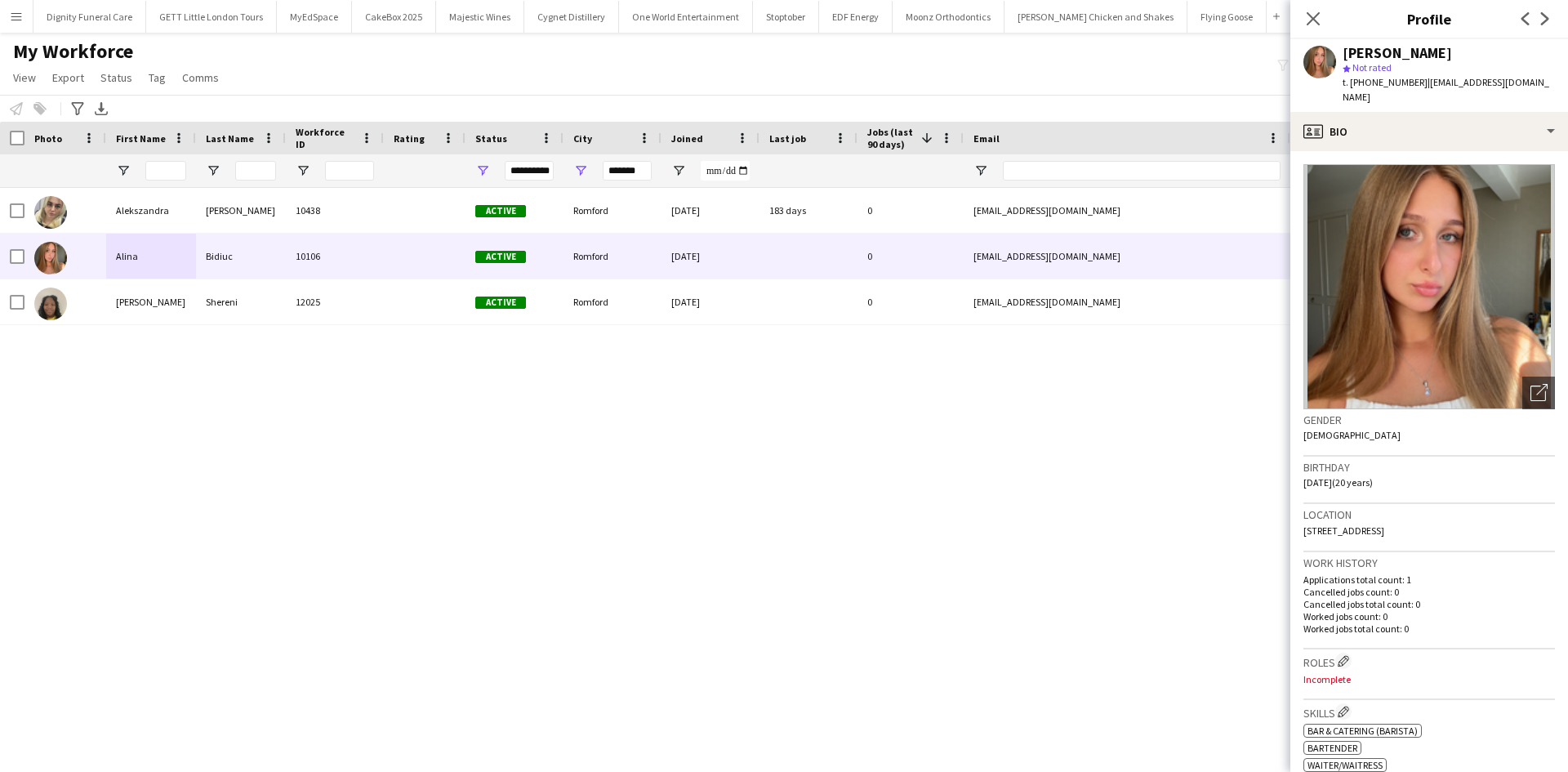
click at [627, 467] on div "[PERSON_NAME] 10438 Active [GEOGRAPHIC_DATA] [DATE] 183 days 0 [EMAIL_ADDRESS][…" at bounding box center [759, 459] width 1519 height 543
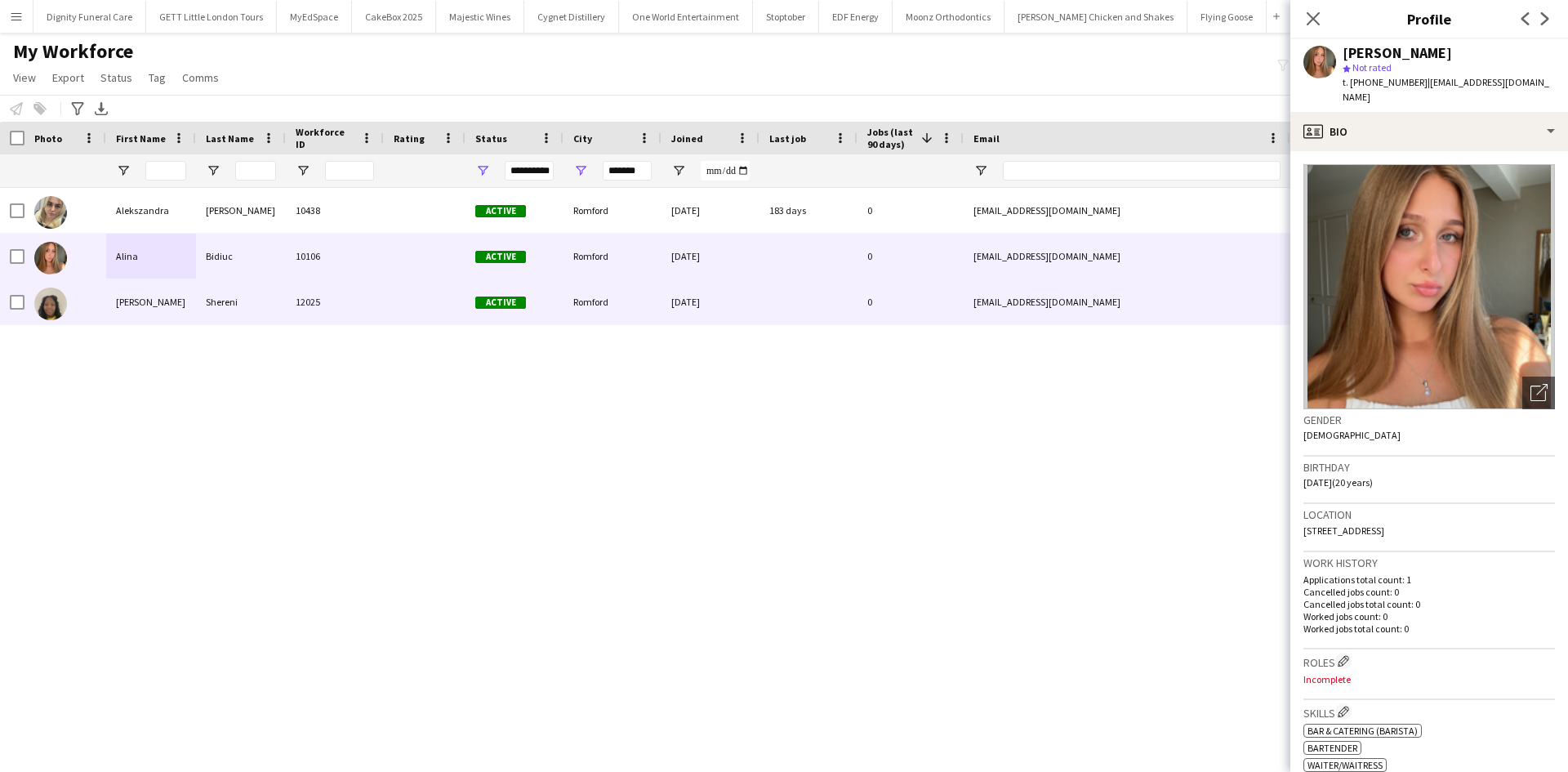
click at [206, 309] on div "Shereni" at bounding box center [240, 301] width 90 height 45
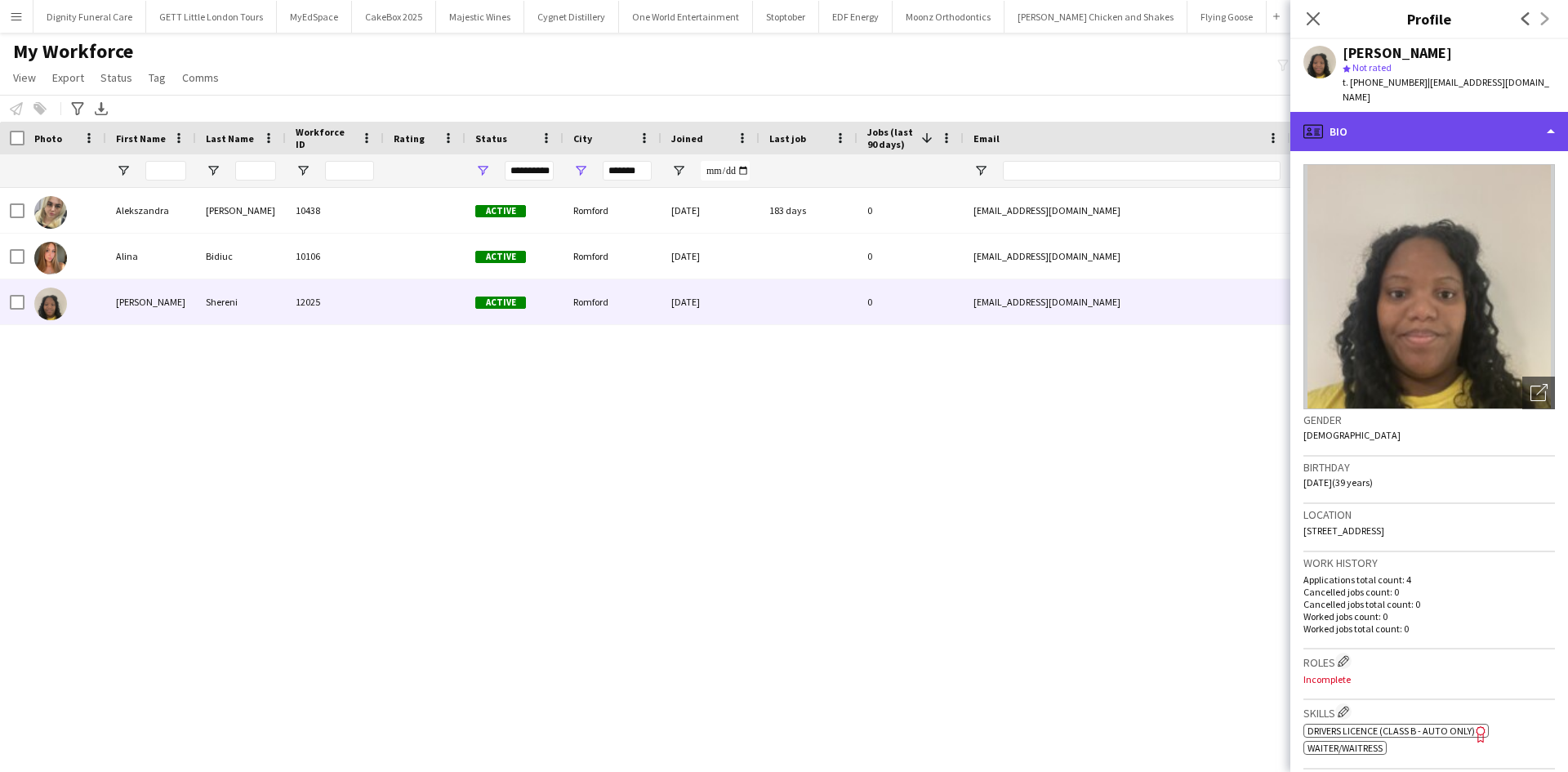
click at [1341, 112] on div "profile Bio" at bounding box center [1429, 131] width 278 height 40
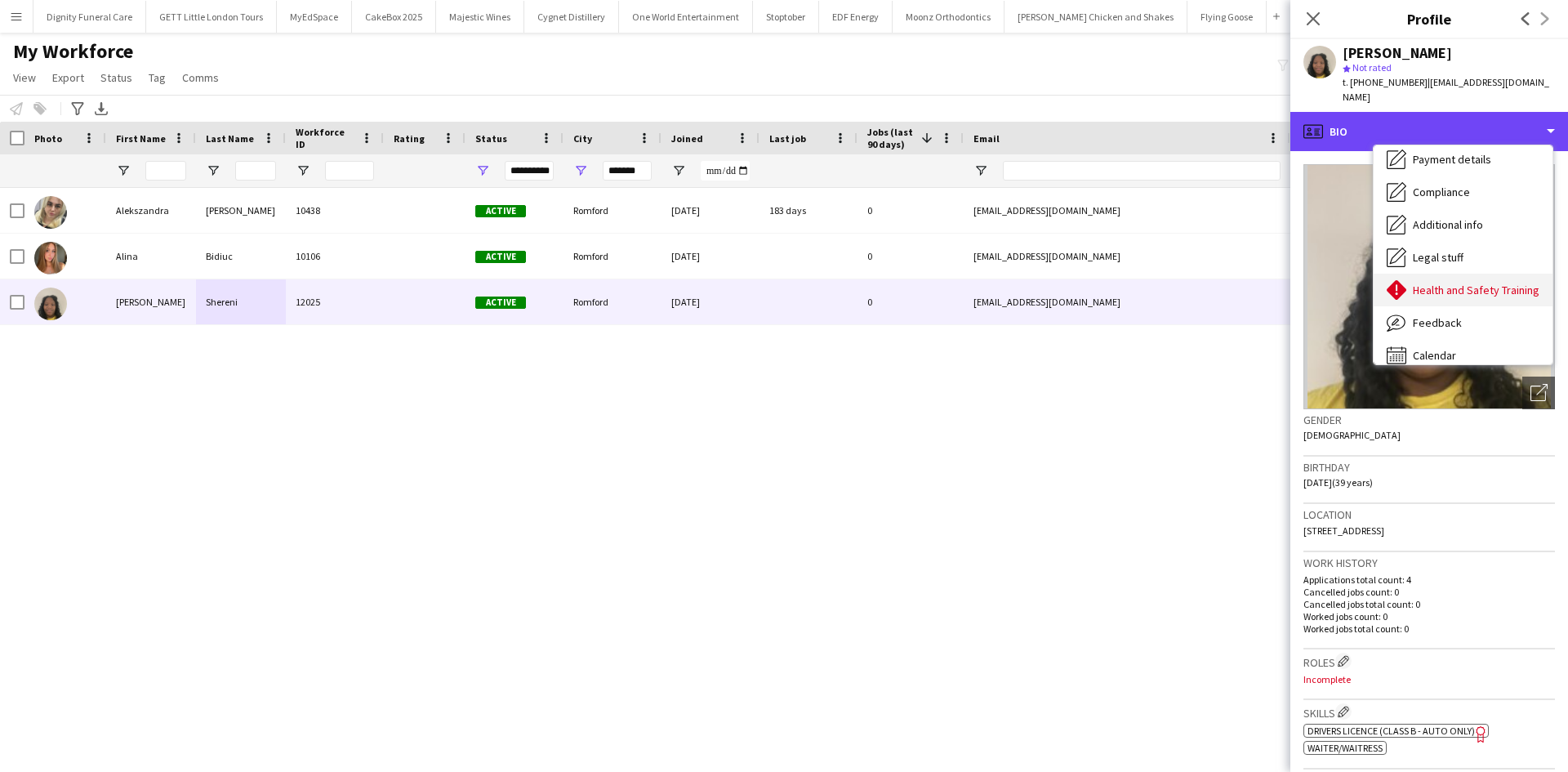
scroll to position [219, 0]
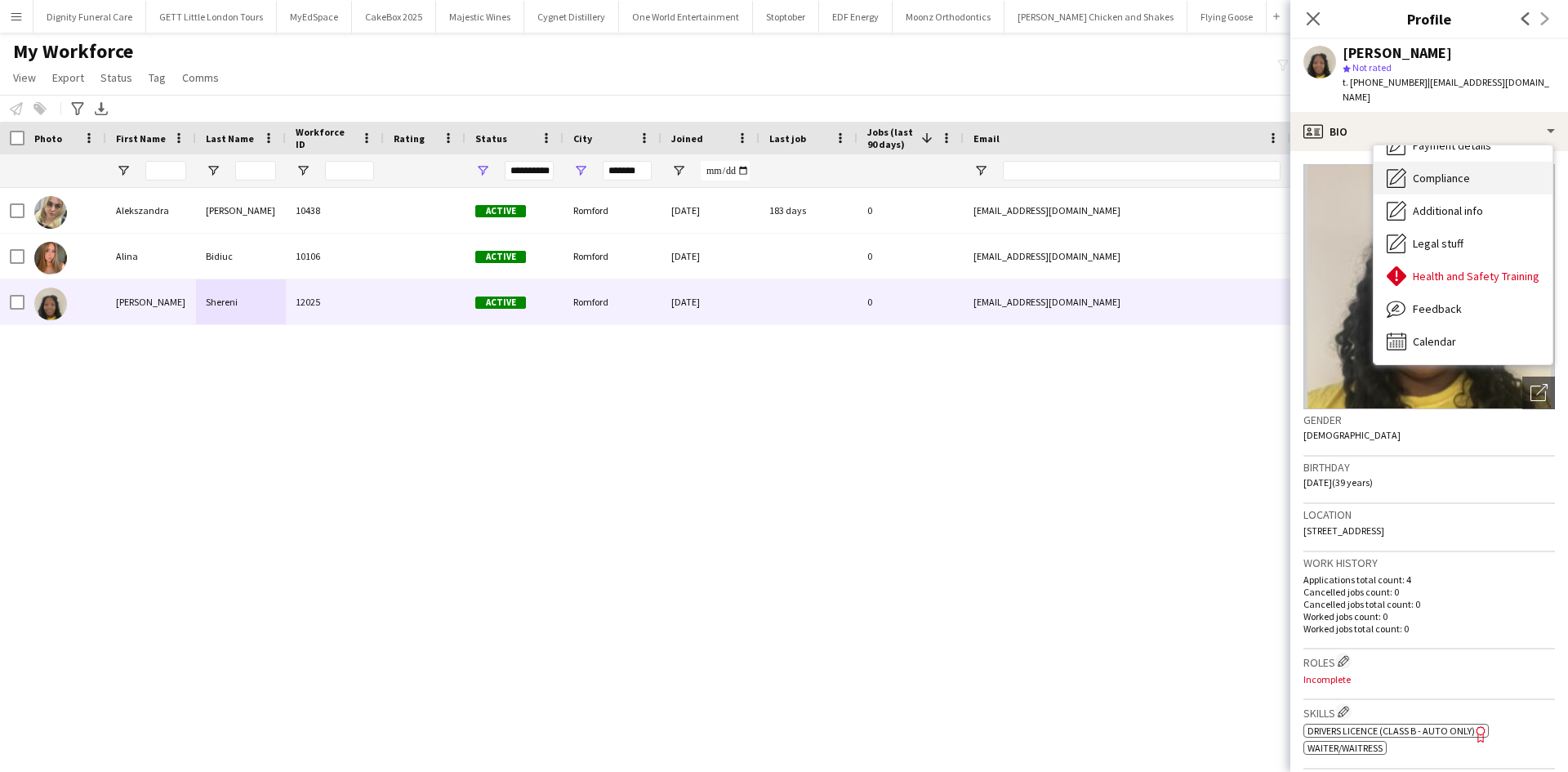
click at [1438, 171] on span "Compliance" at bounding box center [1441, 178] width 57 height 14
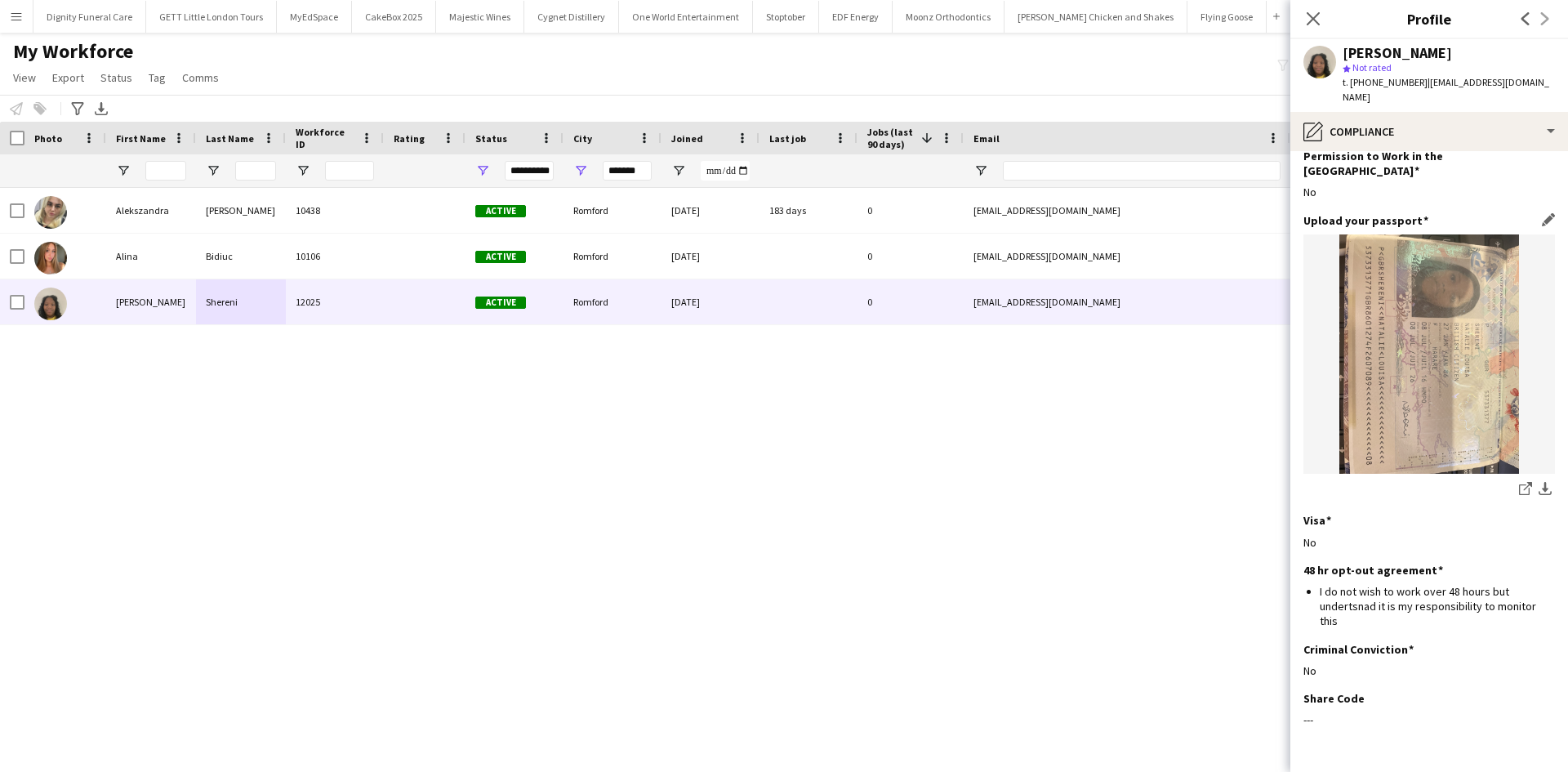
scroll to position [96, 0]
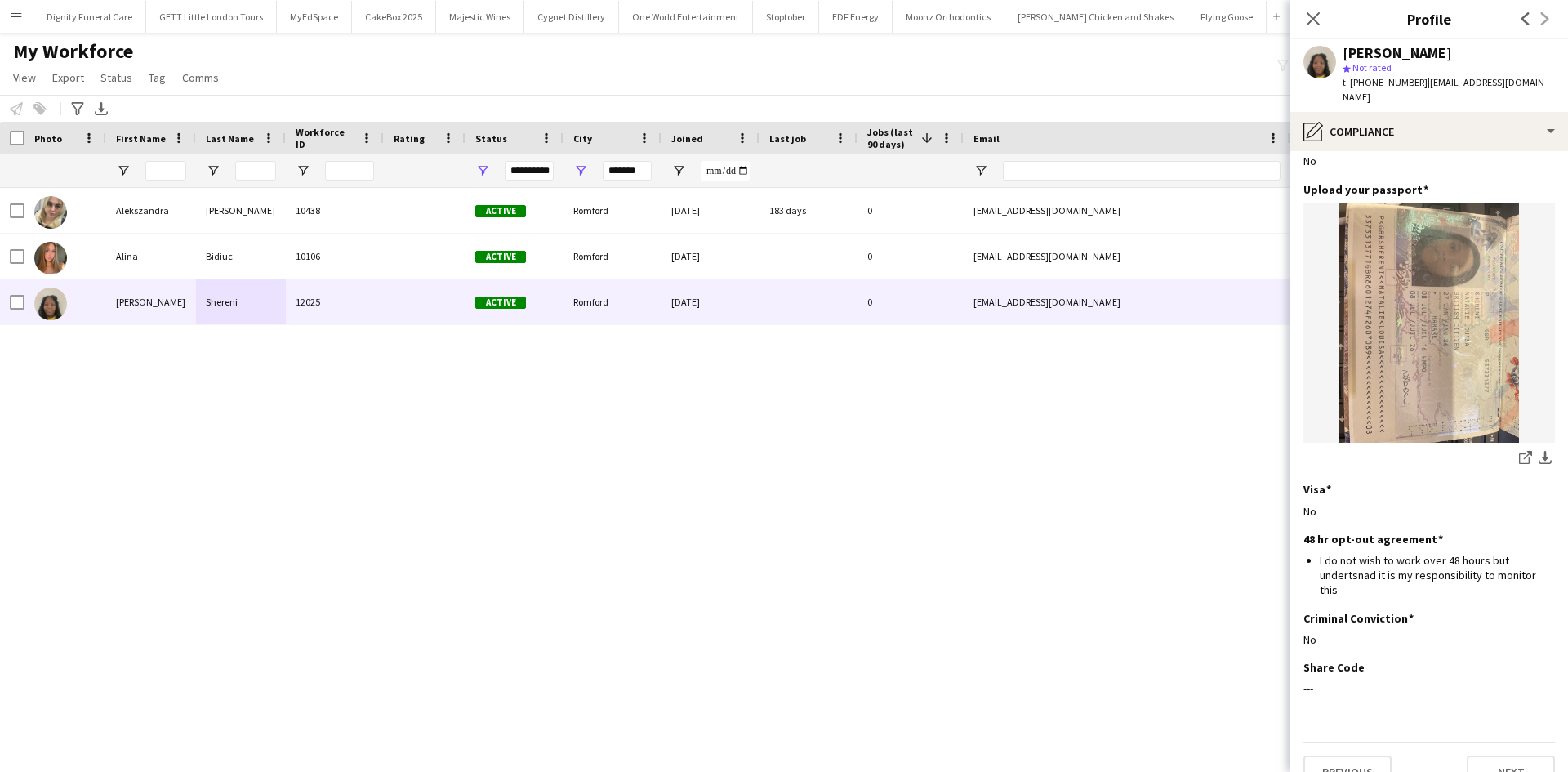
drag, startPoint x: 1367, startPoint y: 86, endPoint x: 1417, endPoint y: 80, distance: 50.4
click at [1417, 80] on div "t. [PHONE_NUMBER] | [EMAIL_ADDRESS][DOMAIN_NAME]" at bounding box center [1448, 90] width 212 height 29
copy span "7908213692"
drag, startPoint x: 646, startPoint y: 174, endPoint x: 512, endPoint y: 158, distance: 135.0
click at [512, 158] on div "**********" at bounding box center [885, 171] width 1771 height 33
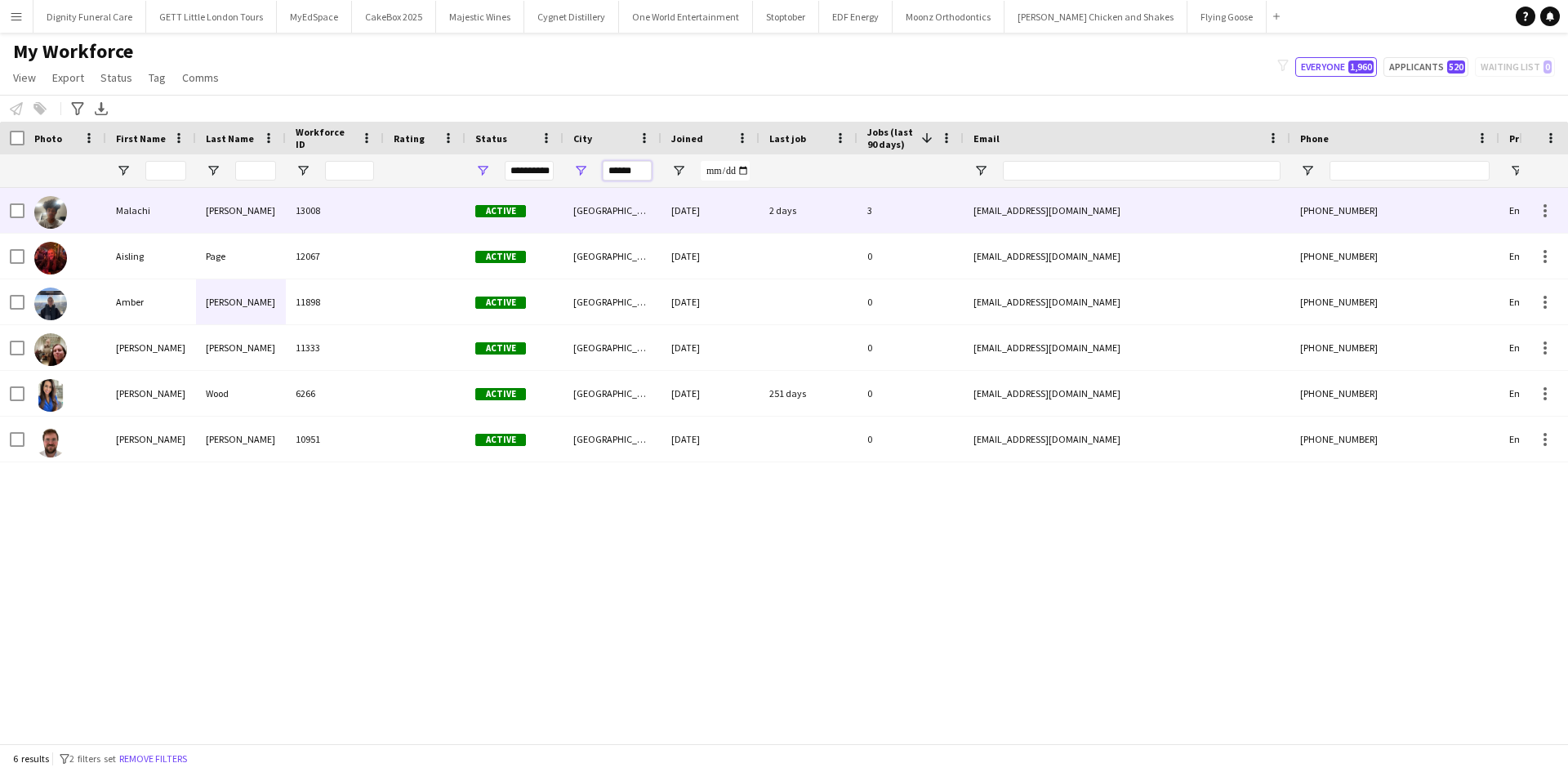
type input "******"
click at [782, 208] on div "2 days" at bounding box center [809, 210] width 98 height 45
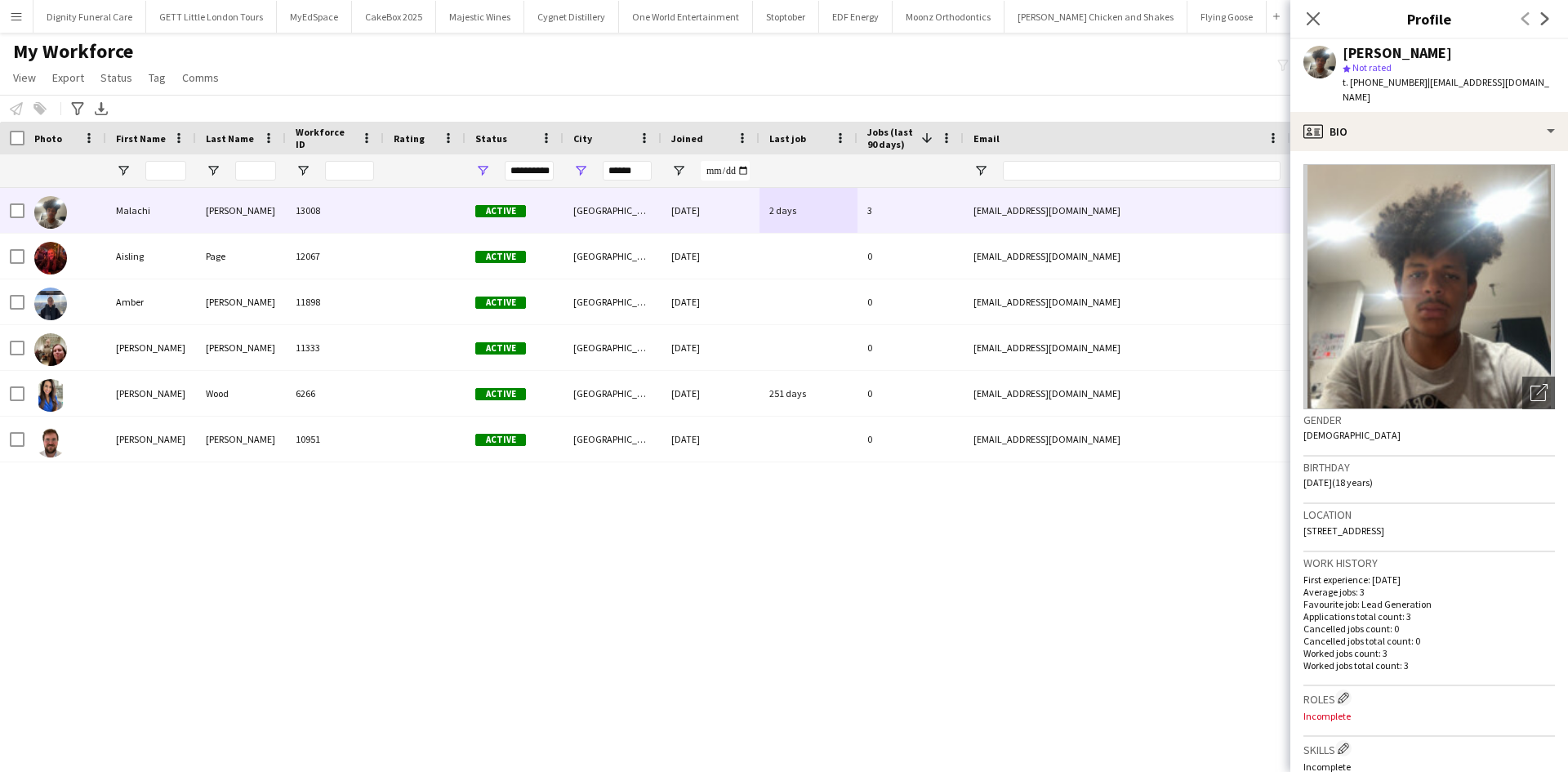
drag, startPoint x: 1415, startPoint y: 532, endPoint x: 1364, endPoint y: 533, distance: 51.0
click at [1364, 533] on div "Location [STREET_ADDRESS]" at bounding box center [1429, 527] width 252 height 47
copy span "SO19 5LN"
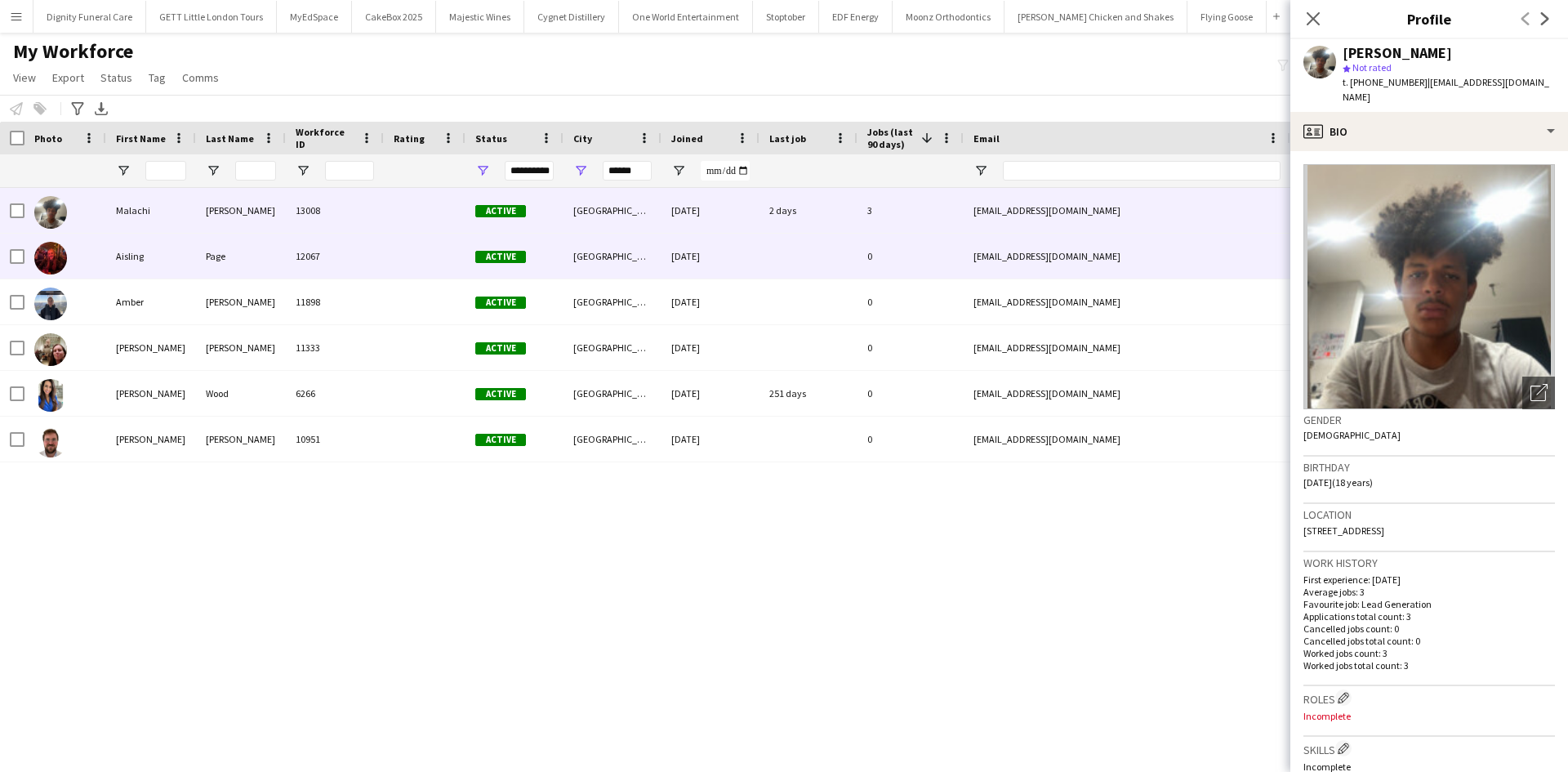
click at [779, 258] on div at bounding box center [809, 256] width 98 height 45
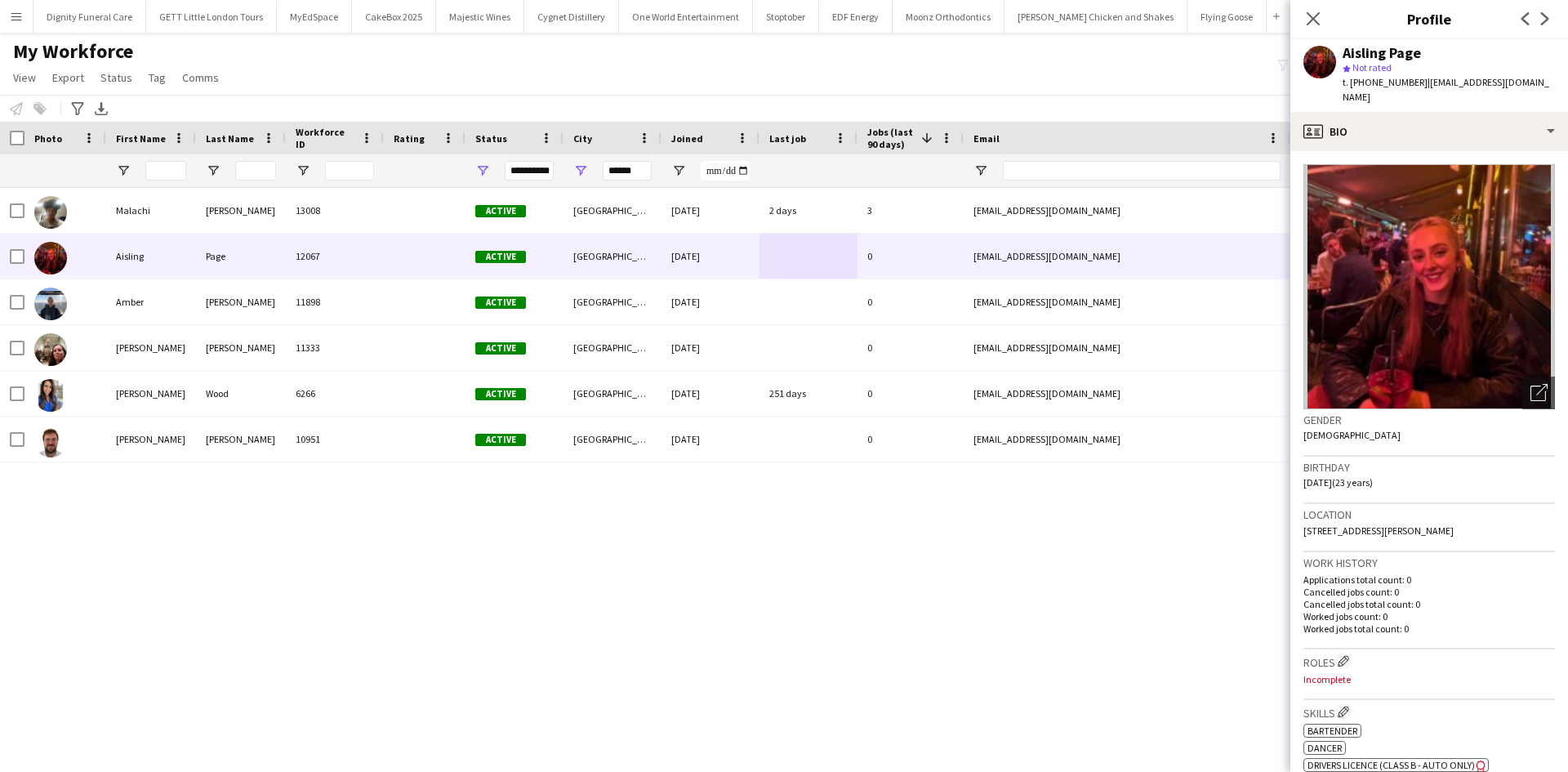
drag, startPoint x: 1461, startPoint y: 516, endPoint x: 1433, endPoint y: 523, distance: 28.9
click at [1433, 523] on div "Location [STREET_ADDRESS][PERSON_NAME]" at bounding box center [1429, 527] width 252 height 47
click at [1437, 524] on span "[STREET_ADDRESS][PERSON_NAME]" at bounding box center [1379, 530] width 151 height 13
drag, startPoint x: 1476, startPoint y: 518, endPoint x: 1430, endPoint y: 516, distance: 46.0
click at [1430, 516] on div "Location [STREET_ADDRESS][PERSON_NAME]" at bounding box center [1429, 527] width 252 height 47
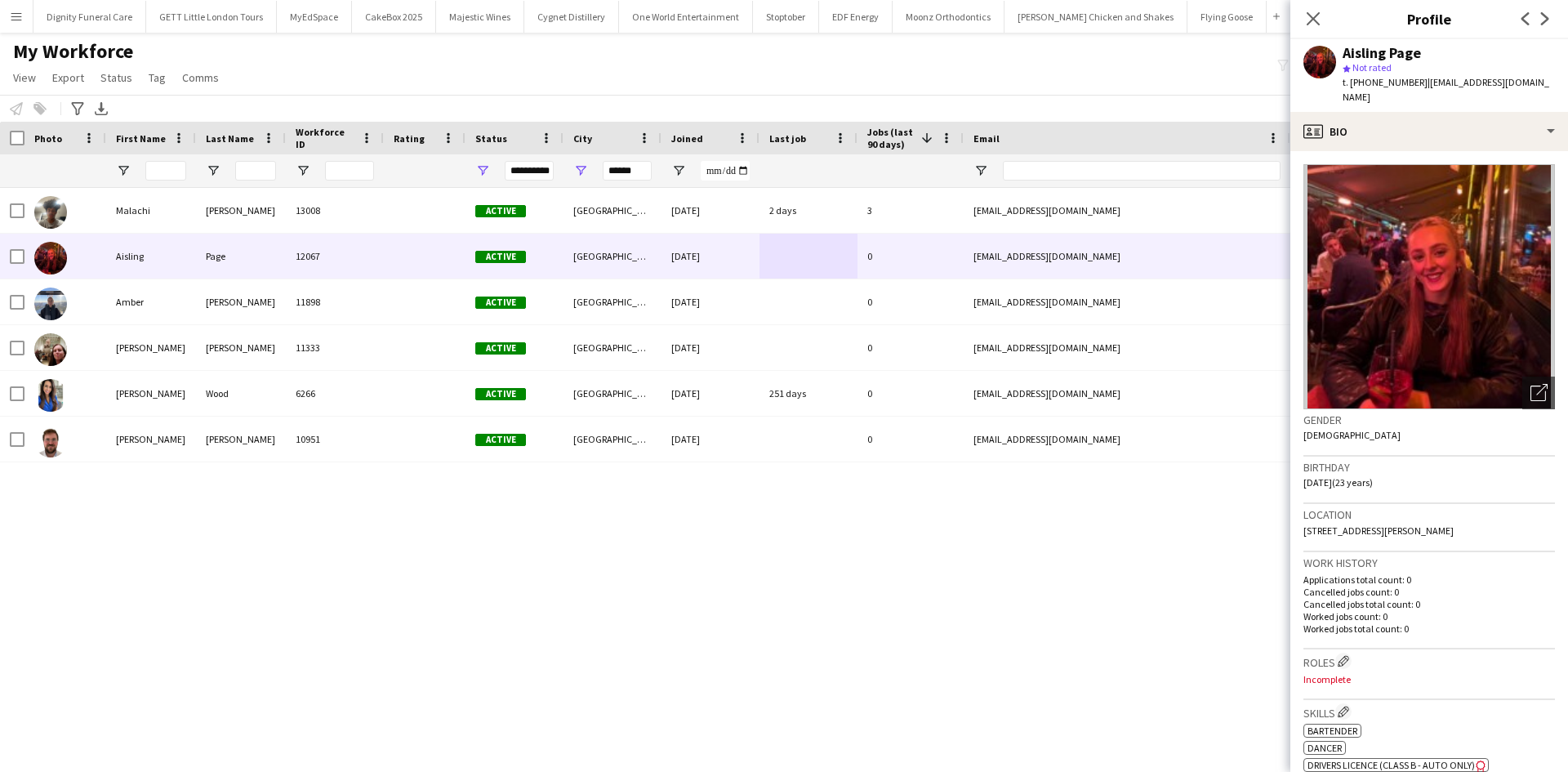
copy span "SO15 5DW"
click at [9, 14] on button "Menu" at bounding box center [16, 16] width 33 height 33
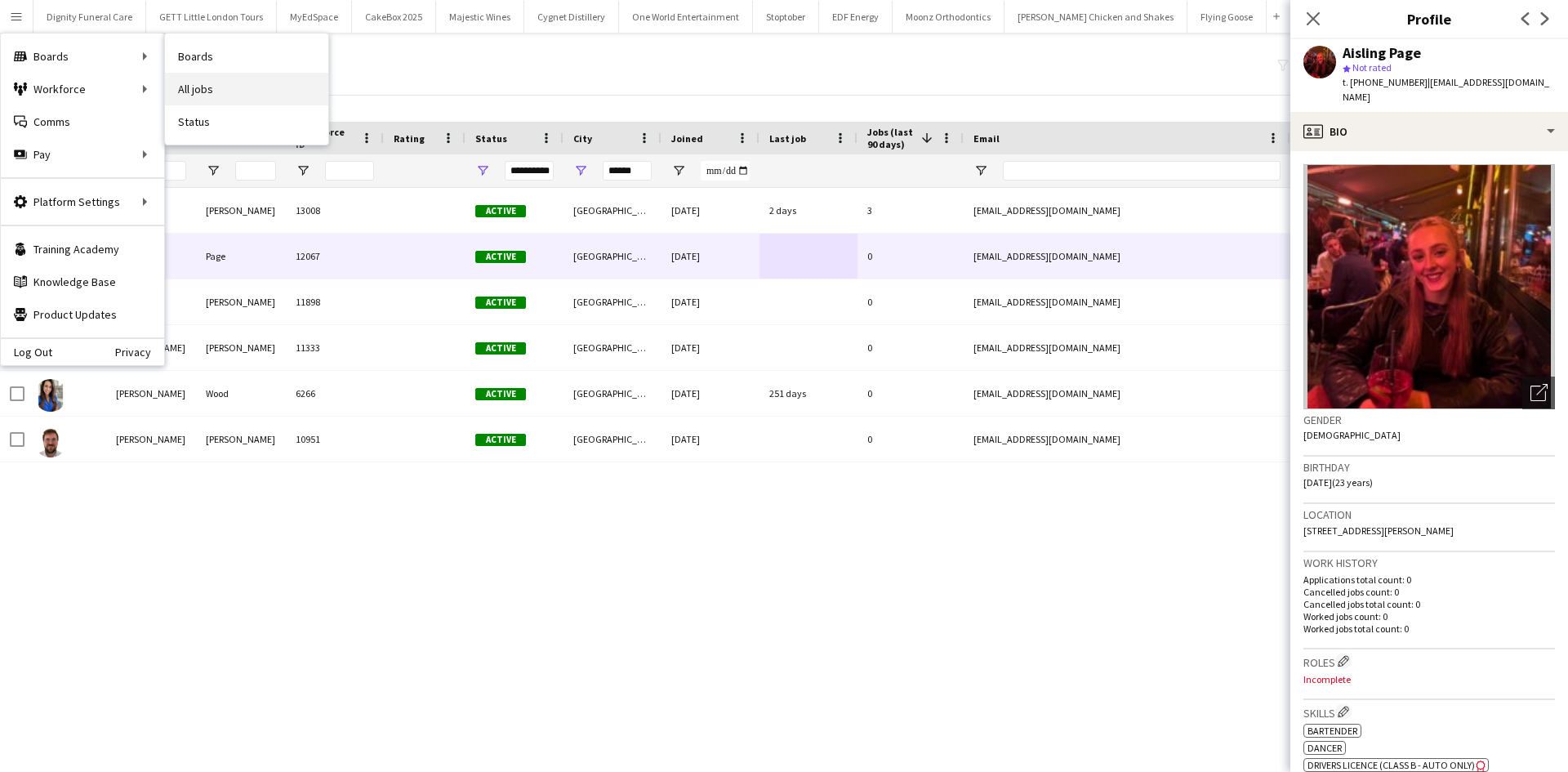
click at [210, 95] on link "All jobs" at bounding box center [246, 89] width 163 height 33
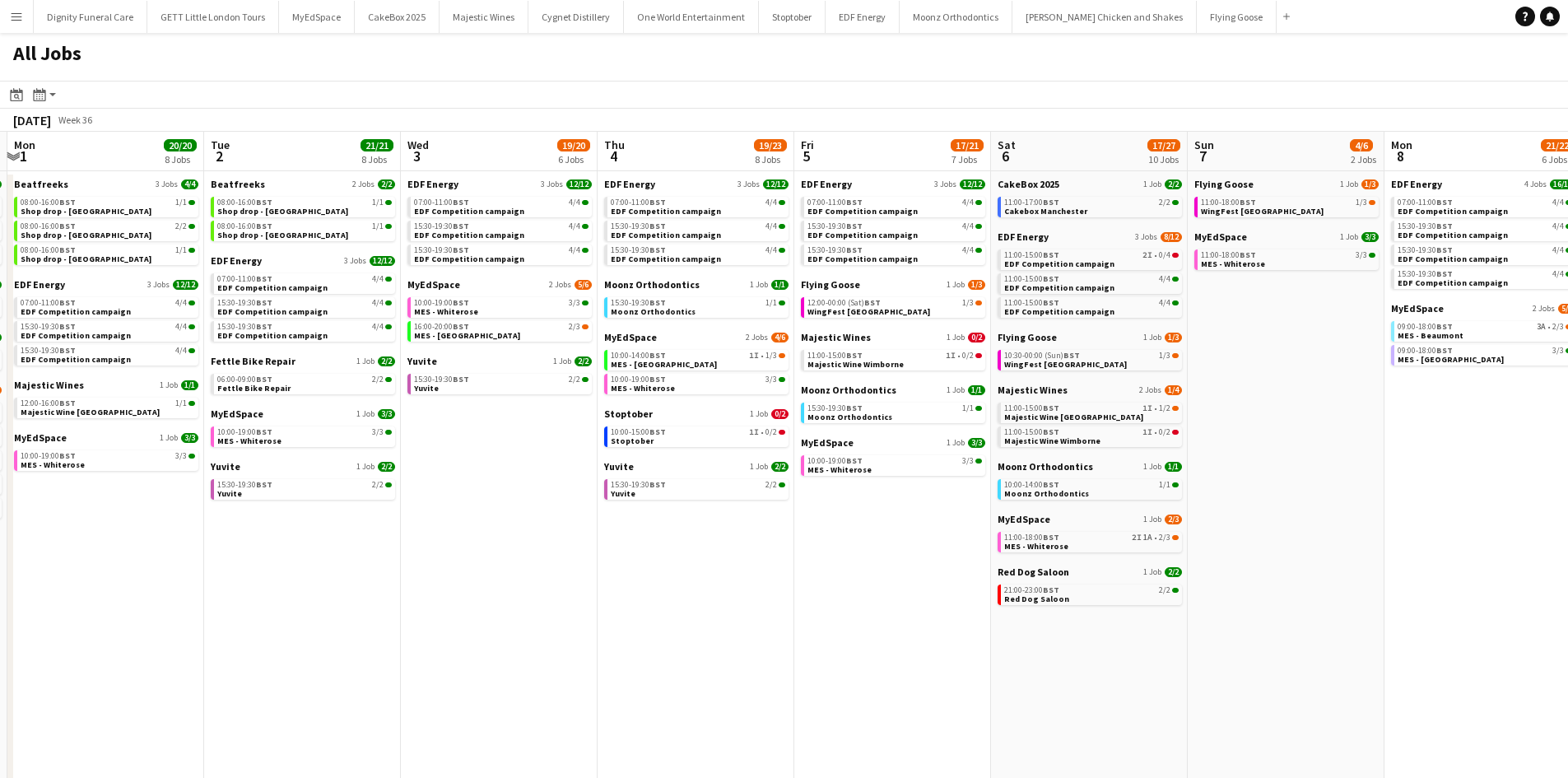
scroll to position [0, 461]
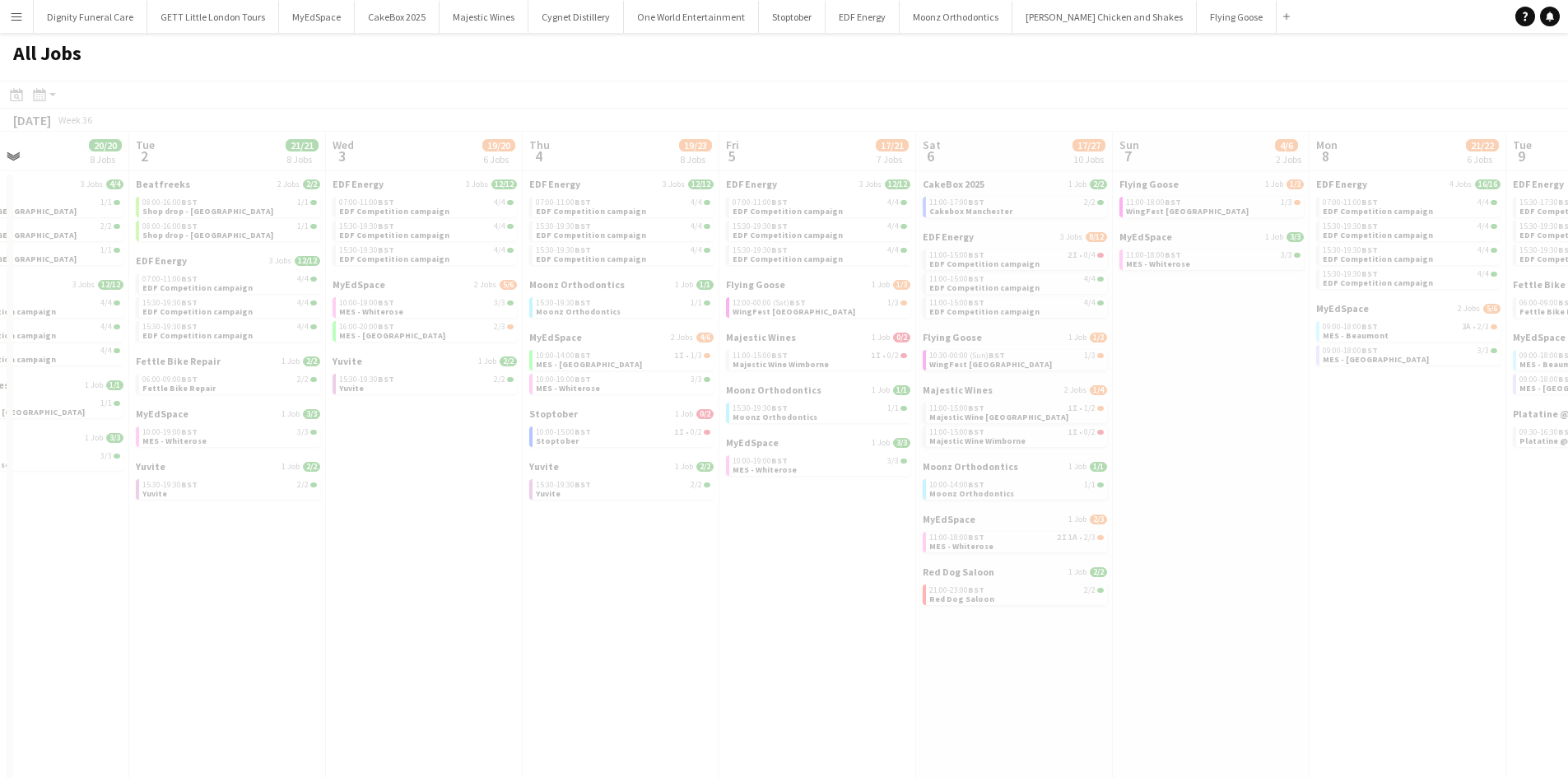
drag, startPoint x: 1211, startPoint y: 619, endPoint x: 253, endPoint y: 512, distance: 964.0
click at [253, 512] on app-calendar-viewport "Sat 30 42/44 28 Jobs Sun 31 22/26 10 Jobs Mon 1 20/20 8 Jobs Tue 2 21/21 8 Jobs…" at bounding box center [784, 697] width 1568 height 1132
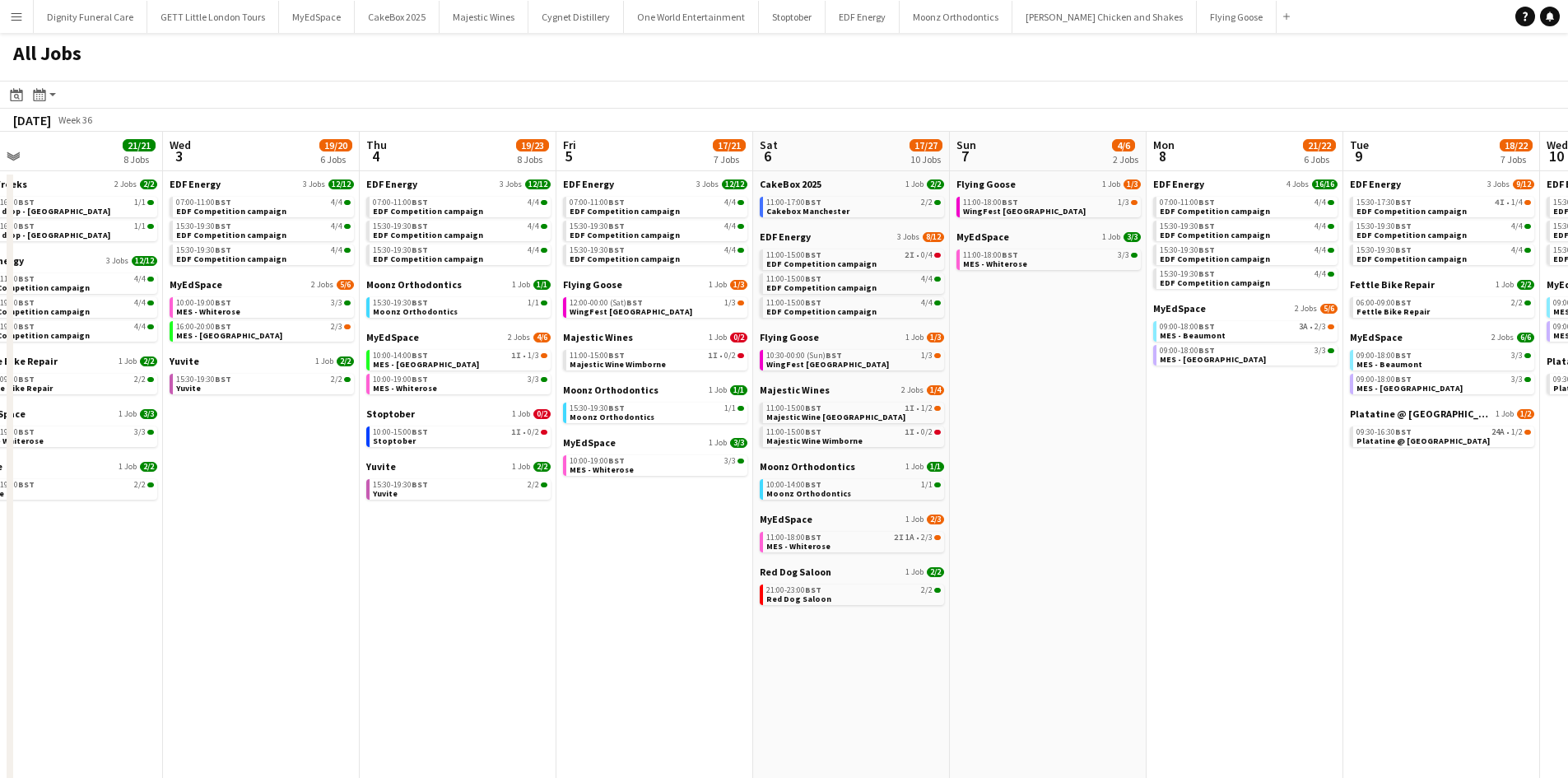
scroll to position [0, 624]
drag, startPoint x: 1233, startPoint y: 383, endPoint x: 1069, endPoint y: 414, distance: 166.9
click at [1069, 414] on app-calendar-viewport "Sat 30 42/44 28 Jobs Sun 31 22/26 10 Jobs Mon 1 20/20 8 Jobs Tue 2 21/21 8 Jobs…" at bounding box center [784, 697] width 1568 height 1132
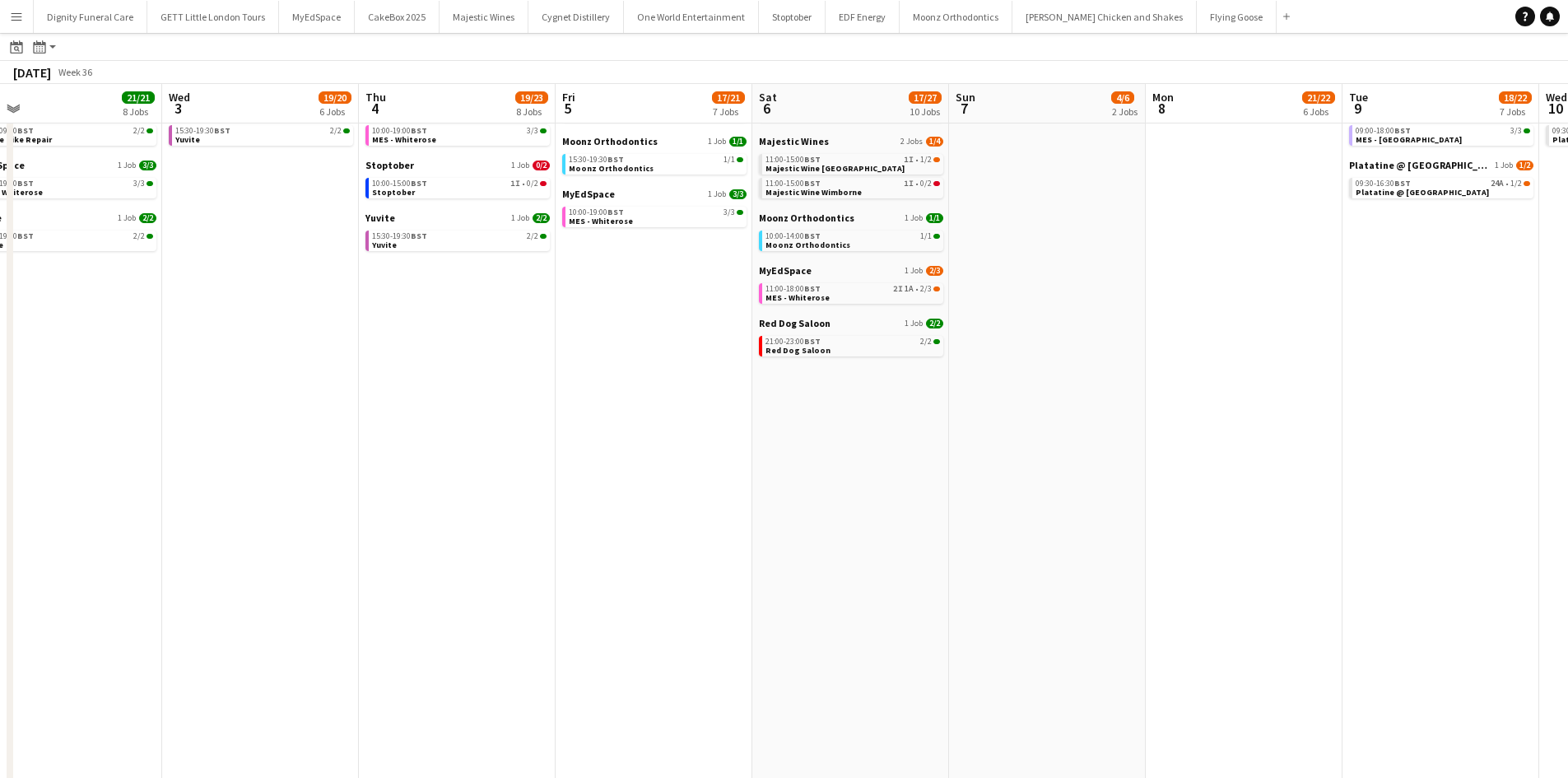
scroll to position [0, 635]
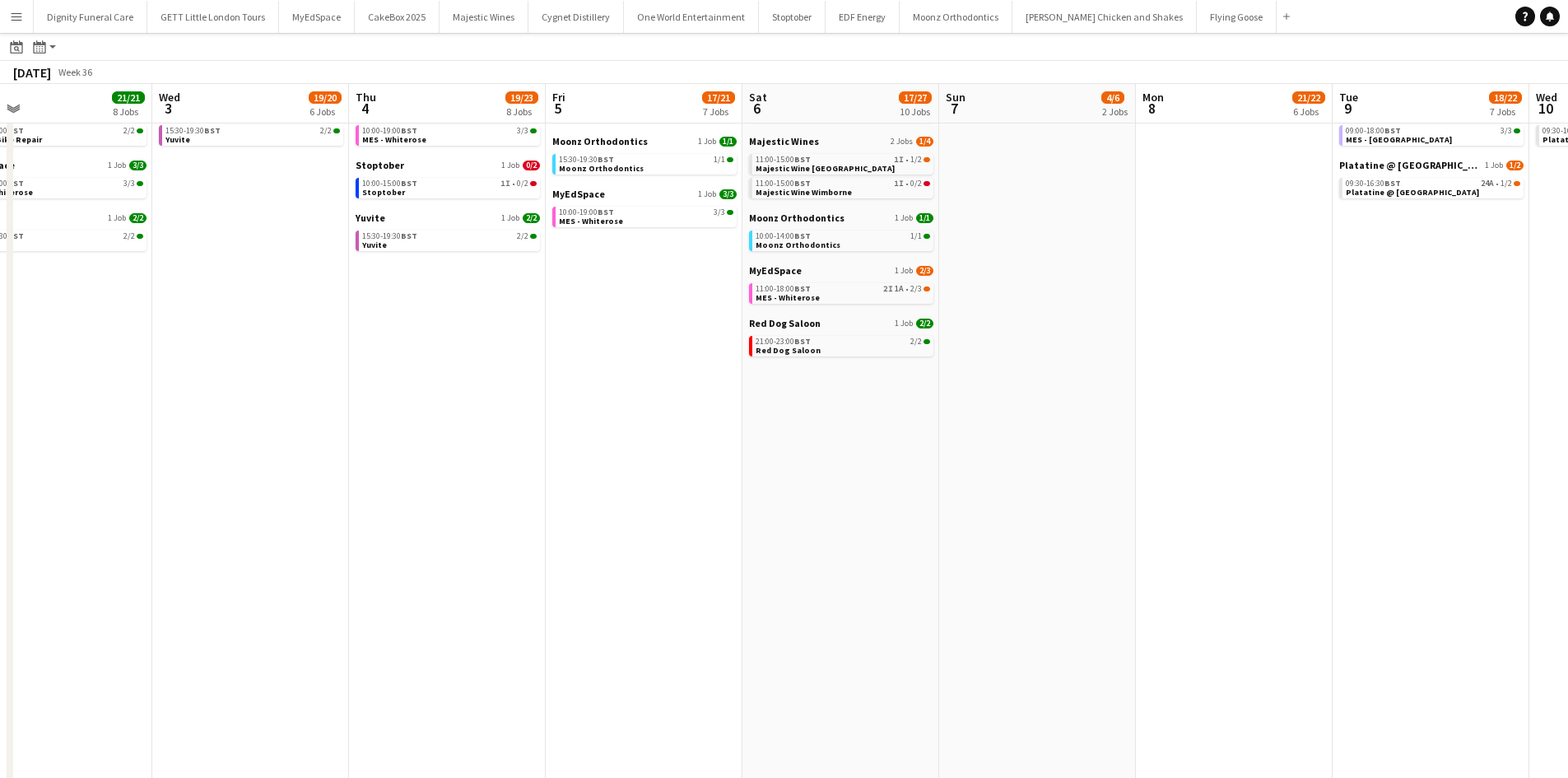
drag, startPoint x: 847, startPoint y: 299, endPoint x: 1127, endPoint y: 215, distance: 292.3
click at [1127, 215] on app-date-cell "Flying Goose 1 Job [DATE] 11:00-18:00 BST 1/3 WingFest [GEOGRAPHIC_DATA] MyEdSp…" at bounding box center [1038, 468] width 196 height 1092
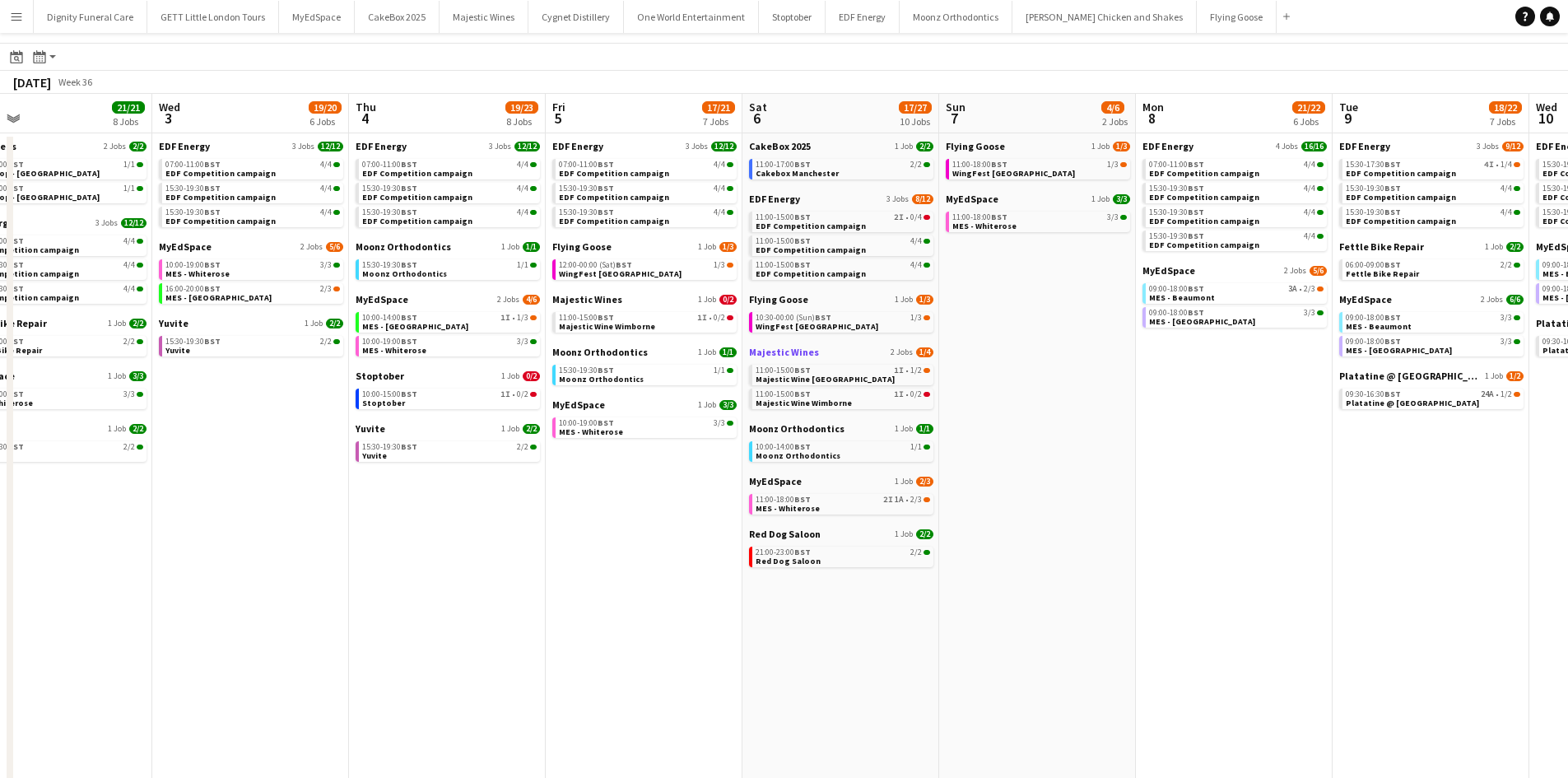
scroll to position [0, 0]
